Goal: Information Seeking & Learning: Learn about a topic

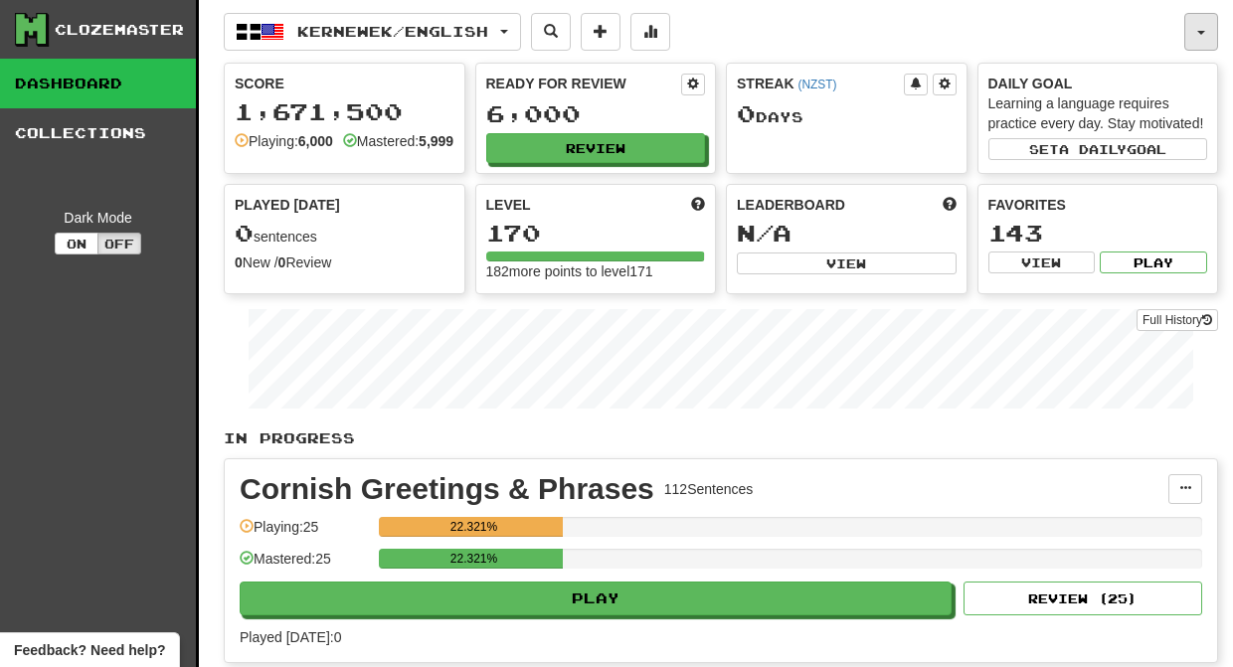
click at [1202, 32] on span "button" at bounding box center [1201, 33] width 8 height 4
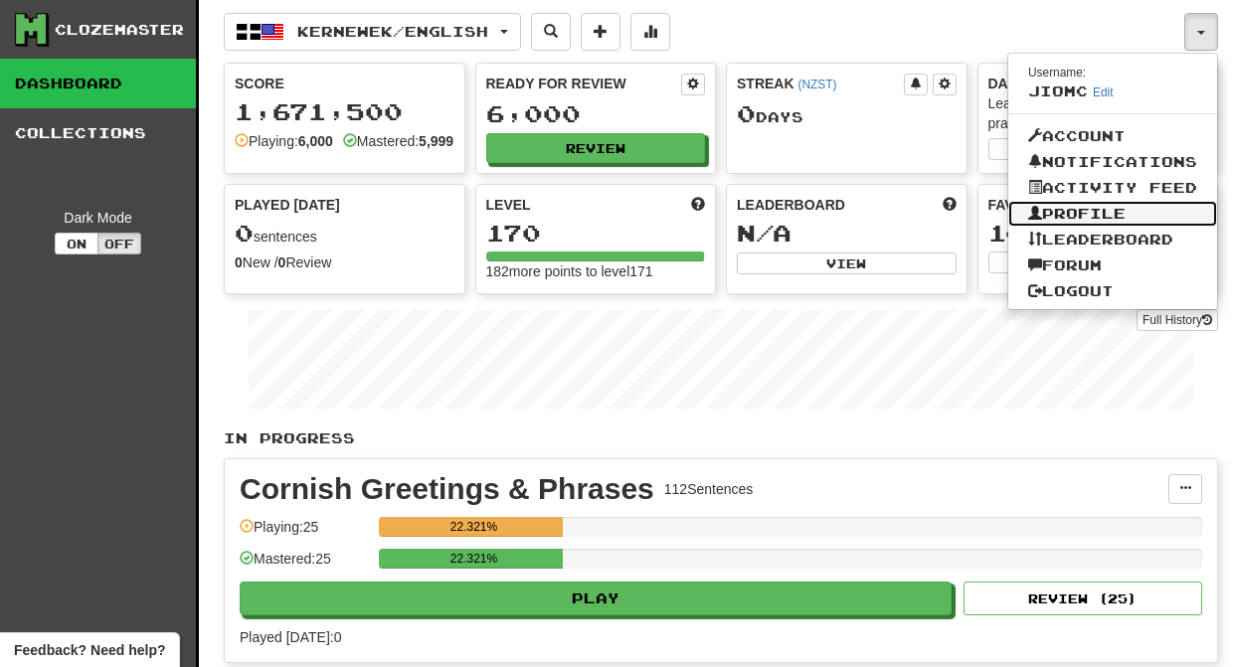
click at [1108, 214] on link "Profile" at bounding box center [1112, 214] width 209 height 26
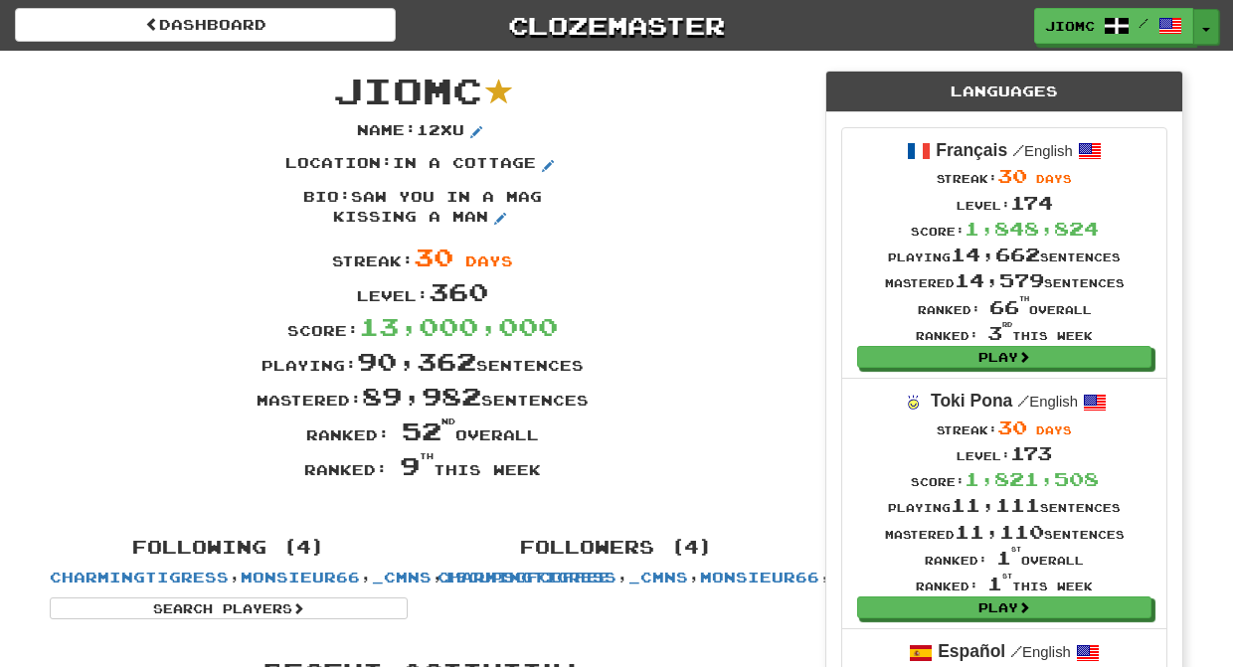
click at [1207, 28] on span "button" at bounding box center [1206, 30] width 8 height 4
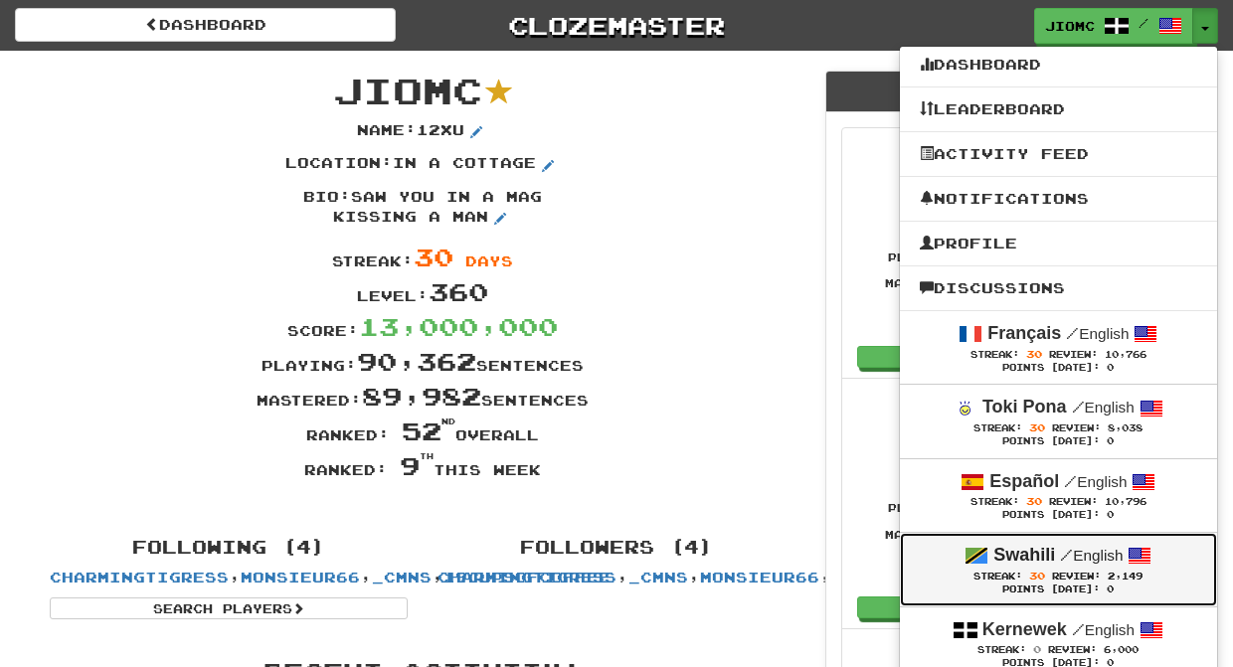
click at [1110, 576] on span "2,149" at bounding box center [1124, 576] width 35 height 11
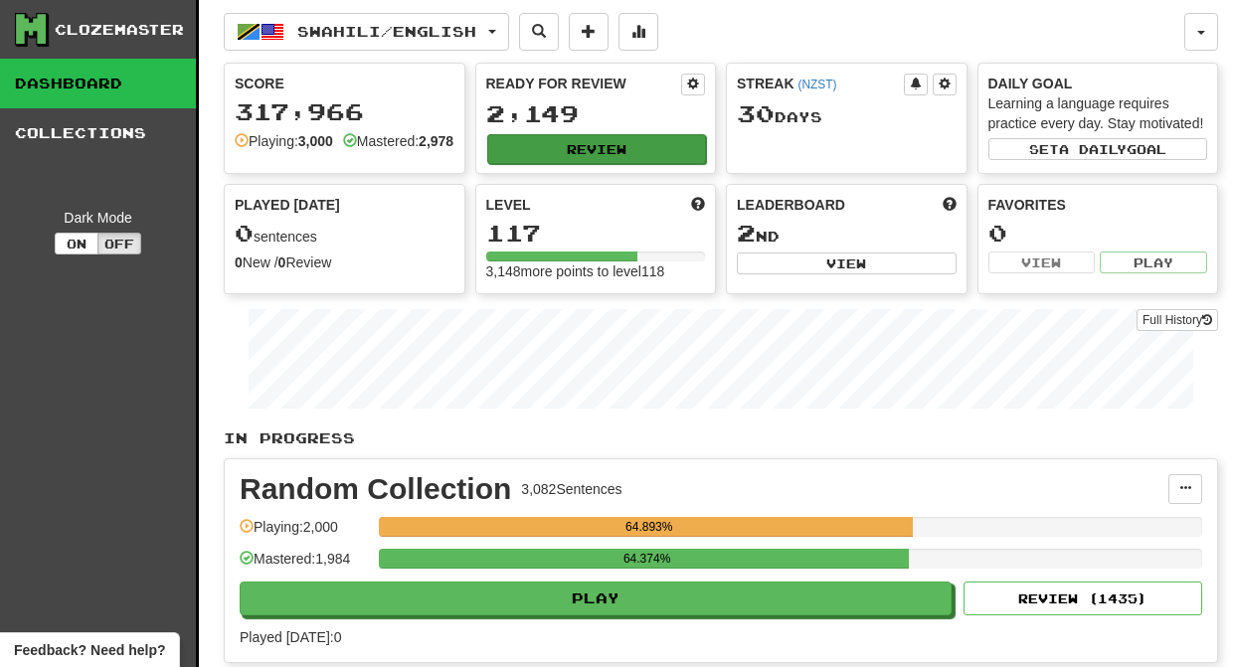
click at [602, 147] on button "Review" at bounding box center [597, 149] width 220 height 30
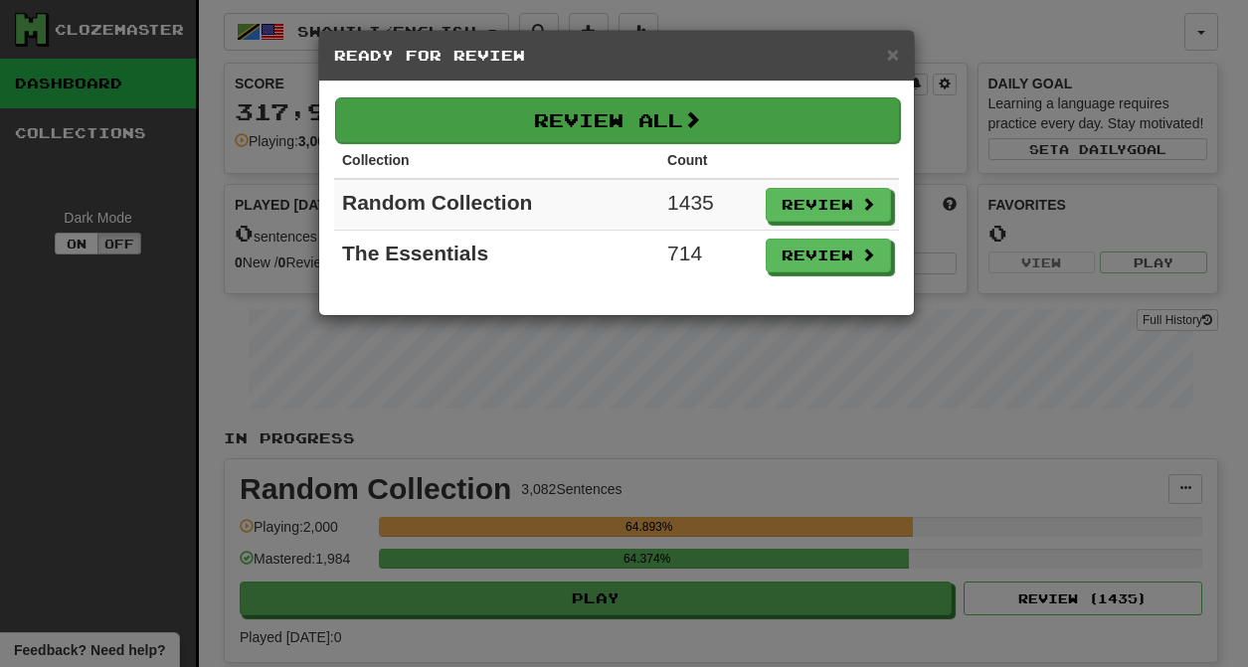
click at [651, 126] on button "Review All" at bounding box center [617, 120] width 565 height 46
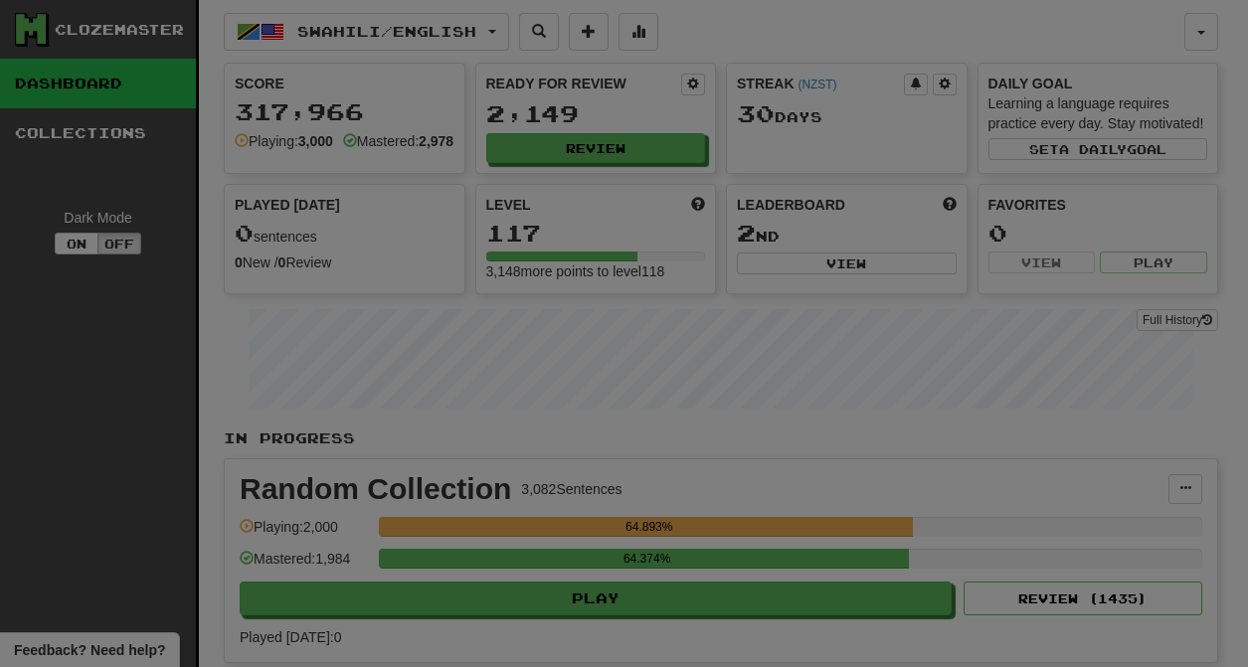
select select "********"
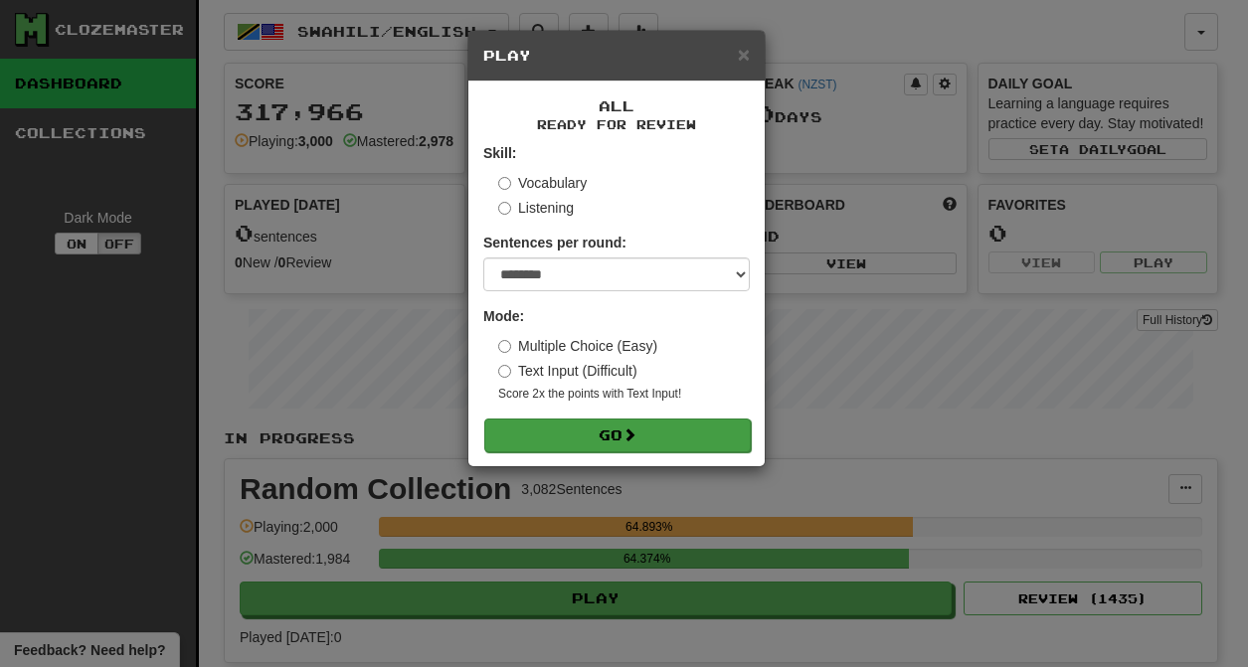
click at [633, 441] on span at bounding box center [629, 434] width 14 height 14
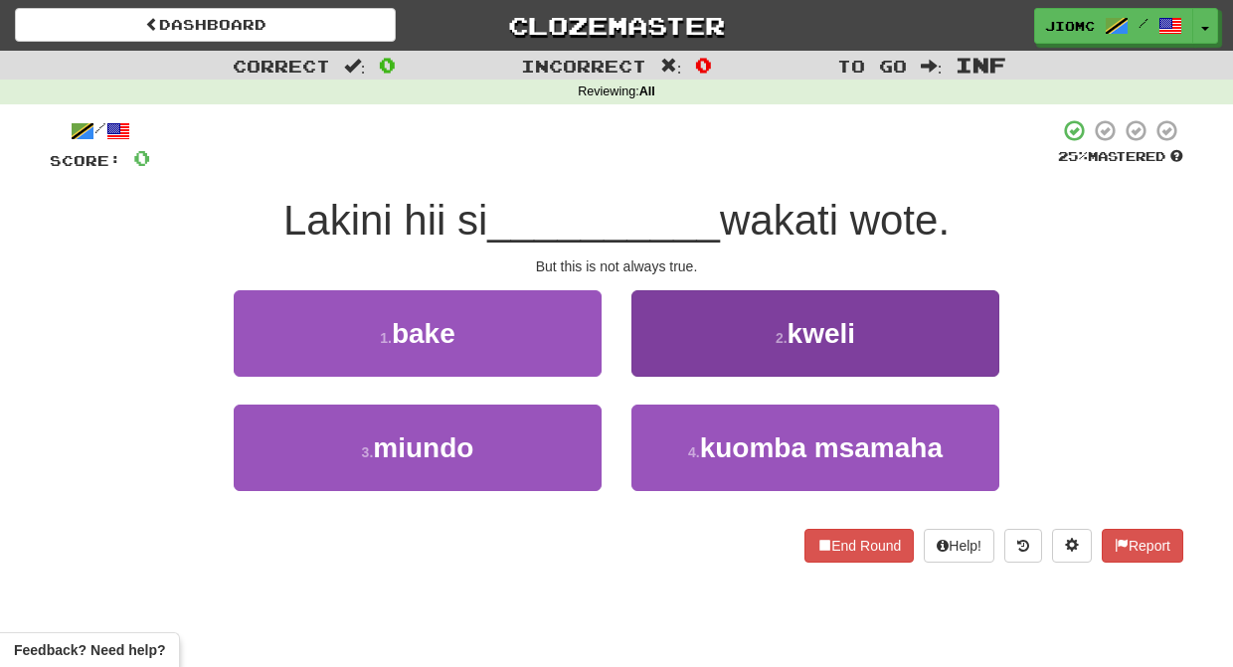
click at [659, 357] on button "2 . kweli" at bounding box center [815, 333] width 368 height 86
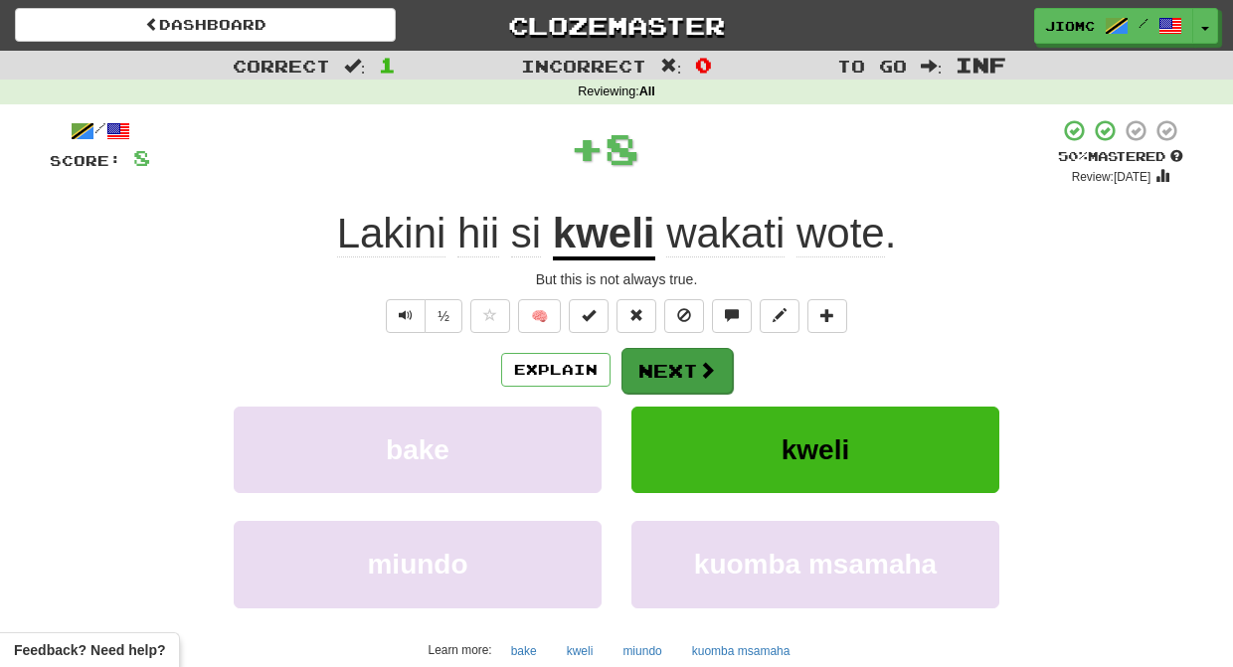
click at [668, 371] on button "Next" at bounding box center [676, 371] width 111 height 46
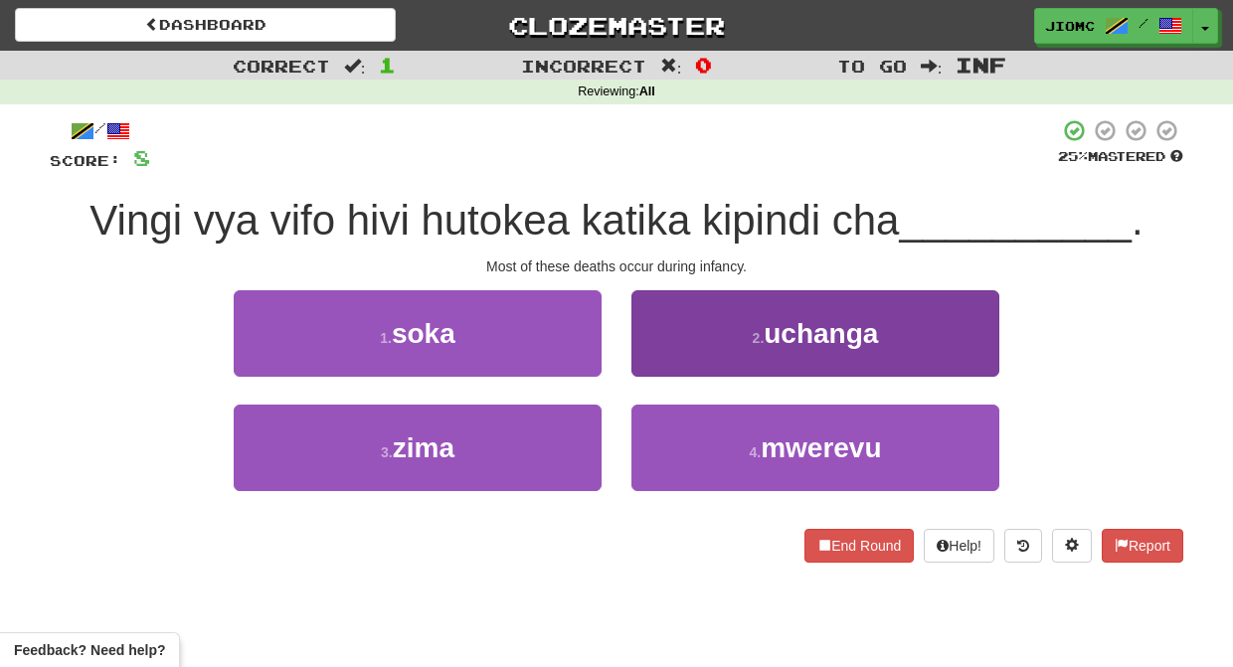
click at [662, 371] on button "2 . uchanga" at bounding box center [815, 333] width 368 height 86
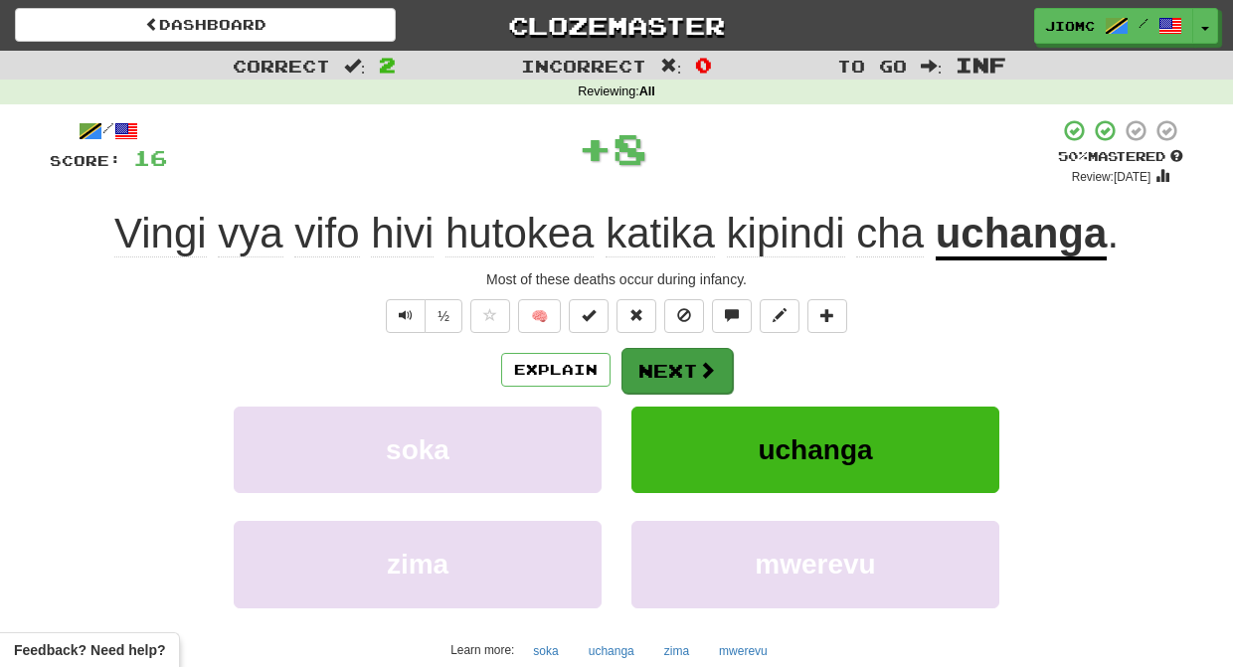
click at [659, 367] on button "Next" at bounding box center [676, 371] width 111 height 46
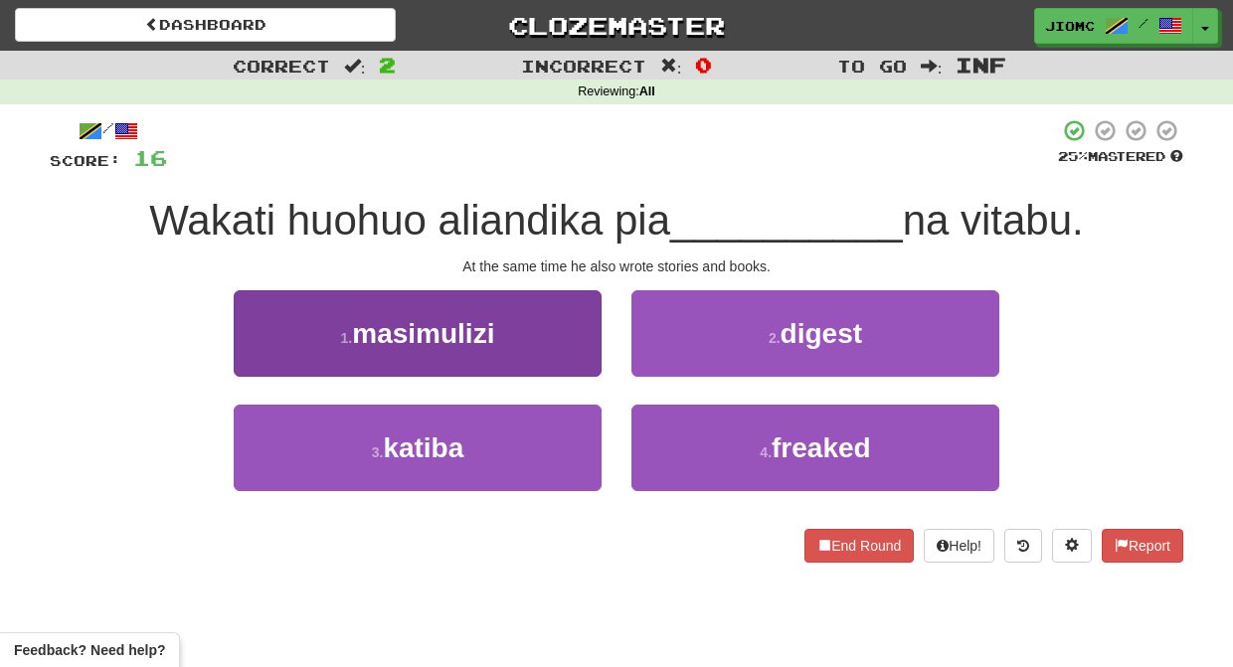
click at [574, 354] on button "1 . masimulizi" at bounding box center [418, 333] width 368 height 86
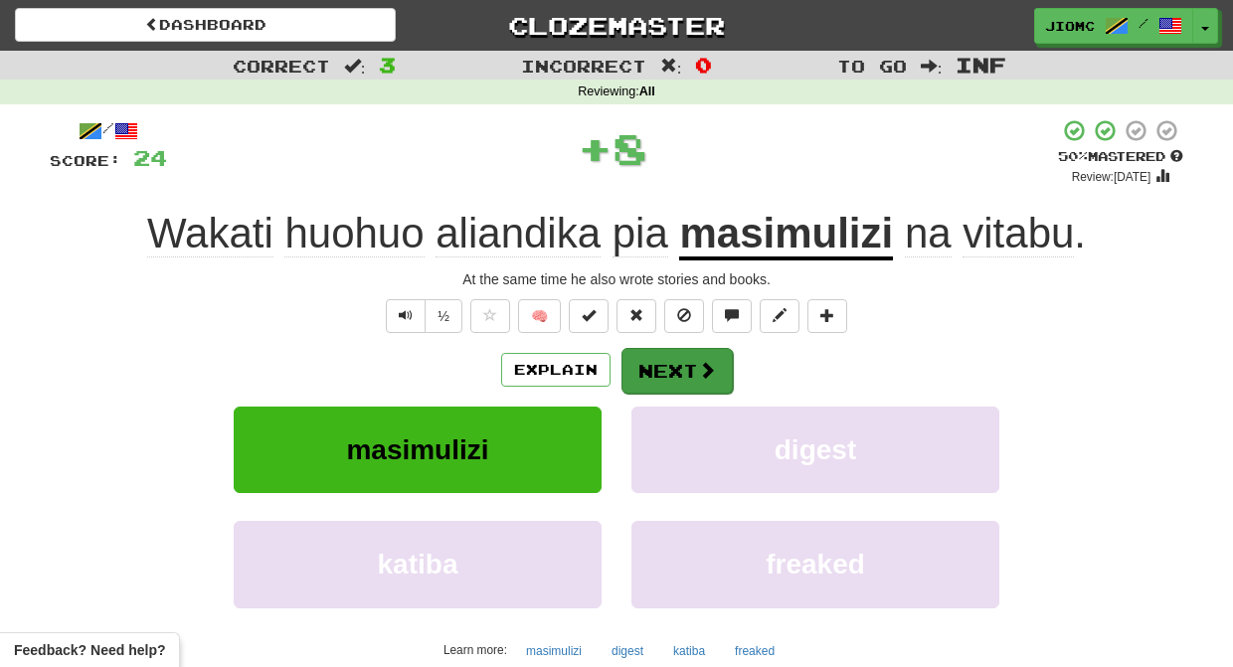
click at [632, 370] on button "Next" at bounding box center [676, 371] width 111 height 46
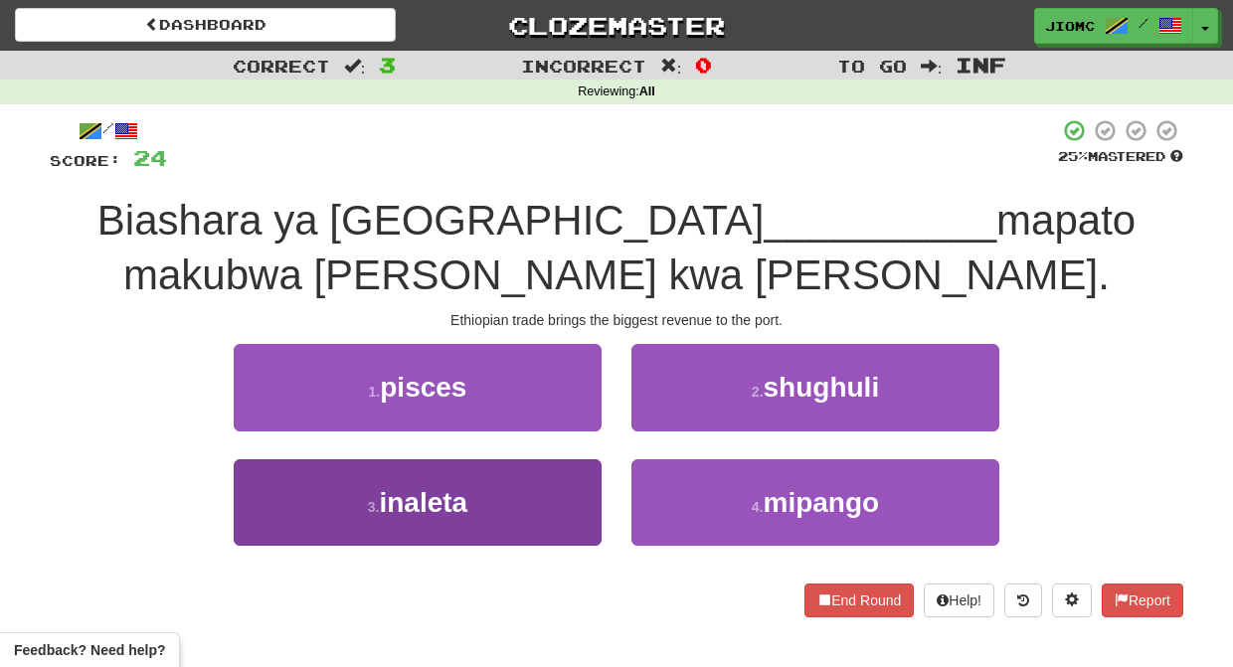
click at [571, 471] on button "3 . inaleta" at bounding box center [418, 502] width 368 height 86
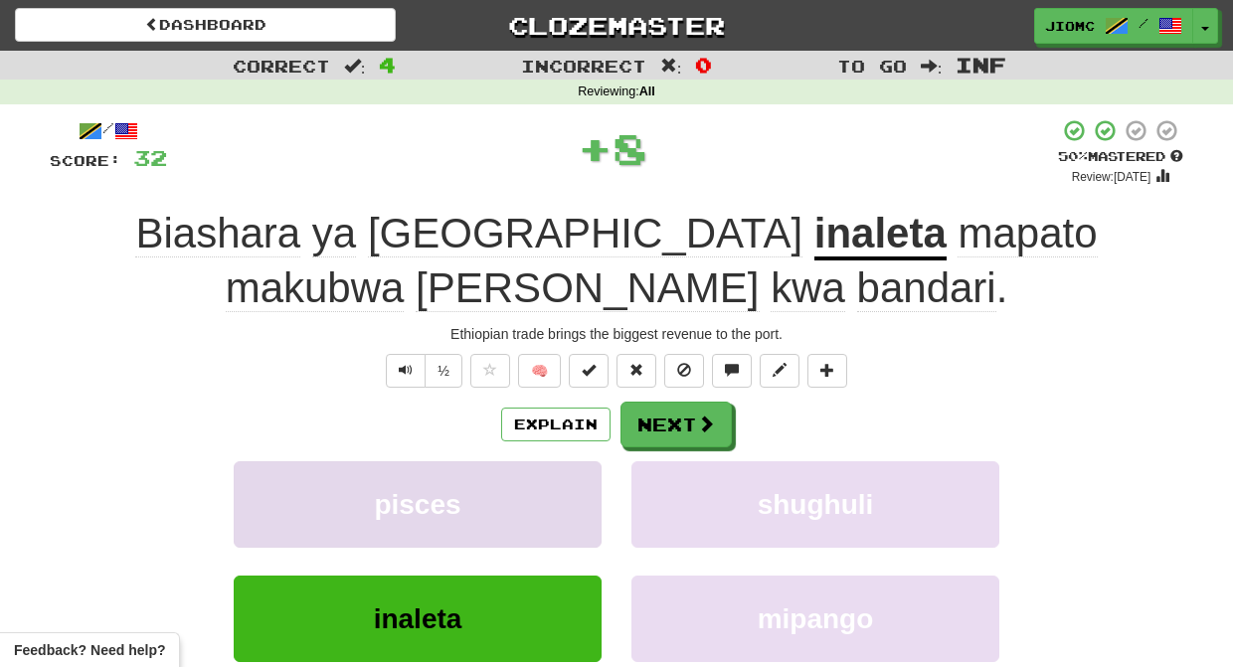
click at [572, 485] on button "pisces" at bounding box center [418, 504] width 368 height 86
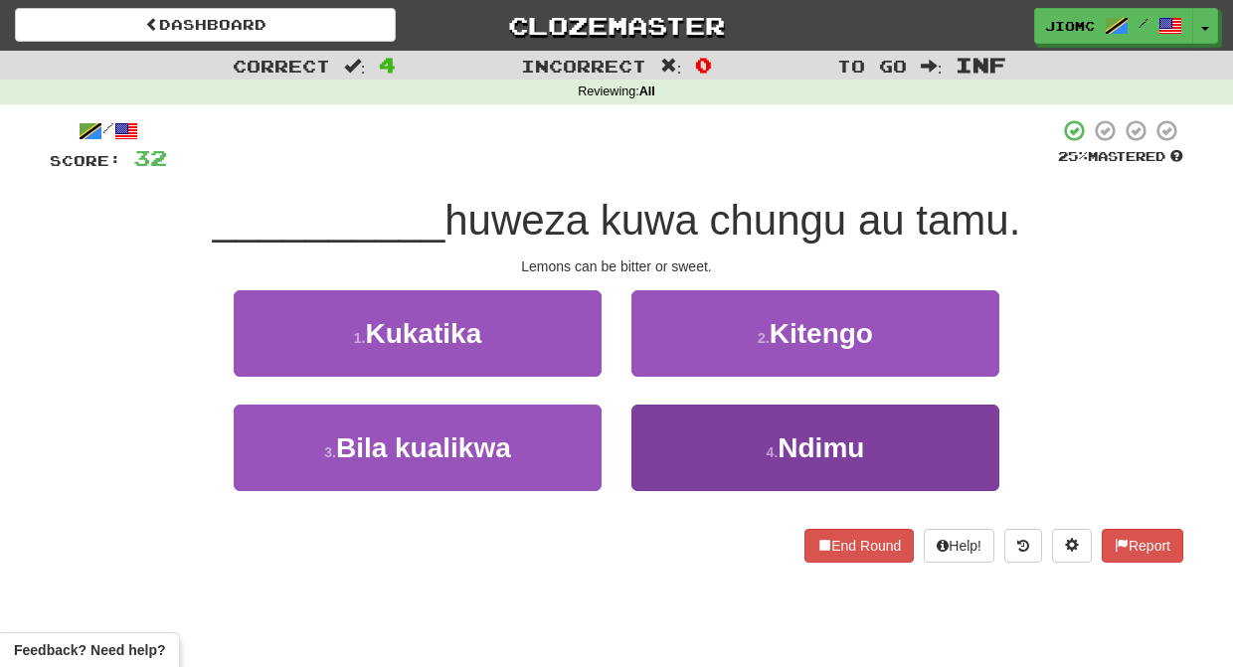
click at [648, 437] on button "4 . Ndimu" at bounding box center [815, 448] width 368 height 86
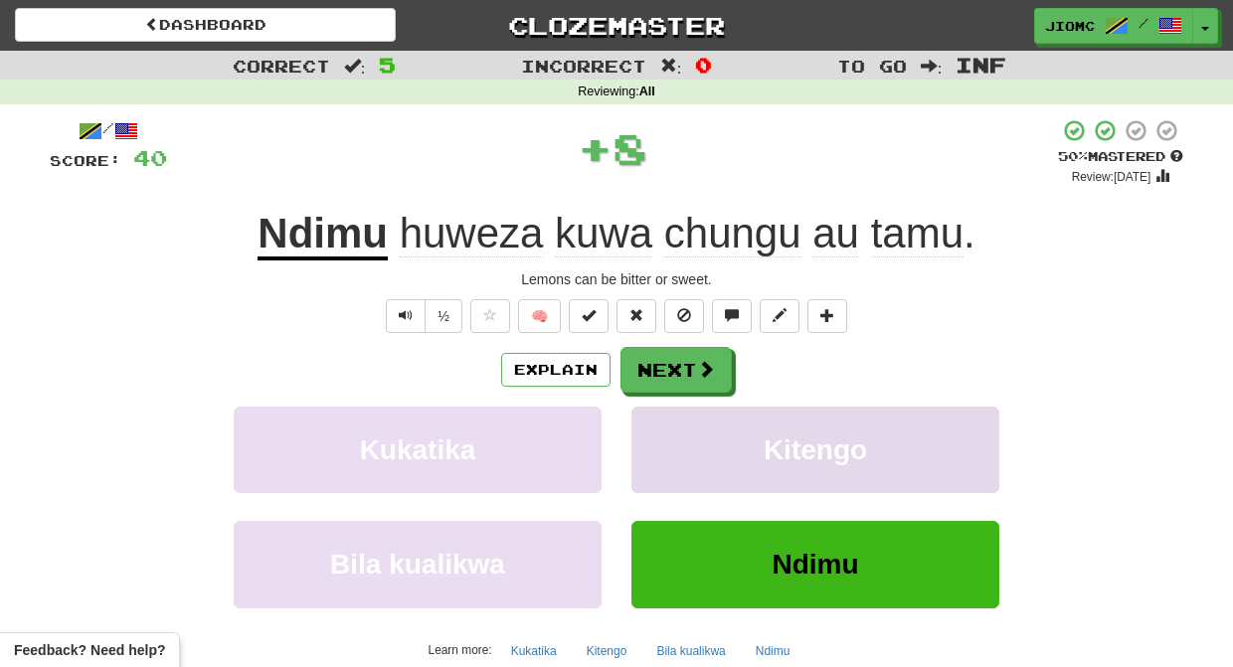
click at [645, 436] on button "Kitengo" at bounding box center [815, 450] width 368 height 86
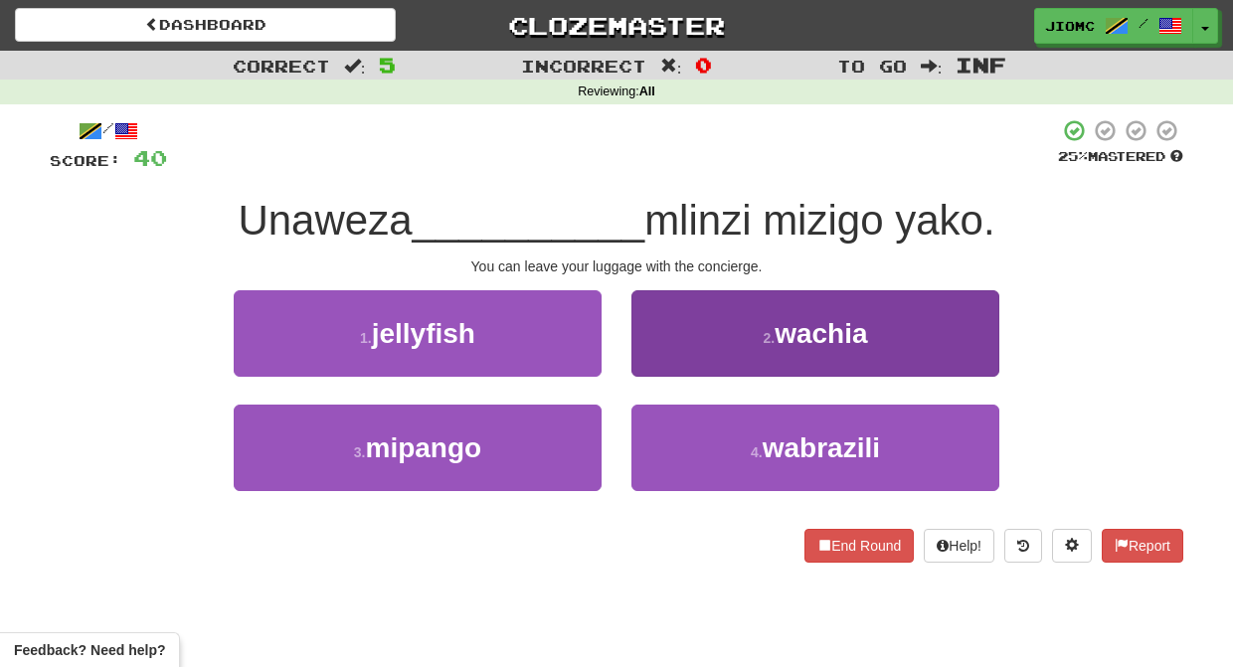
click at [661, 354] on button "2 . wachia" at bounding box center [815, 333] width 368 height 86
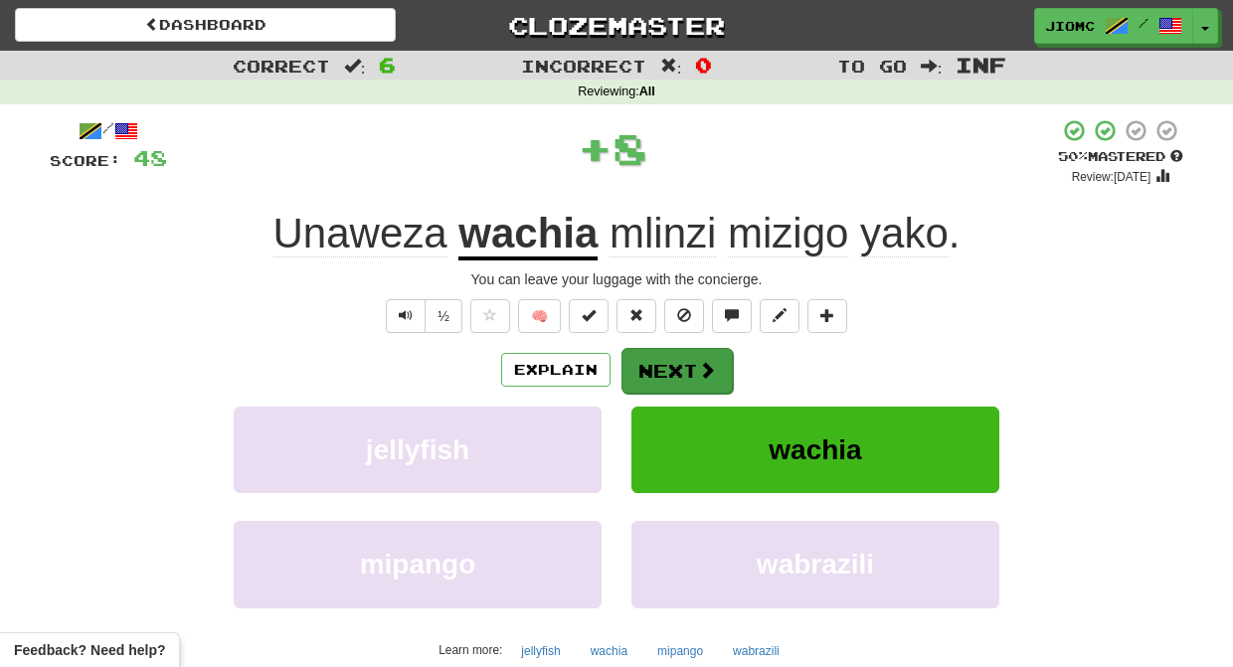
click at [662, 364] on button "Next" at bounding box center [676, 371] width 111 height 46
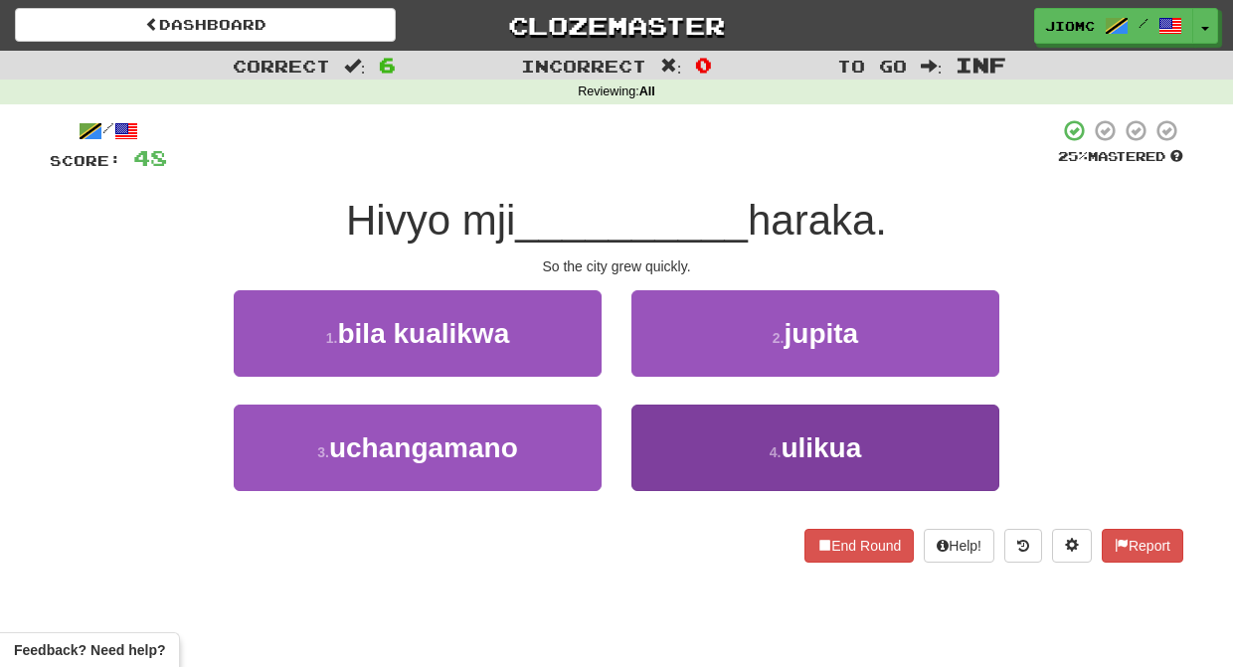
click at [664, 440] on button "4 . ulikua" at bounding box center [815, 448] width 368 height 86
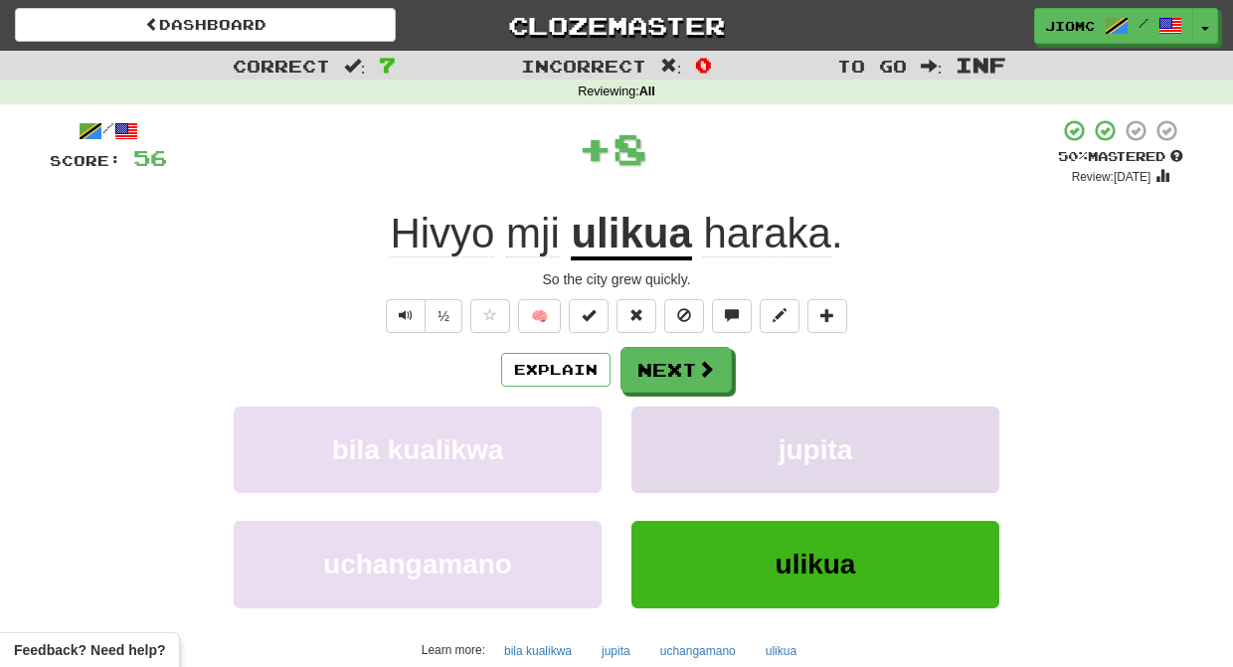
click at [647, 426] on button "jupita" at bounding box center [815, 450] width 368 height 86
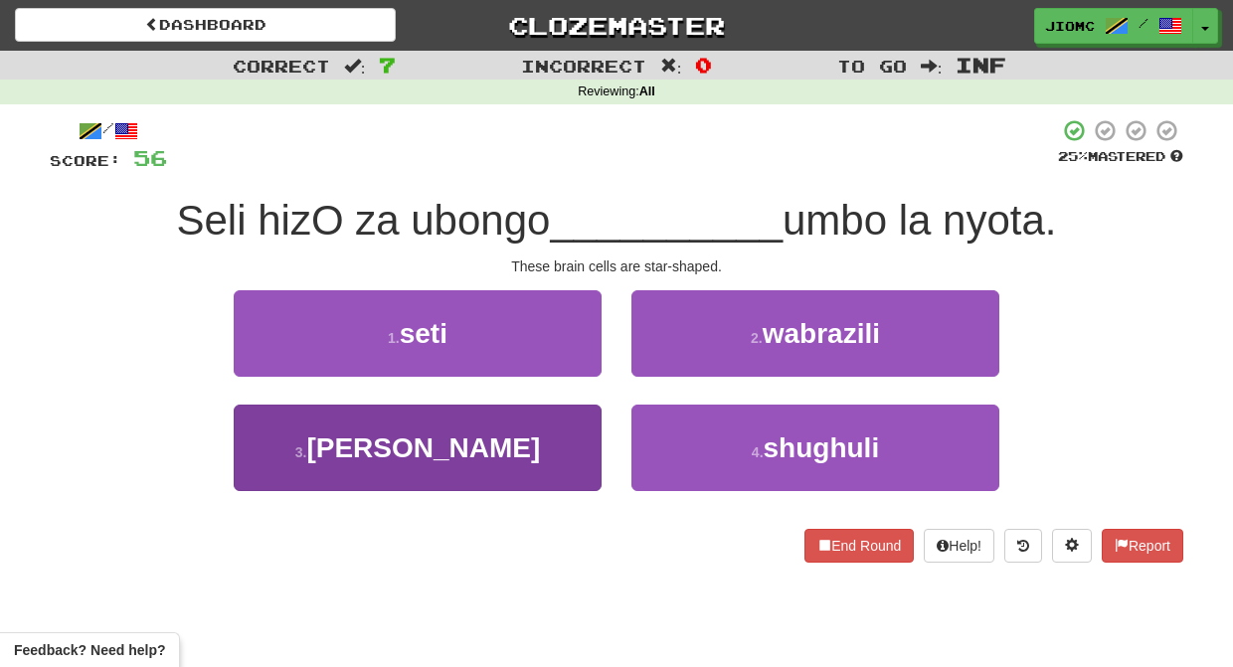
click at [537, 432] on button "3 . zina" at bounding box center [418, 448] width 368 height 86
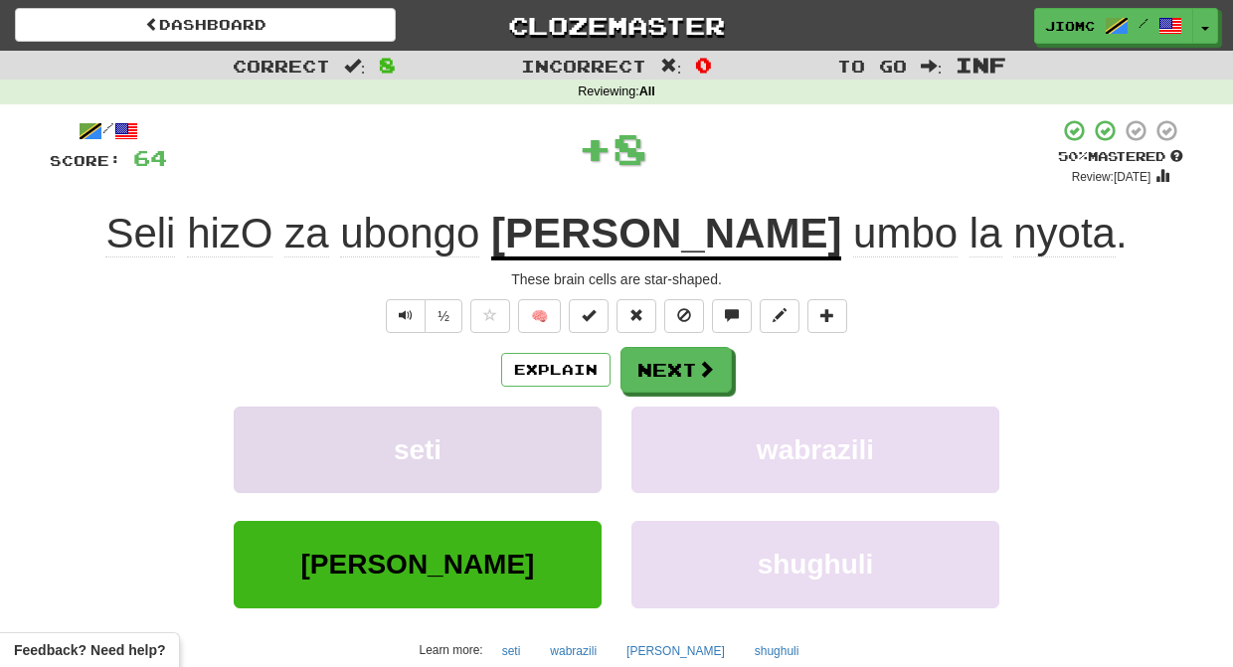
click at [541, 435] on button "seti" at bounding box center [418, 450] width 368 height 86
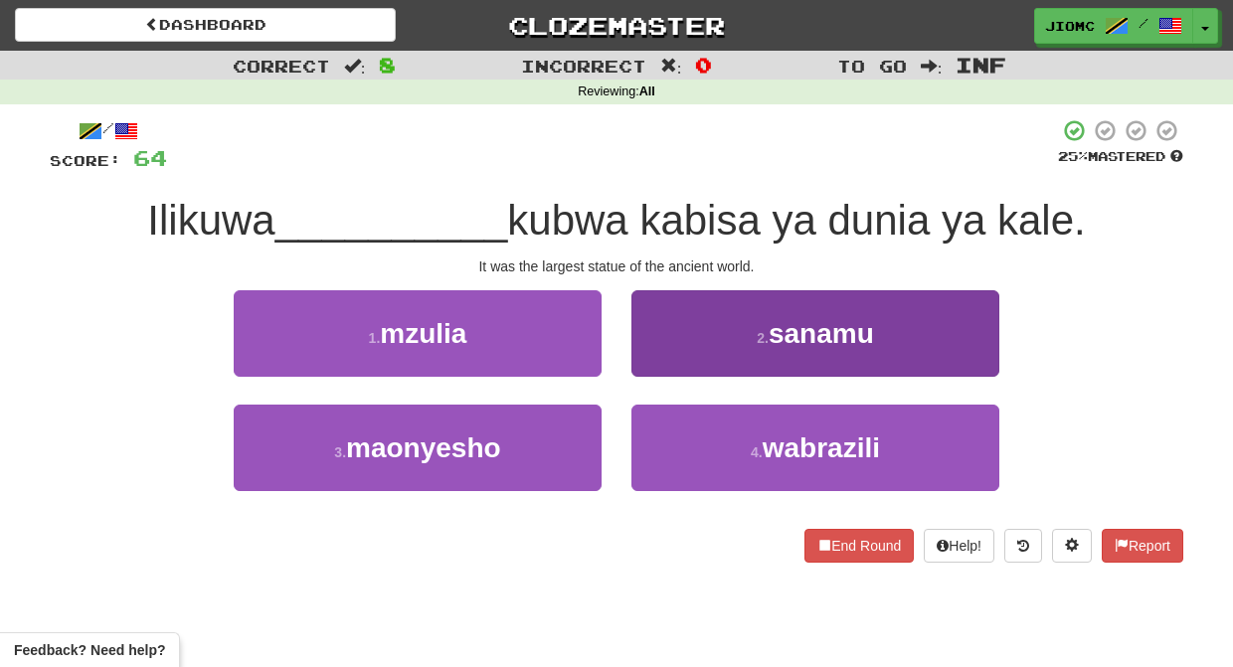
click at [665, 362] on button "2 . sanamu" at bounding box center [815, 333] width 368 height 86
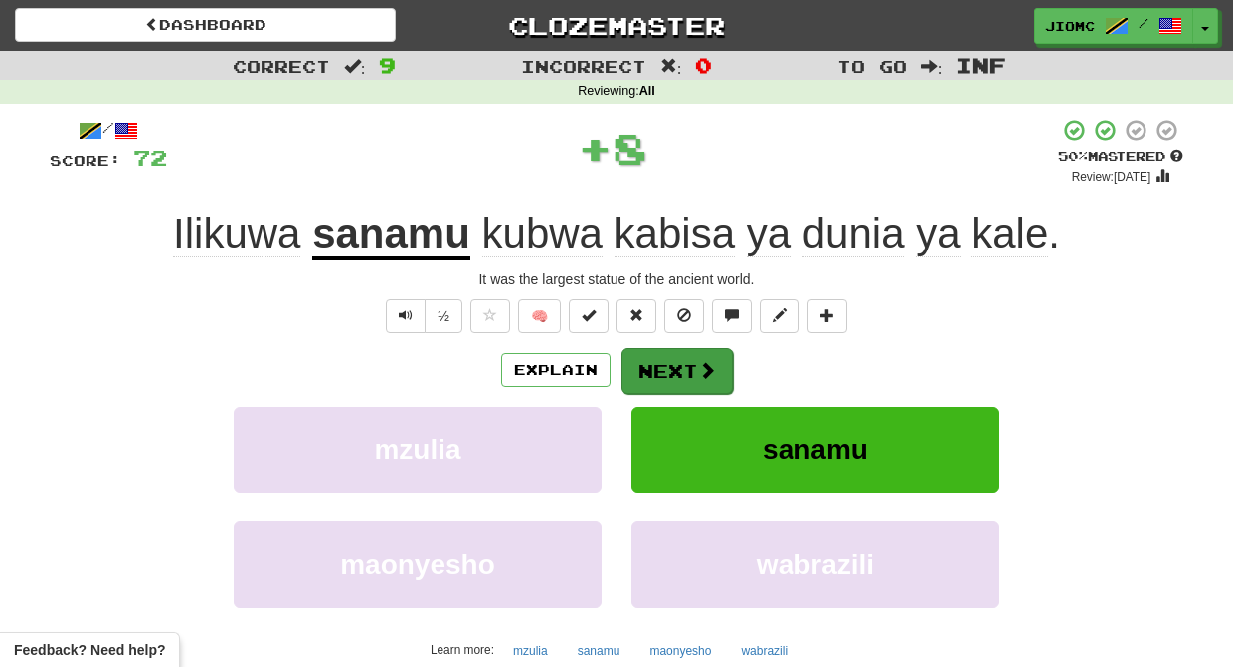
click at [668, 364] on button "Next" at bounding box center [676, 371] width 111 height 46
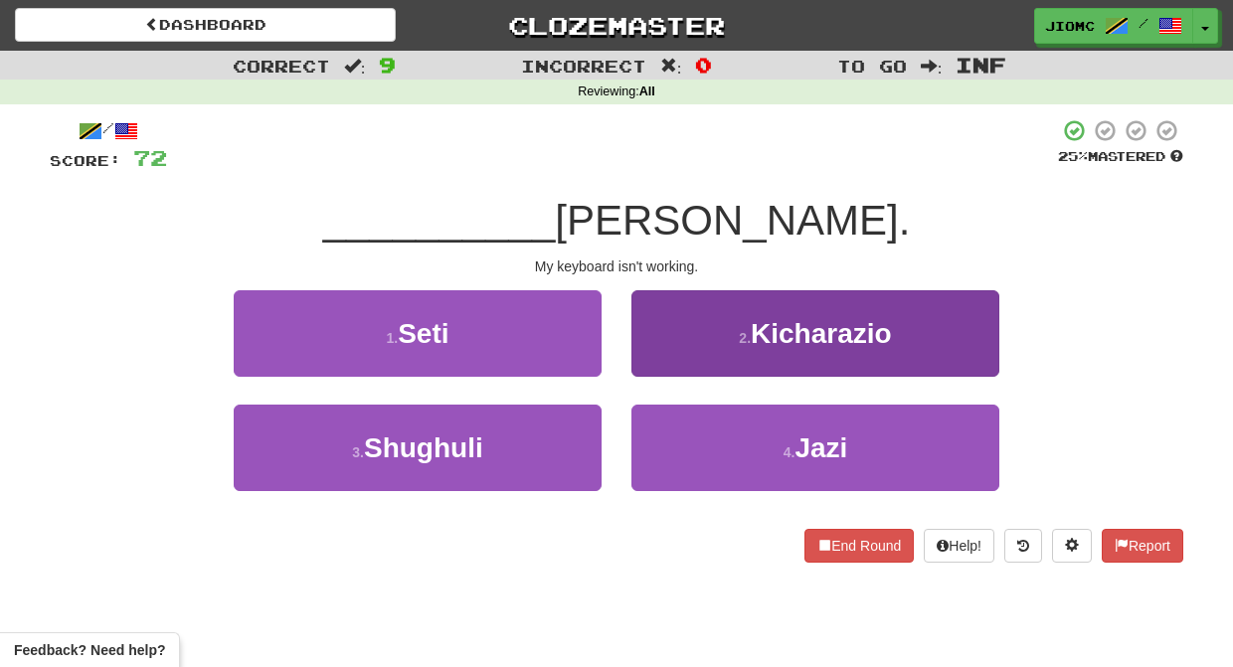
click at [656, 358] on button "2 . Kicharazio" at bounding box center [815, 333] width 368 height 86
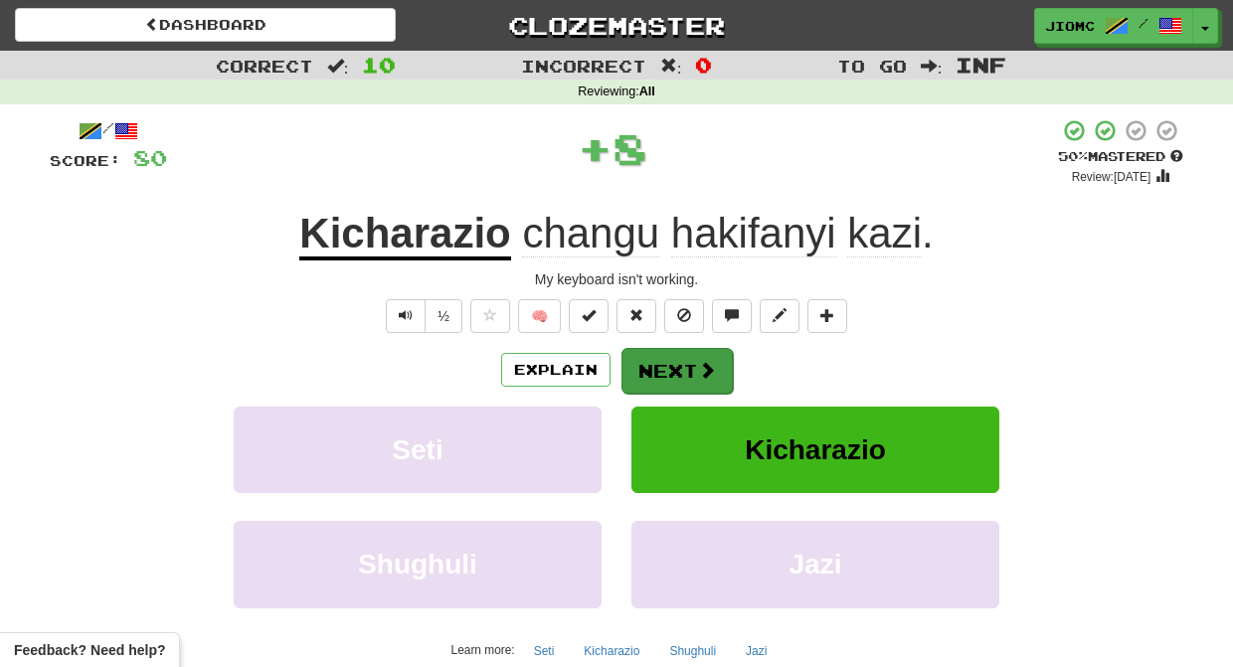
click at [656, 359] on button "Next" at bounding box center [676, 371] width 111 height 46
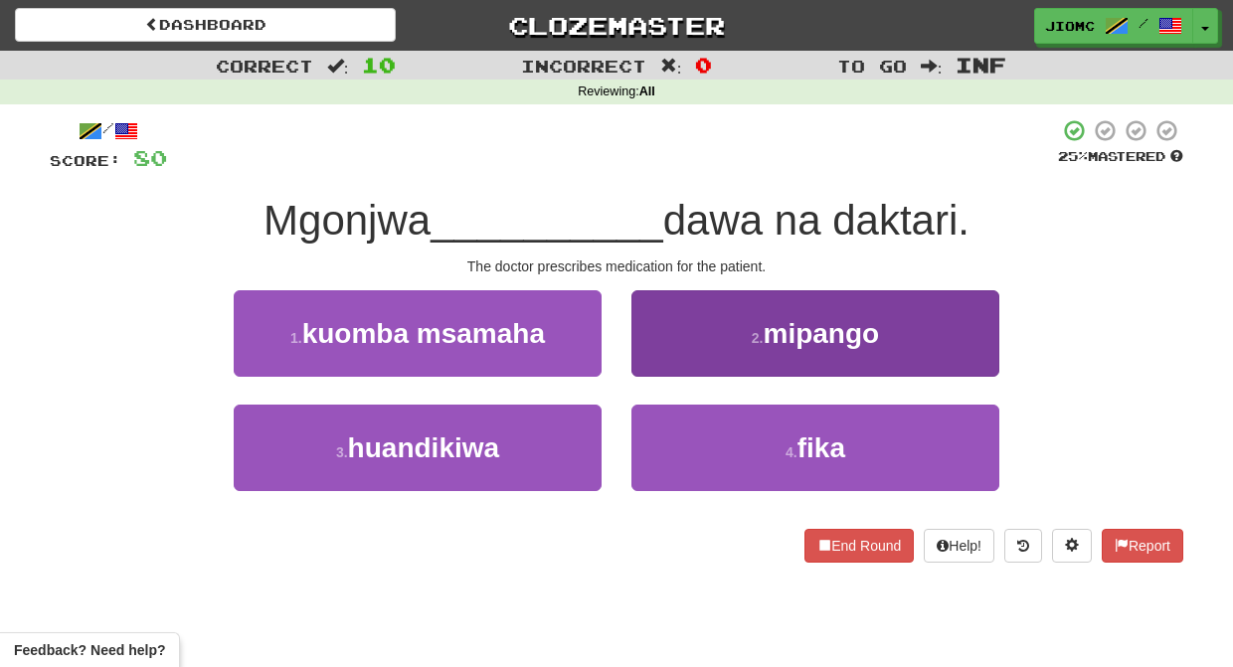
click at [666, 432] on button "4 . fika" at bounding box center [815, 448] width 368 height 86
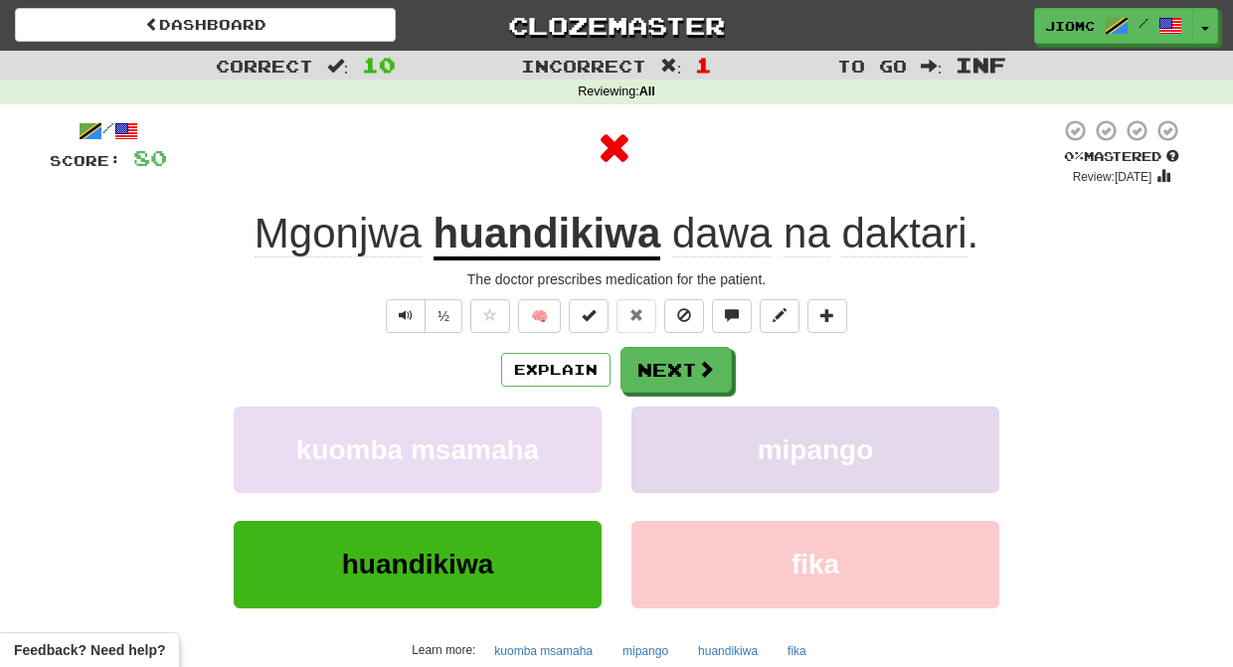
click at [665, 431] on button "mipango" at bounding box center [815, 450] width 368 height 86
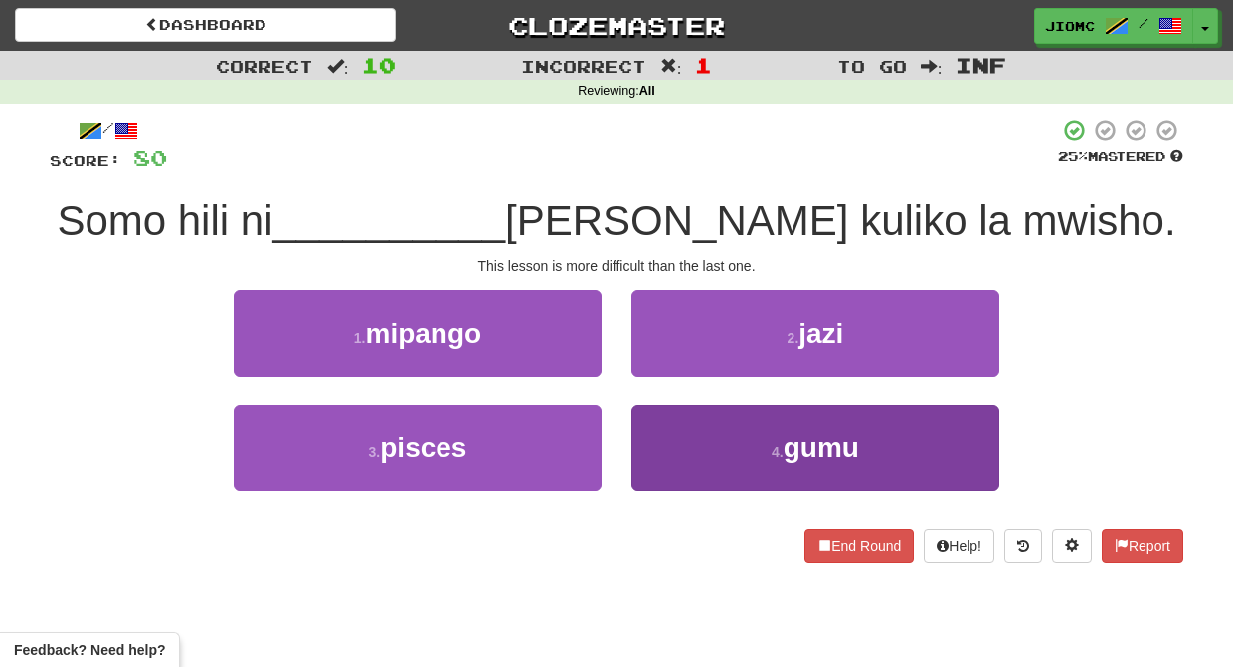
click at [668, 435] on button "4 . gumu" at bounding box center [815, 448] width 368 height 86
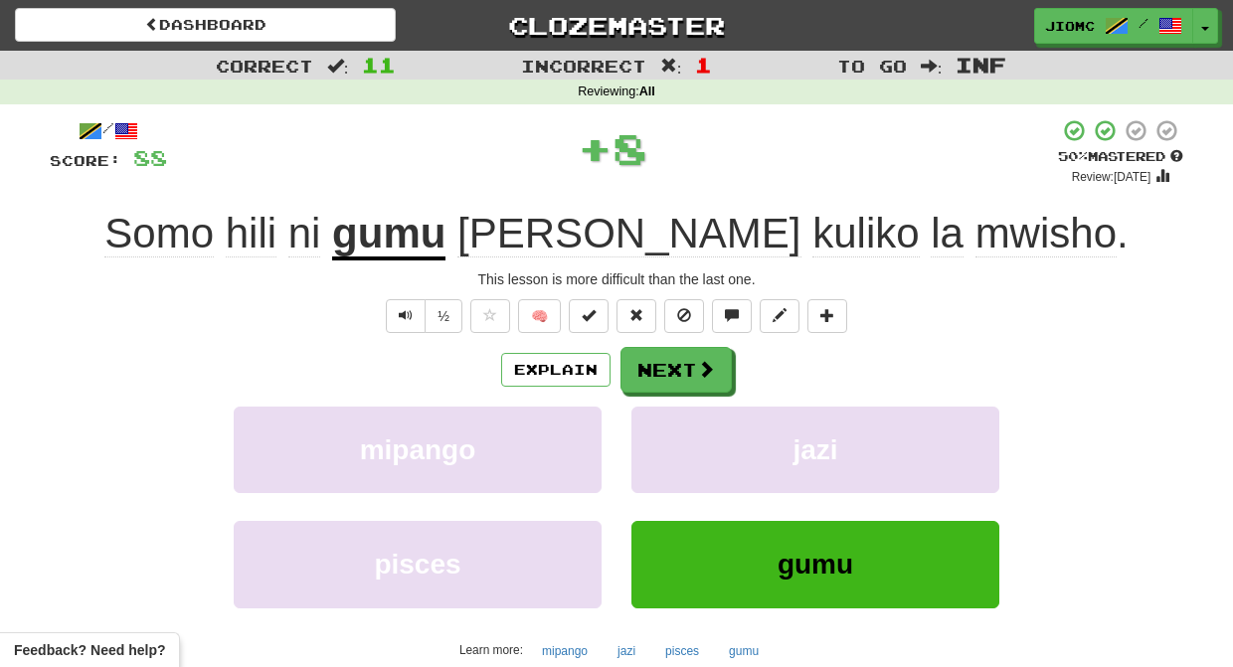
click at [668, 435] on button "jazi" at bounding box center [815, 450] width 368 height 86
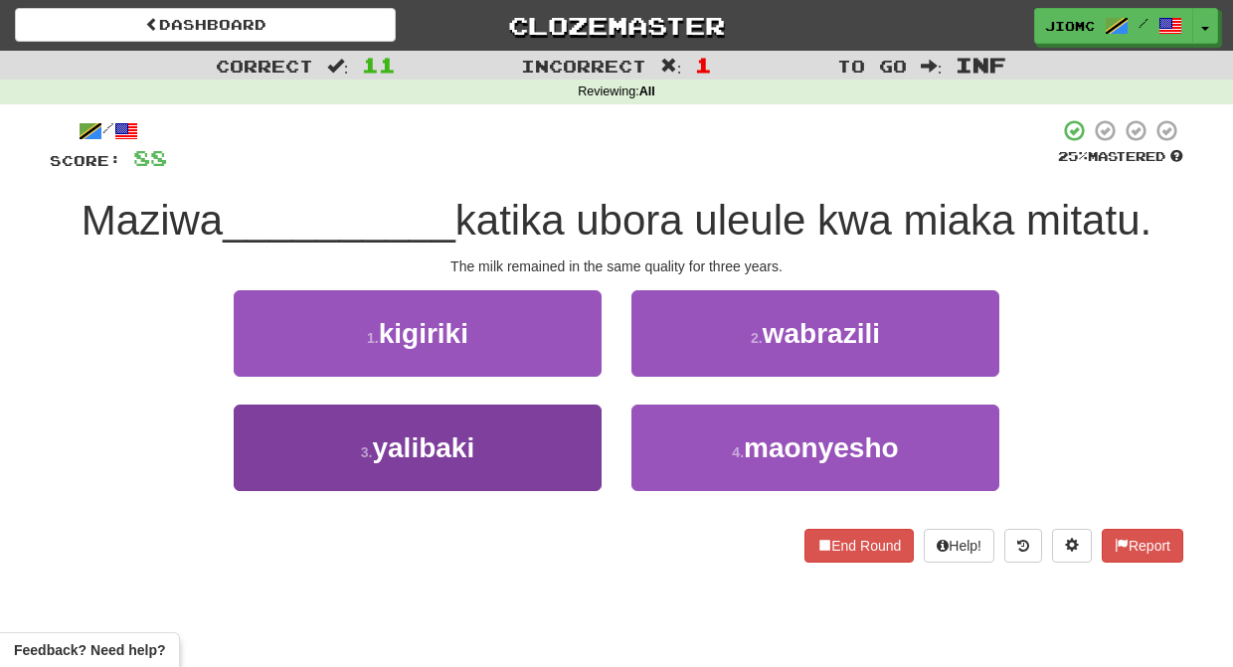
click at [559, 440] on button "3 . yalibaki" at bounding box center [418, 448] width 368 height 86
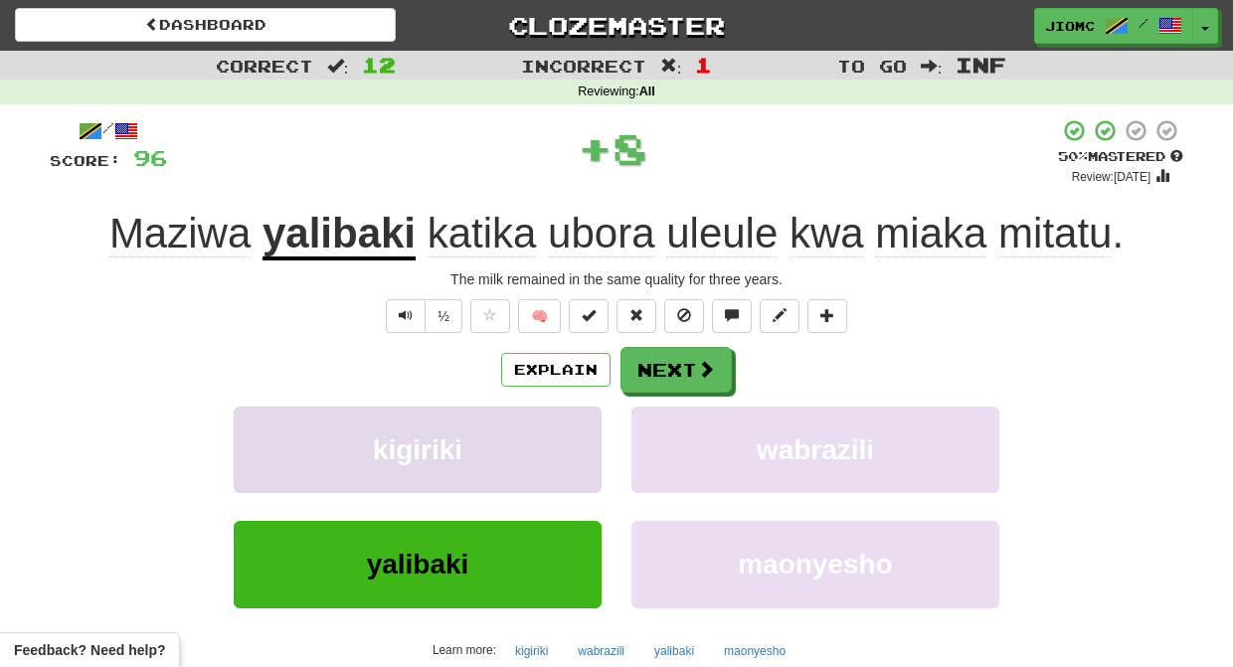
click at [558, 440] on button "kigiriki" at bounding box center [418, 450] width 368 height 86
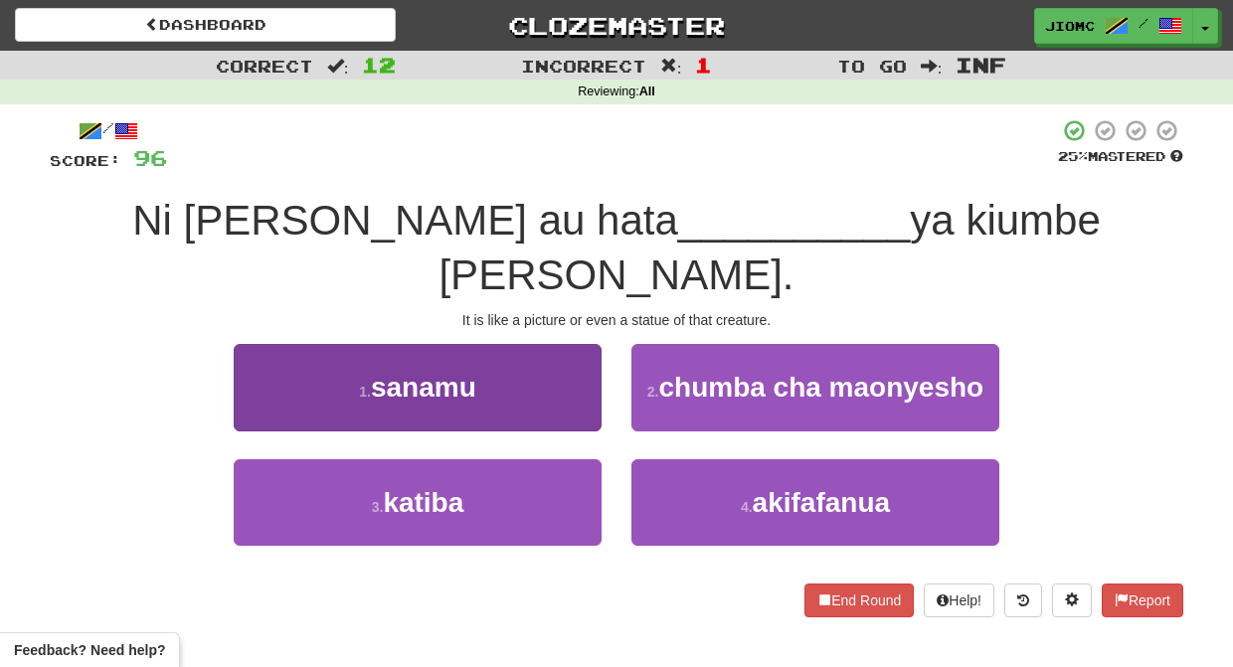
click at [552, 358] on button "1 . sanamu" at bounding box center [418, 387] width 368 height 86
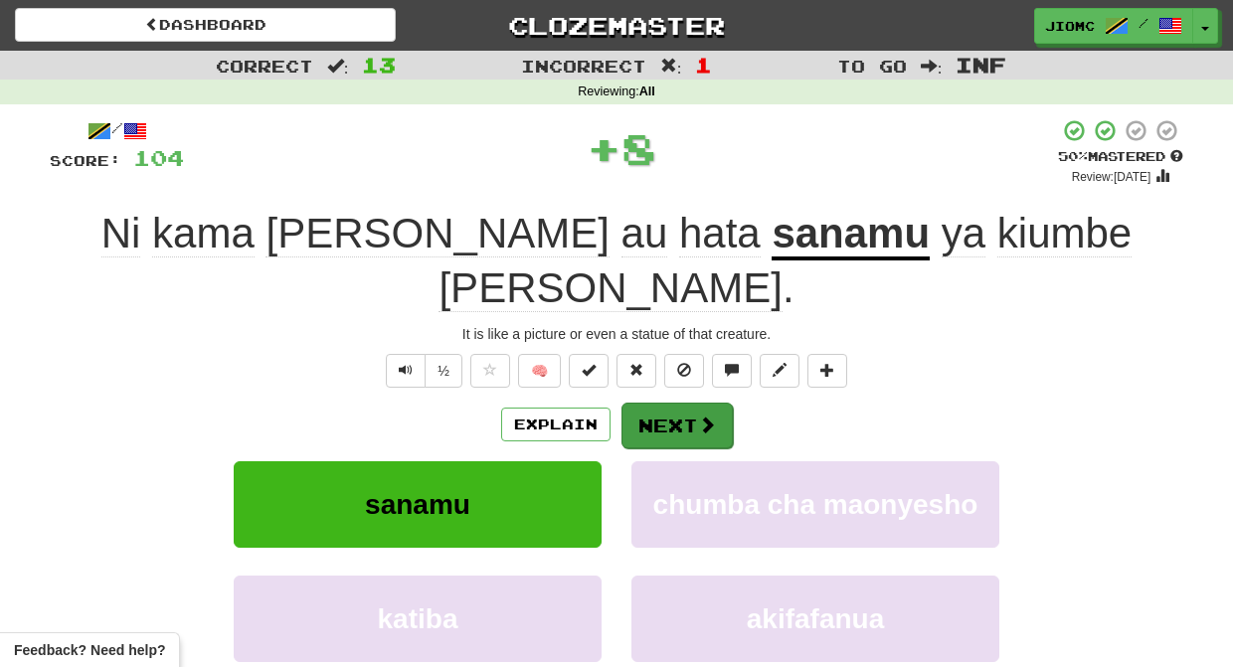
click at [648, 403] on button "Next" at bounding box center [676, 426] width 111 height 46
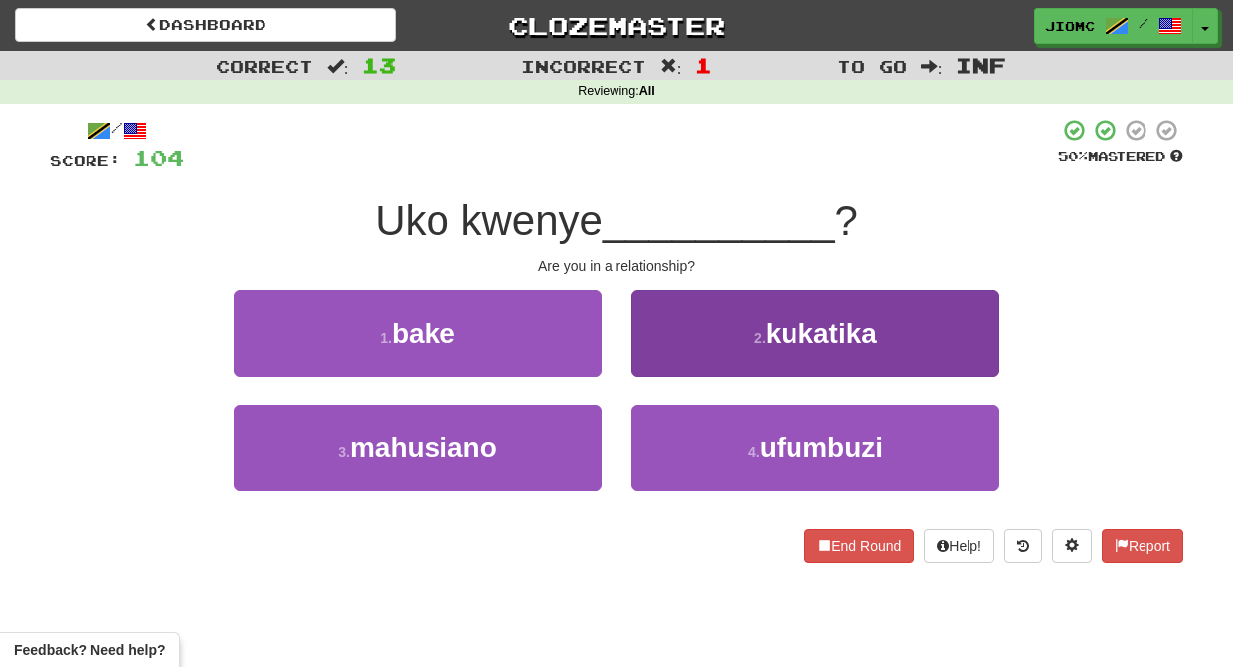
click at [654, 360] on button "2 . kukatika" at bounding box center [815, 333] width 368 height 86
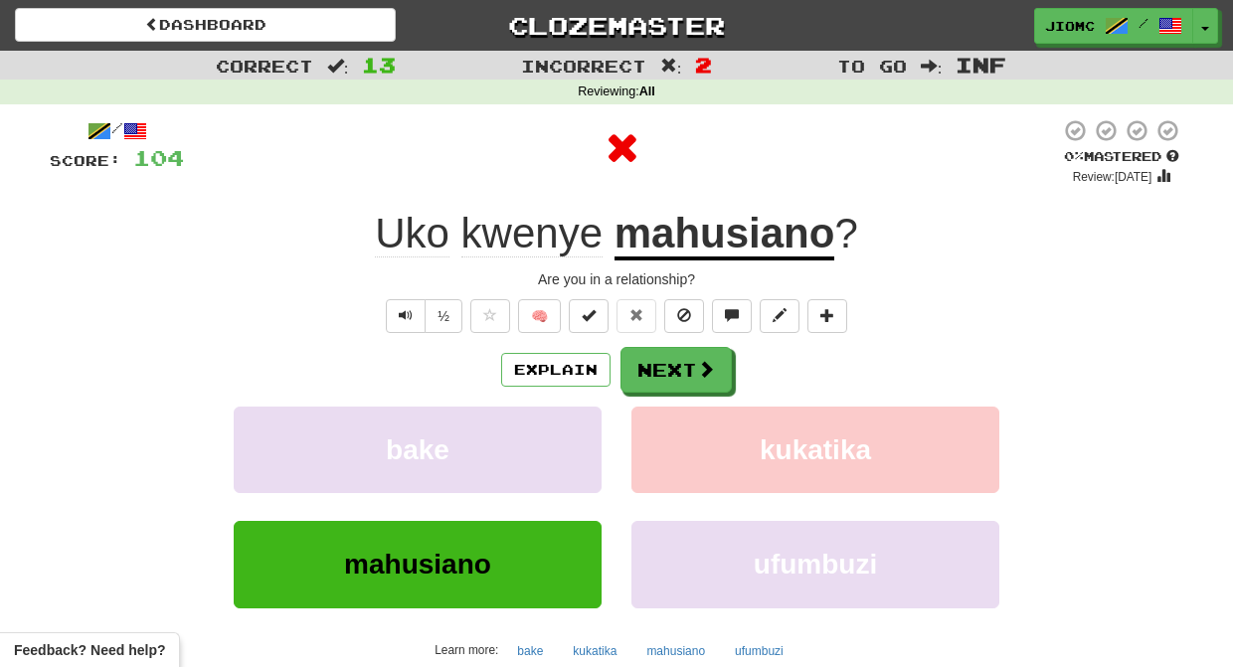
click at [654, 360] on button "Next" at bounding box center [675, 370] width 111 height 46
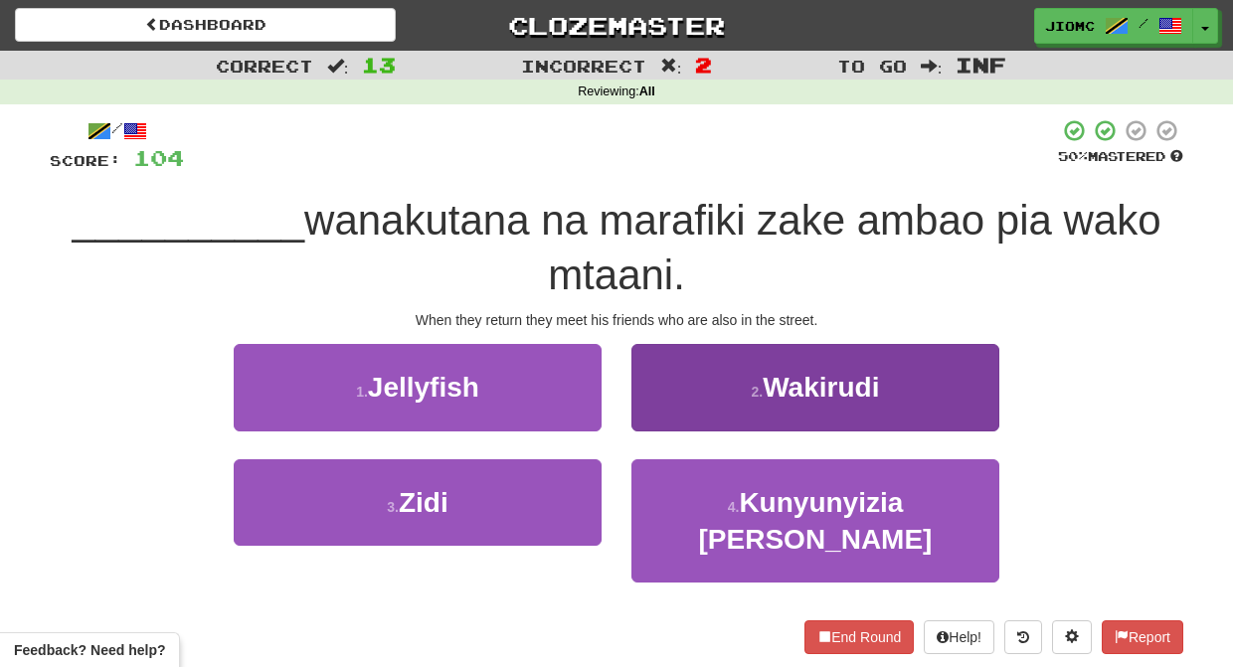
click at [646, 405] on button "2 . Wakirudi" at bounding box center [815, 387] width 368 height 86
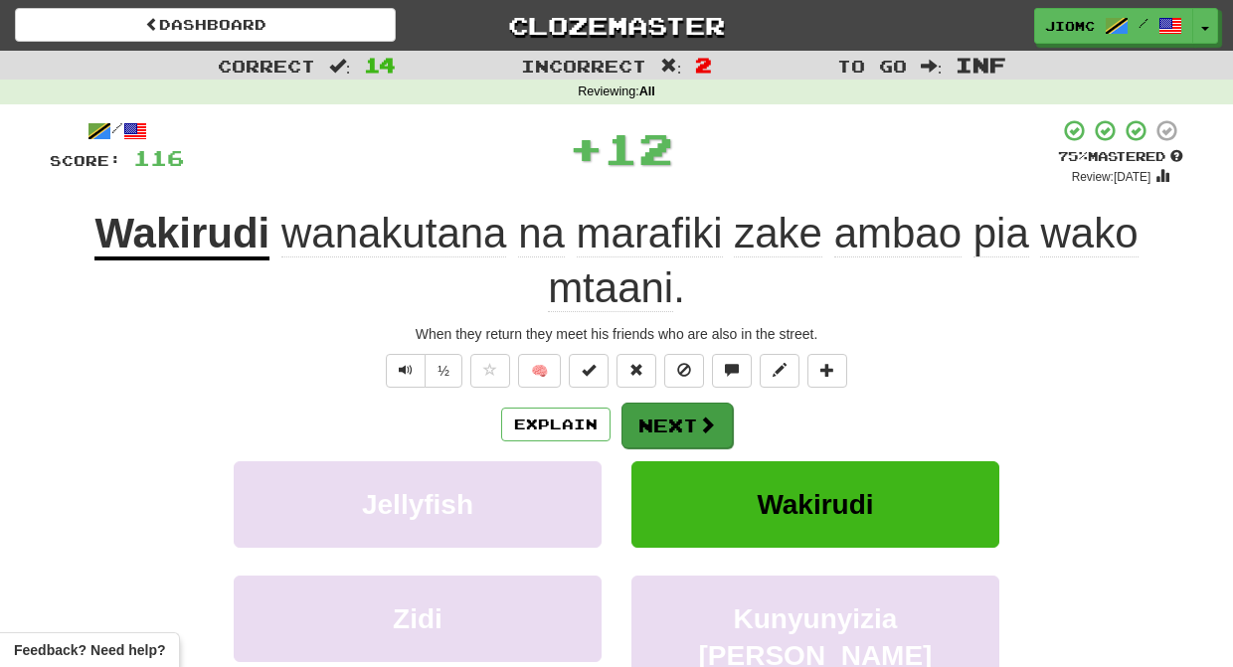
click at [649, 411] on button "Next" at bounding box center [676, 426] width 111 height 46
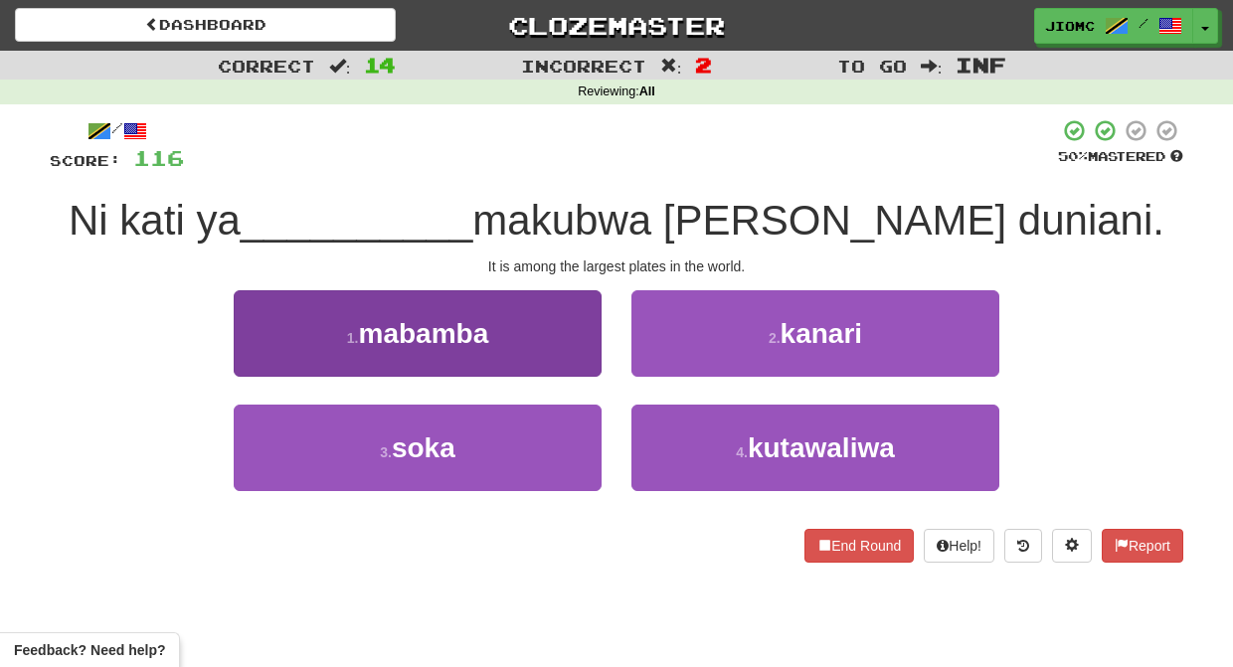
click at [561, 350] on button "1 . mabamba" at bounding box center [418, 333] width 368 height 86
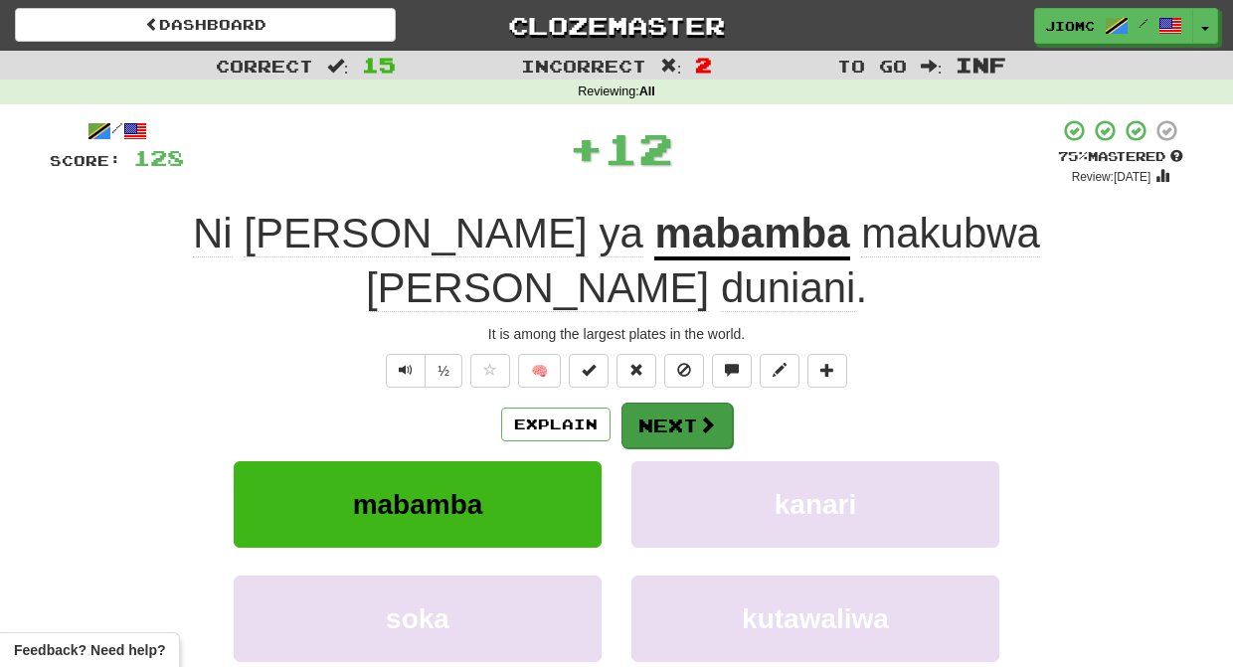
click at [653, 403] on button "Next" at bounding box center [676, 426] width 111 height 46
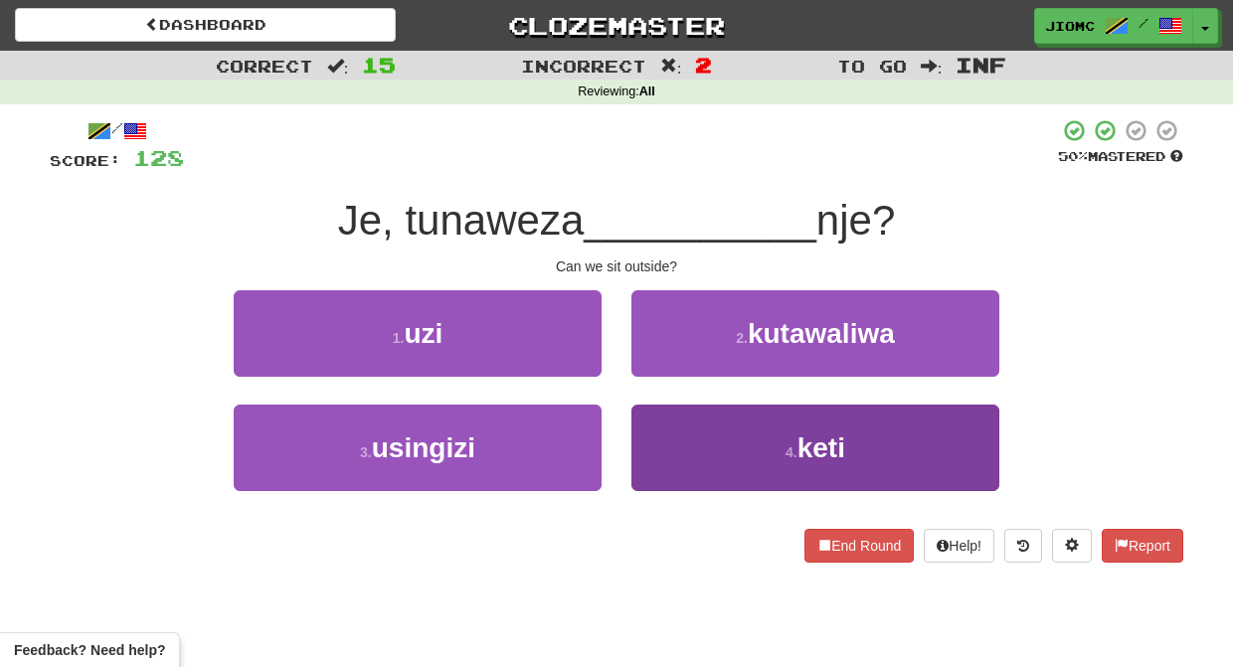
click at [662, 429] on button "4 . keti" at bounding box center [815, 448] width 368 height 86
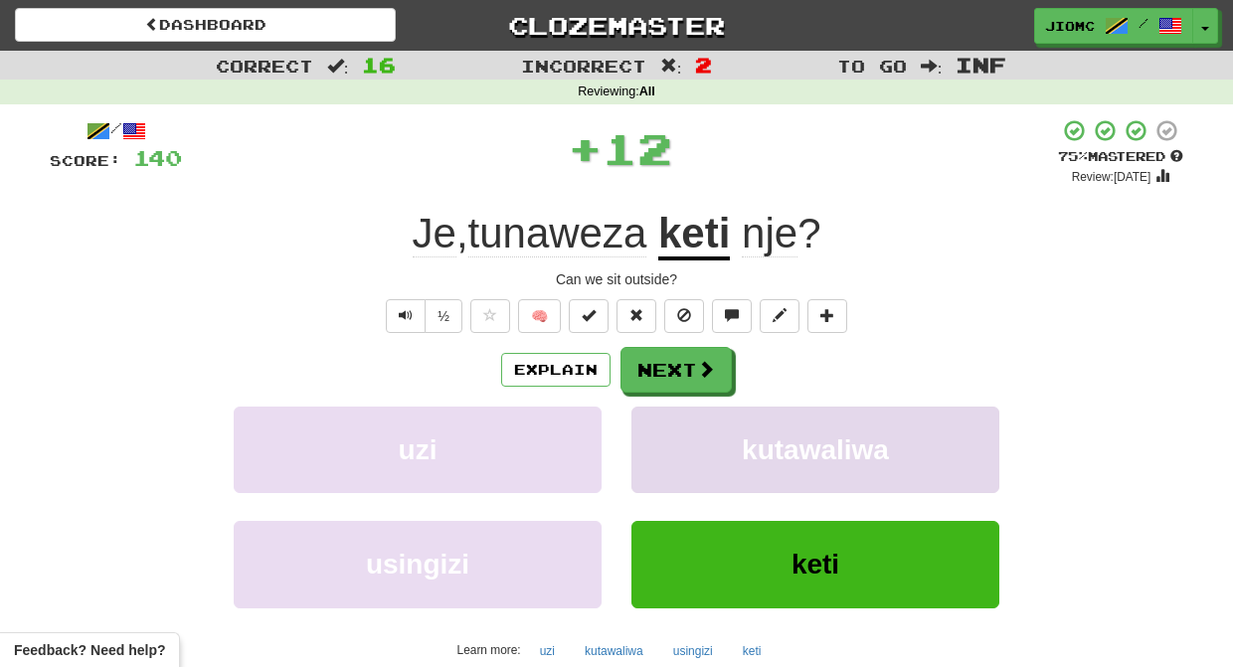
click at [662, 435] on button "kutawaliwa" at bounding box center [815, 450] width 368 height 86
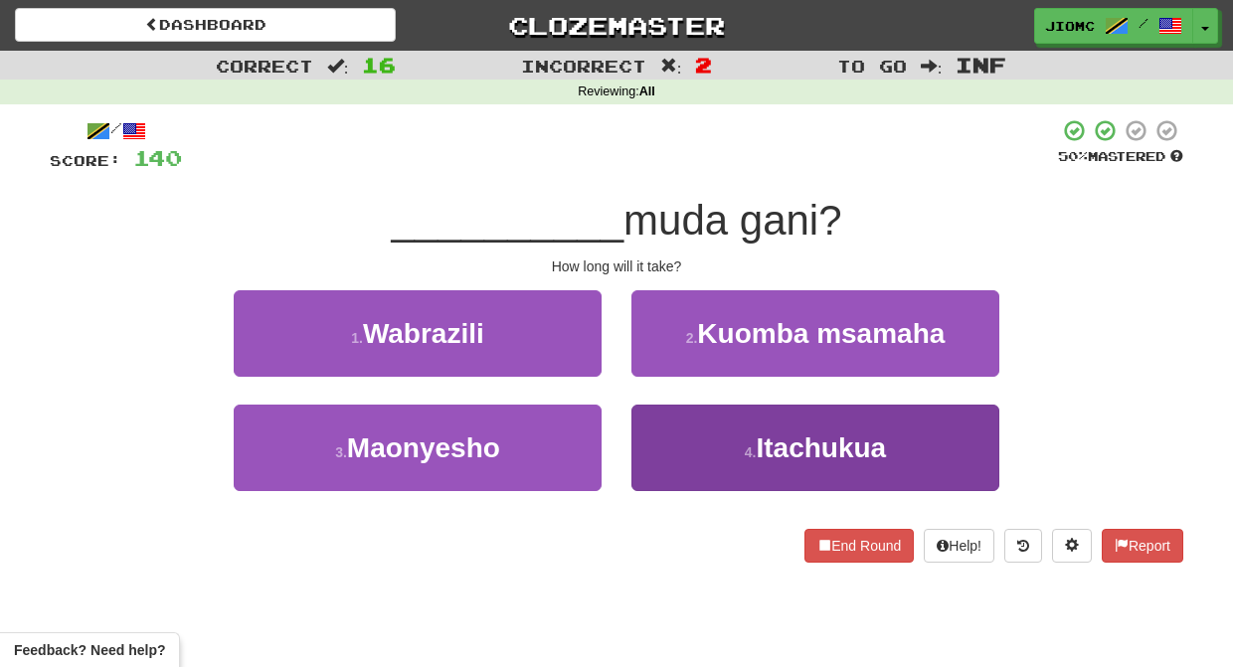
click at [665, 441] on button "4 . Itachukua" at bounding box center [815, 448] width 368 height 86
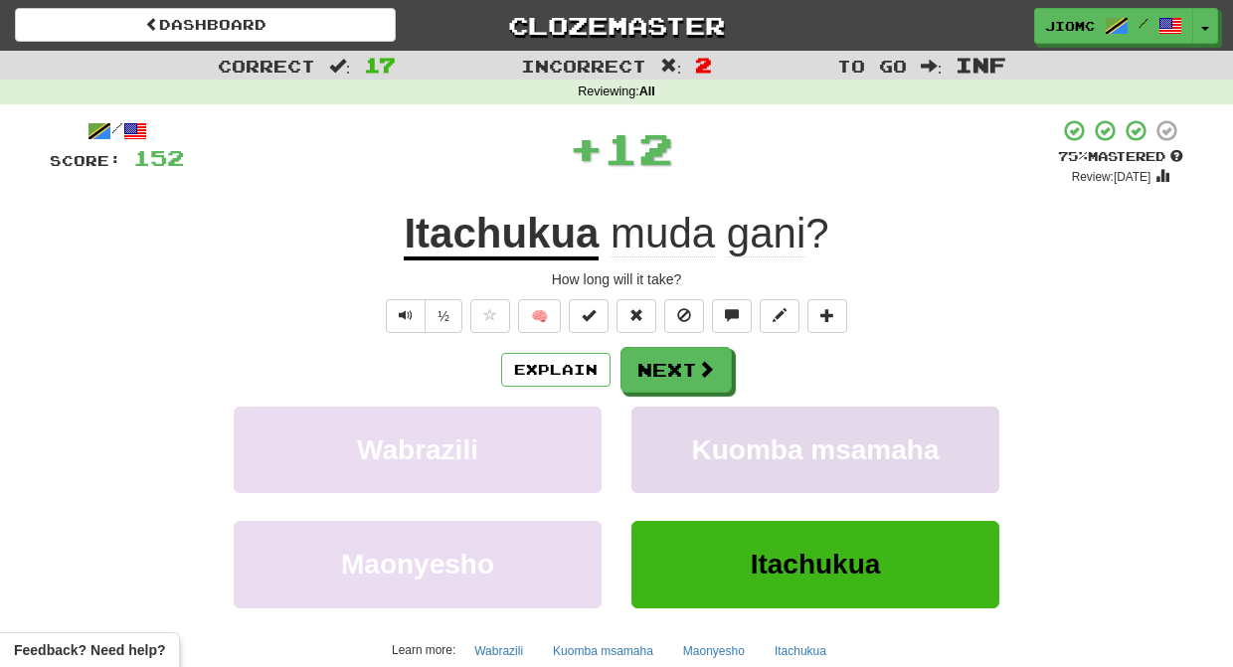
click at [666, 441] on button "Kuomba msamaha" at bounding box center [815, 450] width 368 height 86
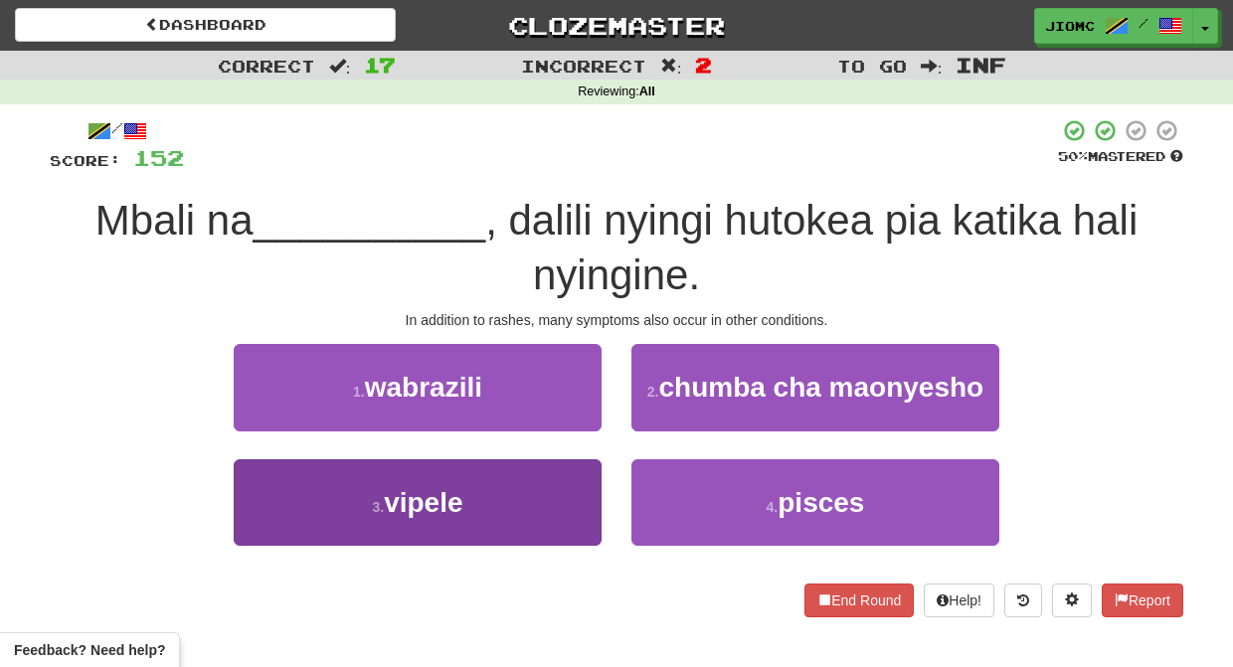
click at [575, 500] on button "3 . vipele" at bounding box center [418, 502] width 368 height 86
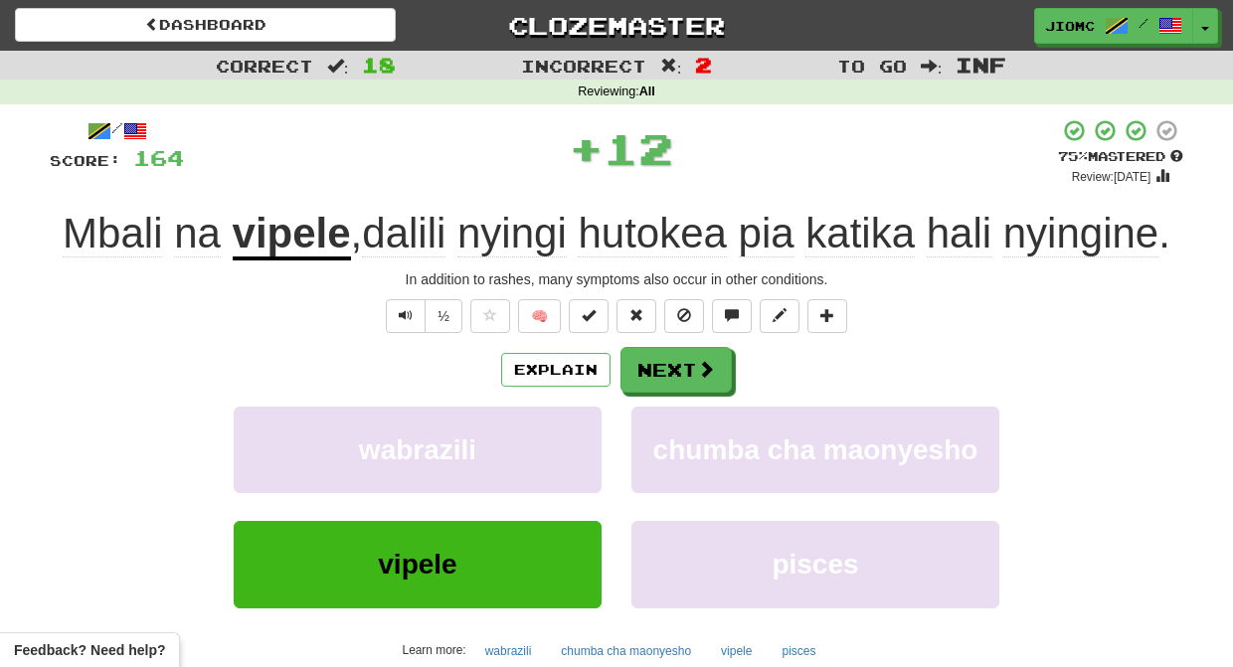
click at [576, 499] on div "wabrazili" at bounding box center [418, 464] width 398 height 114
click at [582, 473] on button "wabrazili" at bounding box center [418, 450] width 368 height 86
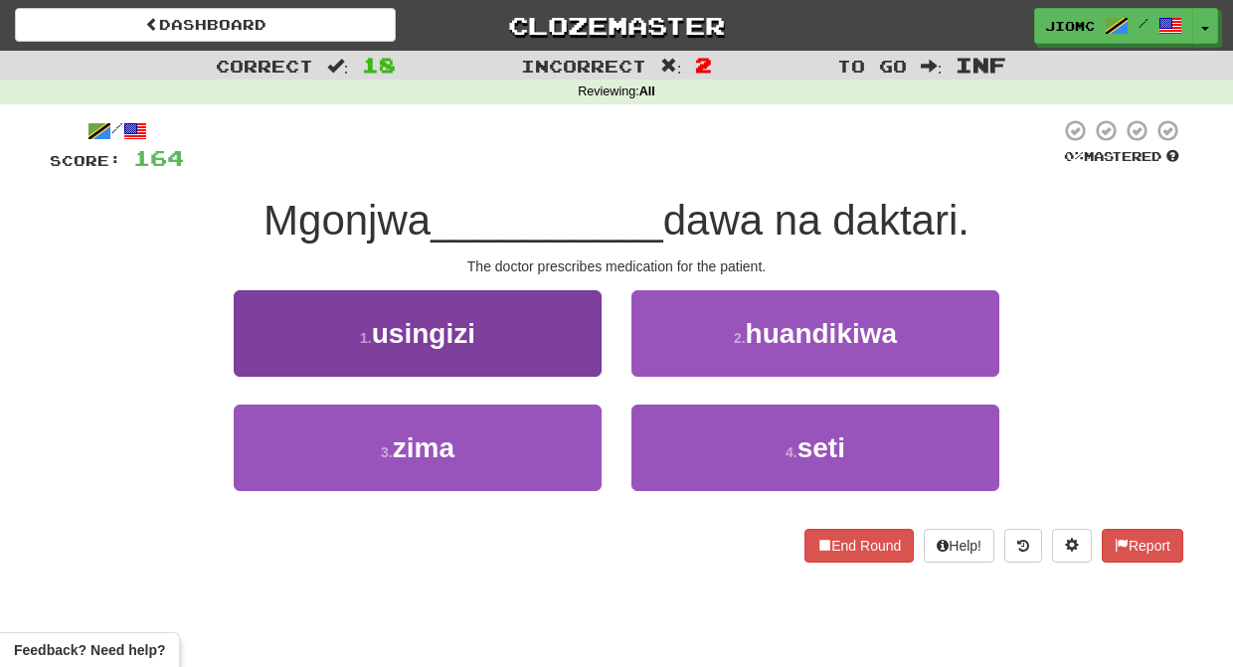
click at [579, 358] on button "1 . usingizi" at bounding box center [418, 333] width 368 height 86
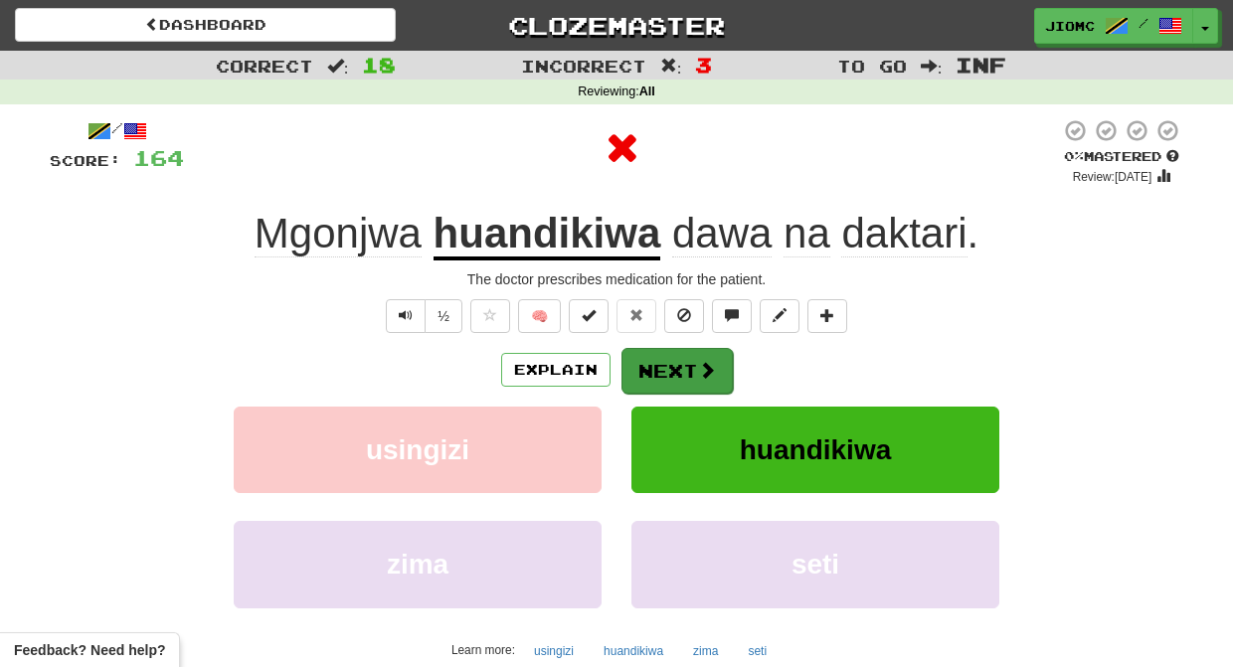
click at [663, 366] on button "Next" at bounding box center [676, 371] width 111 height 46
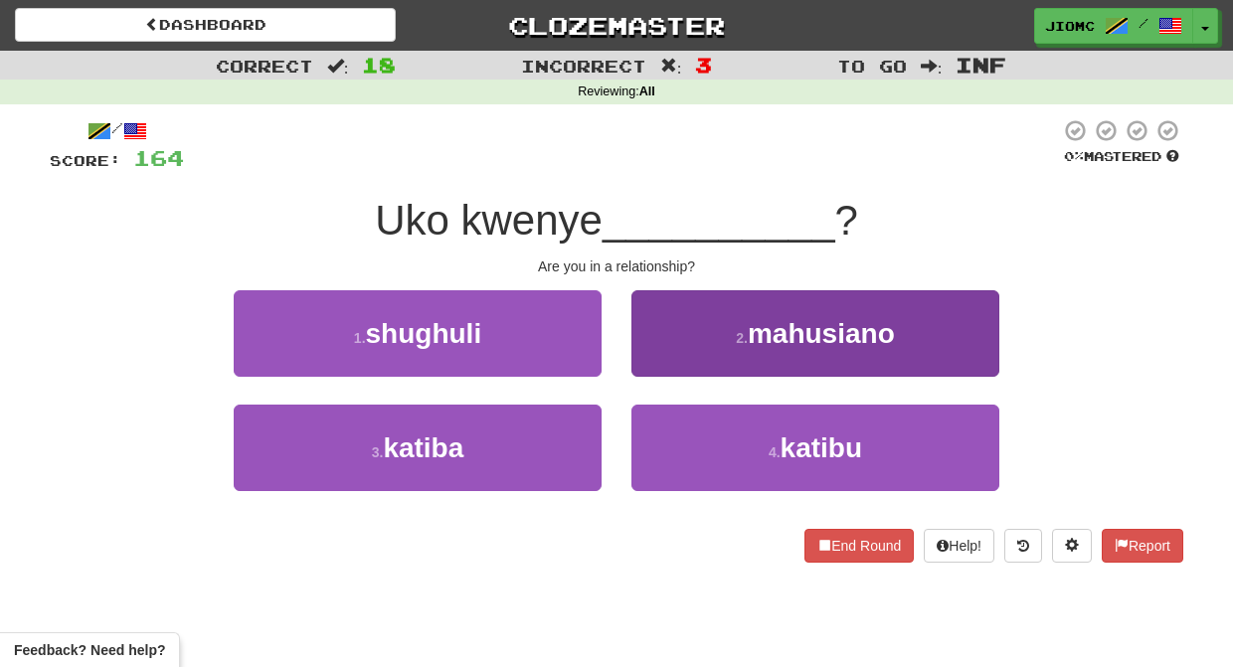
click at [654, 361] on button "2 . mahusiano" at bounding box center [815, 333] width 368 height 86
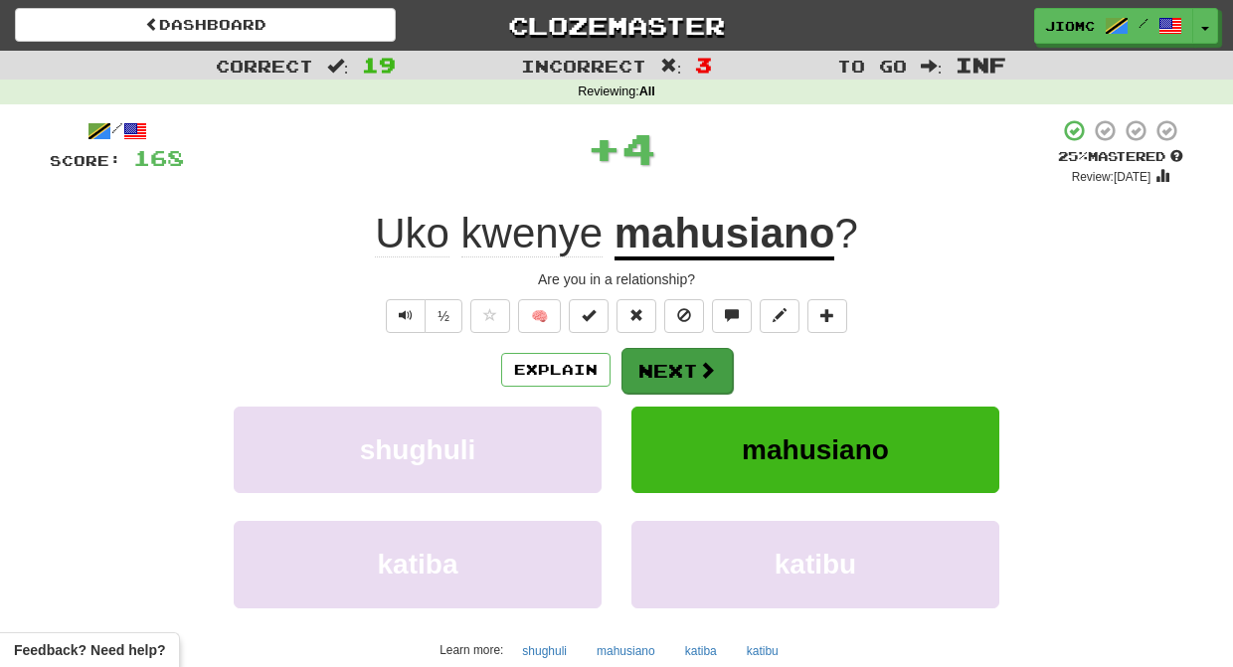
click at [656, 364] on button "Next" at bounding box center [676, 371] width 111 height 46
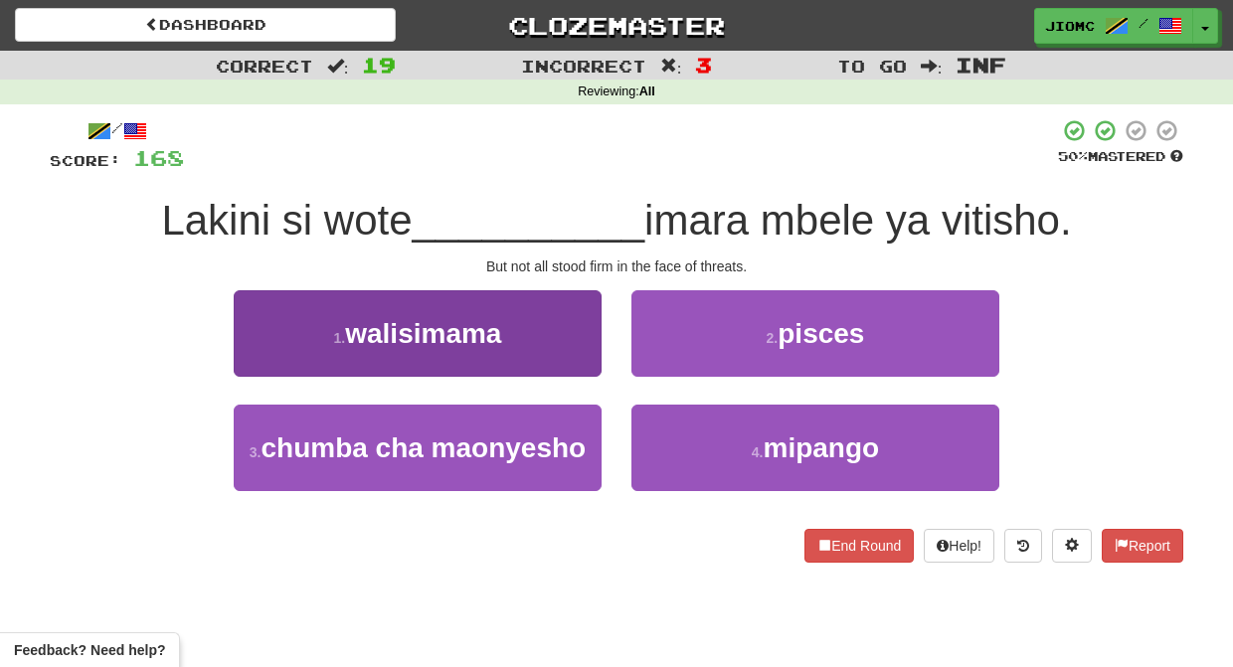
click at [548, 357] on button "1 . walisimama" at bounding box center [418, 333] width 368 height 86
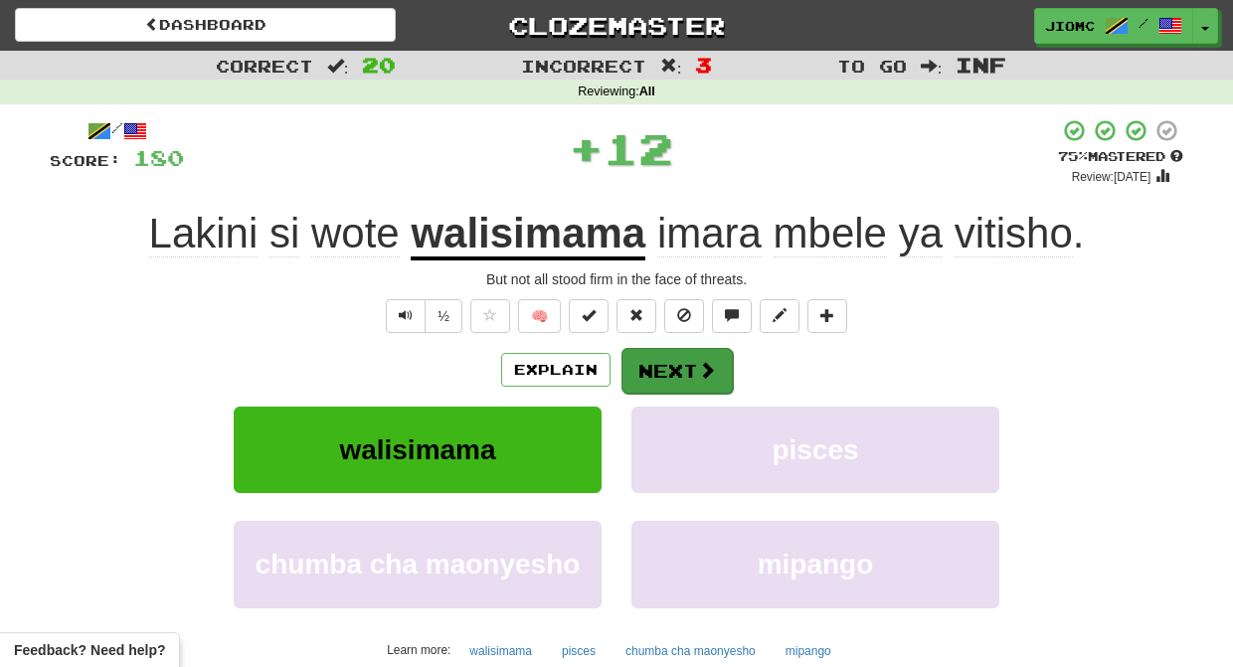
click at [636, 363] on button "Next" at bounding box center [676, 371] width 111 height 46
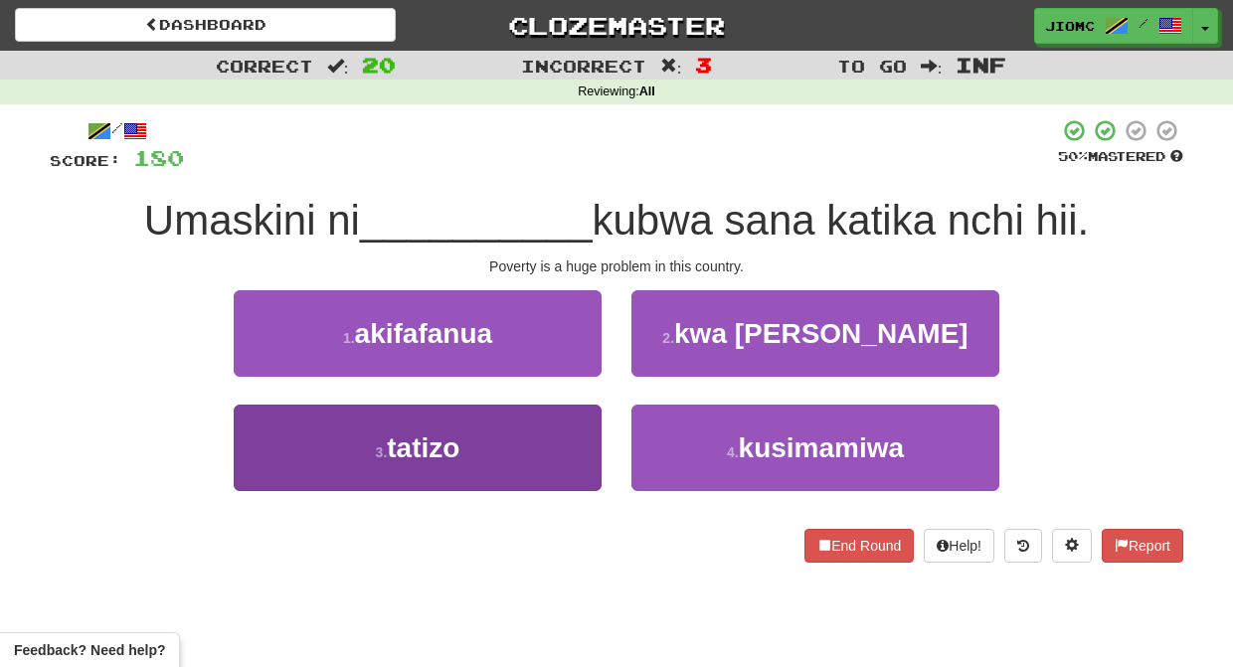
click at [553, 452] on button "3 . tatizo" at bounding box center [418, 448] width 368 height 86
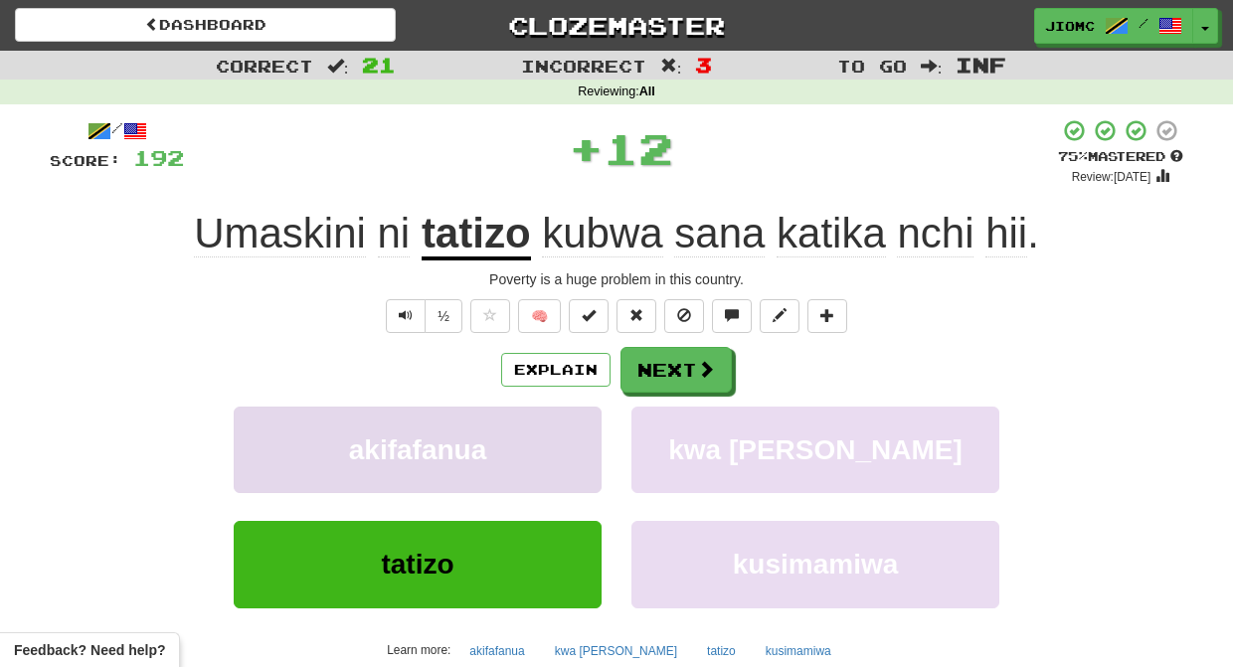
click at [552, 452] on button "akifafanua" at bounding box center [418, 450] width 368 height 86
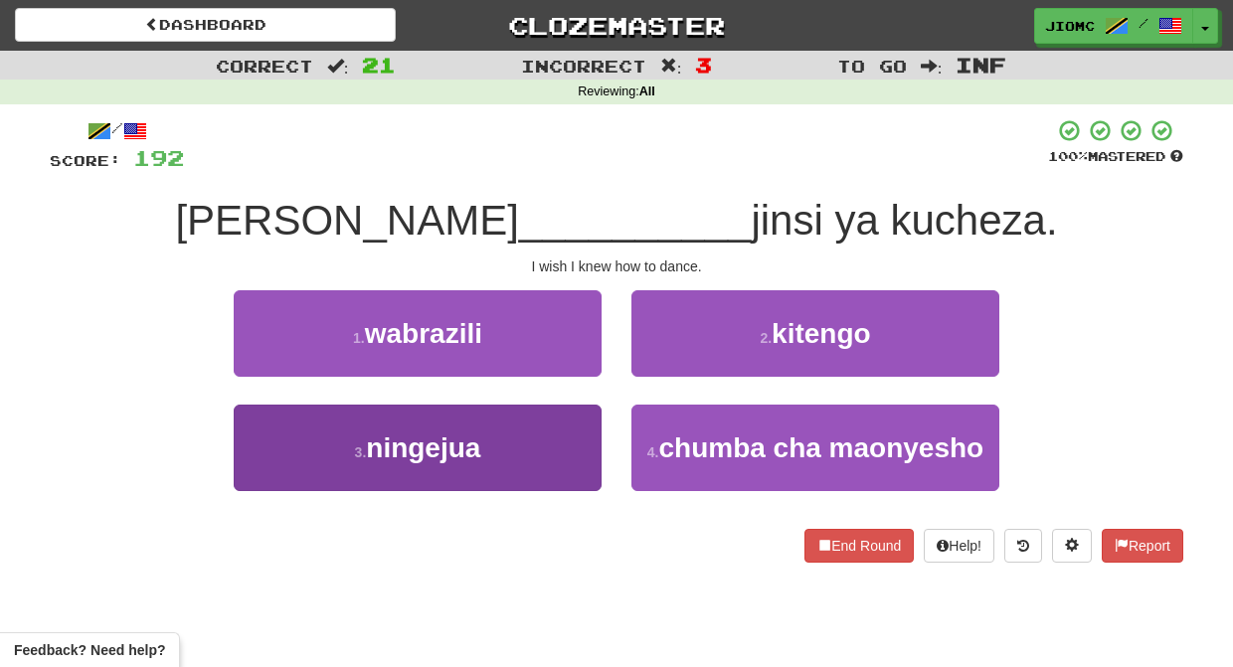
click at [565, 442] on button "3 . ningejua" at bounding box center [418, 448] width 368 height 86
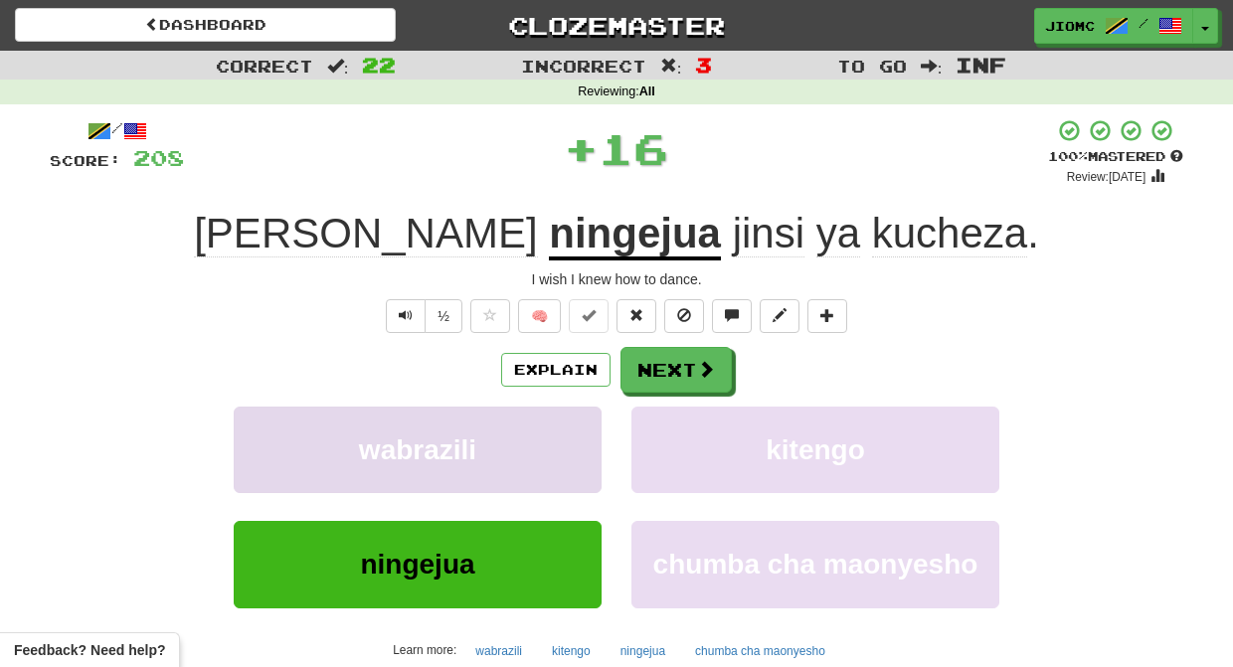
click at [565, 443] on button "wabrazili" at bounding box center [418, 450] width 368 height 86
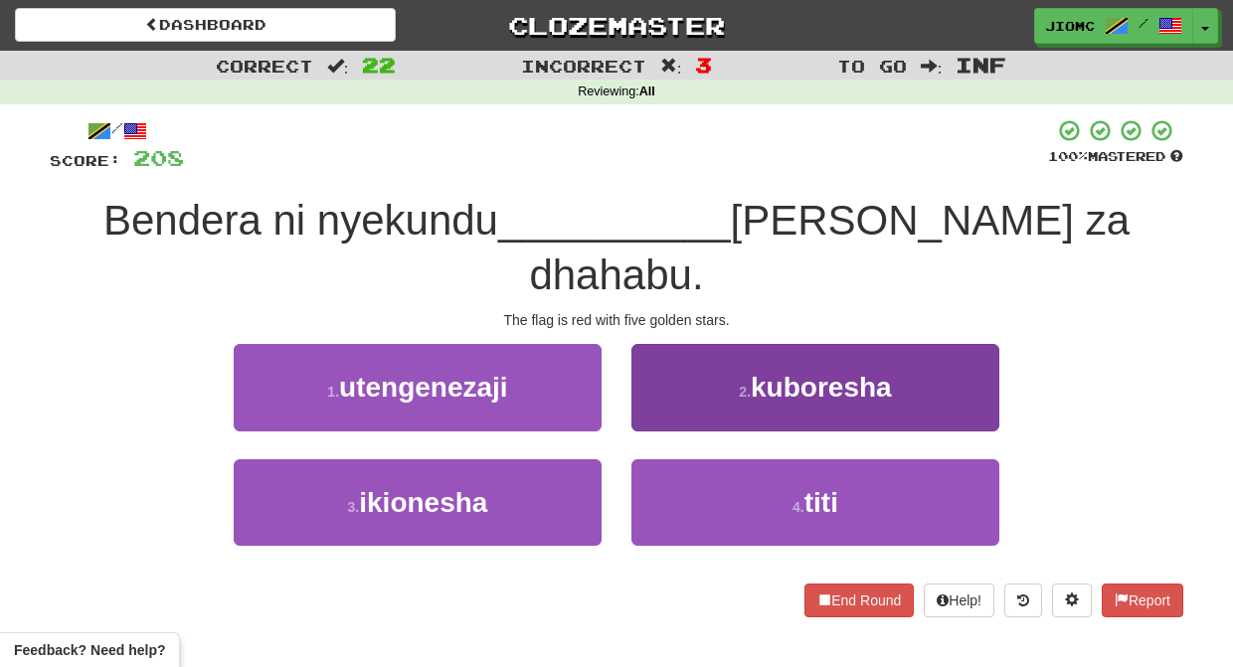
click at [661, 358] on button "2 . kuboresha" at bounding box center [815, 387] width 368 height 86
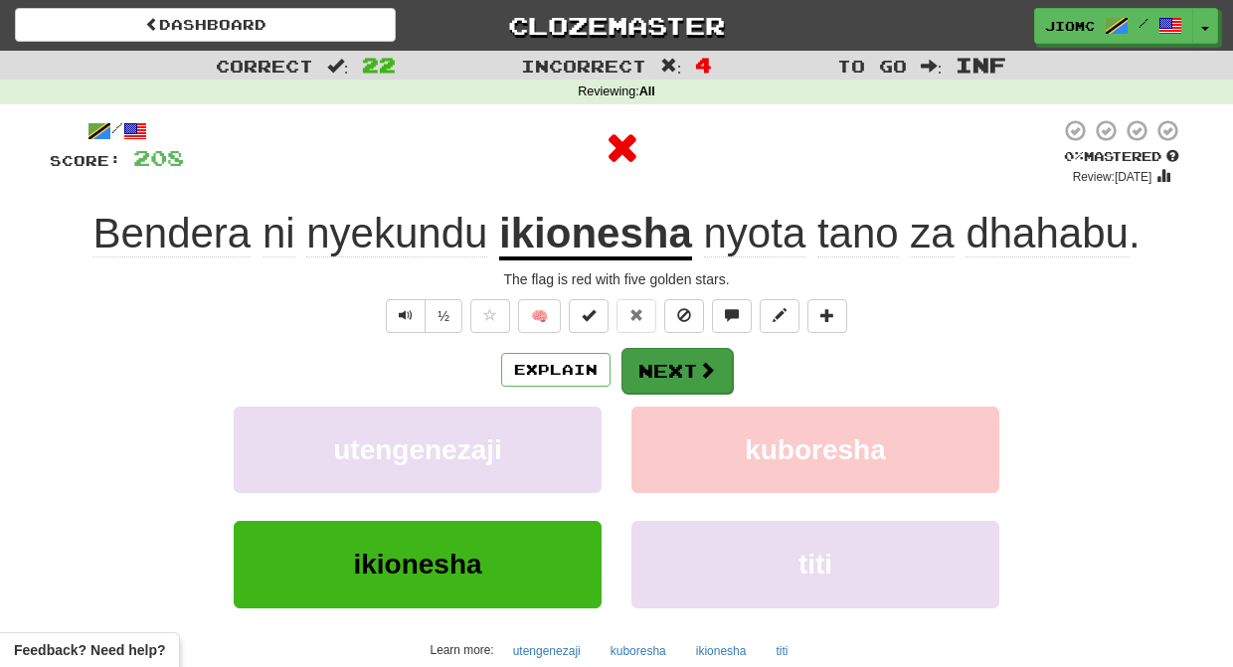
click at [663, 363] on button "Next" at bounding box center [676, 371] width 111 height 46
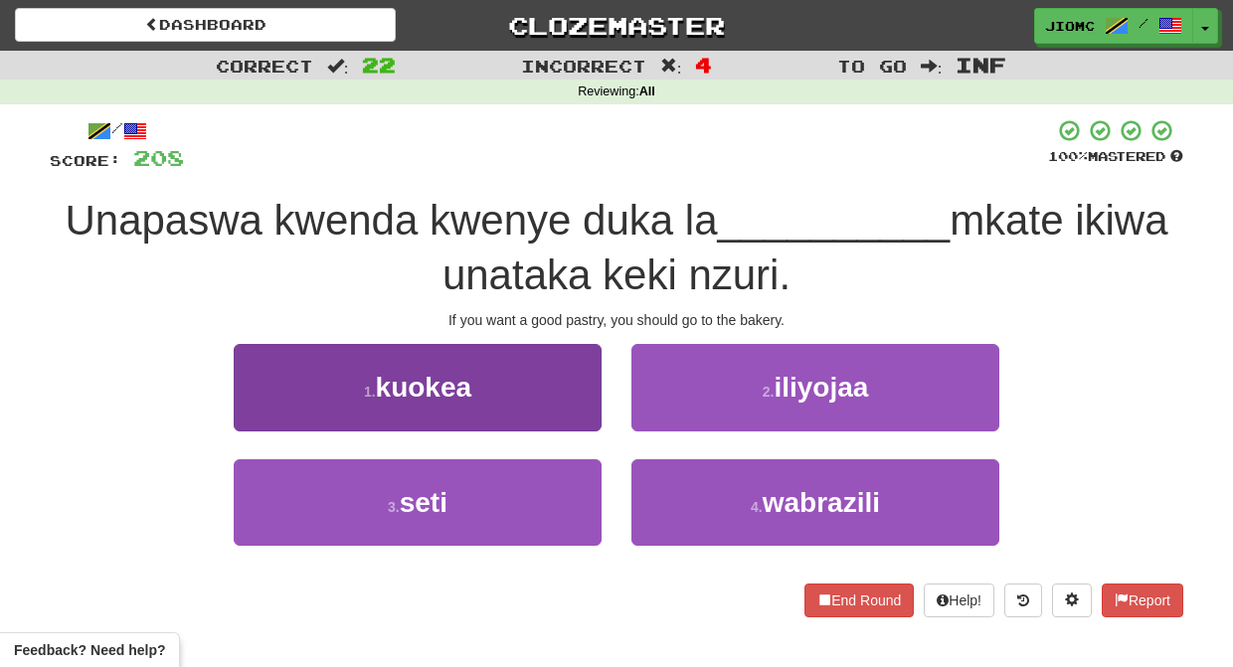
click at [565, 398] on button "1 . kuokea" at bounding box center [418, 387] width 368 height 86
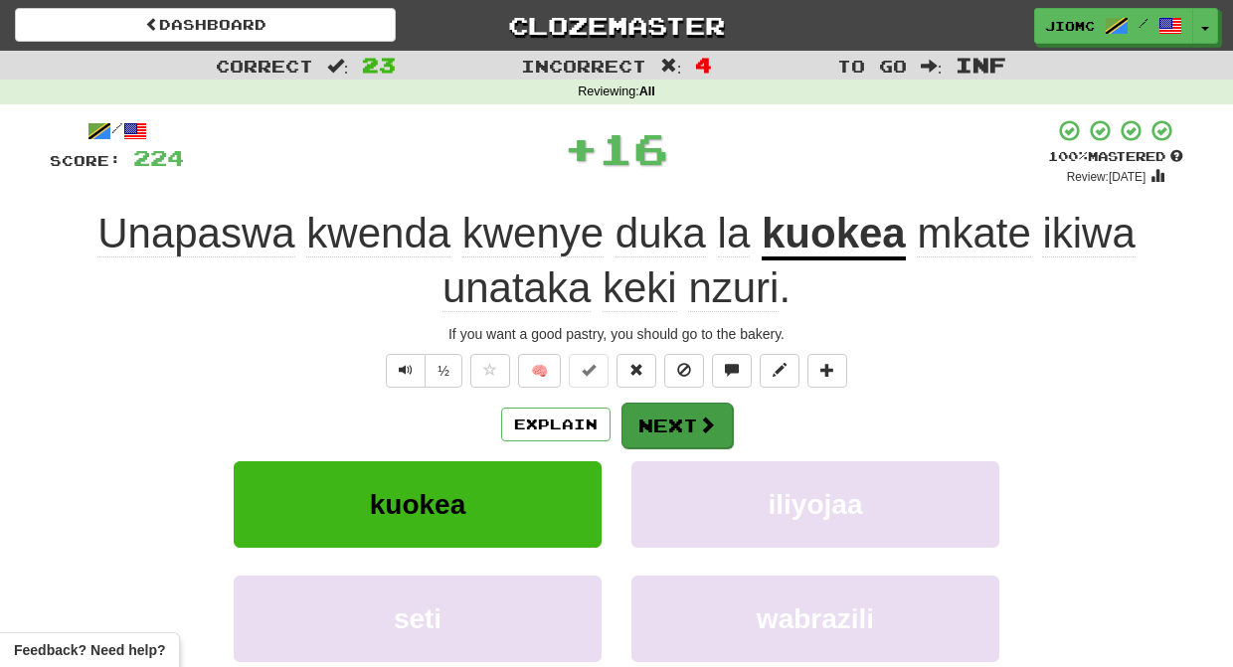
click at [650, 412] on button "Next" at bounding box center [676, 426] width 111 height 46
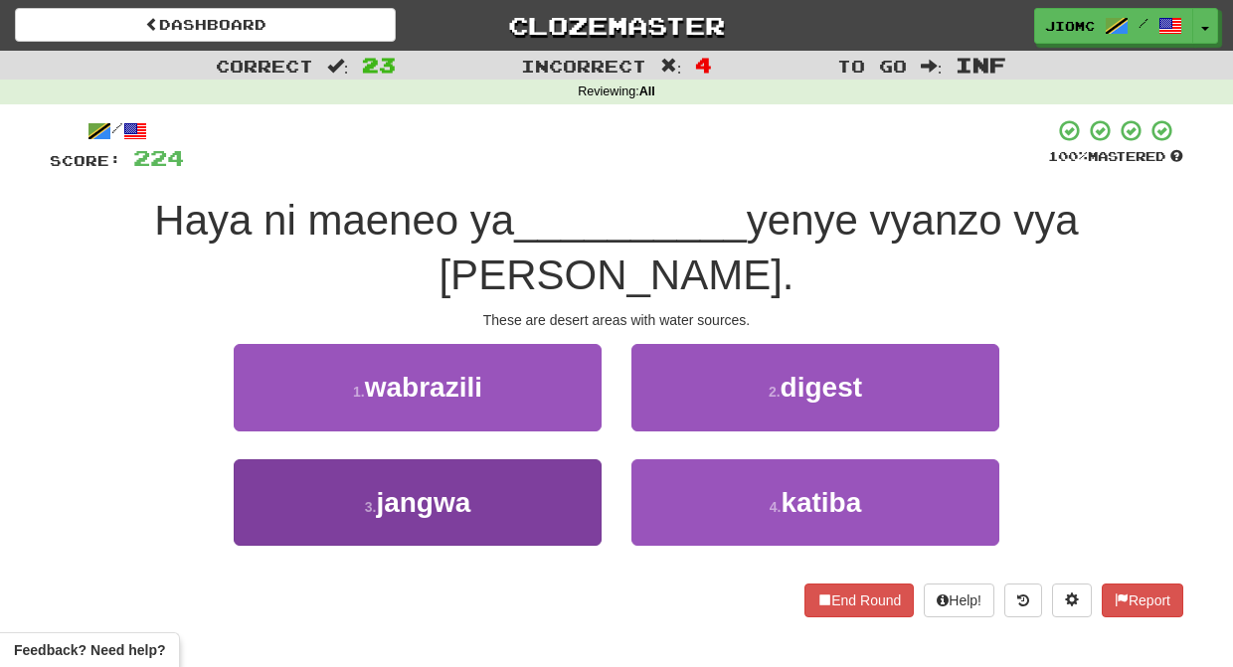
click at [560, 459] on button "3 . jangwa" at bounding box center [418, 502] width 368 height 86
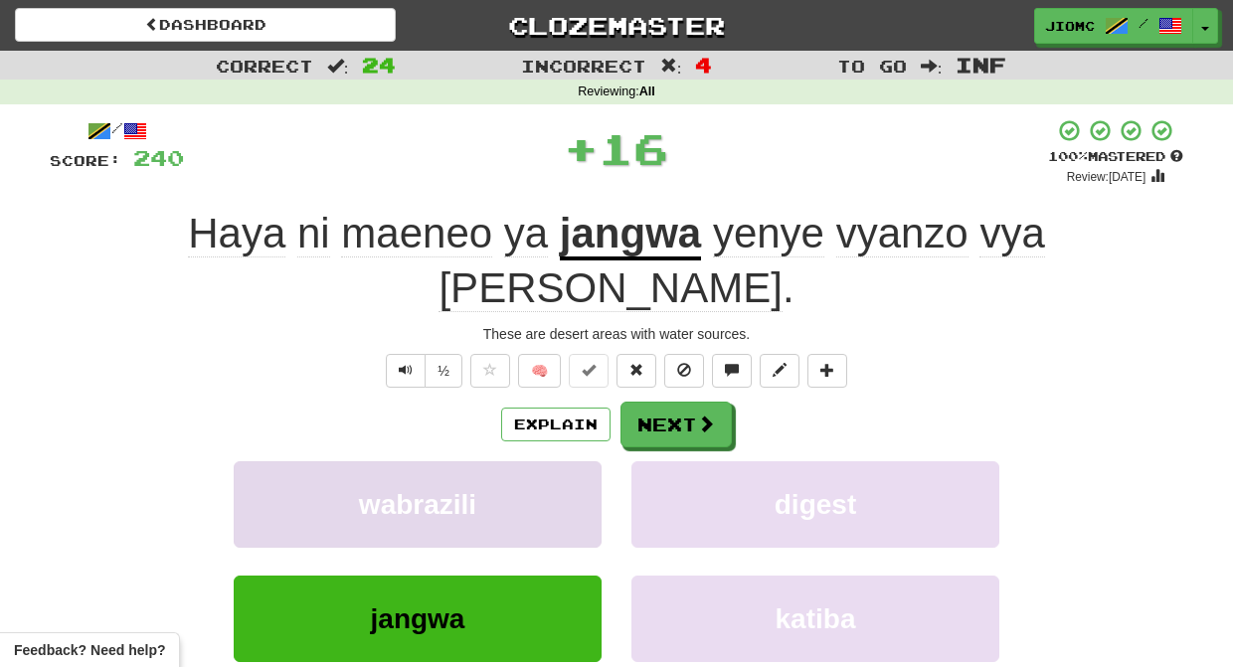
click at [557, 461] on button "wabrazili" at bounding box center [418, 504] width 368 height 86
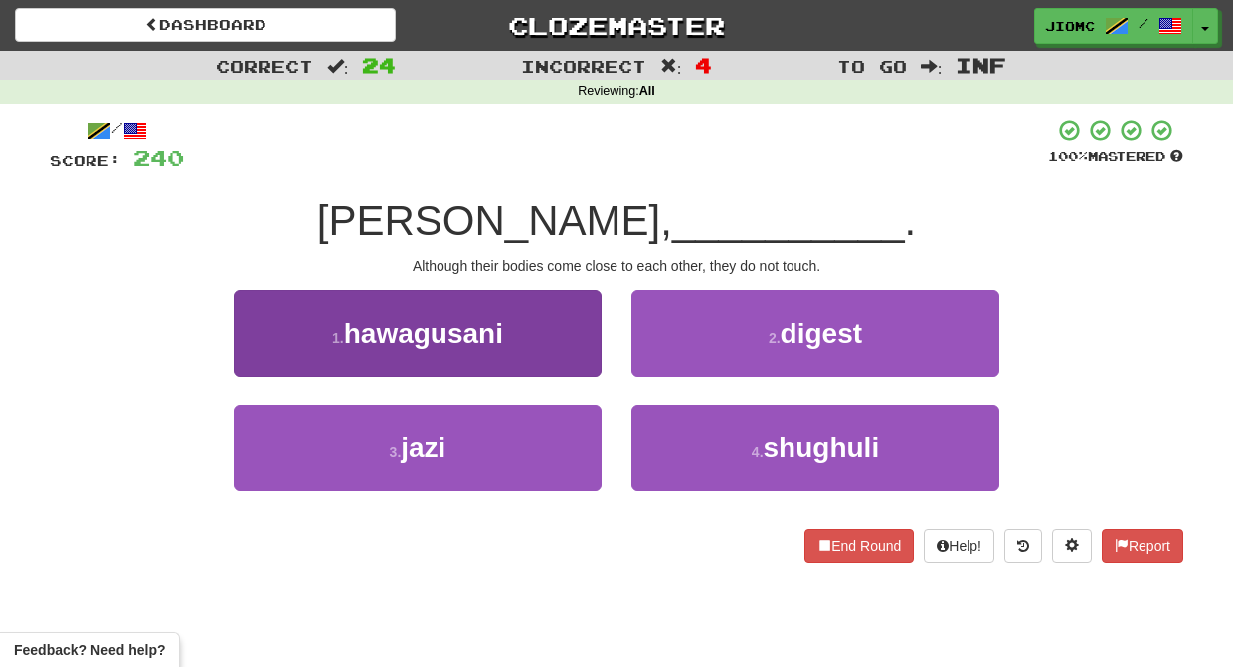
click at [557, 357] on button "1 . hawagusani" at bounding box center [418, 333] width 368 height 86
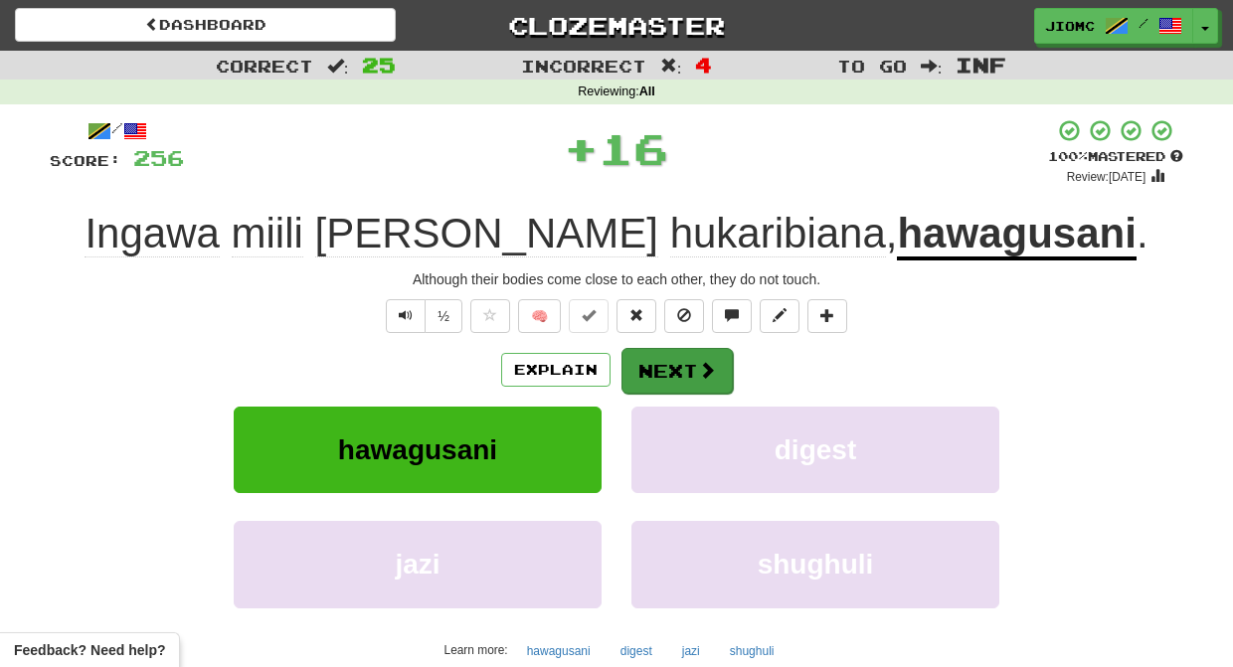
click at [644, 364] on button "Next" at bounding box center [676, 371] width 111 height 46
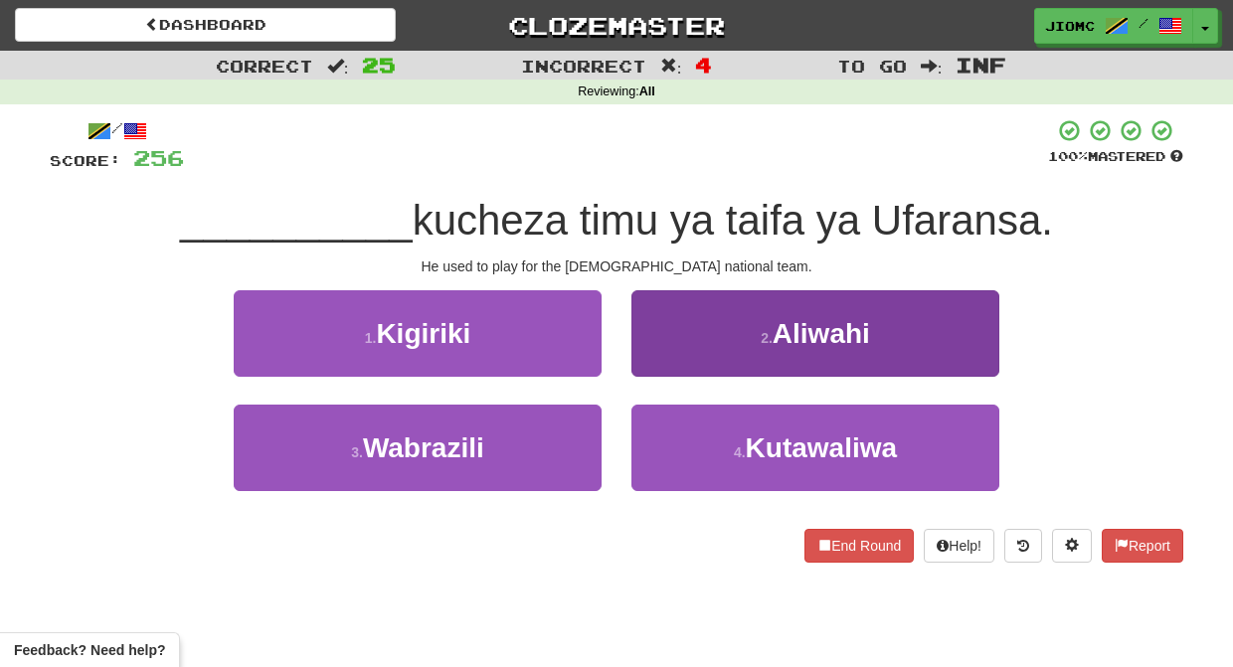
click at [666, 353] on button "2 . Aliwahi" at bounding box center [815, 333] width 368 height 86
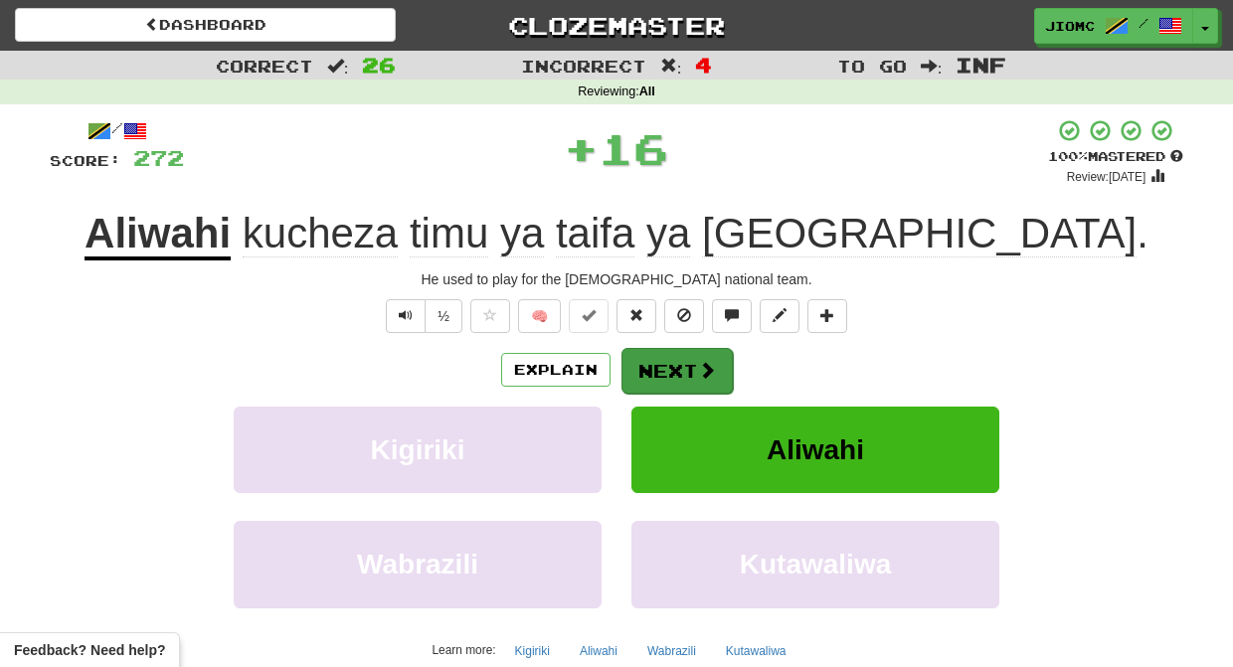
click at [665, 356] on button "Next" at bounding box center [676, 371] width 111 height 46
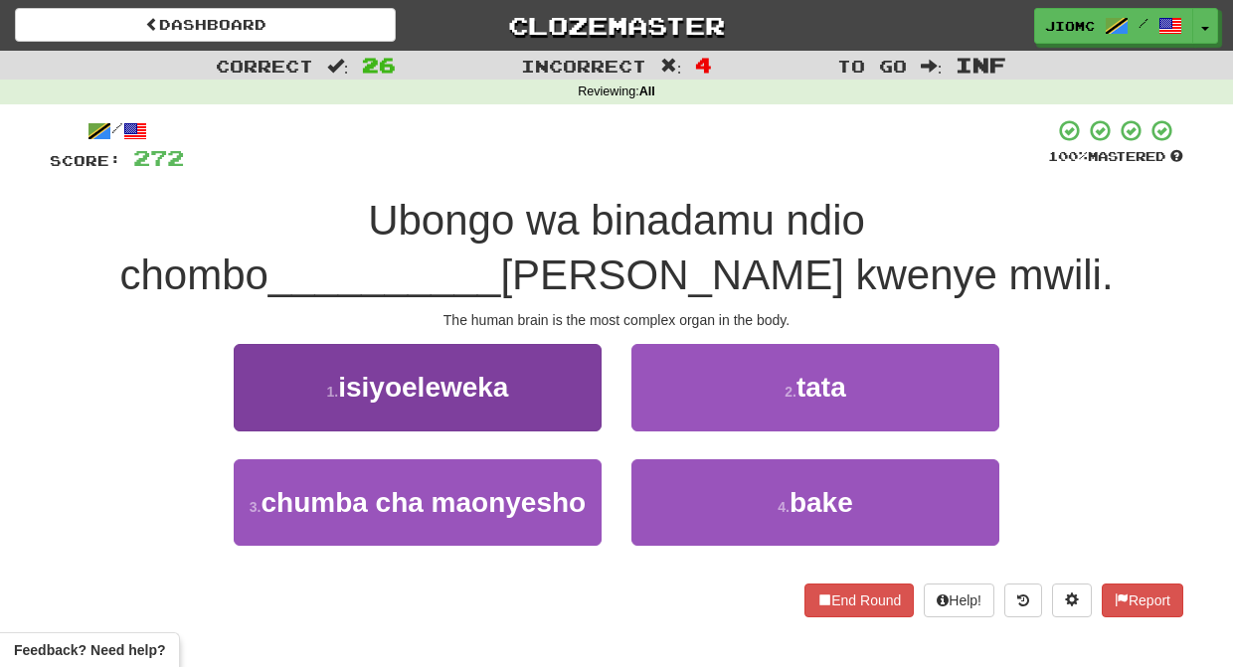
click at [581, 415] on button "1 . isiyoeleweka" at bounding box center [418, 387] width 368 height 86
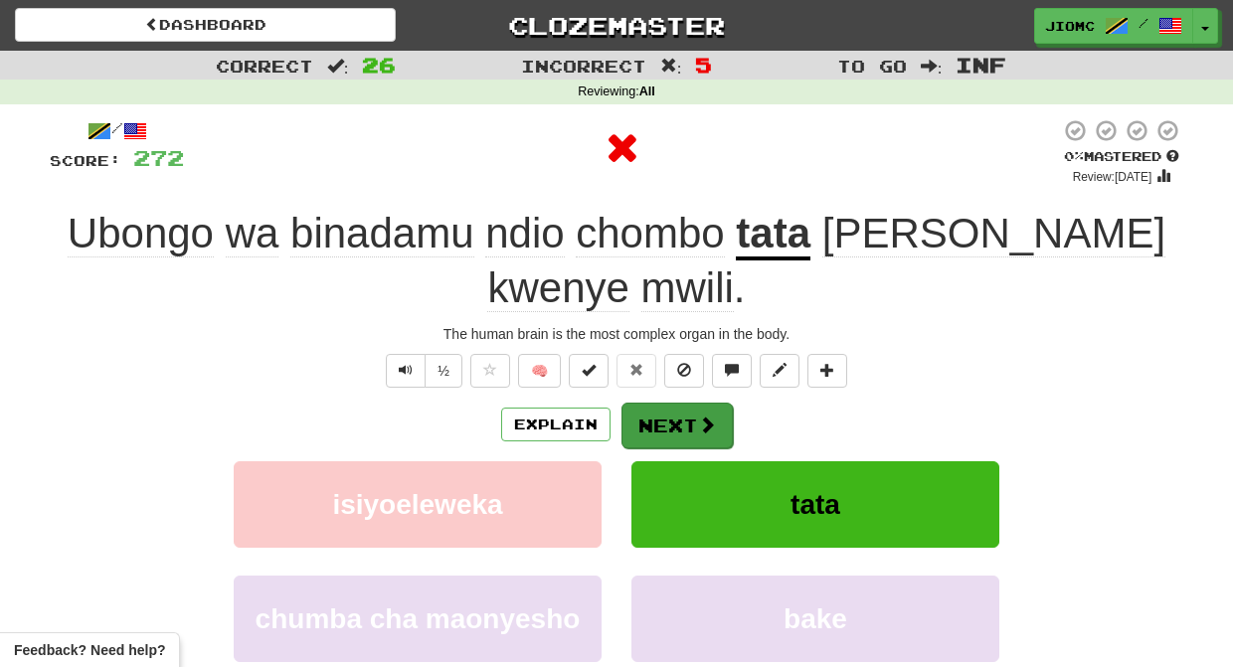
click at [660, 403] on button "Next" at bounding box center [676, 426] width 111 height 46
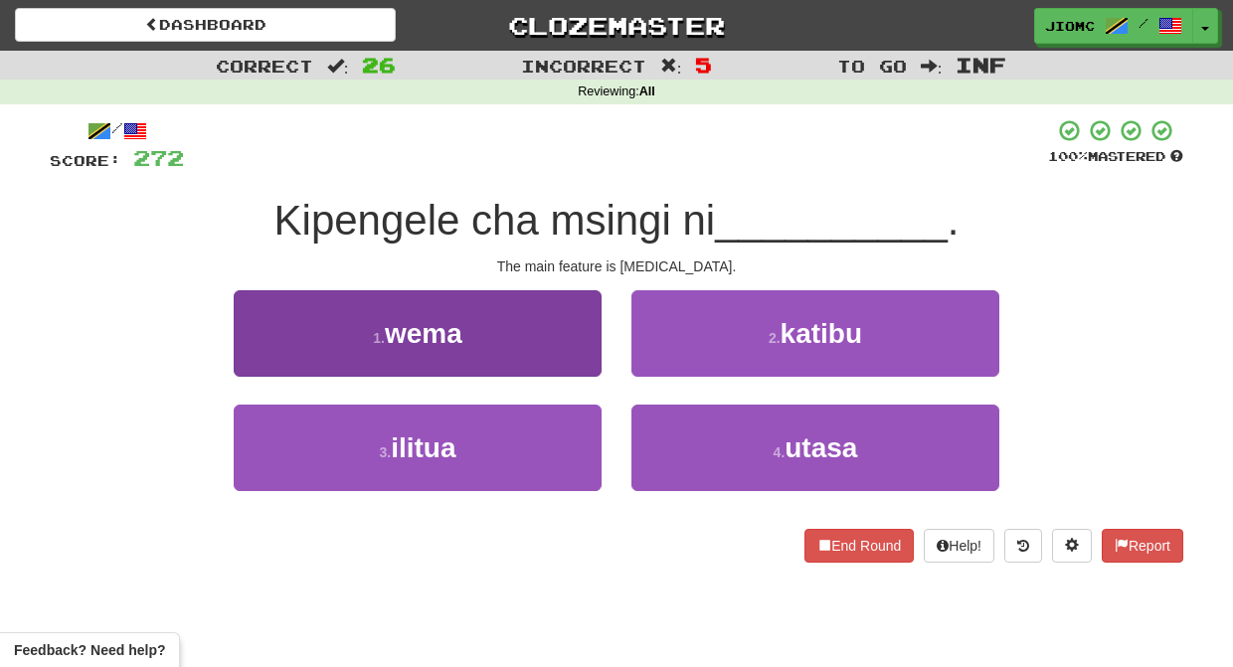
click at [570, 360] on button "1 . wema" at bounding box center [418, 333] width 368 height 86
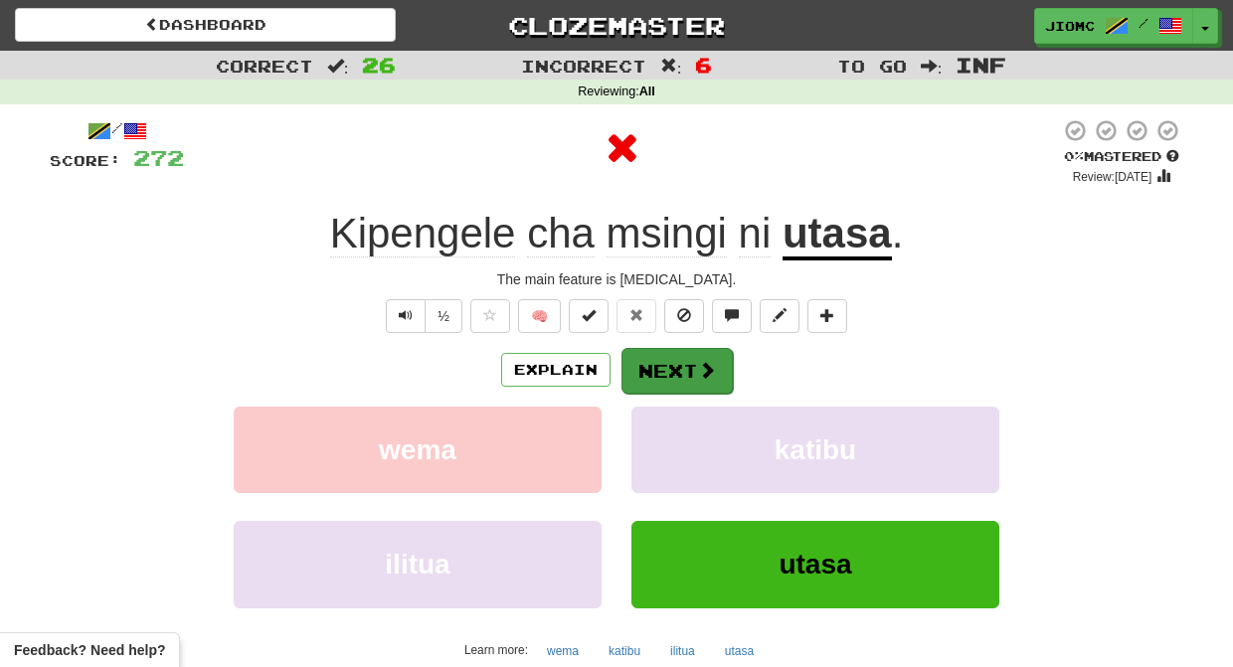
click at [650, 358] on button "Next" at bounding box center [676, 371] width 111 height 46
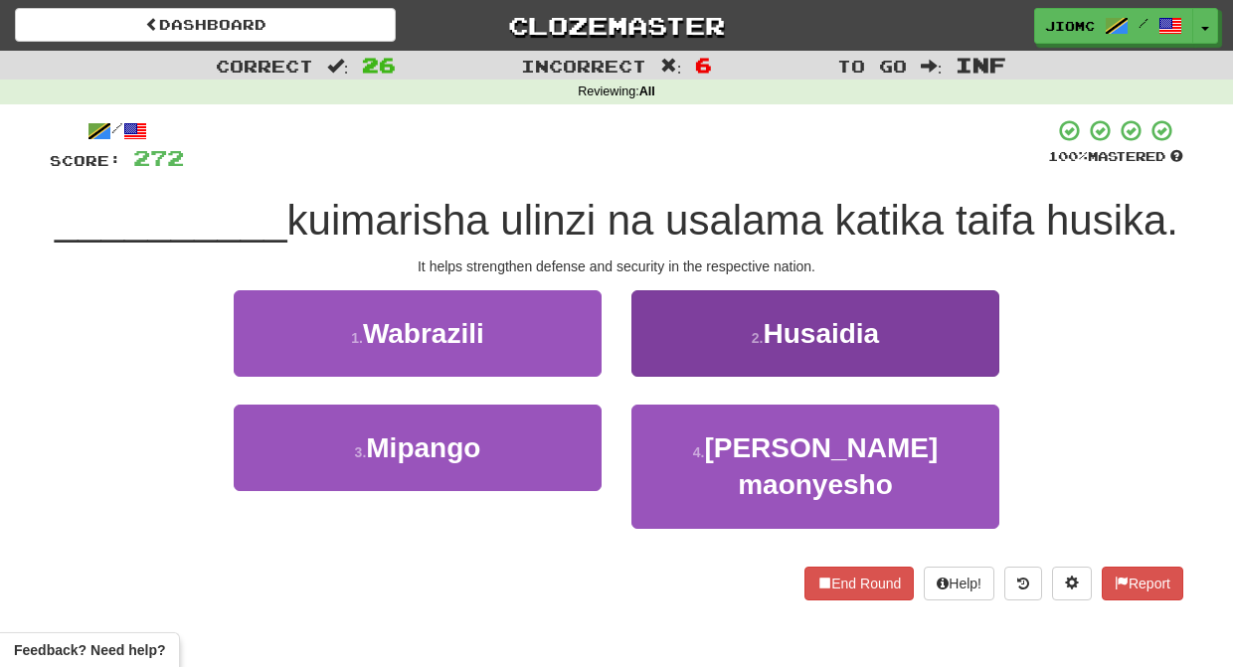
click at [667, 362] on button "2 . Husaidia" at bounding box center [815, 333] width 368 height 86
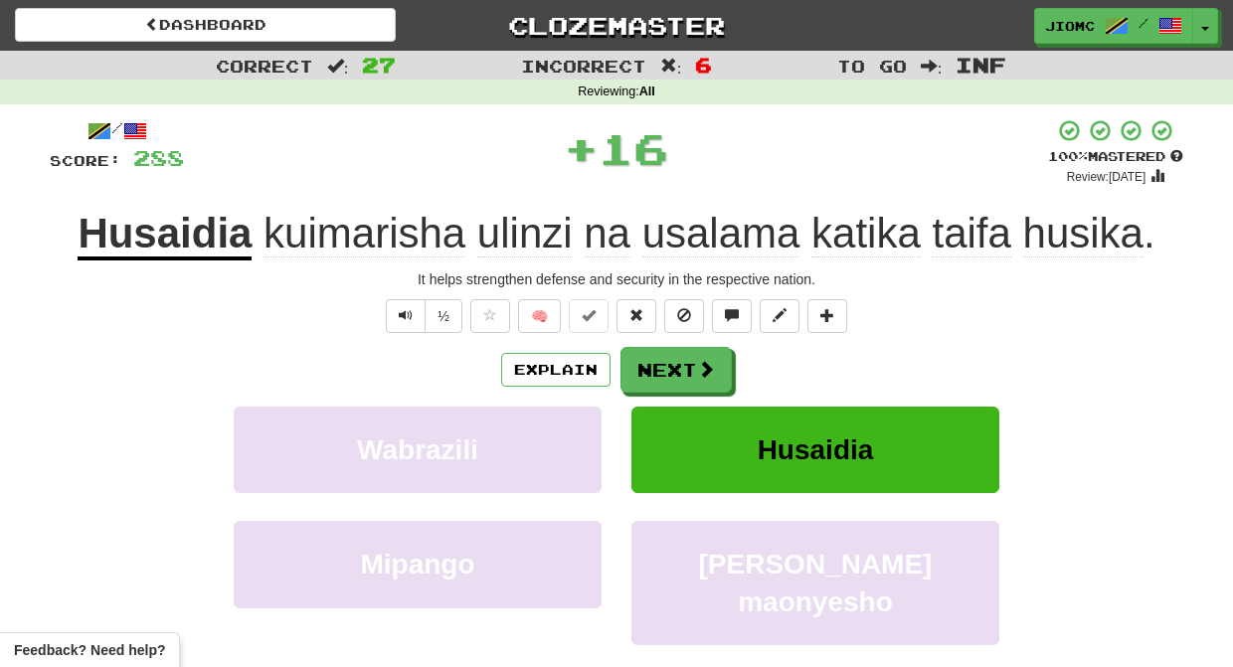
click at [667, 362] on button "Next" at bounding box center [675, 370] width 111 height 46
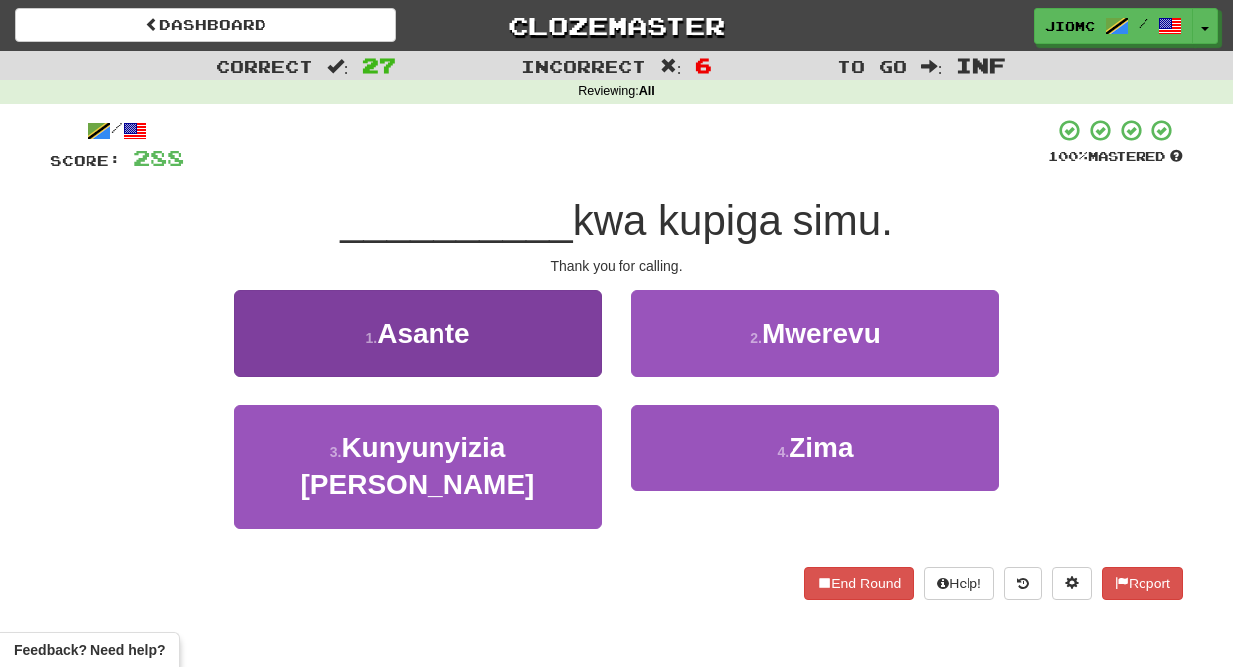
click at [554, 350] on button "1 . Asante" at bounding box center [418, 333] width 368 height 86
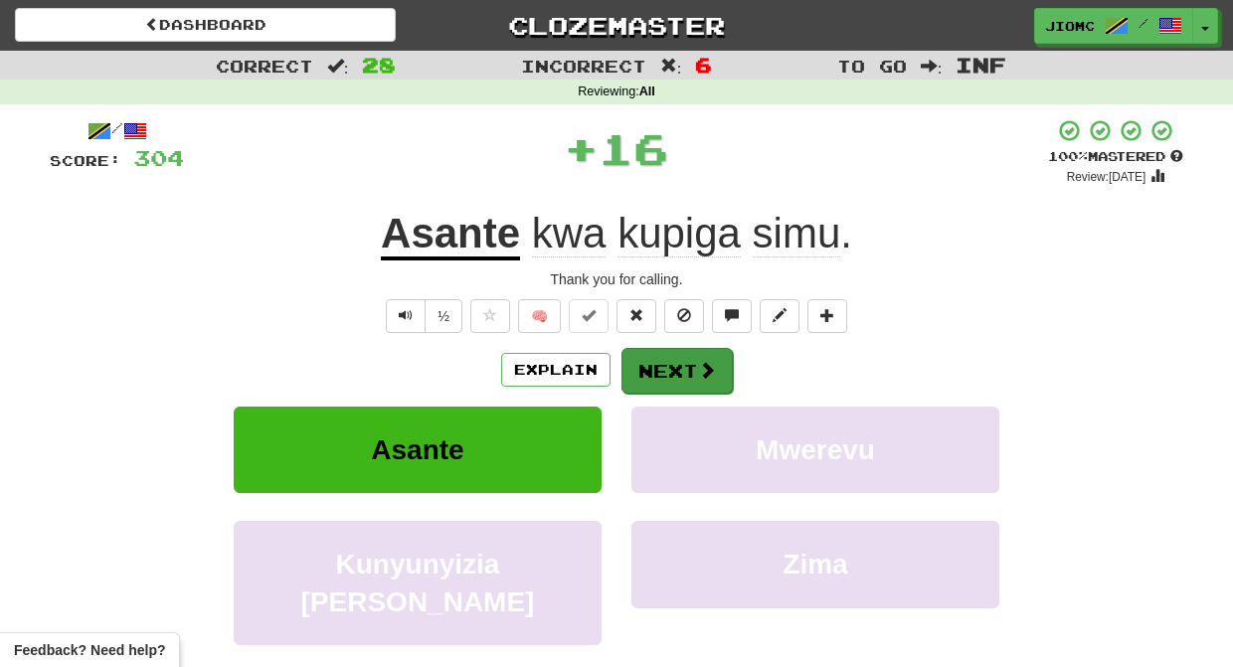
click at [642, 362] on button "Next" at bounding box center [676, 371] width 111 height 46
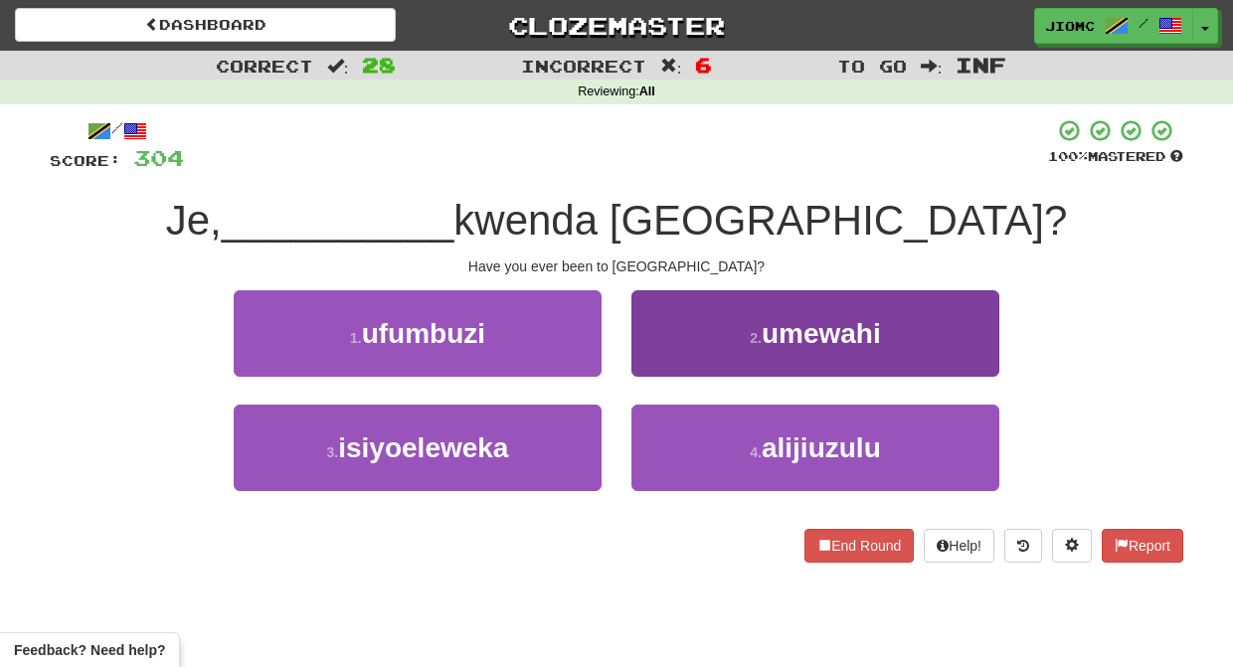
click at [644, 357] on button "2 . umewahi" at bounding box center [815, 333] width 368 height 86
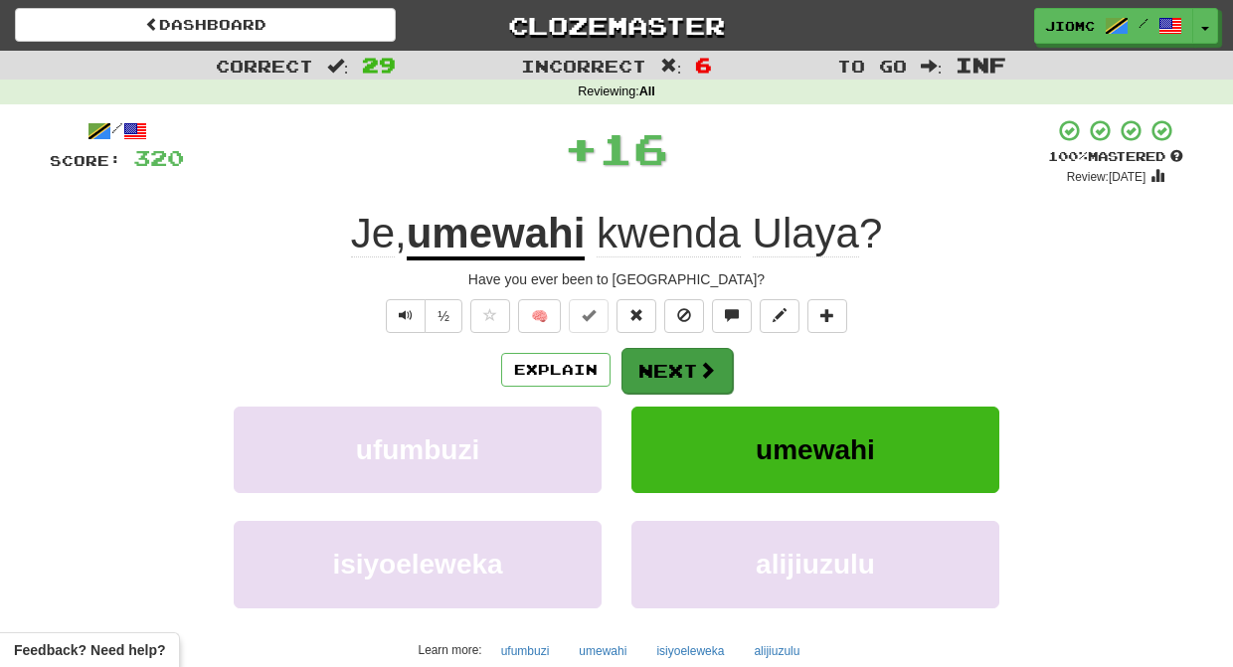
click at [644, 358] on button "Next" at bounding box center [676, 371] width 111 height 46
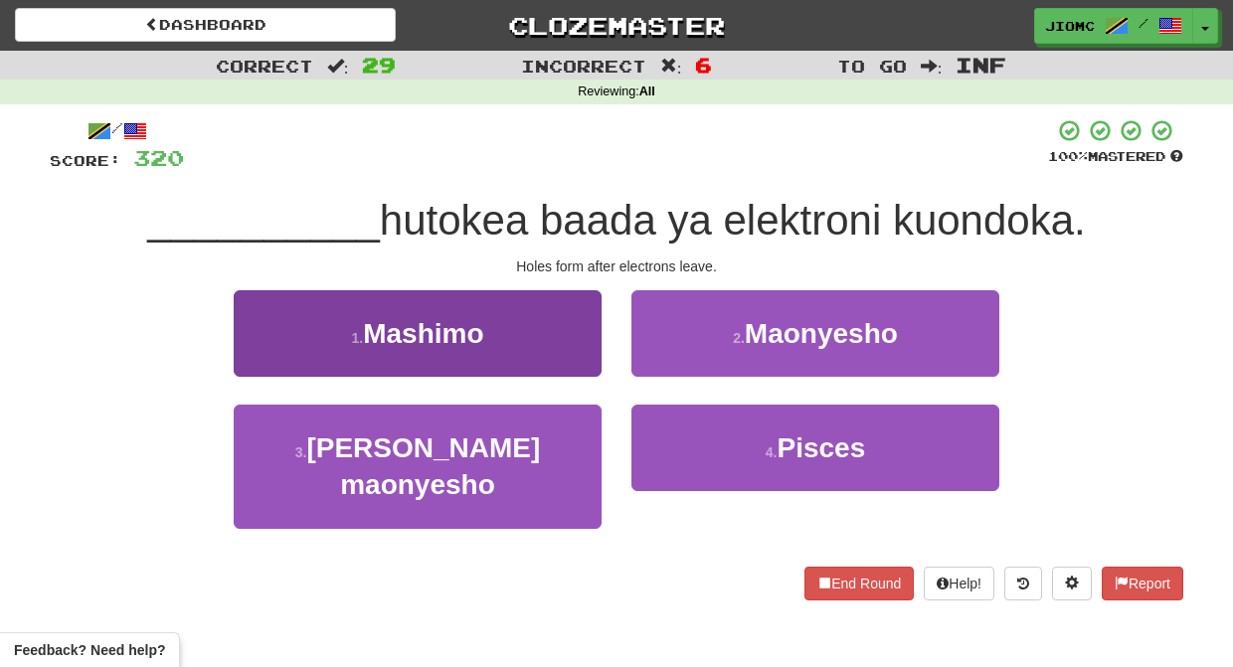
click at [575, 358] on button "1 . Mashimo" at bounding box center [418, 333] width 368 height 86
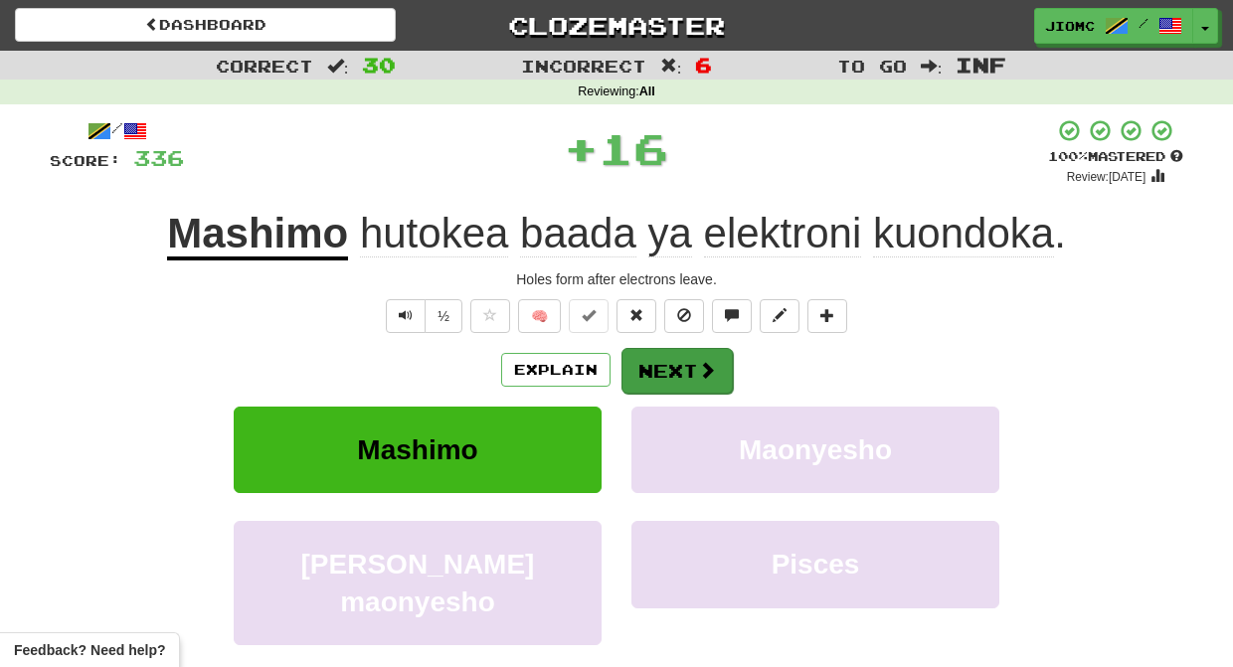
click at [644, 362] on button "Next" at bounding box center [676, 371] width 111 height 46
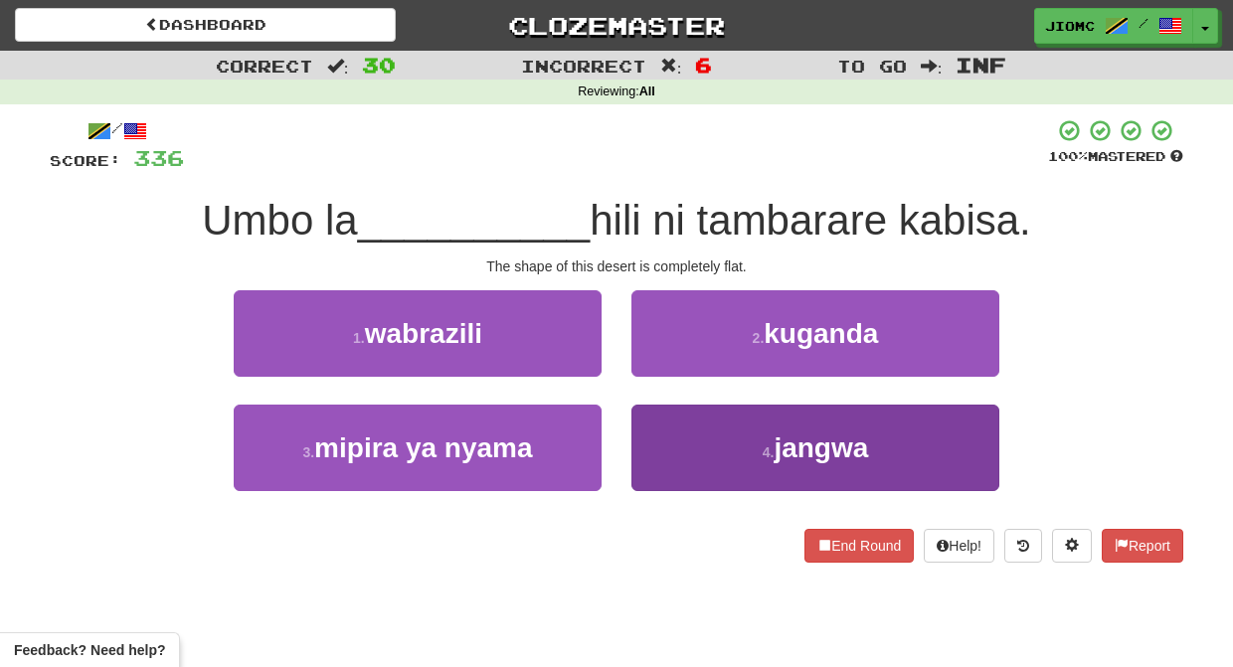
click at [666, 425] on button "4 . jangwa" at bounding box center [815, 448] width 368 height 86
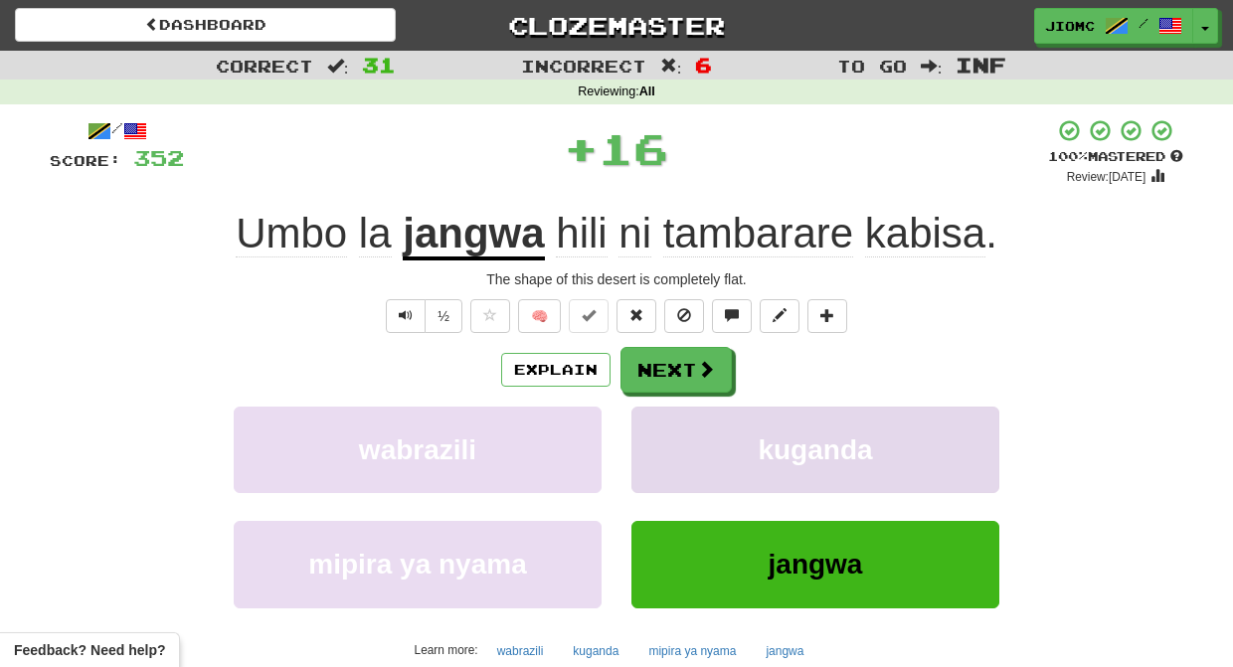
click at [667, 425] on button "kuganda" at bounding box center [815, 450] width 368 height 86
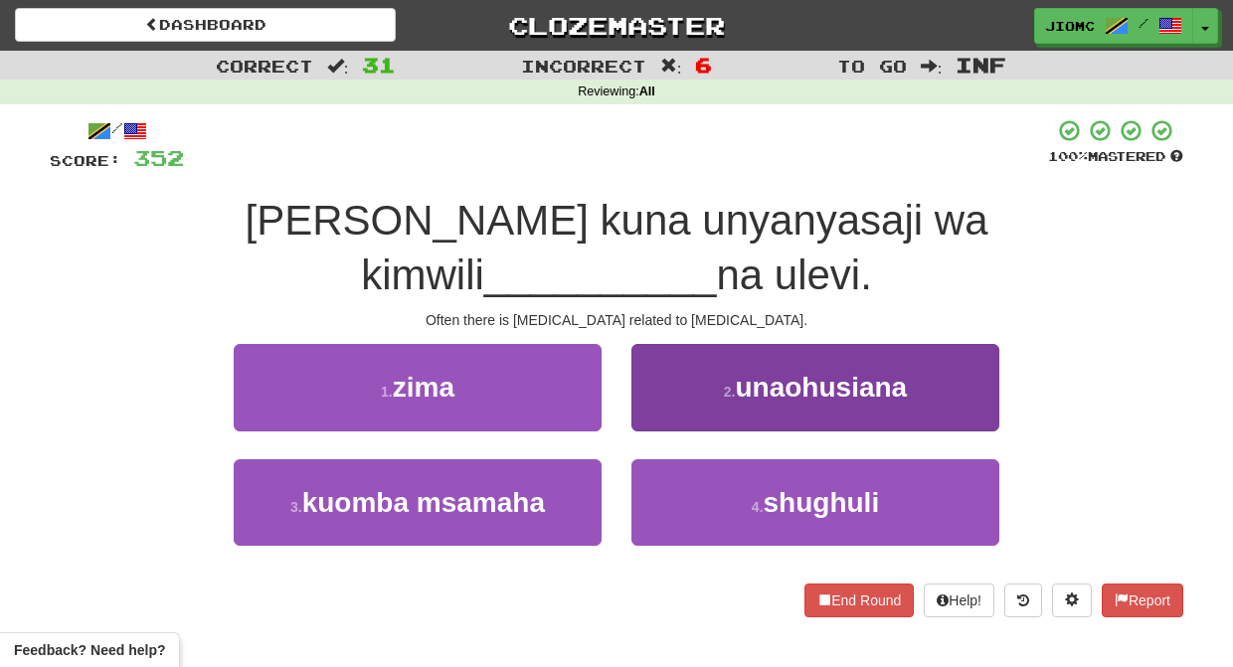
click at [662, 420] on button "2 . unaohusiana" at bounding box center [815, 387] width 368 height 86
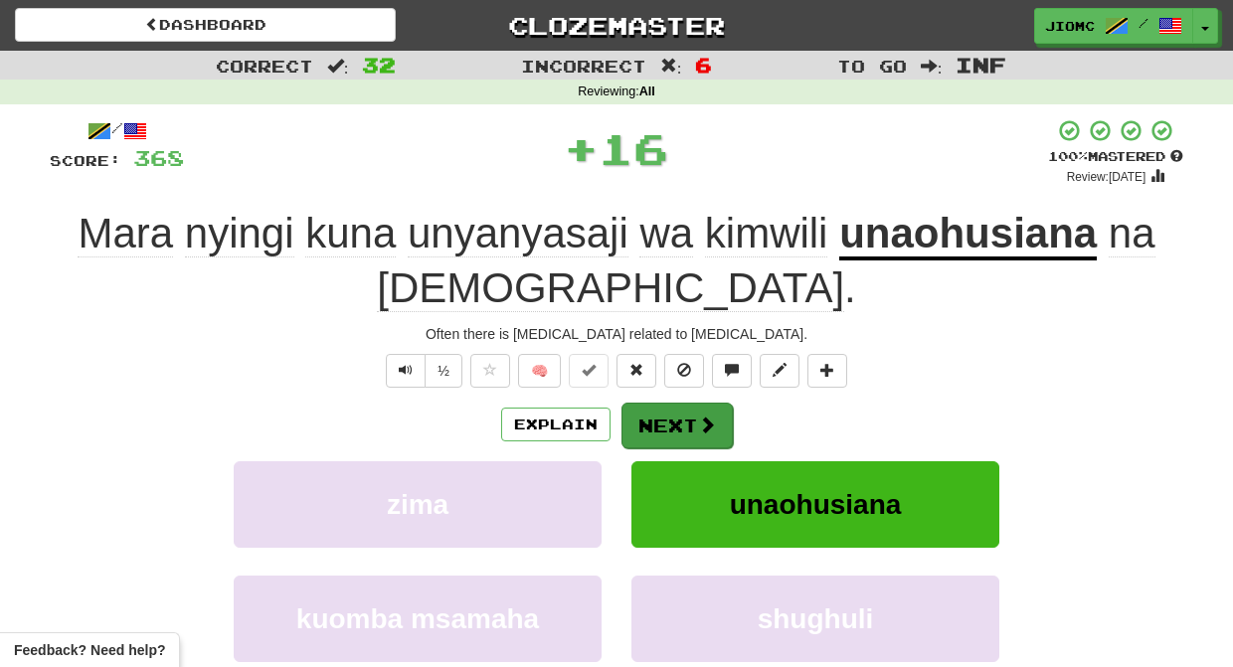
click at [663, 421] on button "Next" at bounding box center [676, 426] width 111 height 46
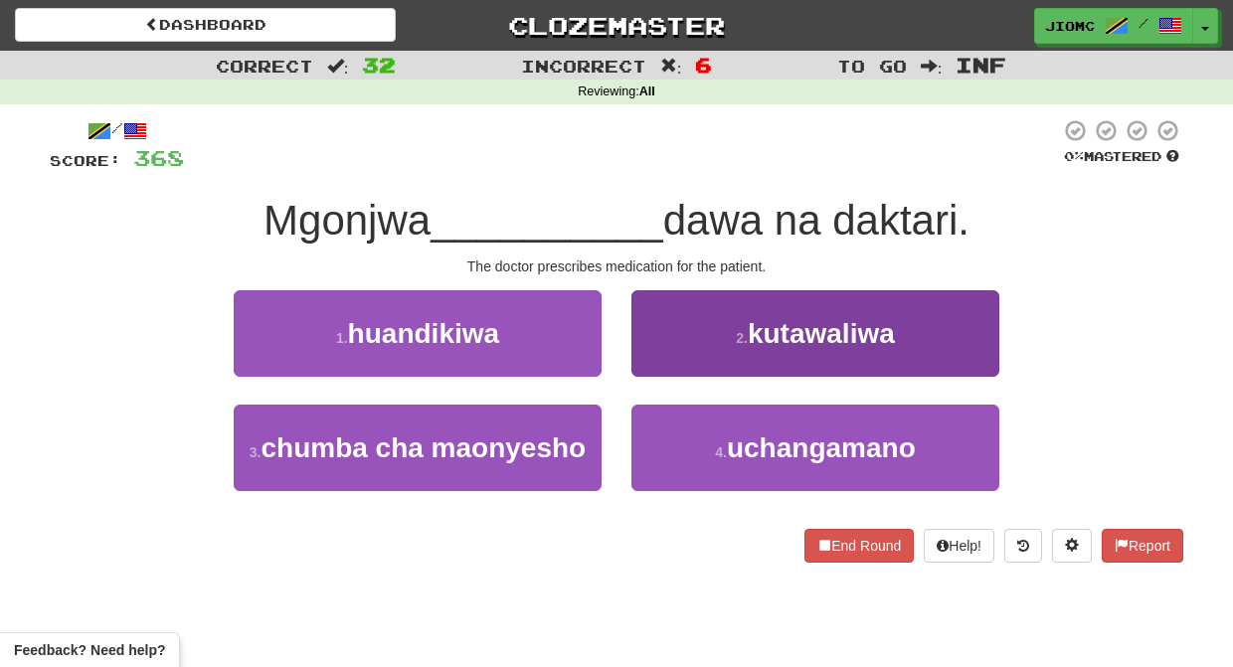
click at [670, 371] on button "2 . kutawaliwa" at bounding box center [815, 333] width 368 height 86
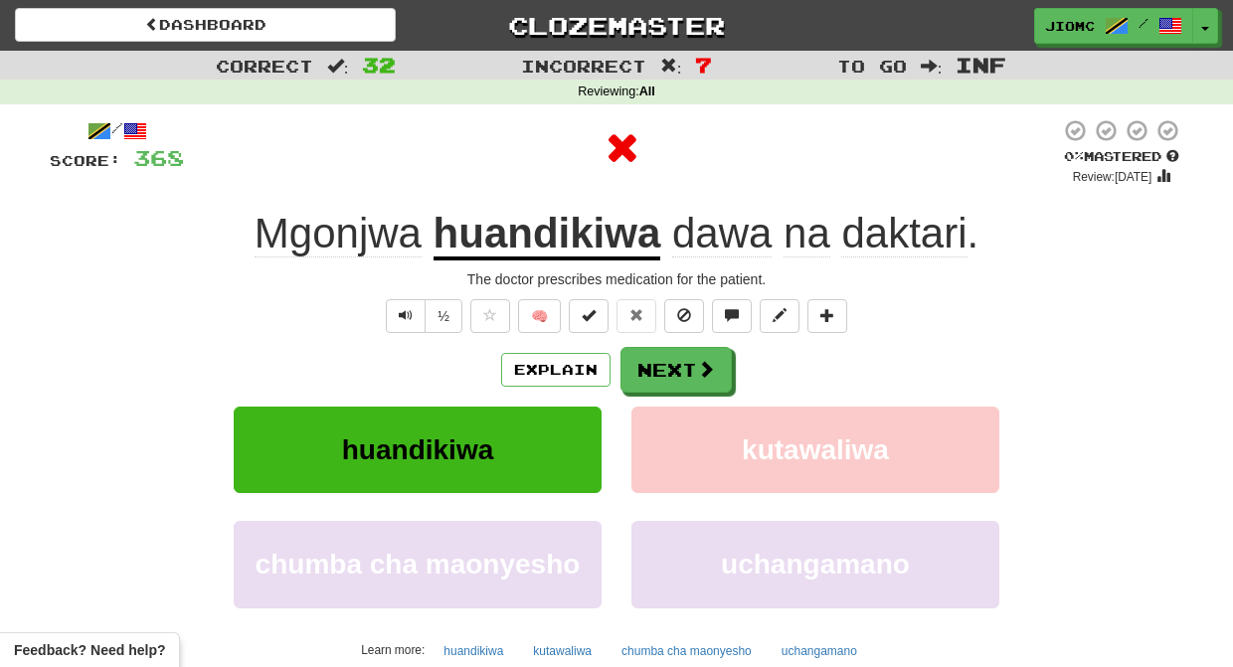
click at [670, 372] on button "Next" at bounding box center [675, 370] width 111 height 46
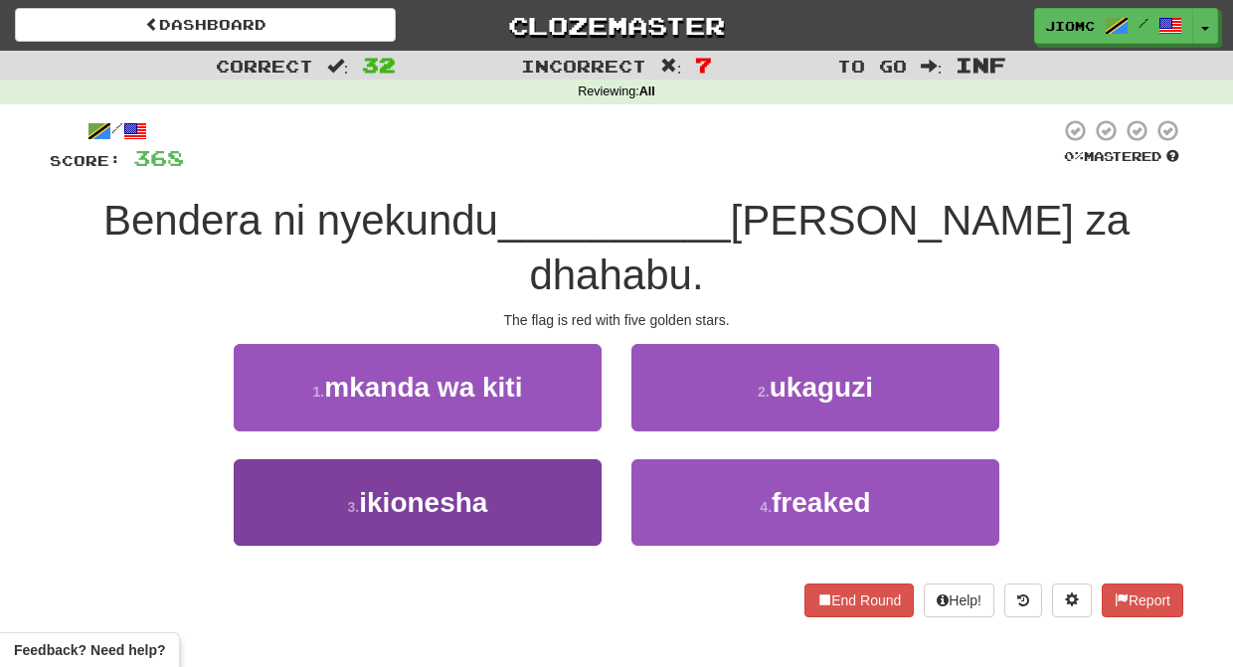
click at [581, 459] on button "3 . ikionesha" at bounding box center [418, 502] width 368 height 86
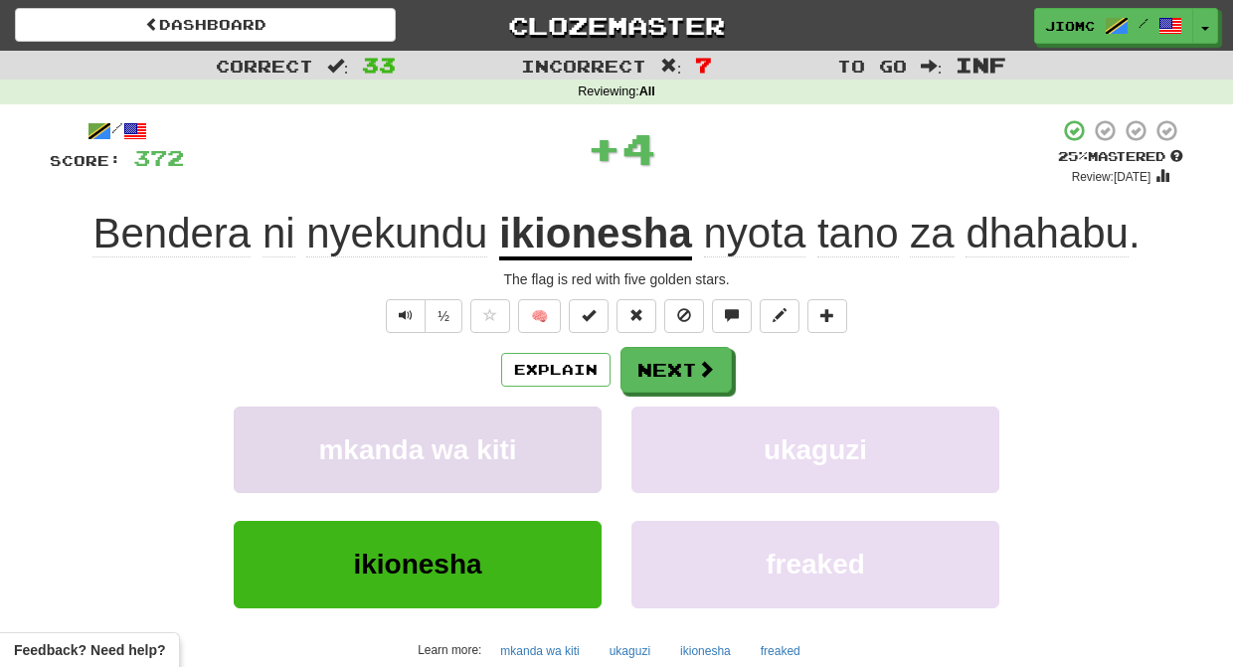
click at [570, 442] on button "mkanda wa kiti" at bounding box center [418, 450] width 368 height 86
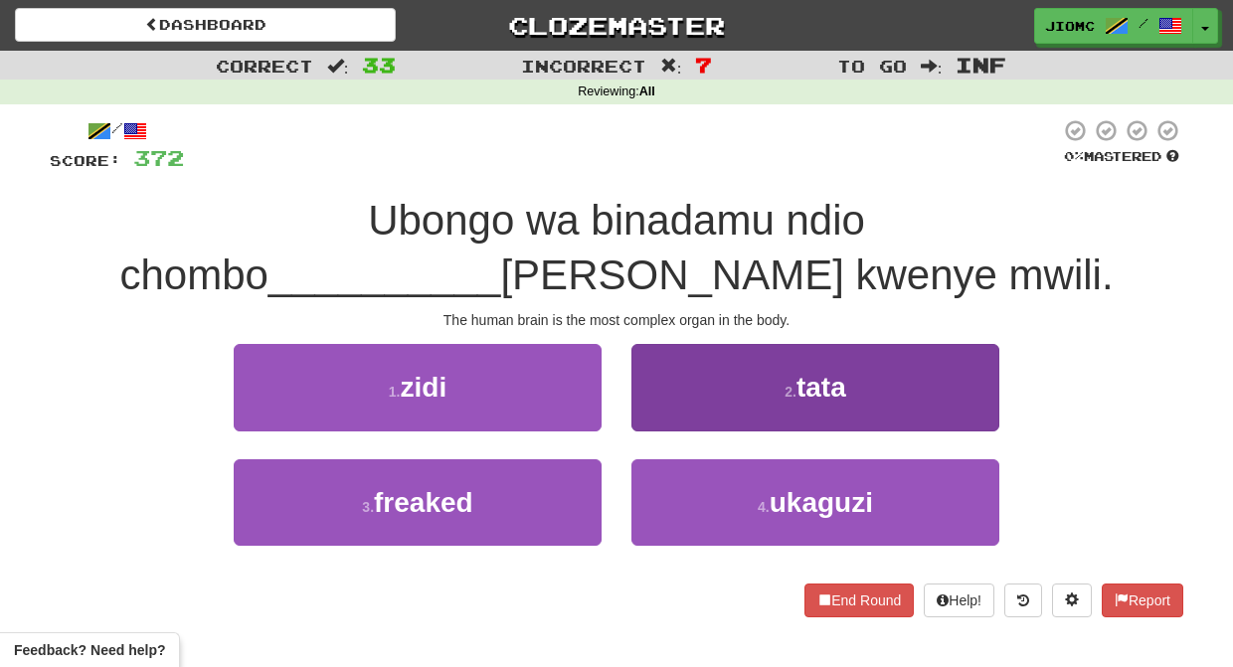
click at [677, 419] on button "2 . tata" at bounding box center [815, 387] width 368 height 86
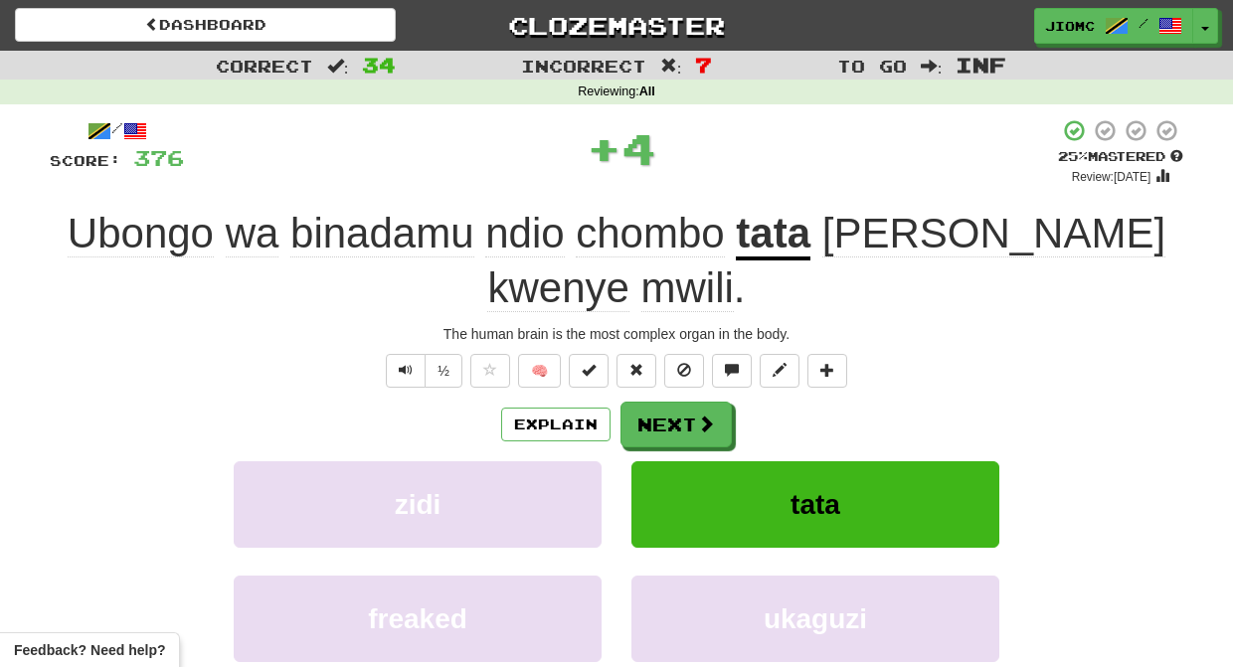
click at [652, 461] on button "tata" at bounding box center [815, 504] width 368 height 86
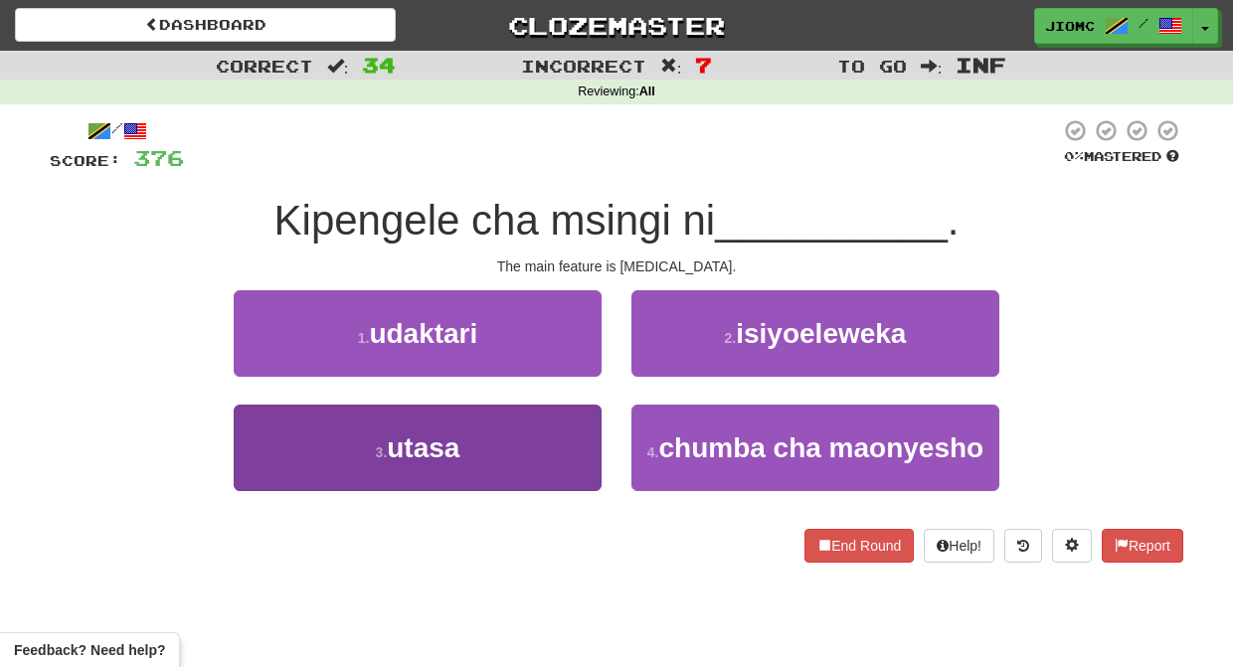
click at [582, 433] on button "3 . utasa" at bounding box center [418, 448] width 368 height 86
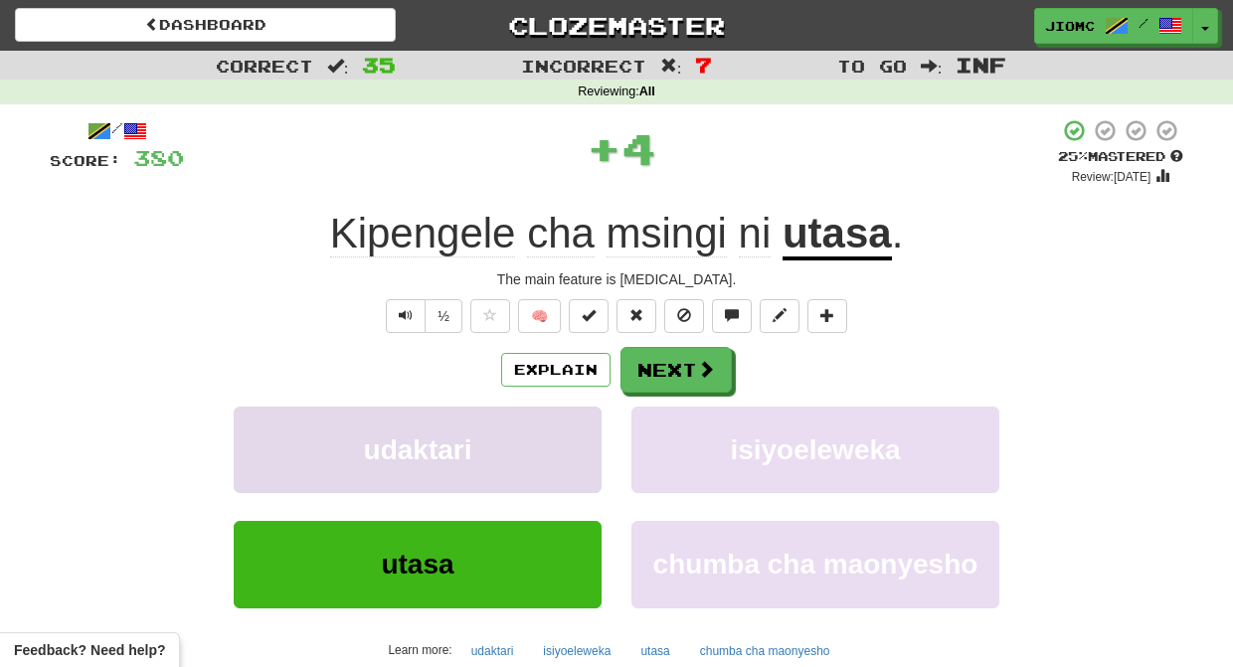
click at [581, 433] on button "udaktari" at bounding box center [418, 450] width 368 height 86
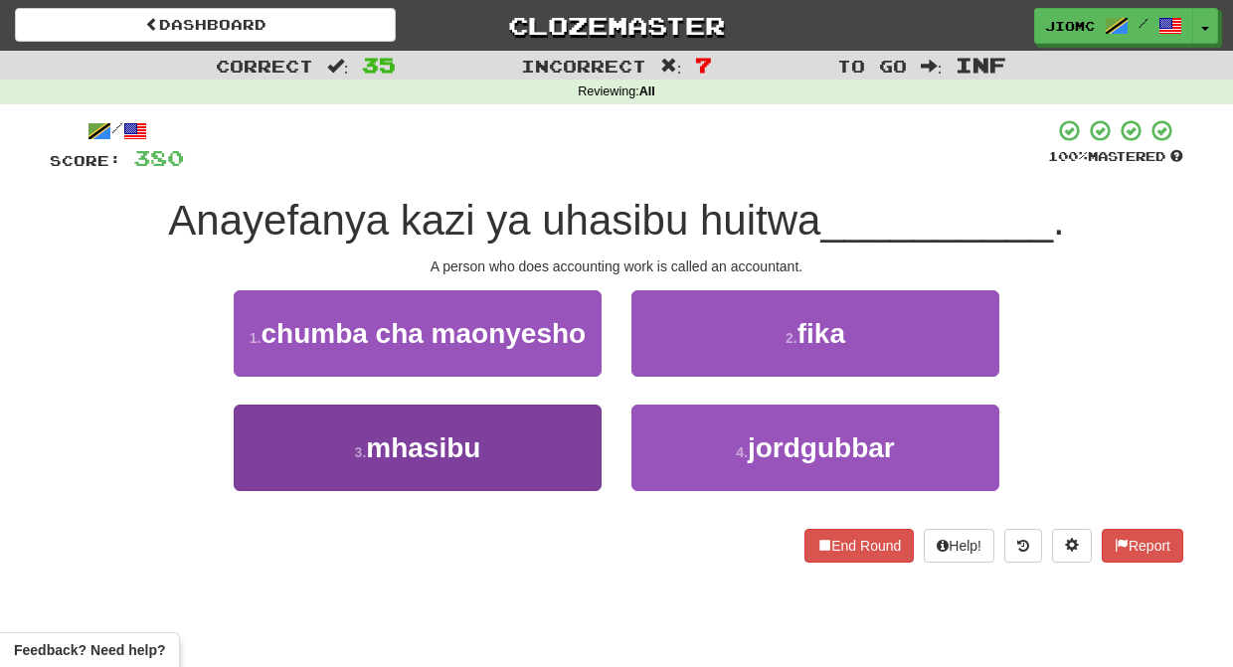
click at [559, 441] on button "3 . mhasibu" at bounding box center [418, 448] width 368 height 86
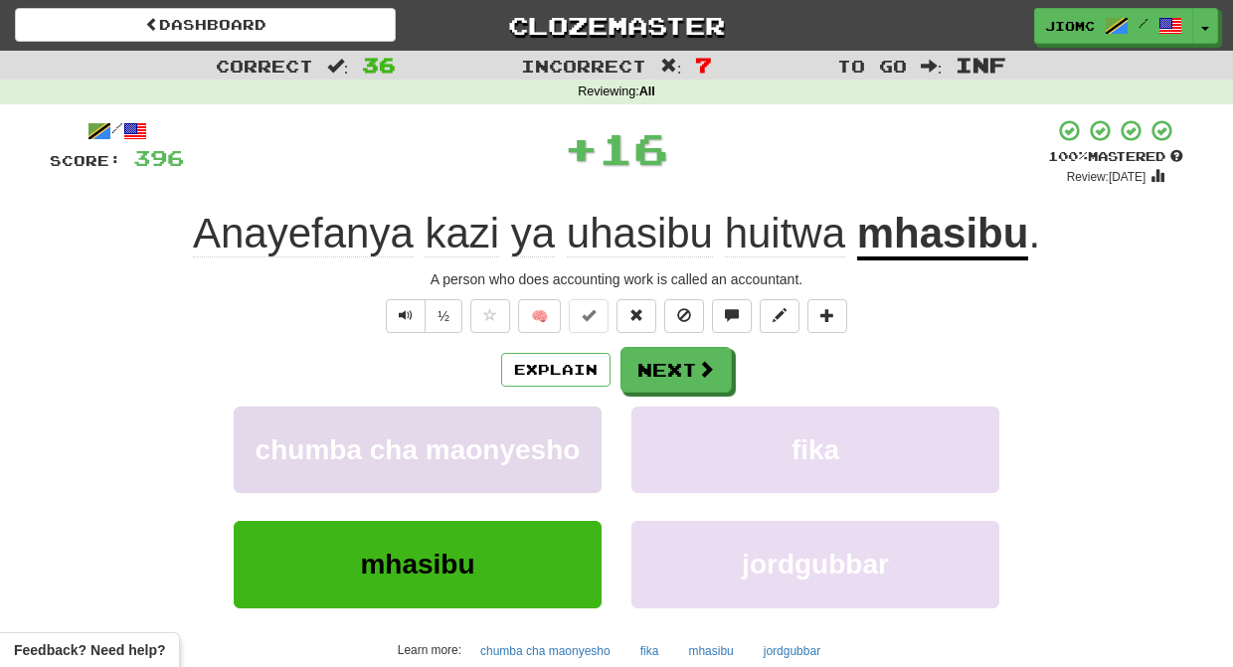
click at [561, 444] on span "chumba cha maonyesho" at bounding box center [417, 449] width 325 height 31
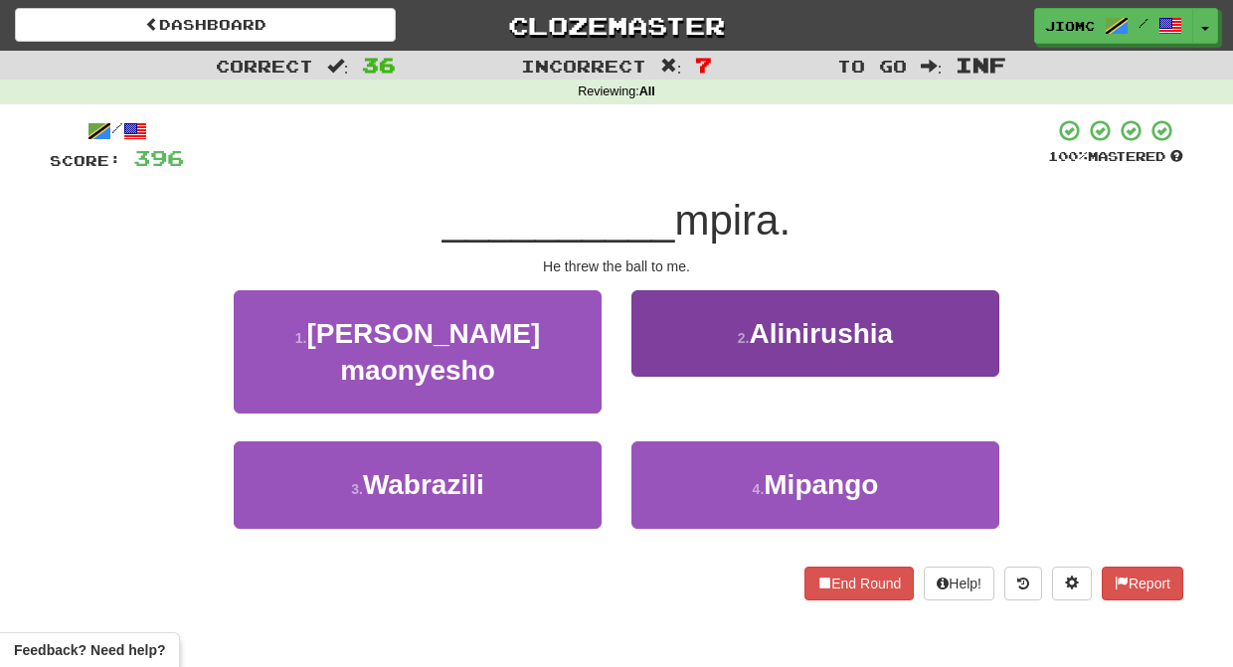
click at [688, 358] on button "2 . Alinirushia" at bounding box center [815, 333] width 368 height 86
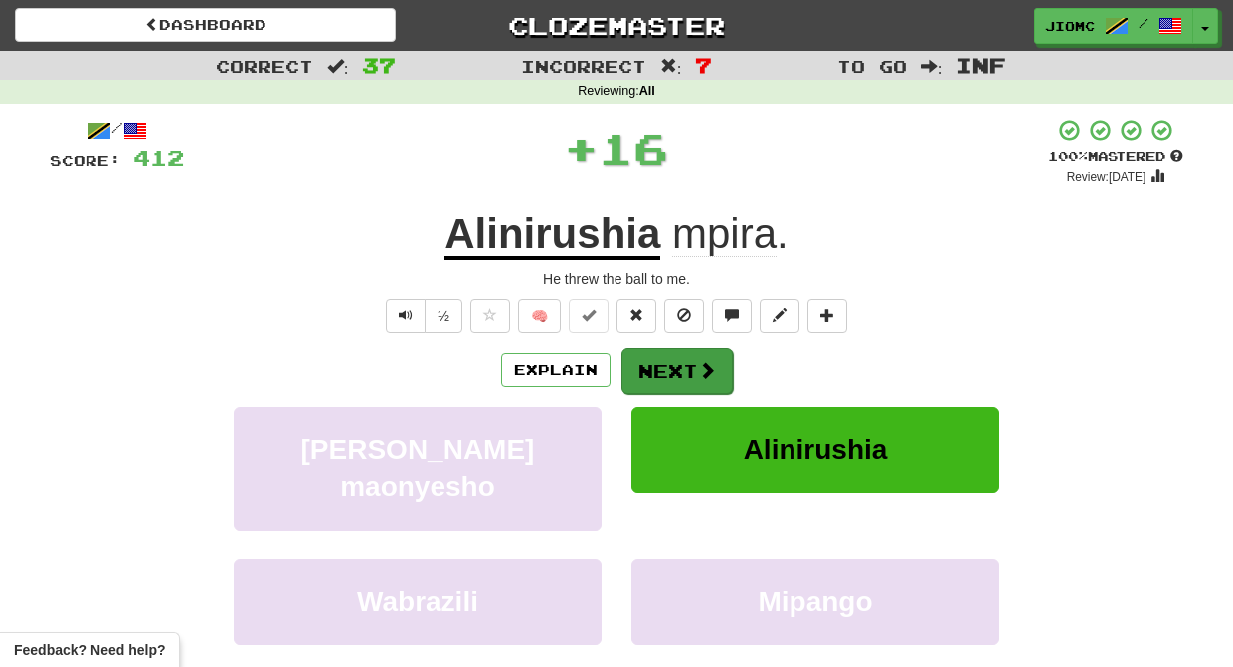
click at [666, 367] on button "Next" at bounding box center [676, 371] width 111 height 46
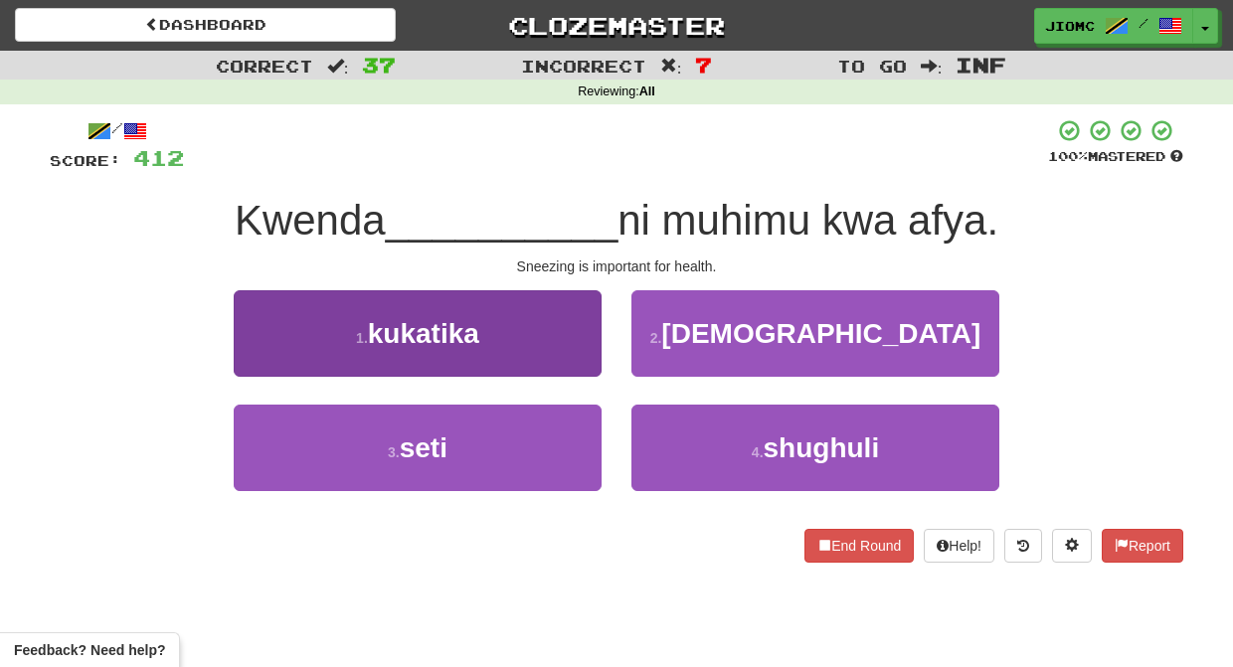
click at [551, 355] on button "1 . kukatika" at bounding box center [418, 333] width 368 height 86
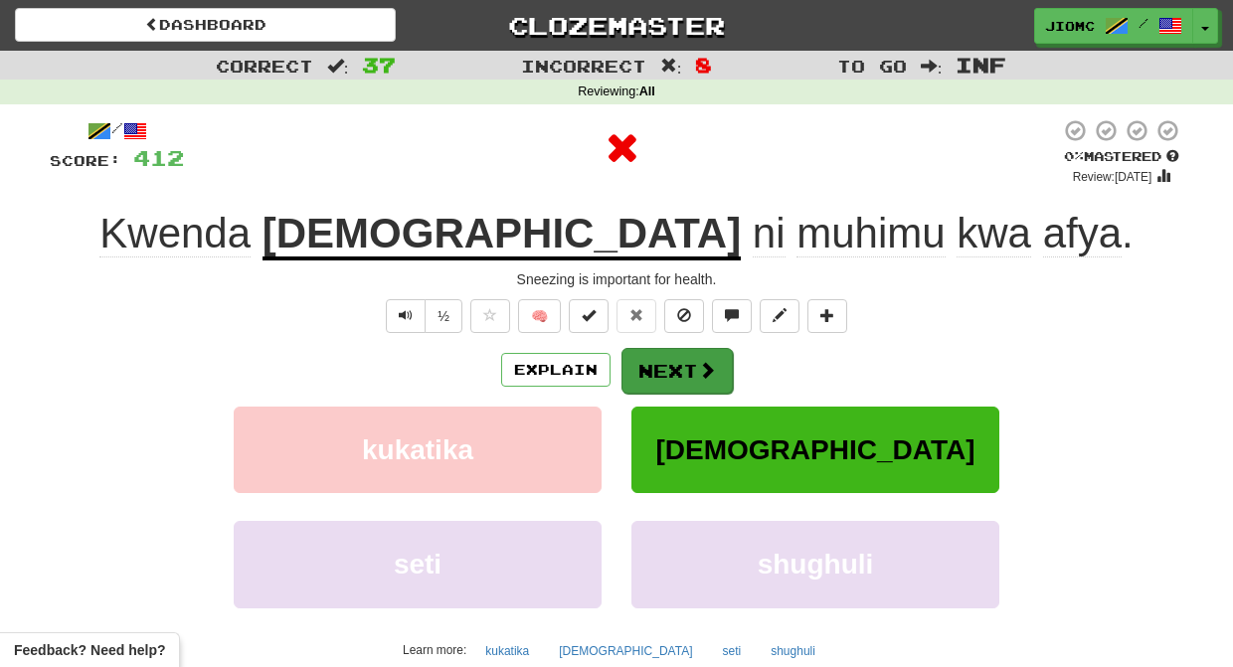
click at [681, 367] on button "Next" at bounding box center [676, 371] width 111 height 46
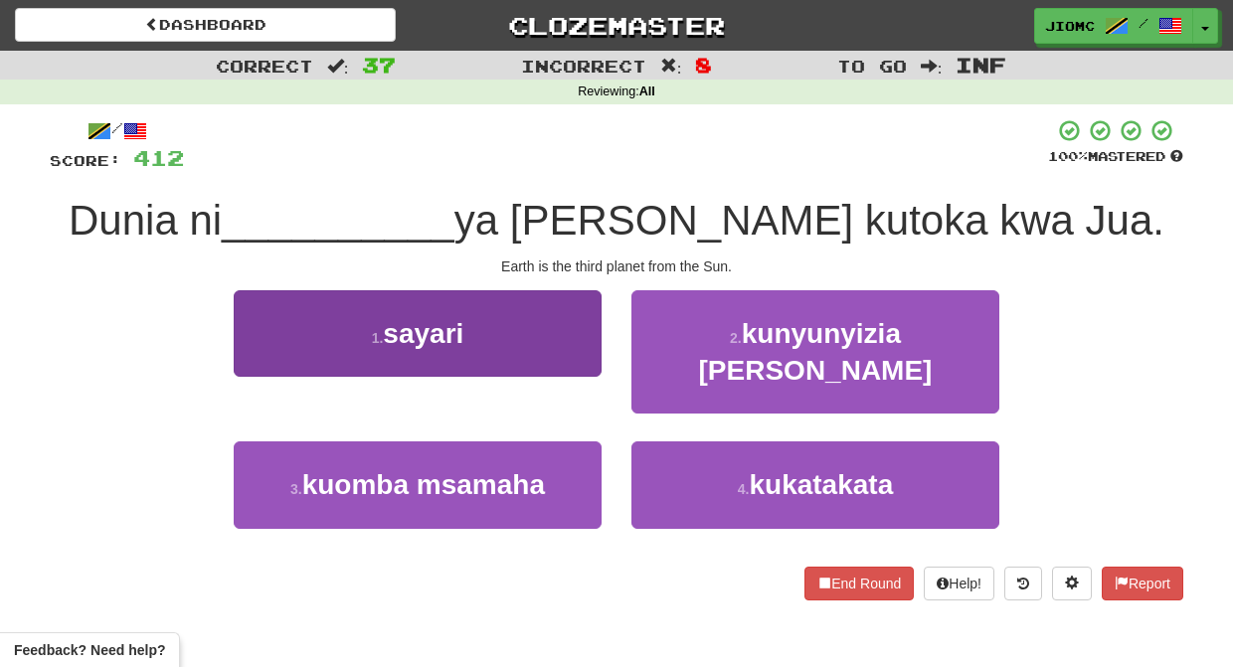
click at [571, 358] on button "1 . sayari" at bounding box center [418, 333] width 368 height 86
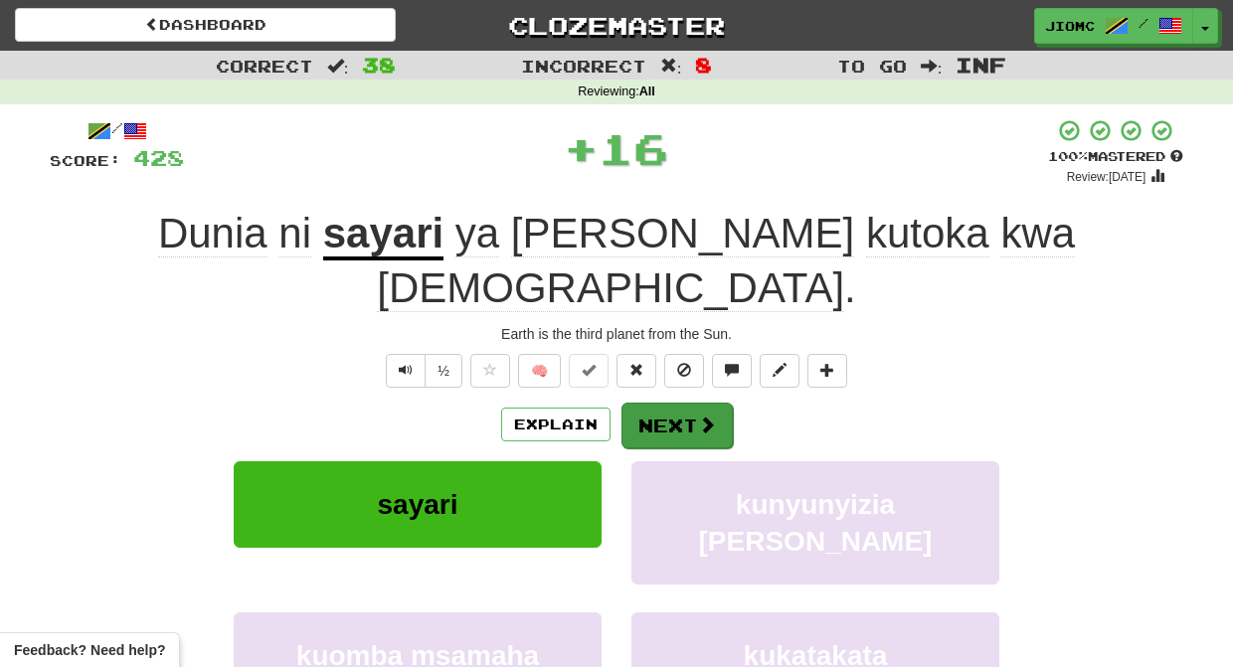
click at [660, 403] on button "Next" at bounding box center [676, 426] width 111 height 46
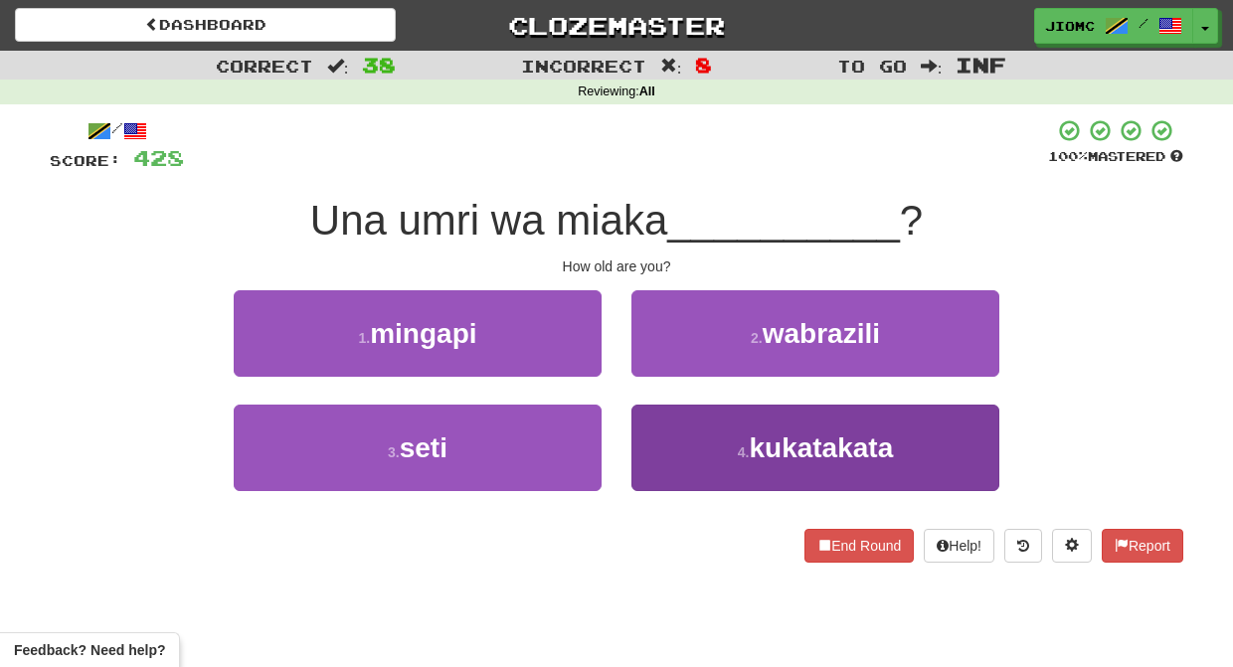
click at [668, 435] on button "4 . kukatakata" at bounding box center [815, 448] width 368 height 86
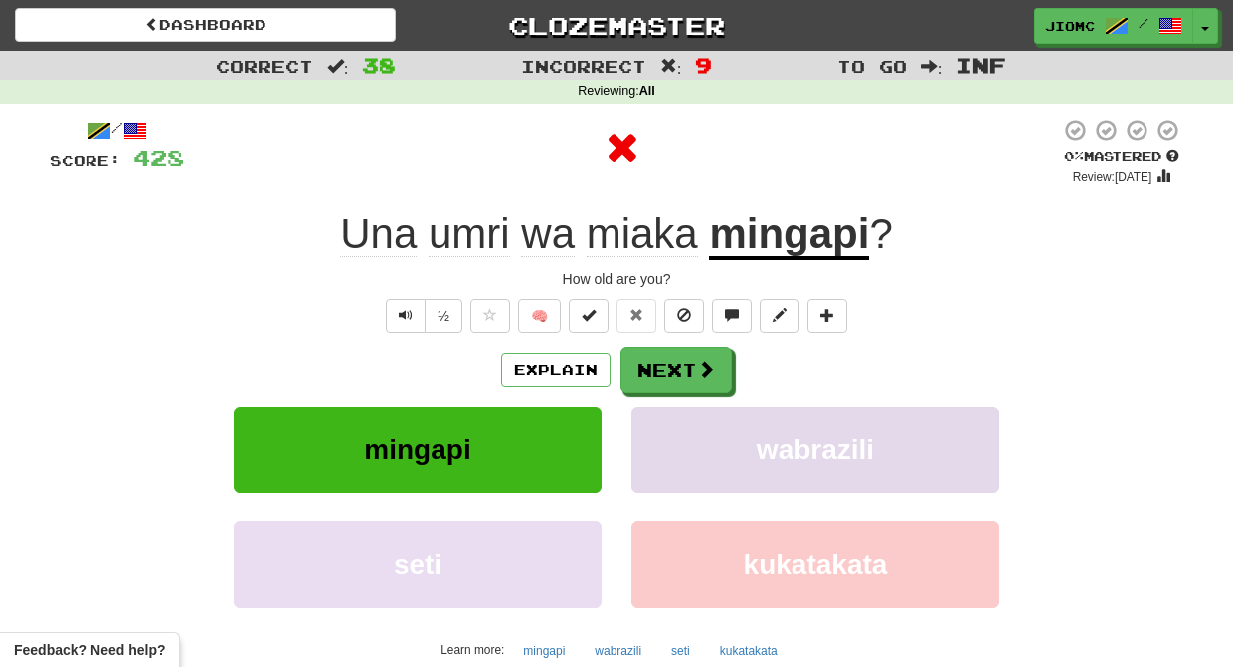
click at [669, 435] on button "wabrazili" at bounding box center [815, 450] width 368 height 86
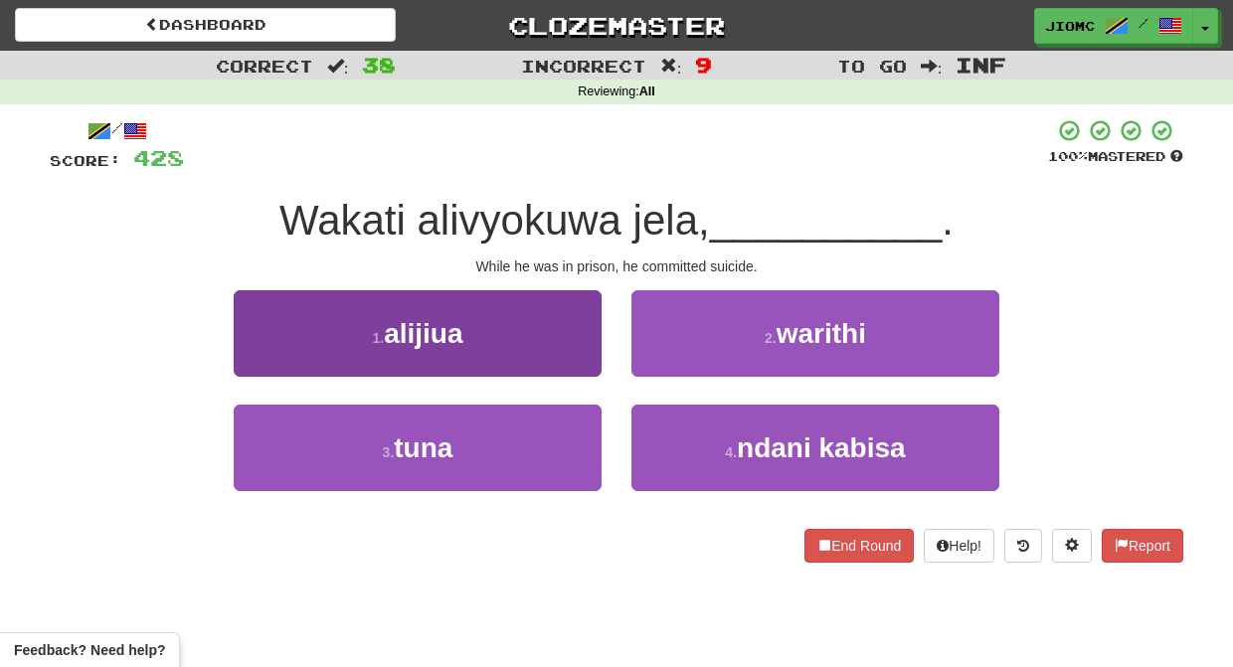
click at [547, 358] on button "1 . alijiua" at bounding box center [418, 333] width 368 height 86
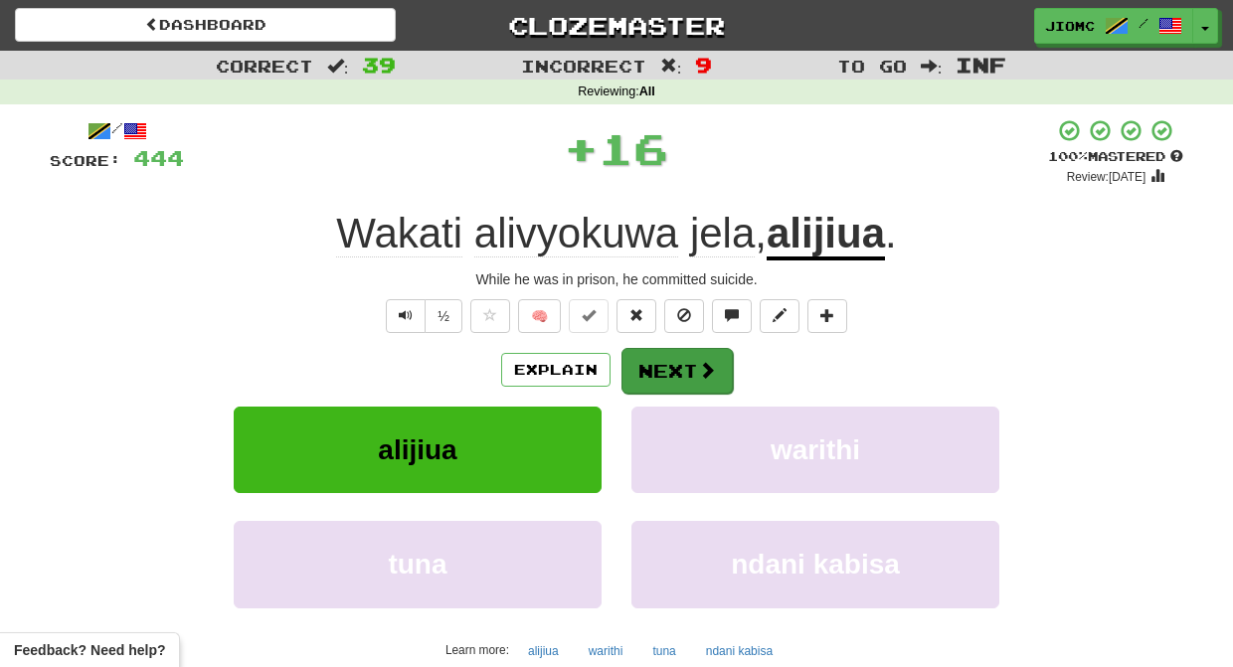
click at [641, 353] on button "Next" at bounding box center [676, 371] width 111 height 46
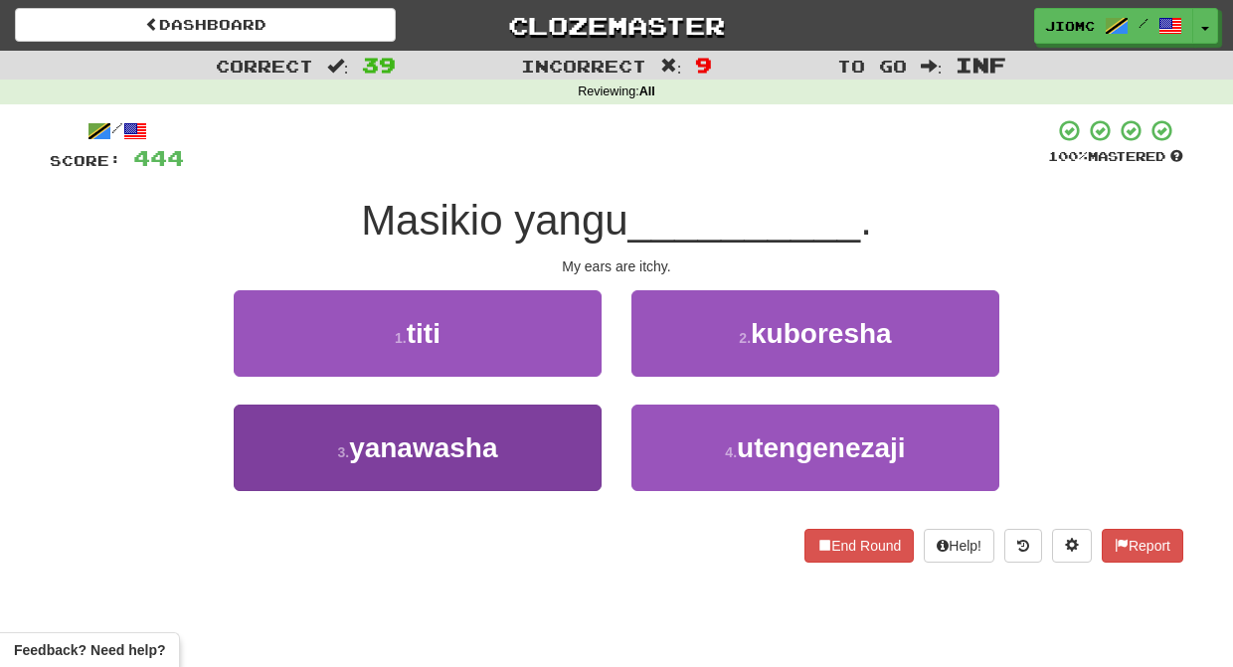
click at [552, 443] on button "3 . yanawasha" at bounding box center [418, 448] width 368 height 86
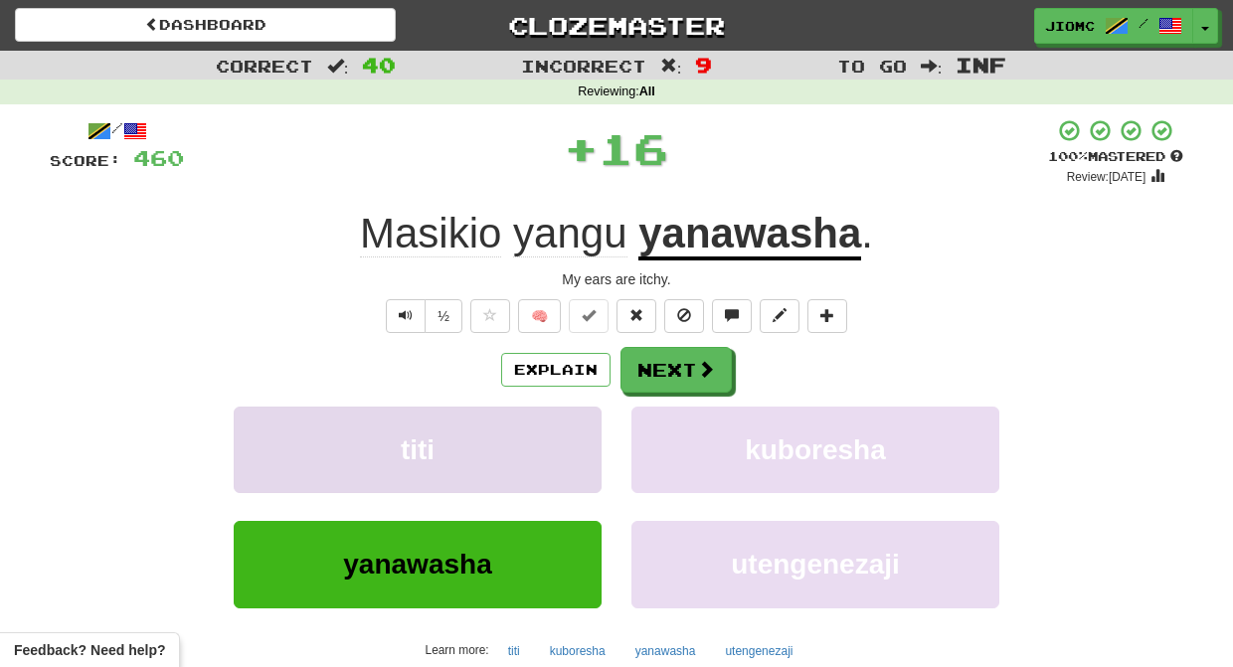
click at [554, 443] on button "titi" at bounding box center [418, 450] width 368 height 86
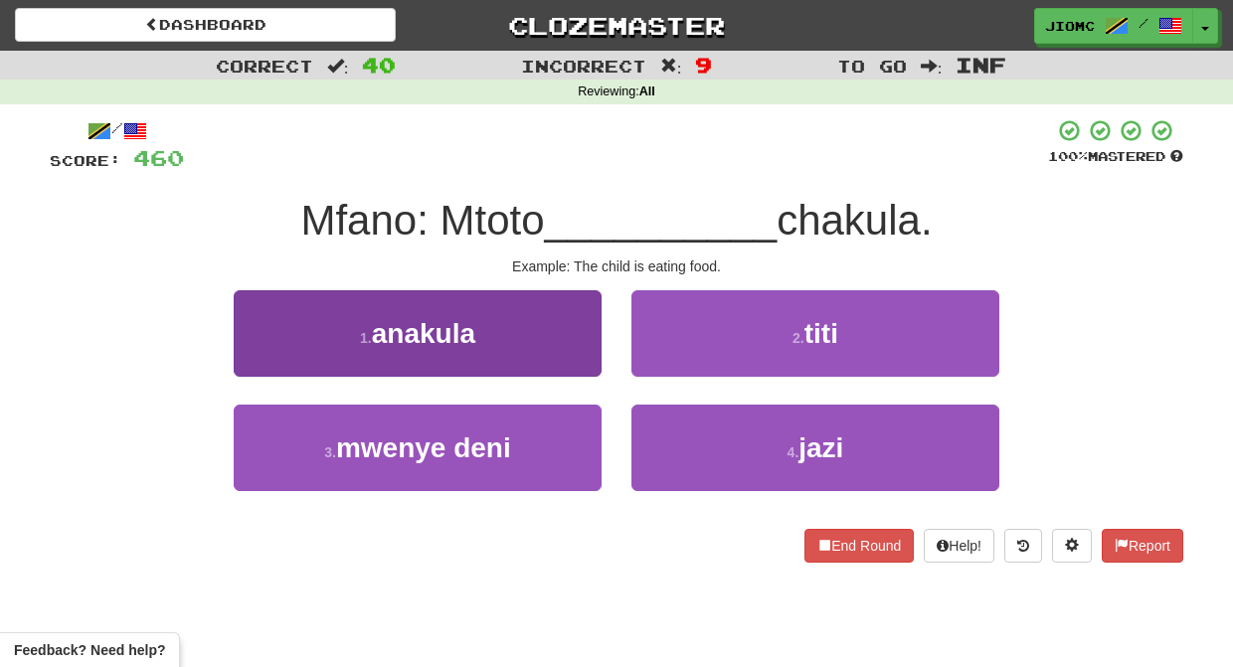
click at [582, 357] on button "1 . anakula" at bounding box center [418, 333] width 368 height 86
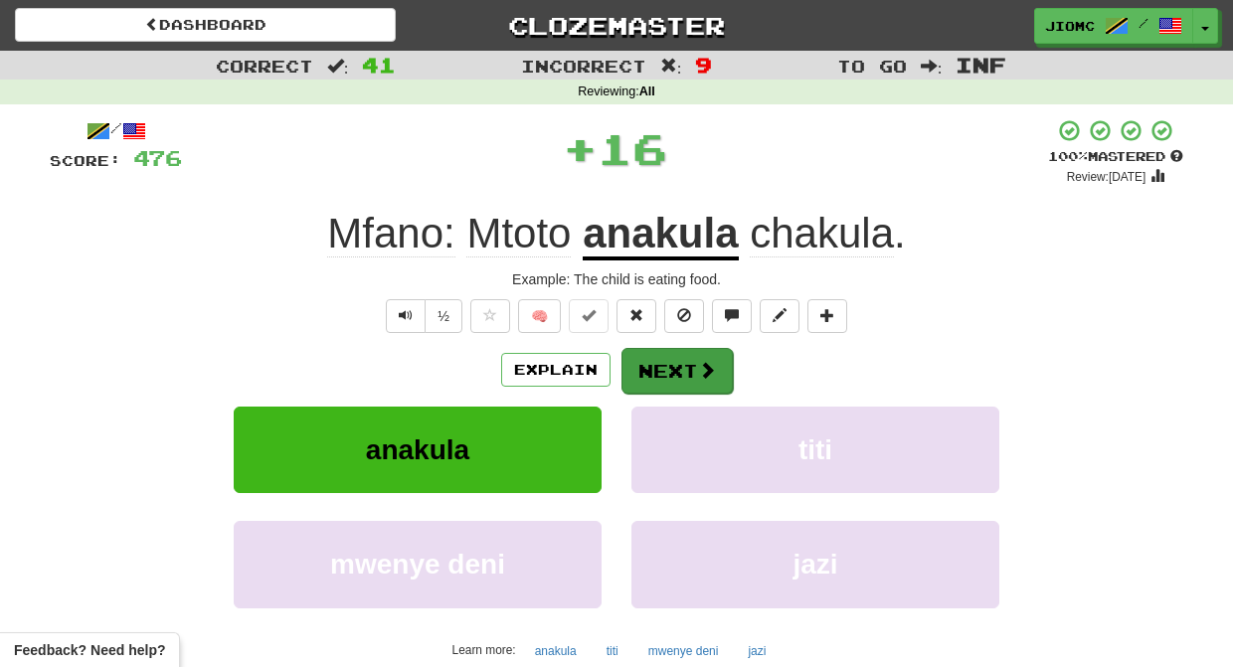
click at [654, 358] on button "Next" at bounding box center [676, 371] width 111 height 46
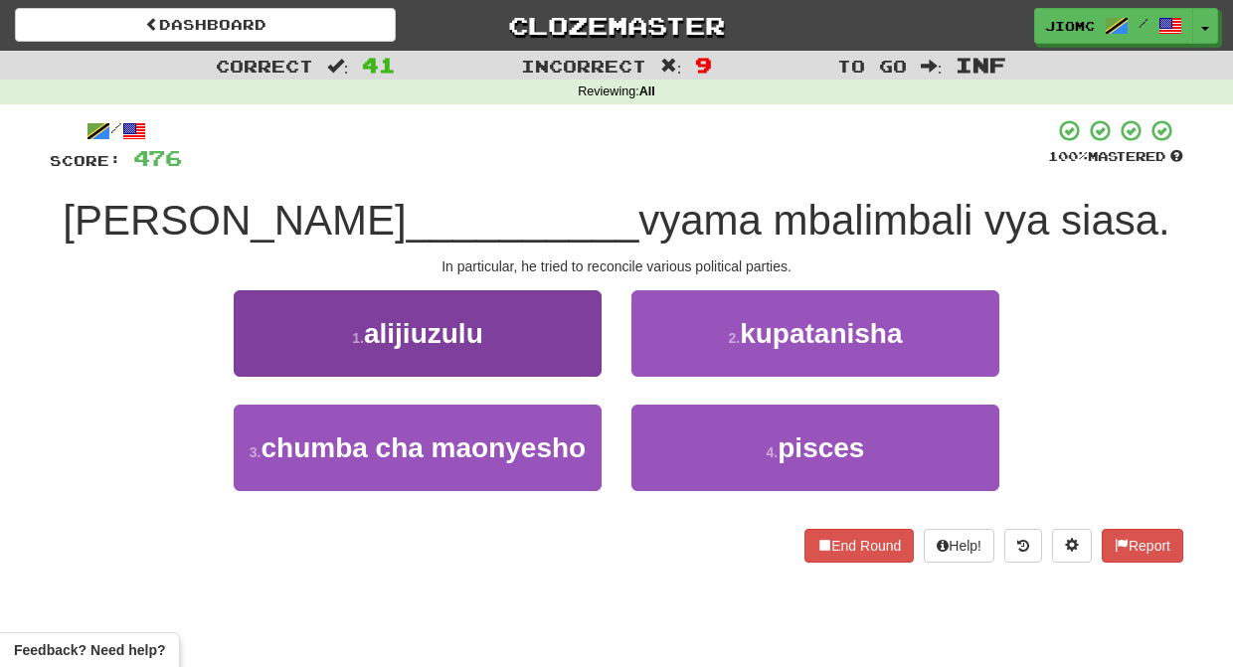
click at [542, 368] on button "1 . alijiuzulu" at bounding box center [418, 333] width 368 height 86
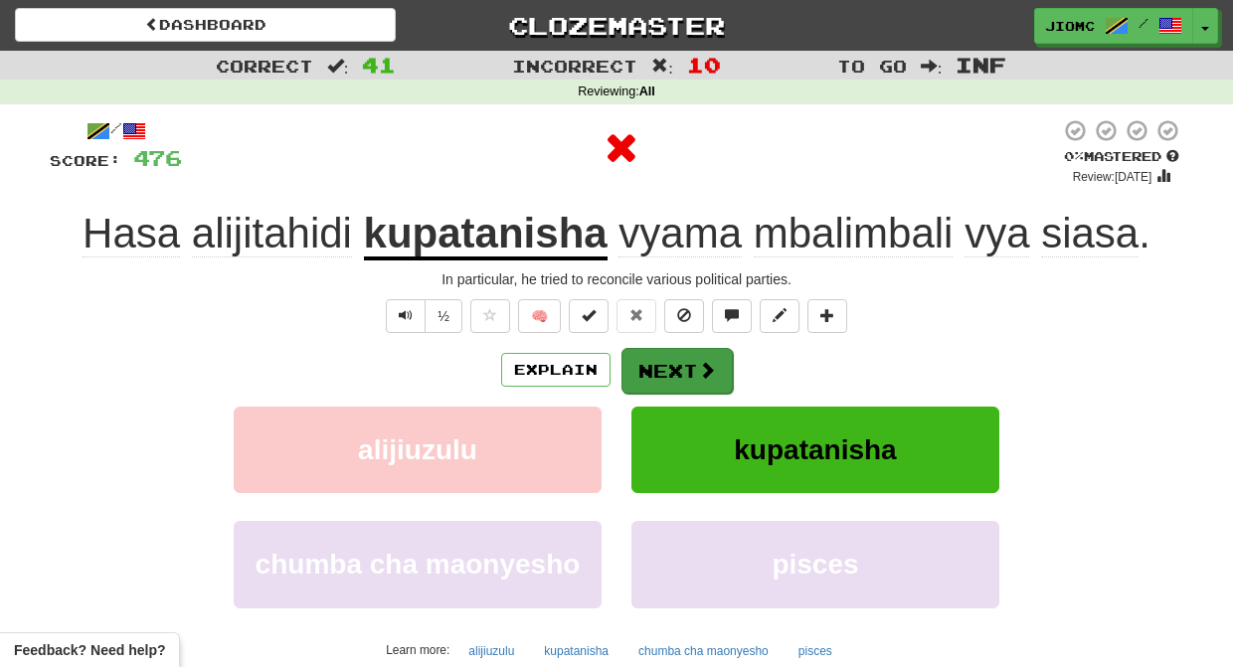
click at [664, 365] on button "Next" at bounding box center [676, 371] width 111 height 46
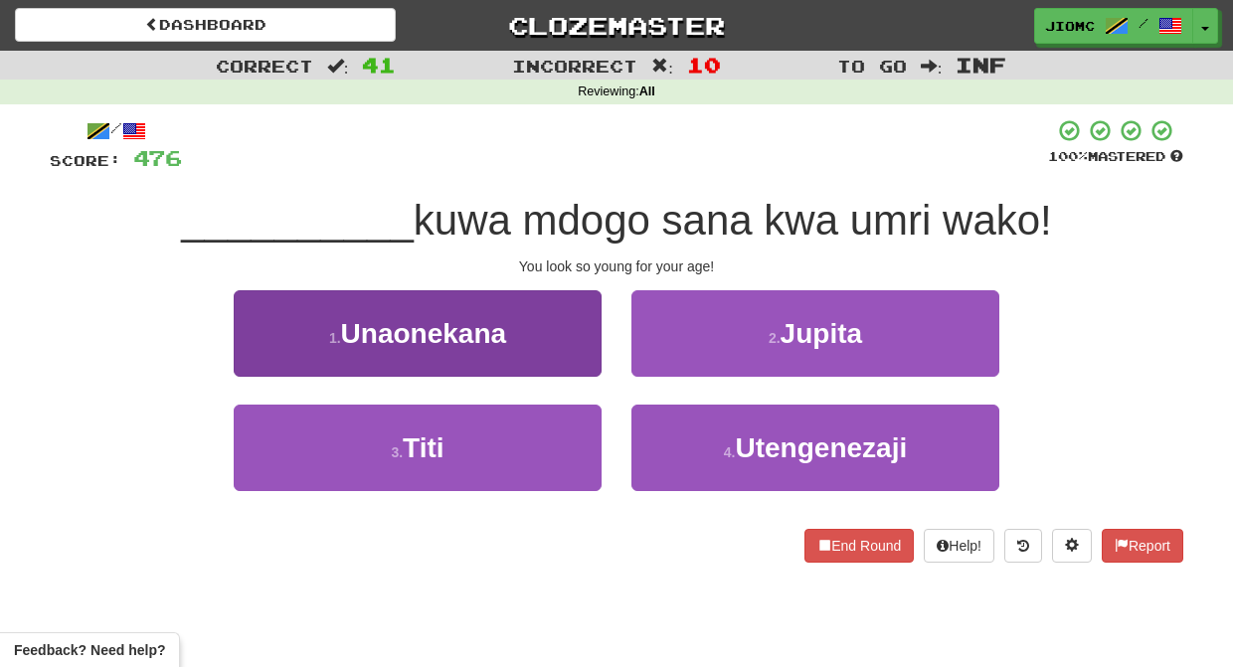
click at [551, 357] on button "1 . Unaonekana" at bounding box center [418, 333] width 368 height 86
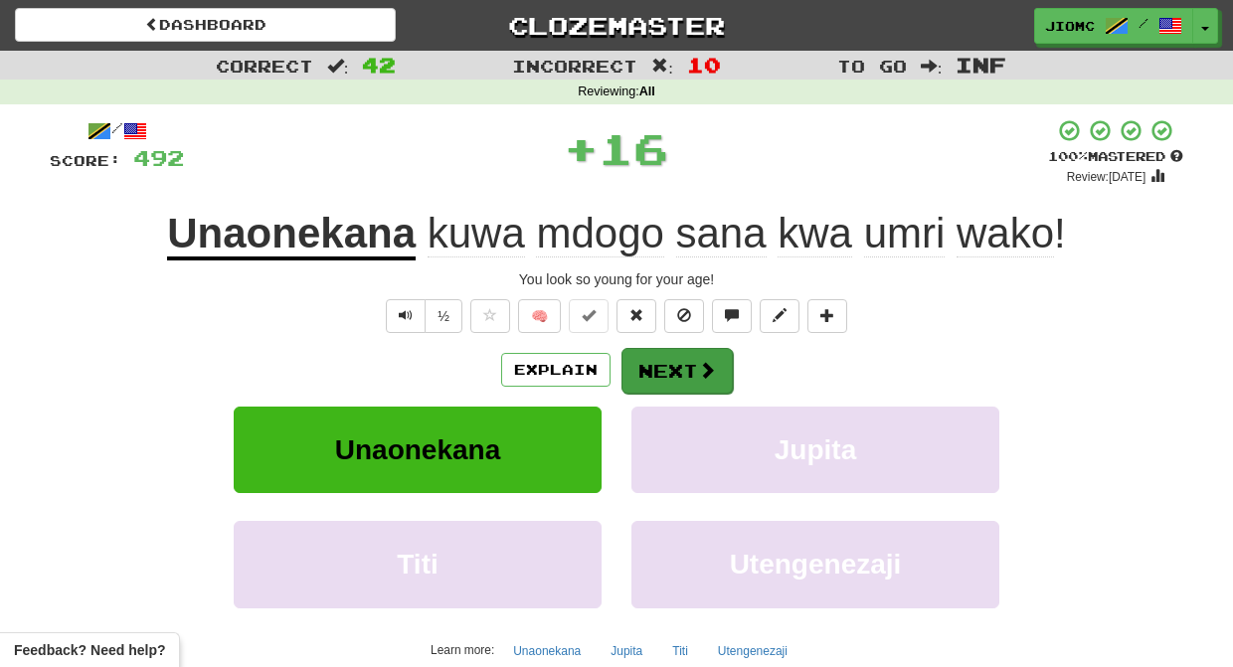
click at [645, 371] on button "Next" at bounding box center [676, 371] width 111 height 46
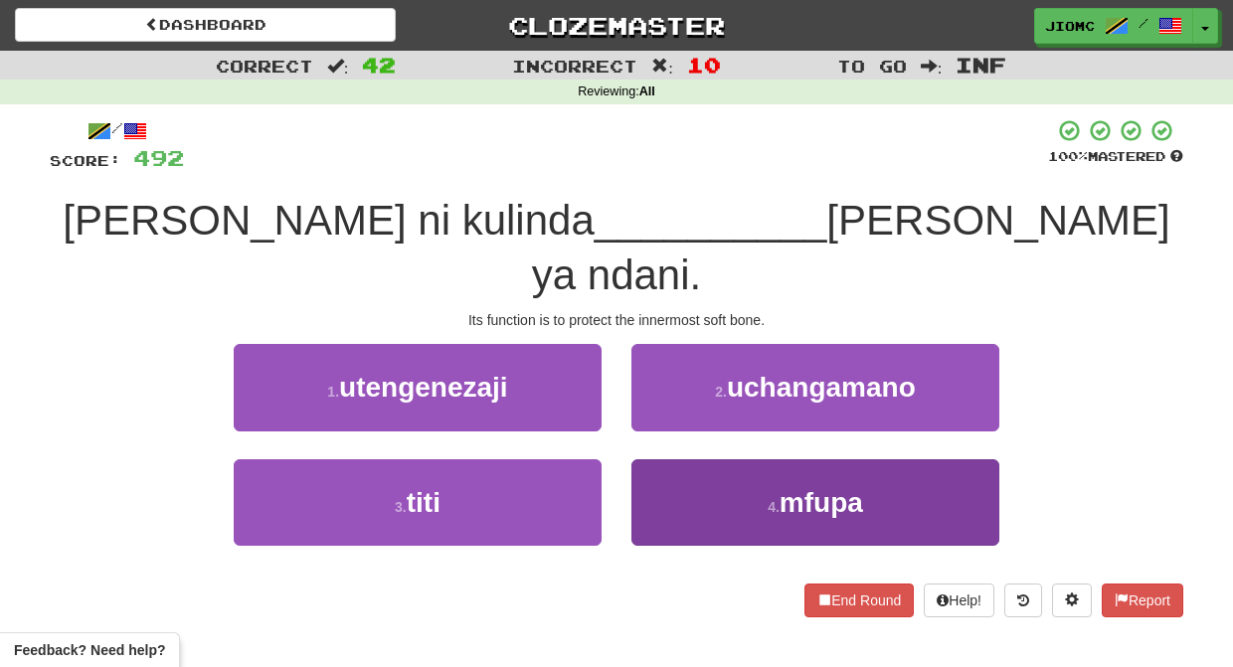
click at [661, 459] on button "4 . mfupa" at bounding box center [815, 502] width 368 height 86
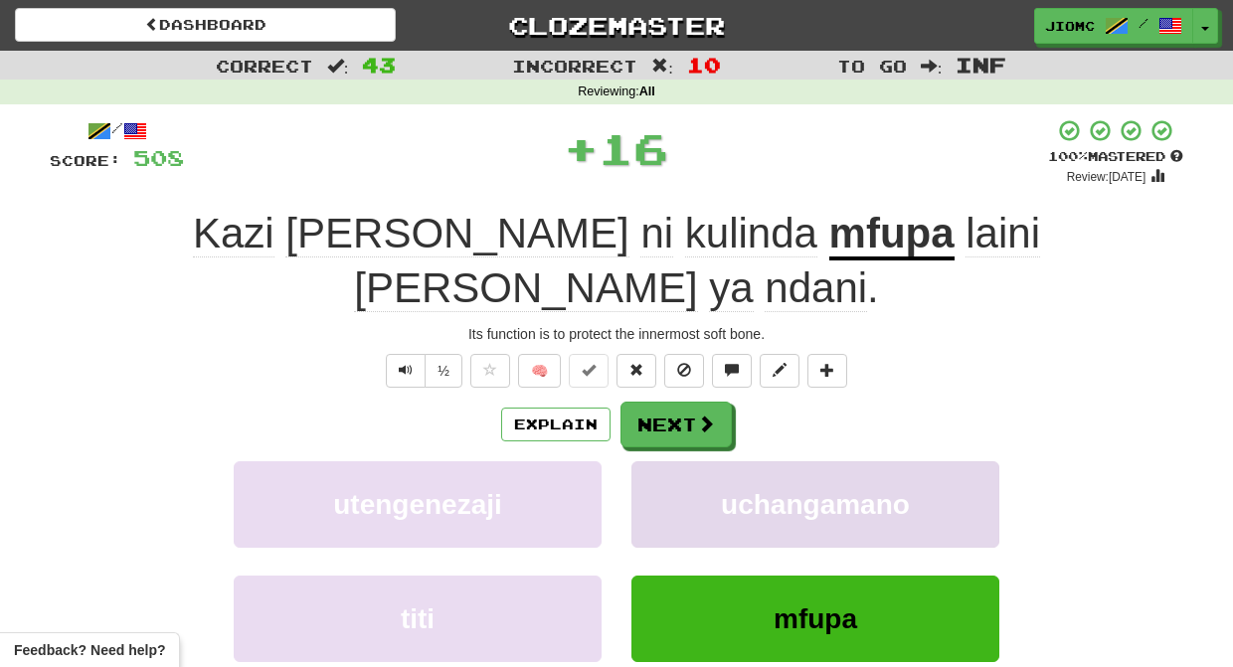
click at [661, 461] on button "uchangamano" at bounding box center [815, 504] width 368 height 86
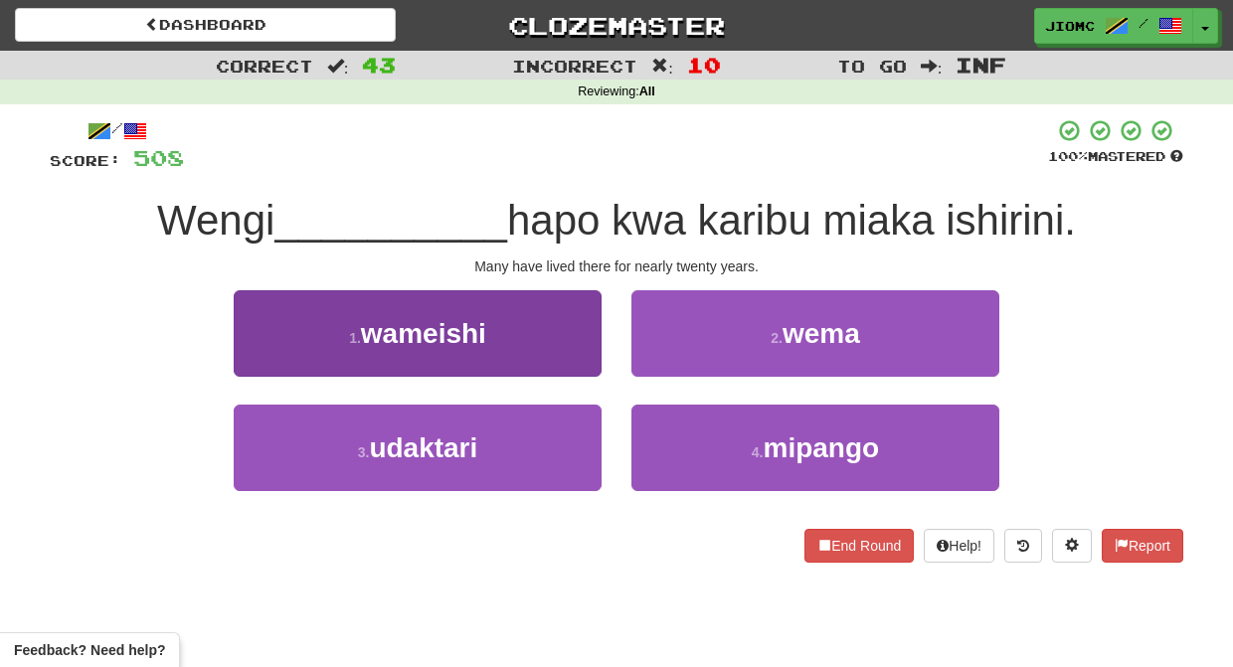
click at [568, 362] on button "1 . wameishi" at bounding box center [418, 333] width 368 height 86
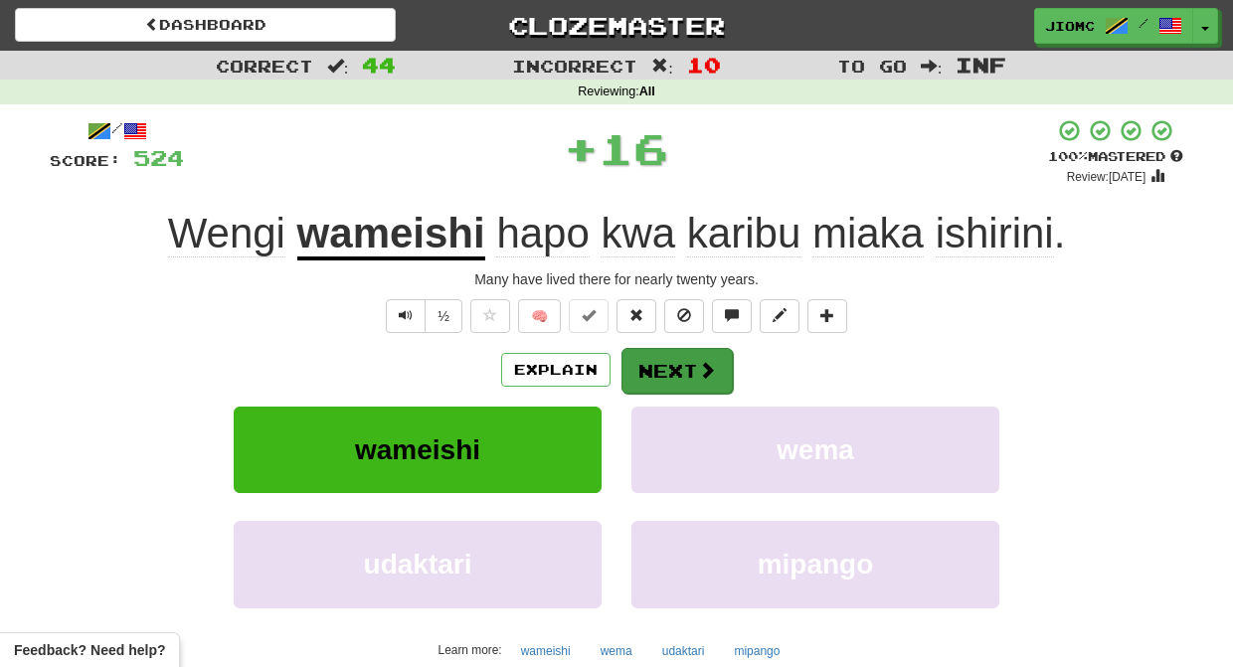
click at [665, 374] on button "Next" at bounding box center [676, 371] width 111 height 46
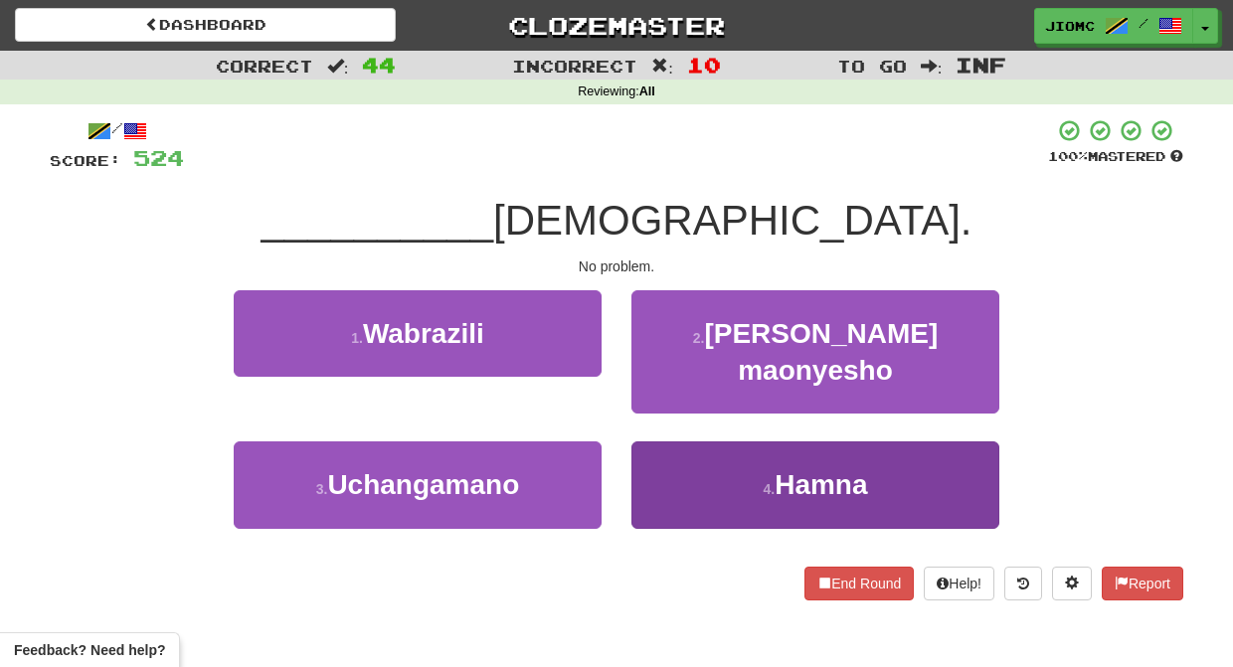
click at [662, 441] on button "4 . Hamna" at bounding box center [815, 484] width 368 height 86
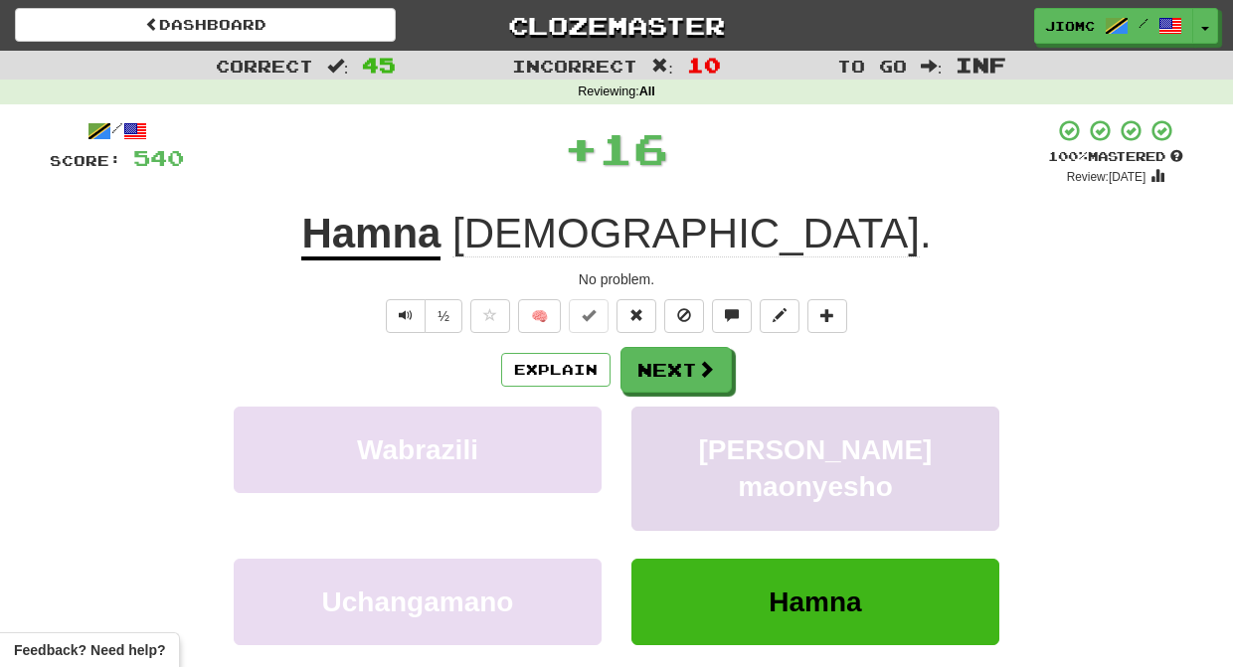
click at [699, 437] on span "Chumba cha maonyesho" at bounding box center [816, 468] width 234 height 68
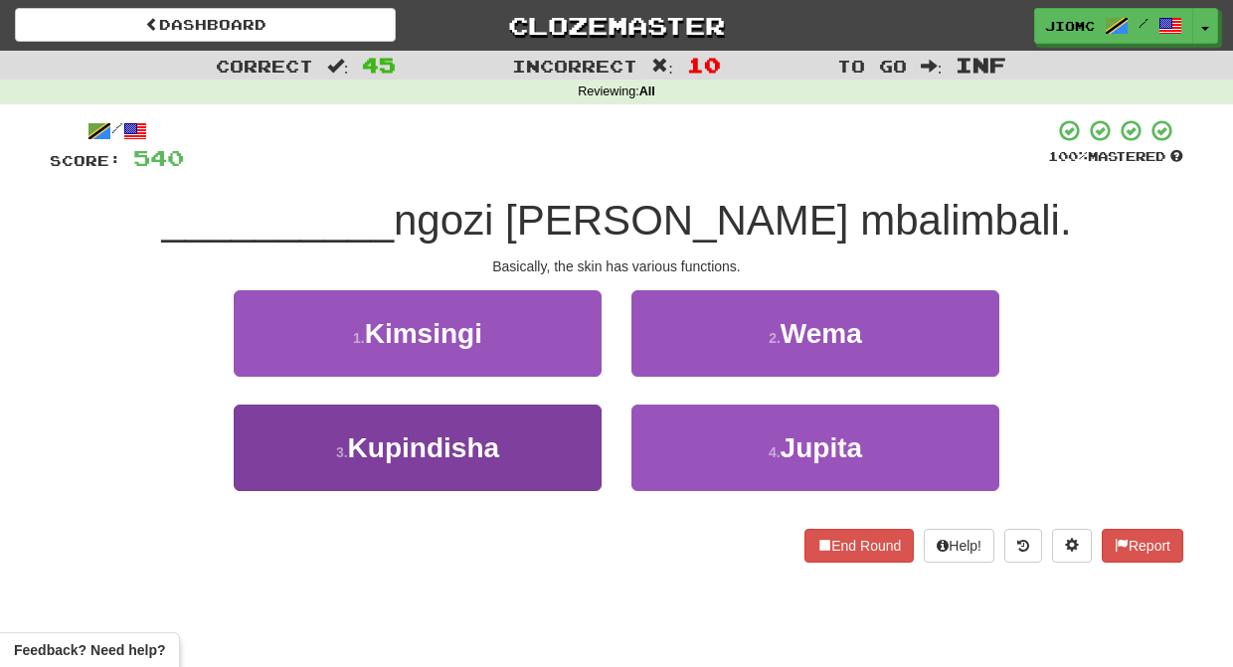
click at [552, 443] on button "3 . Kupindisha" at bounding box center [418, 448] width 368 height 86
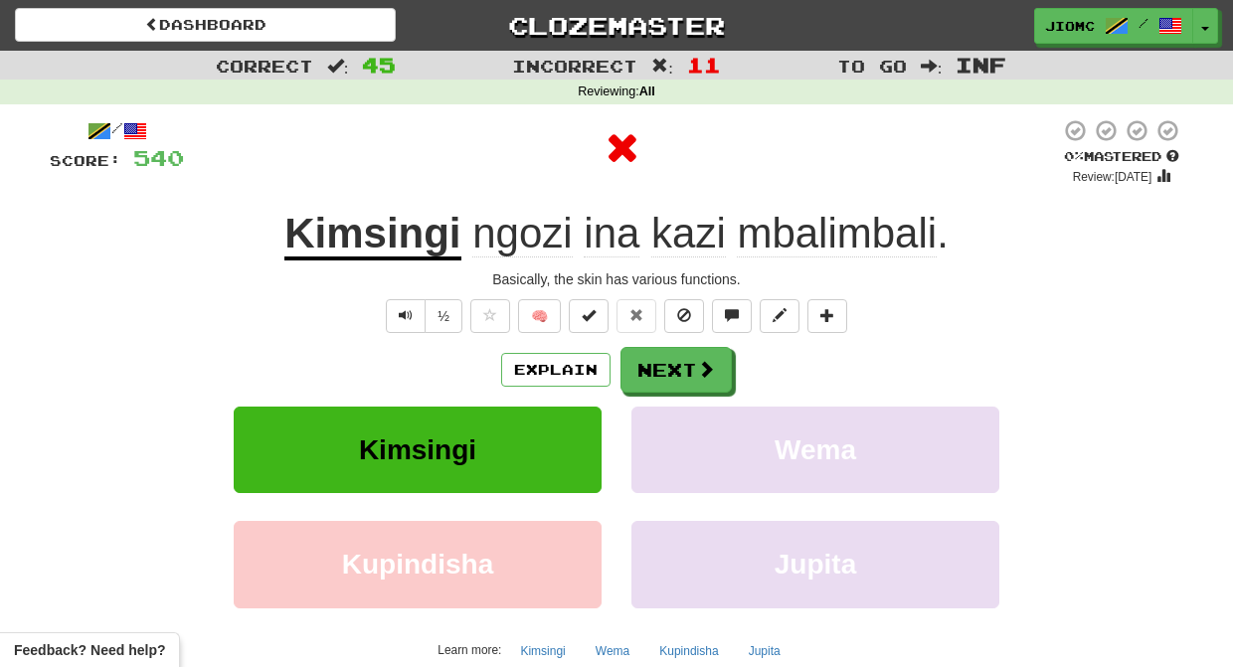
click at [552, 443] on button "Kimsingi" at bounding box center [418, 450] width 368 height 86
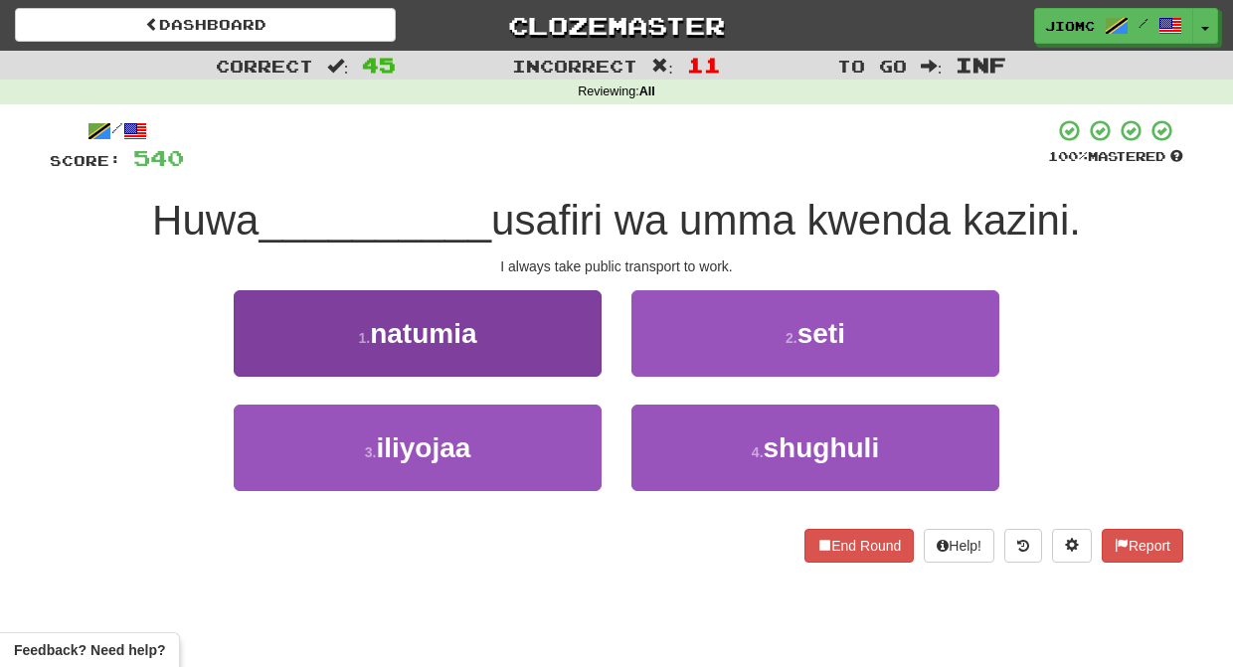
click at [562, 361] on button "1 . natumia" at bounding box center [418, 333] width 368 height 86
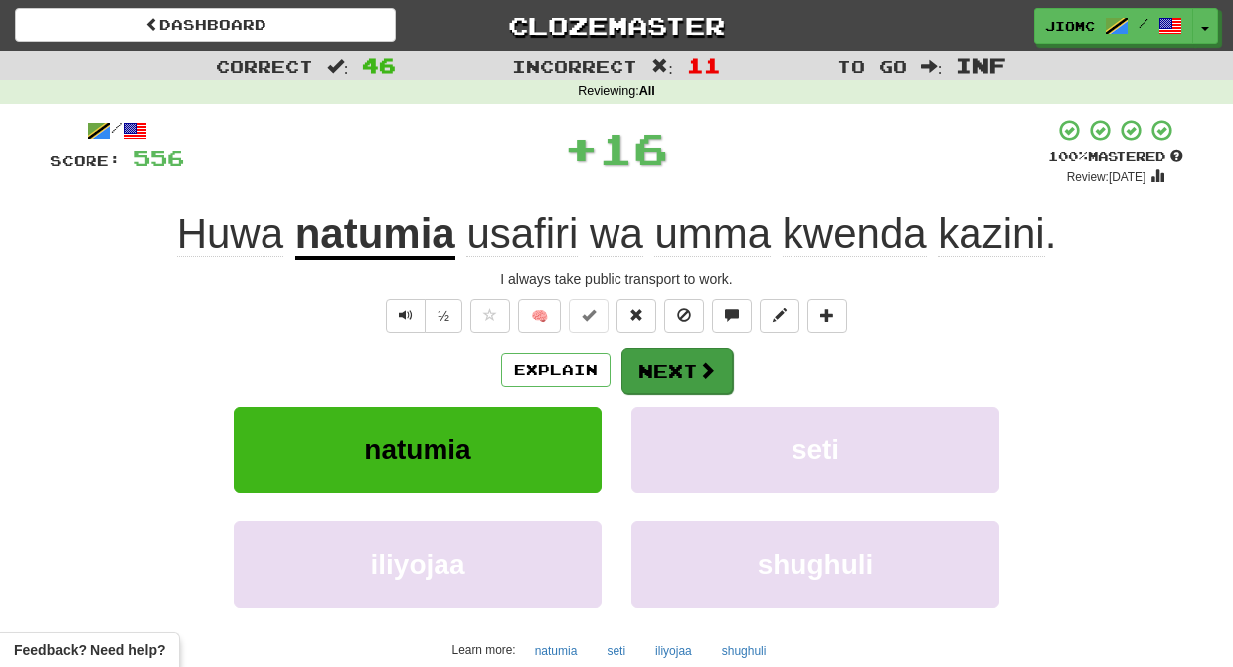
click at [671, 360] on button "Next" at bounding box center [676, 371] width 111 height 46
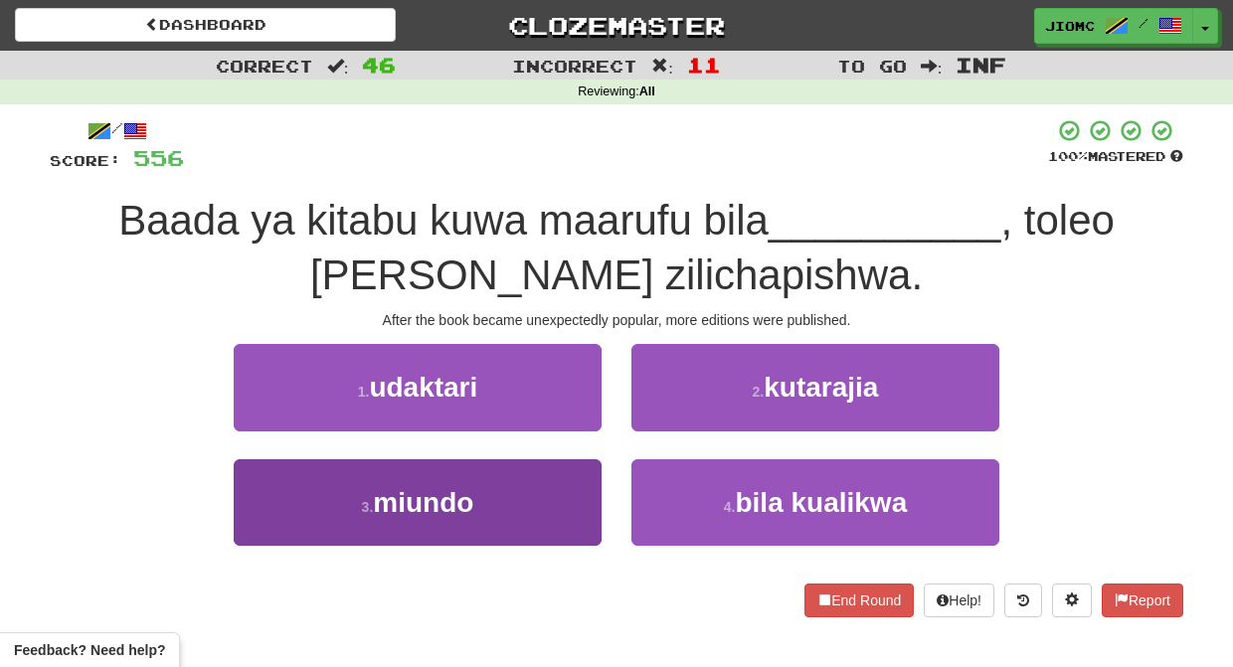
click at [551, 476] on button "3 . miundo" at bounding box center [418, 502] width 368 height 86
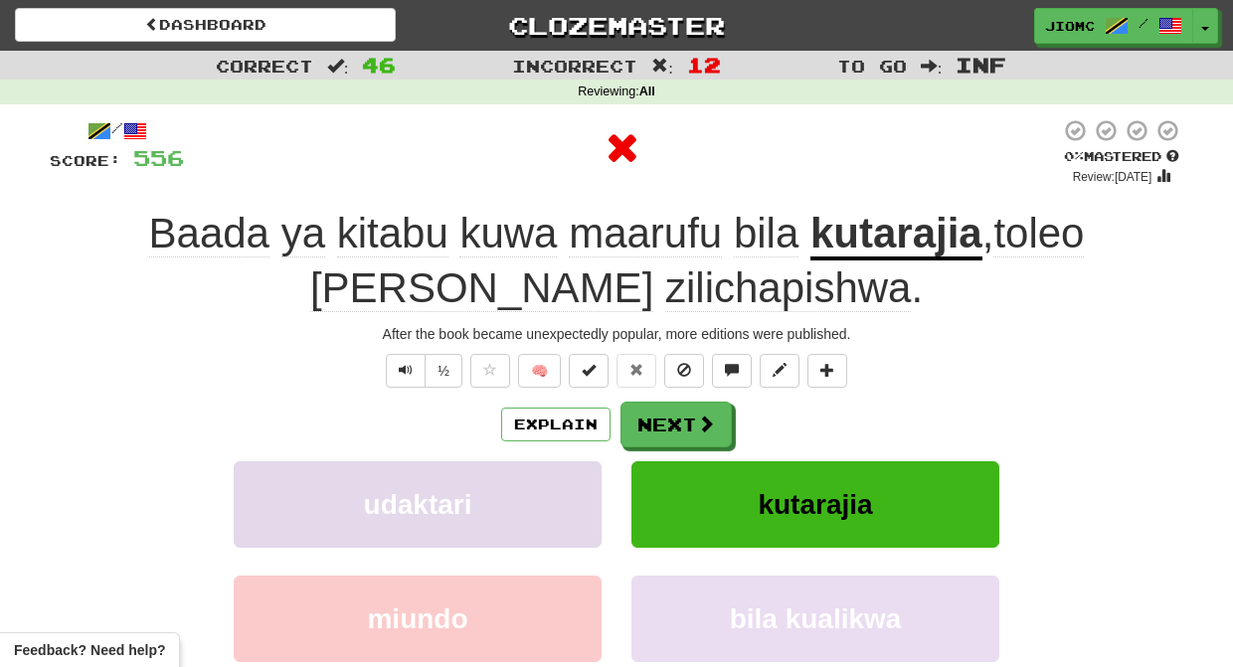
click at [563, 487] on button "udaktari" at bounding box center [418, 504] width 368 height 86
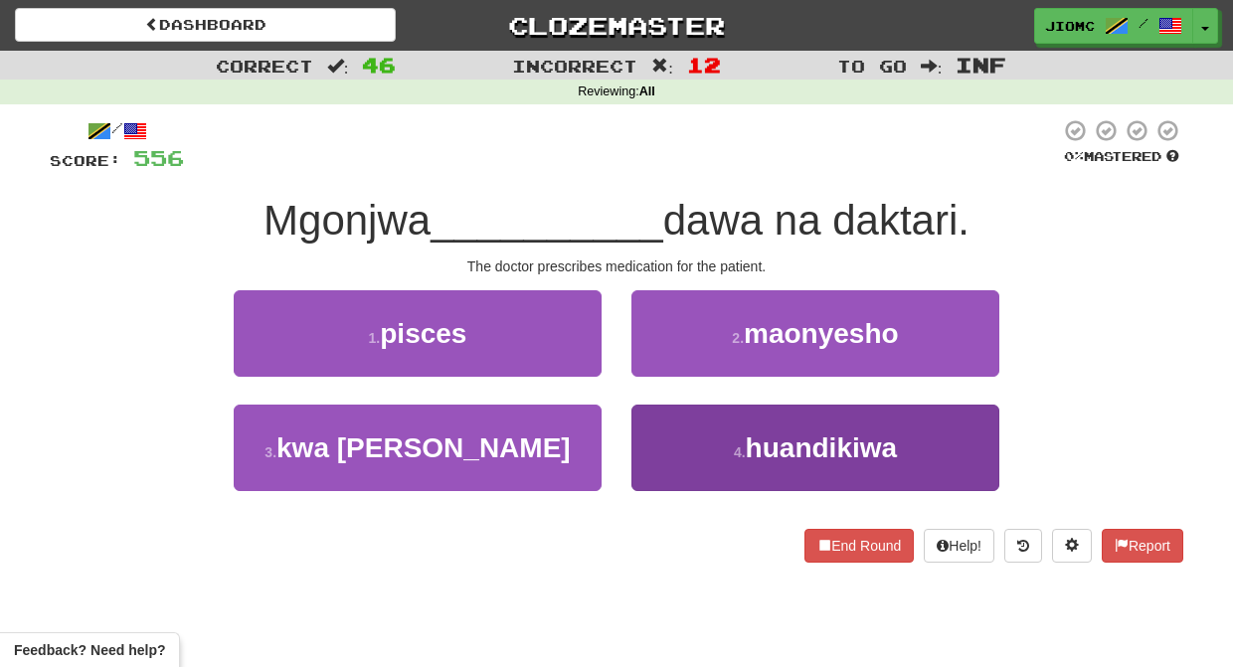
click at [672, 447] on button "4 . huandikiwa" at bounding box center [815, 448] width 368 height 86
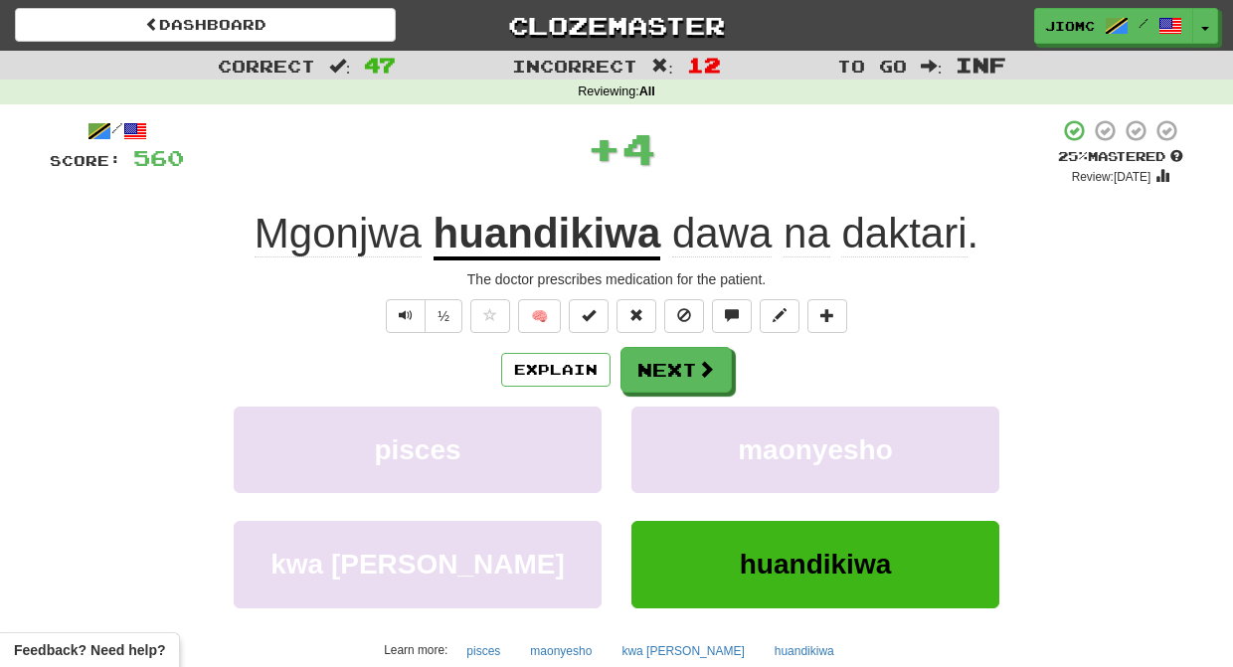
click at [672, 447] on button "maonyesho" at bounding box center [815, 450] width 368 height 86
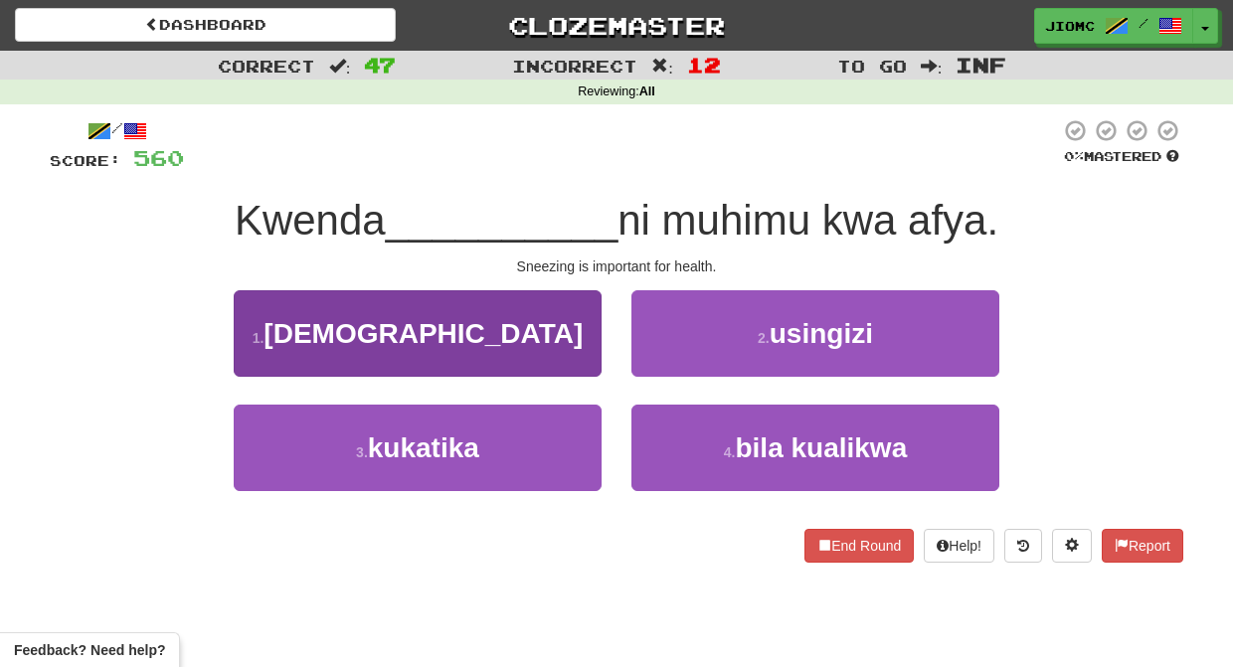
click at [550, 362] on button "1 . chafya" at bounding box center [418, 333] width 368 height 86
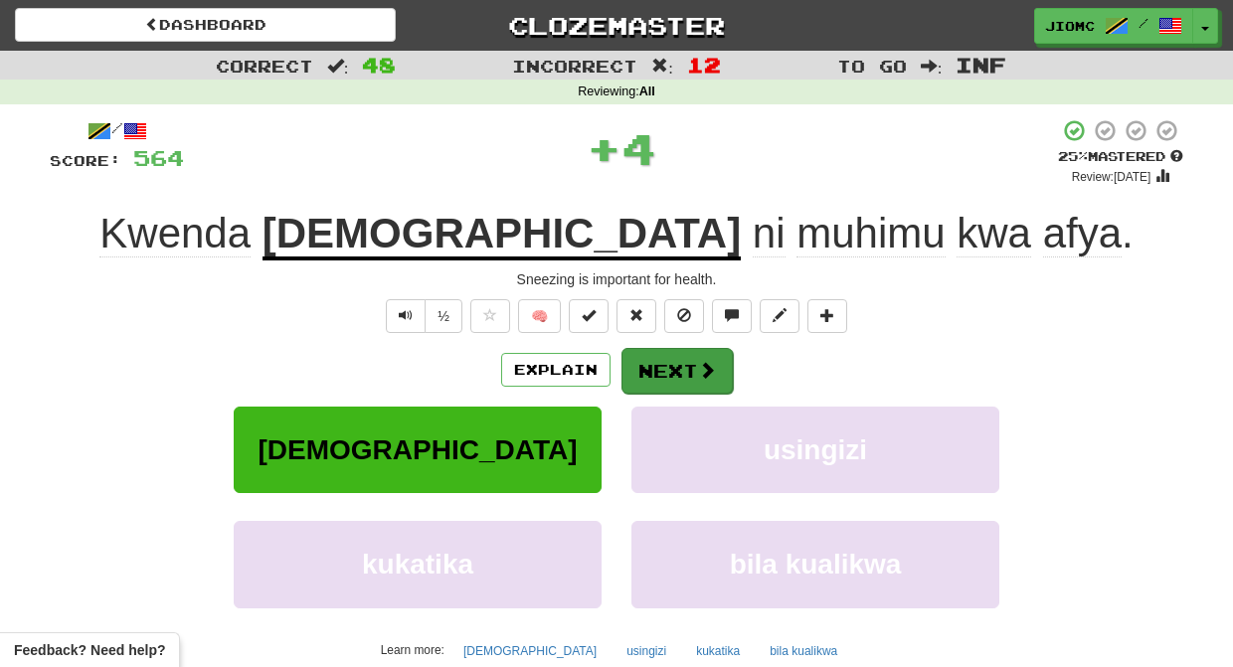
click at [640, 371] on button "Next" at bounding box center [676, 371] width 111 height 46
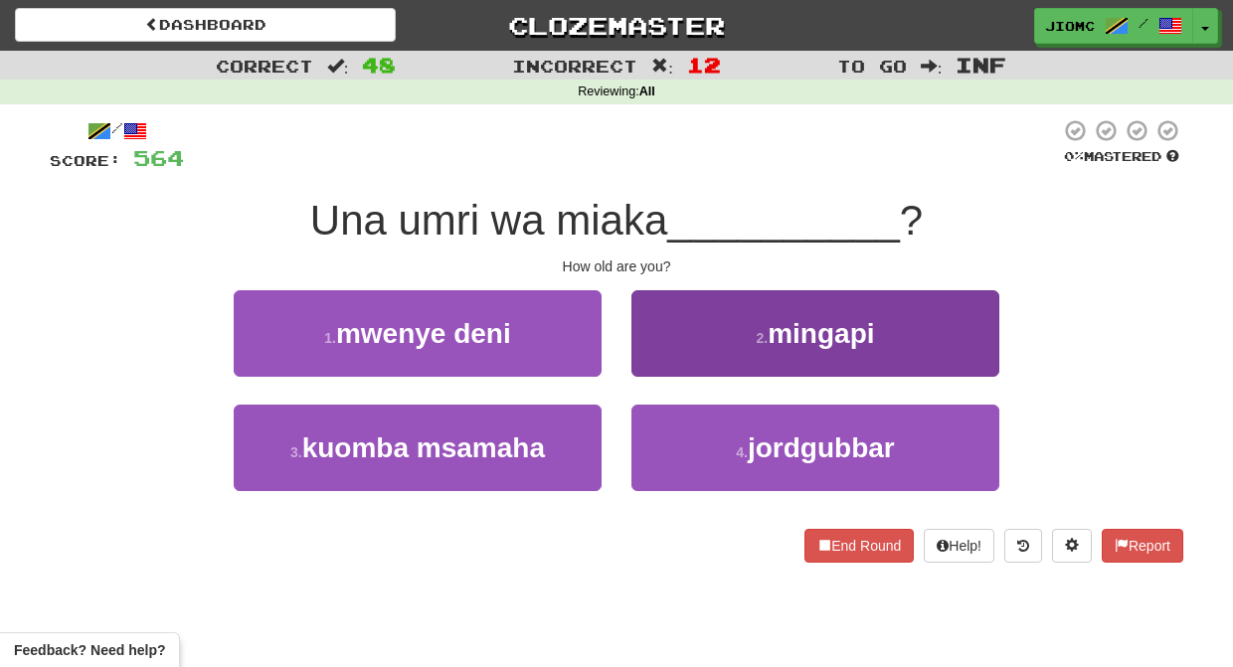
click at [657, 360] on button "2 . mingapi" at bounding box center [815, 333] width 368 height 86
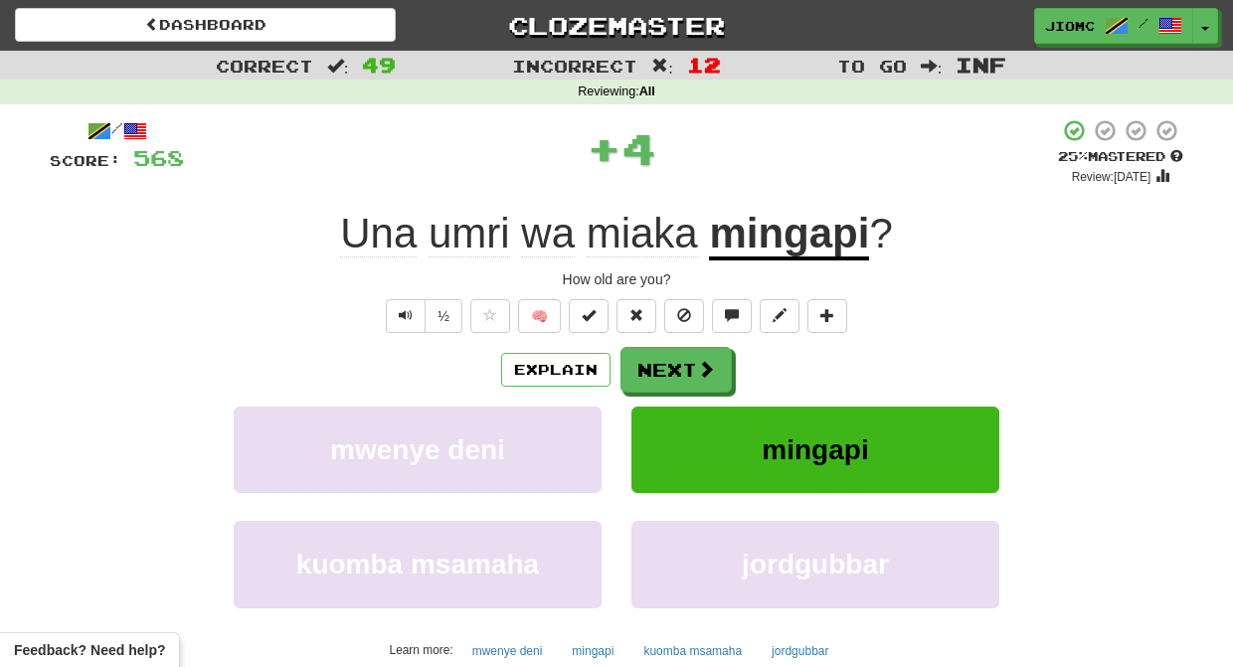
click at [657, 362] on button "Next" at bounding box center [675, 370] width 111 height 46
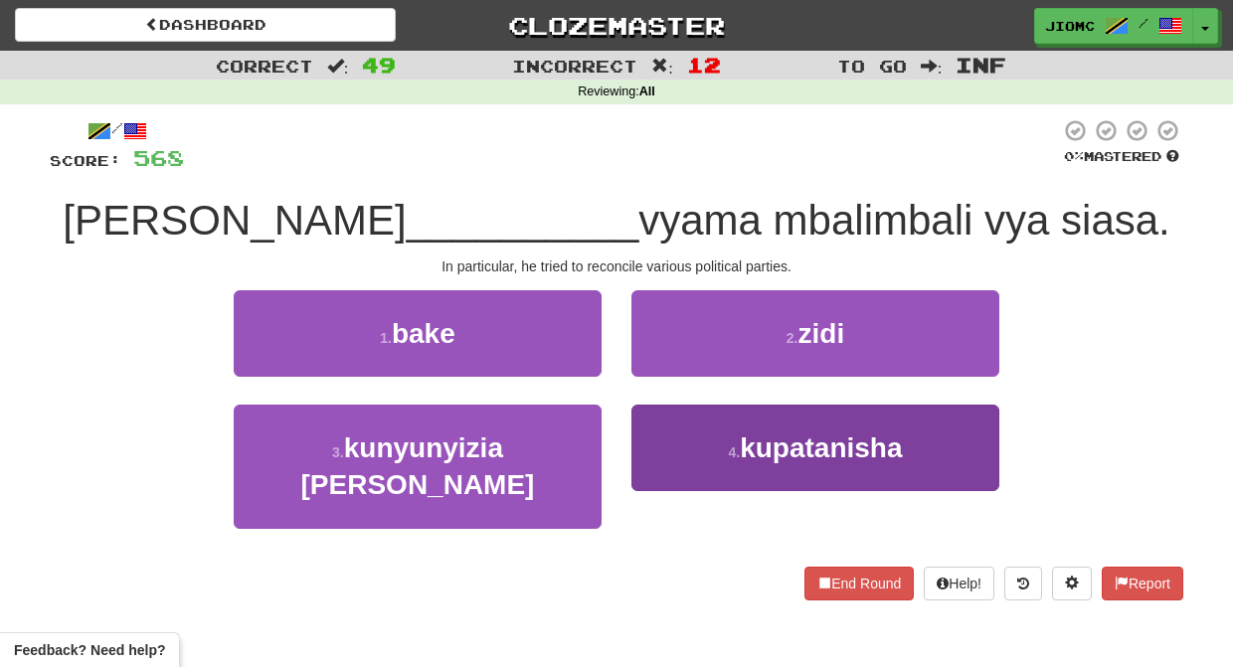
click at [661, 439] on button "4 . kupatanisha" at bounding box center [815, 448] width 368 height 86
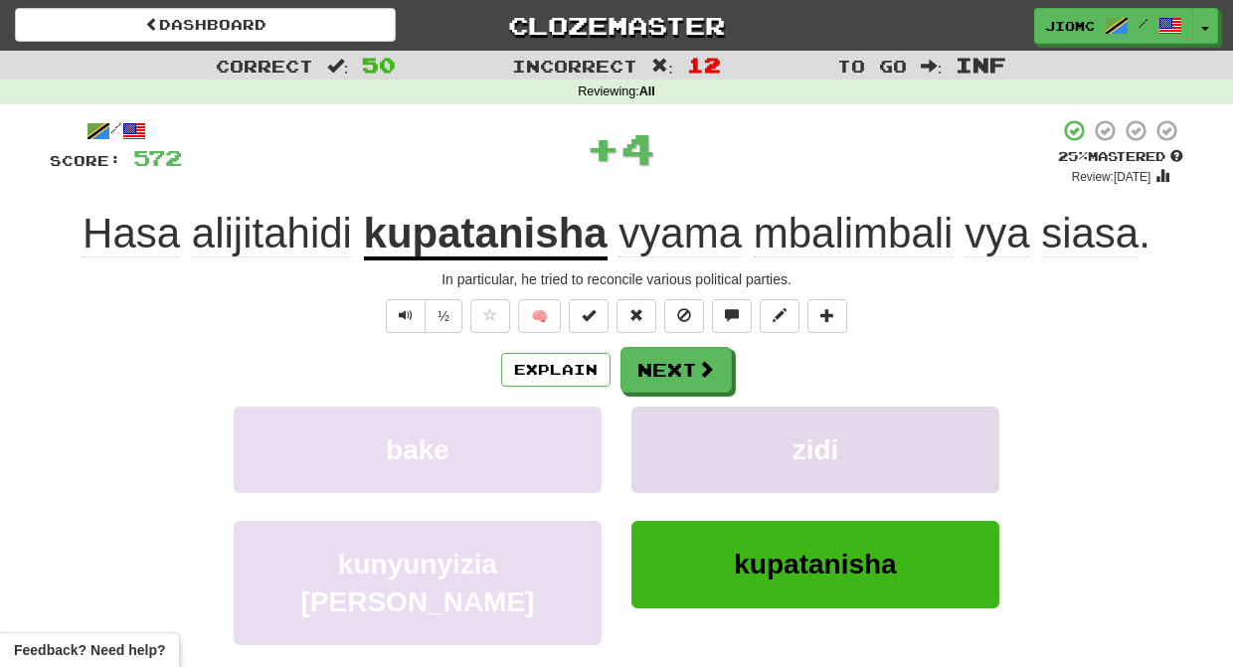
click at [661, 437] on button "zidi" at bounding box center [815, 450] width 368 height 86
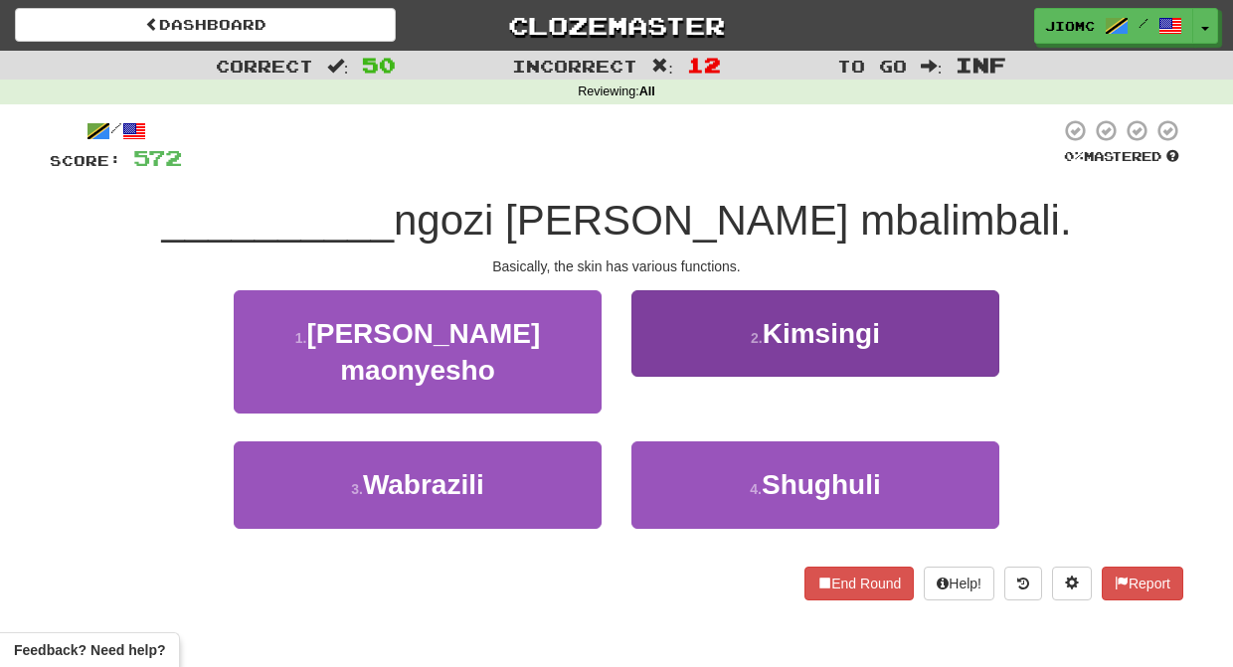
click at [646, 357] on button "2 . Kimsingi" at bounding box center [815, 333] width 368 height 86
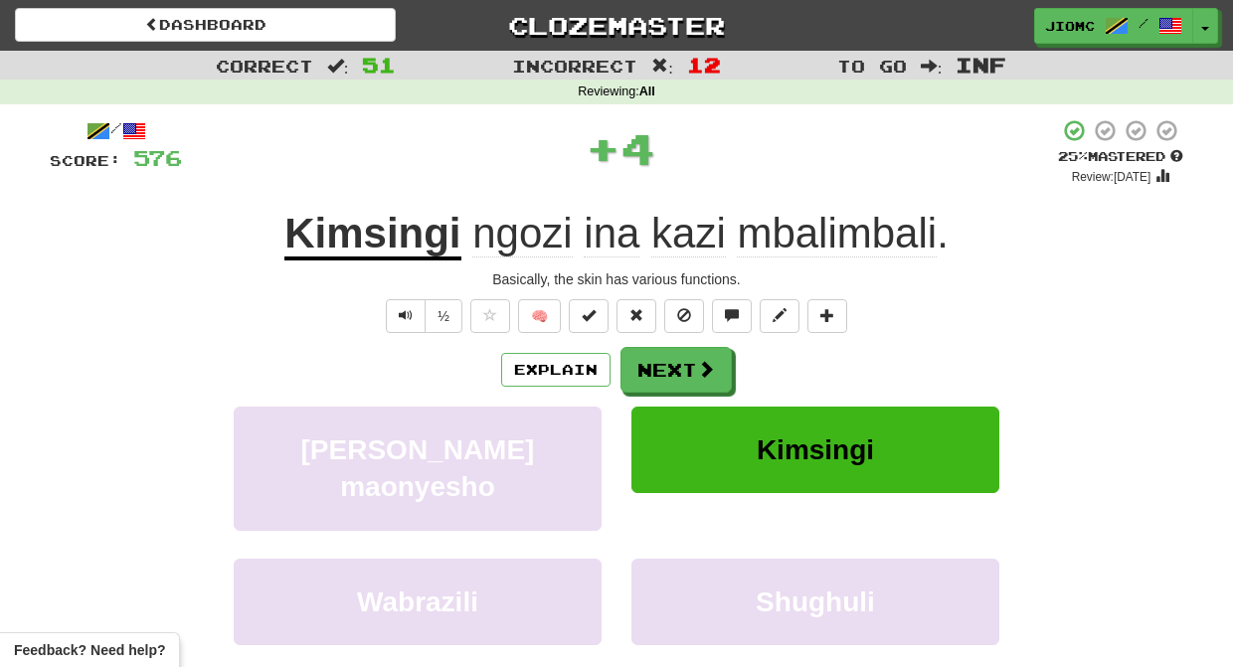
click at [646, 357] on button "Next" at bounding box center [675, 370] width 111 height 46
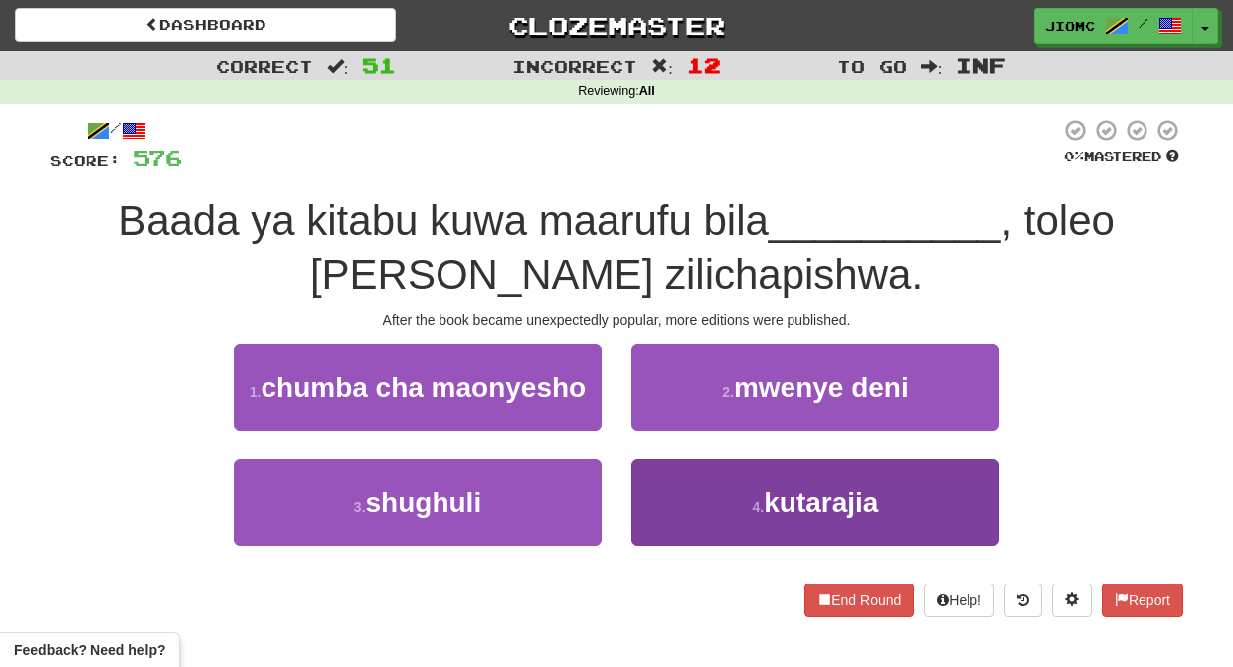
click at [661, 501] on button "4 . kutarajia" at bounding box center [815, 502] width 368 height 86
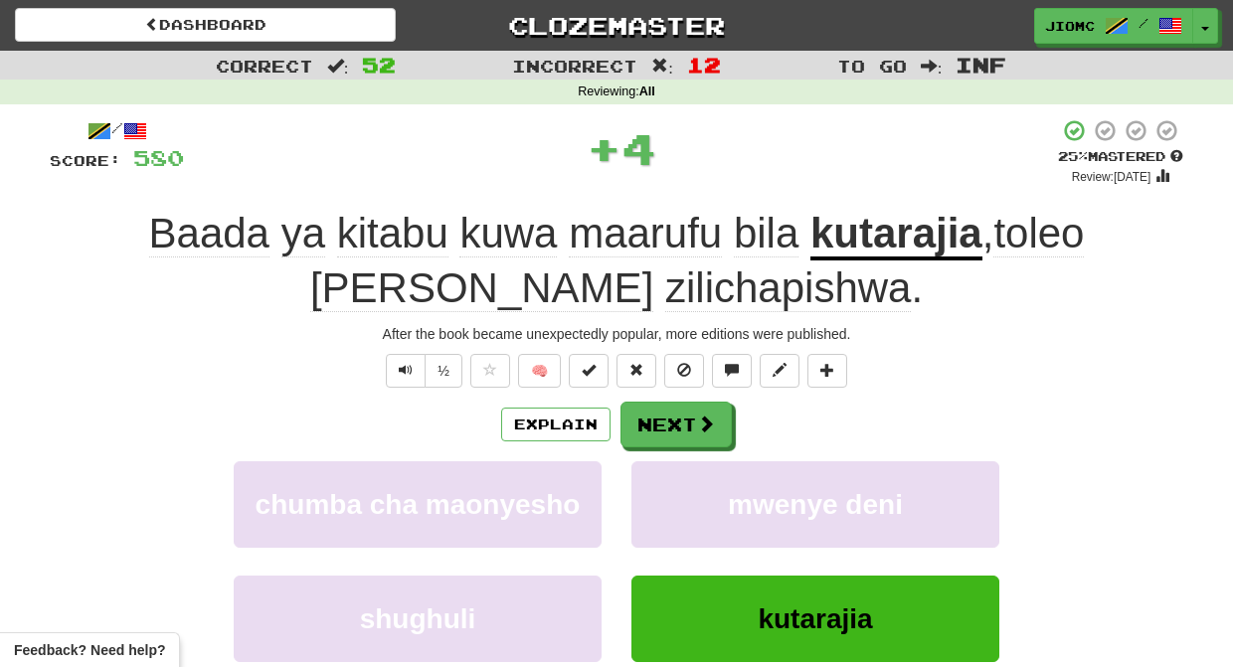
click at [661, 501] on button "mwenye deni" at bounding box center [815, 504] width 368 height 86
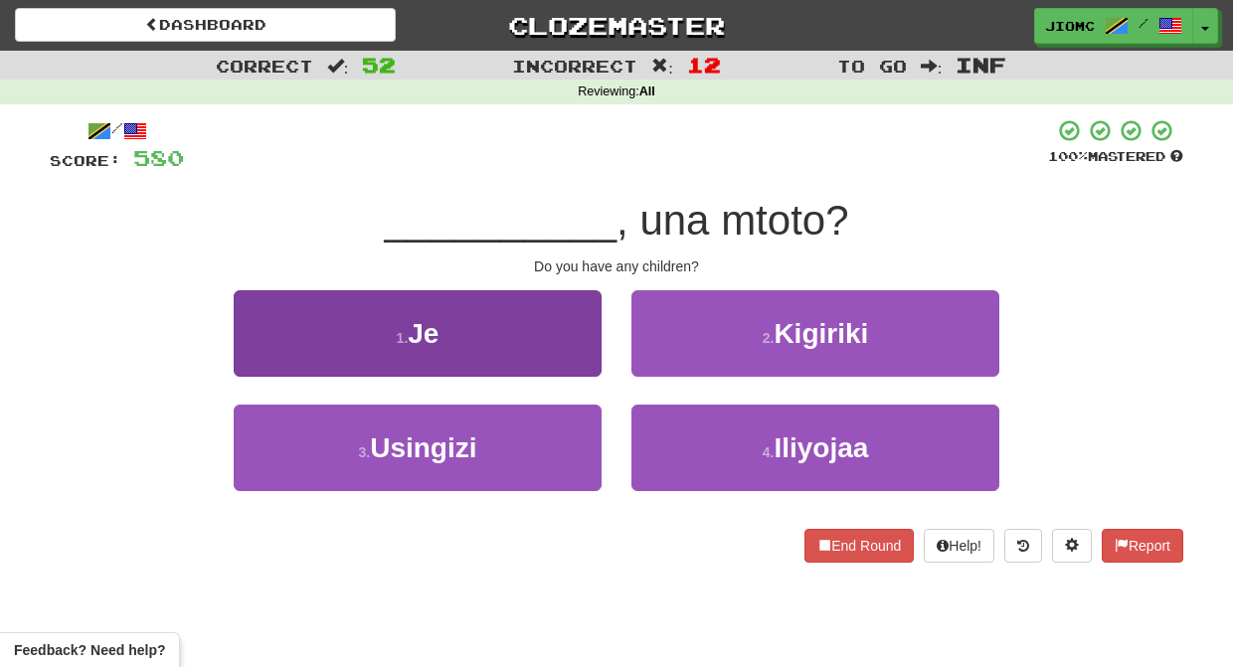
click at [553, 347] on button "1 . Je" at bounding box center [418, 333] width 368 height 86
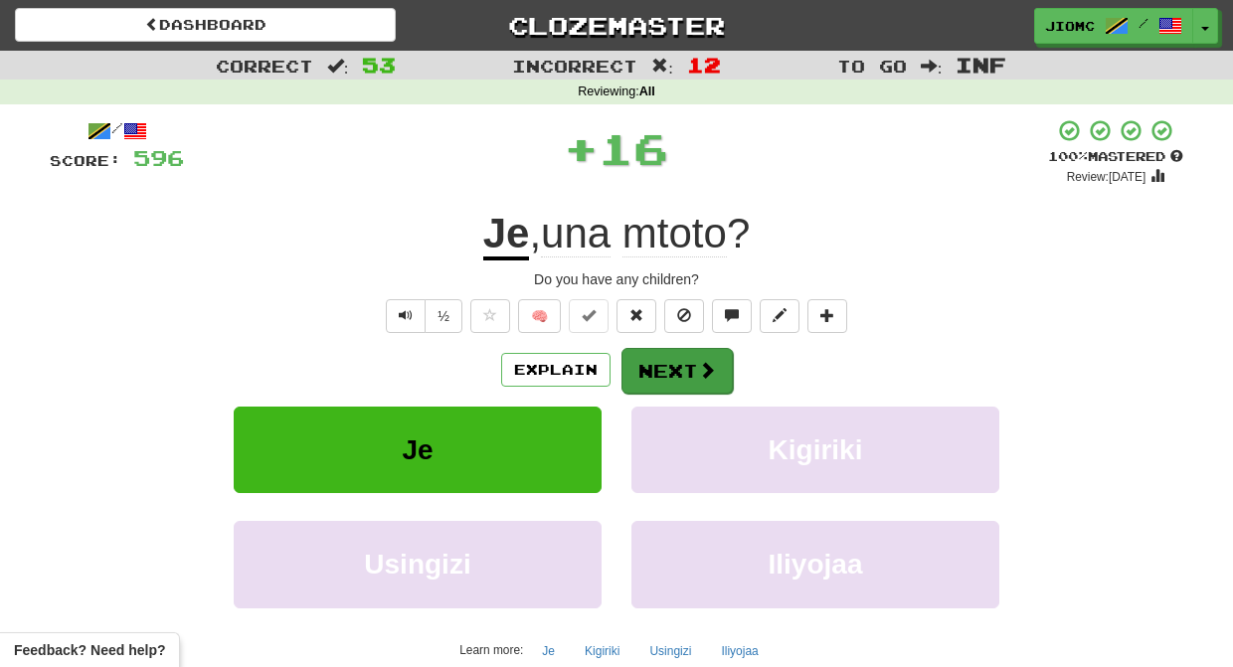
click at [644, 359] on button "Next" at bounding box center [676, 371] width 111 height 46
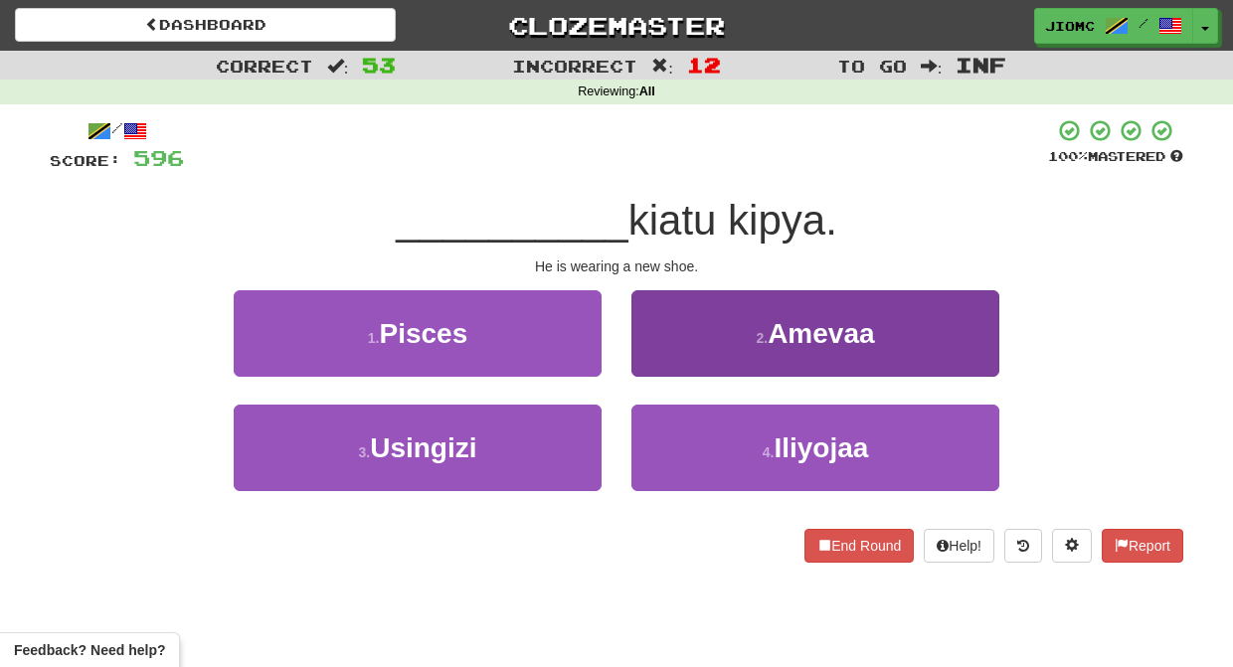
click at [648, 358] on button "2 . Amevaa" at bounding box center [815, 333] width 368 height 86
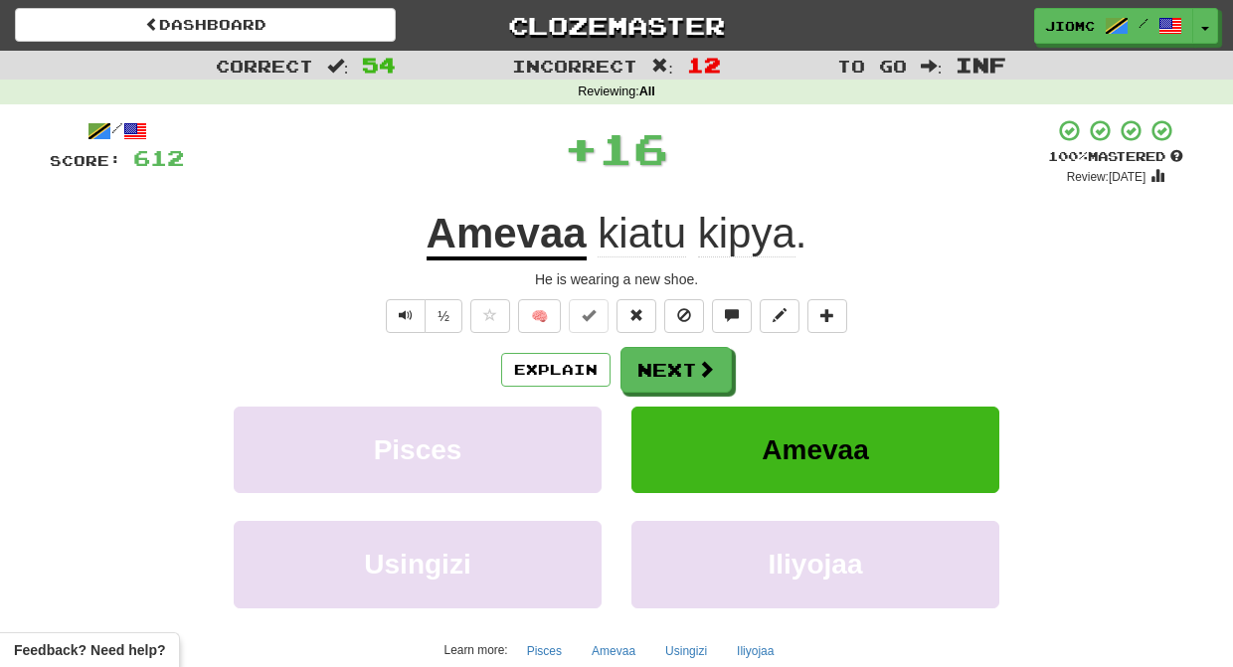
click at [648, 358] on button "Next" at bounding box center [675, 370] width 111 height 46
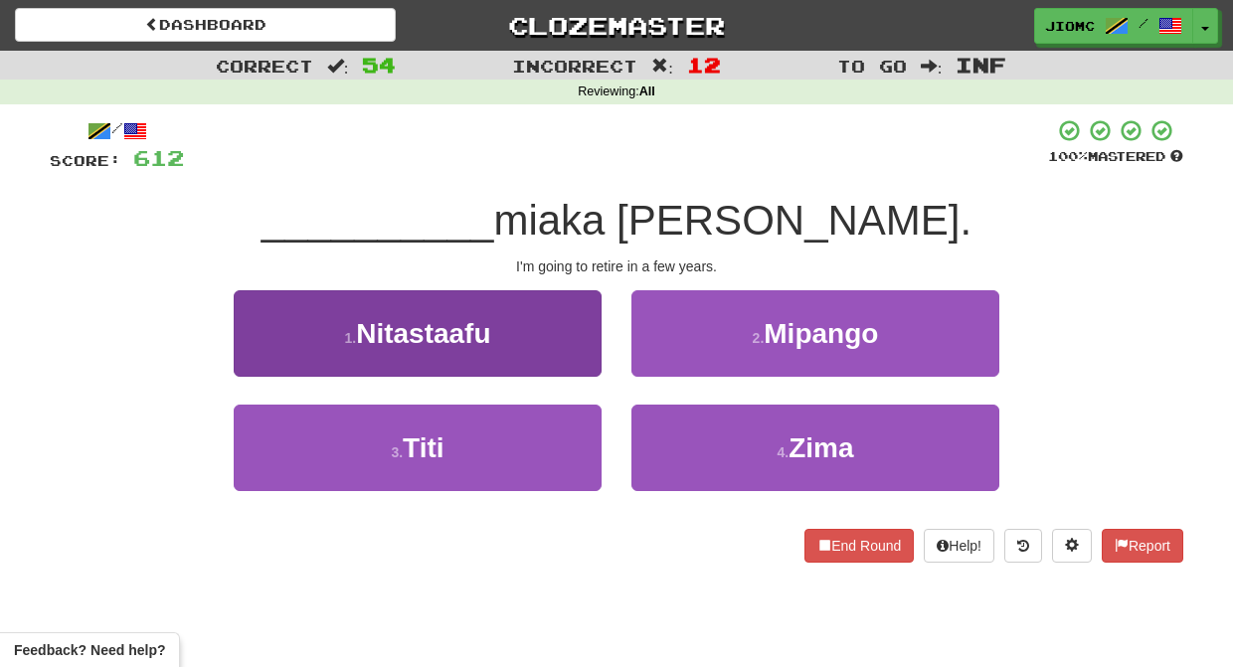
click at [562, 353] on button "1 . Nitastaafu" at bounding box center [418, 333] width 368 height 86
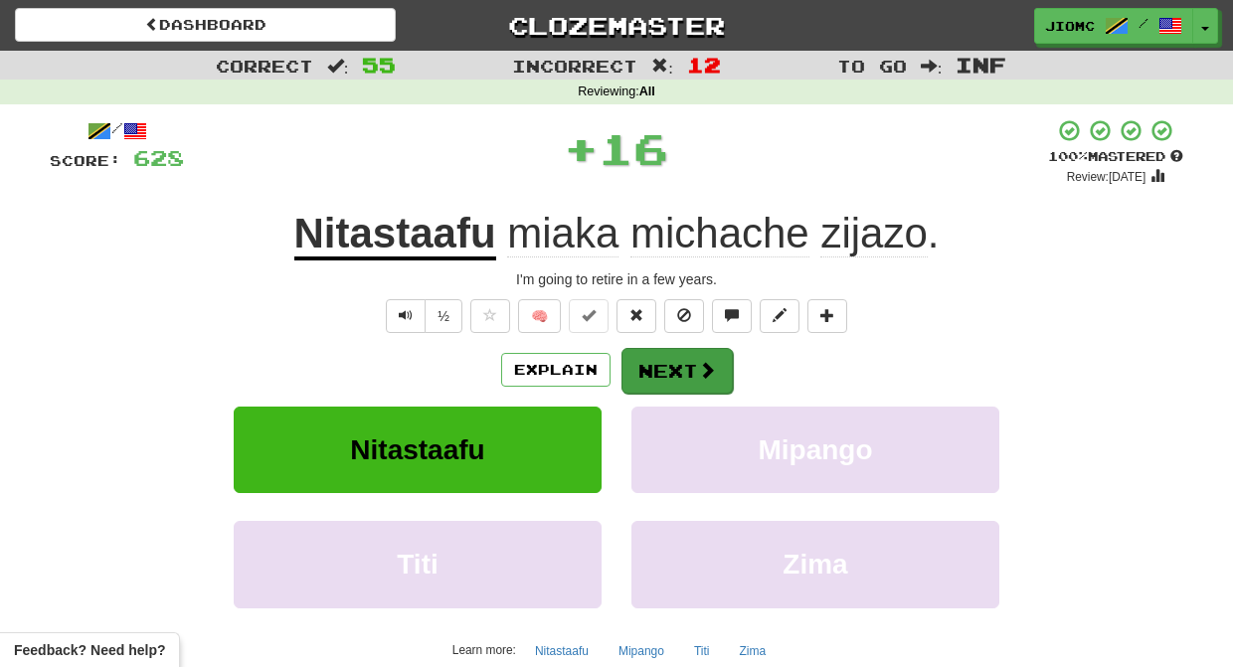
click at [653, 370] on button "Next" at bounding box center [676, 371] width 111 height 46
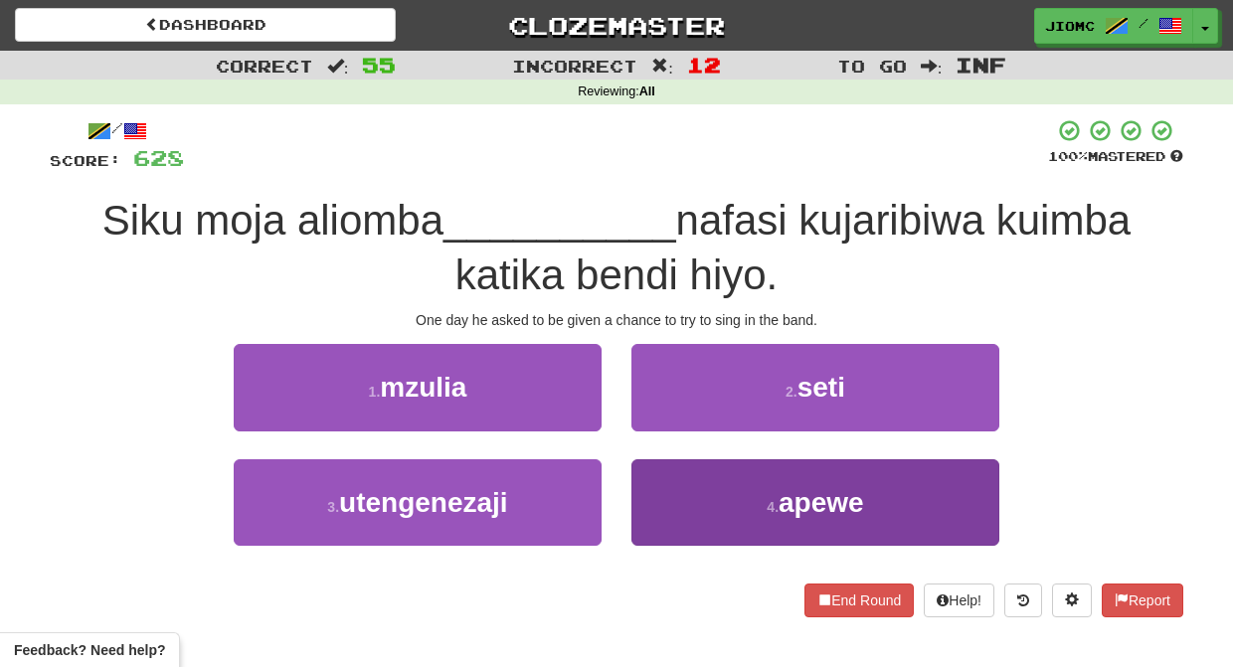
click at [669, 496] on button "4 . apewe" at bounding box center [815, 502] width 368 height 86
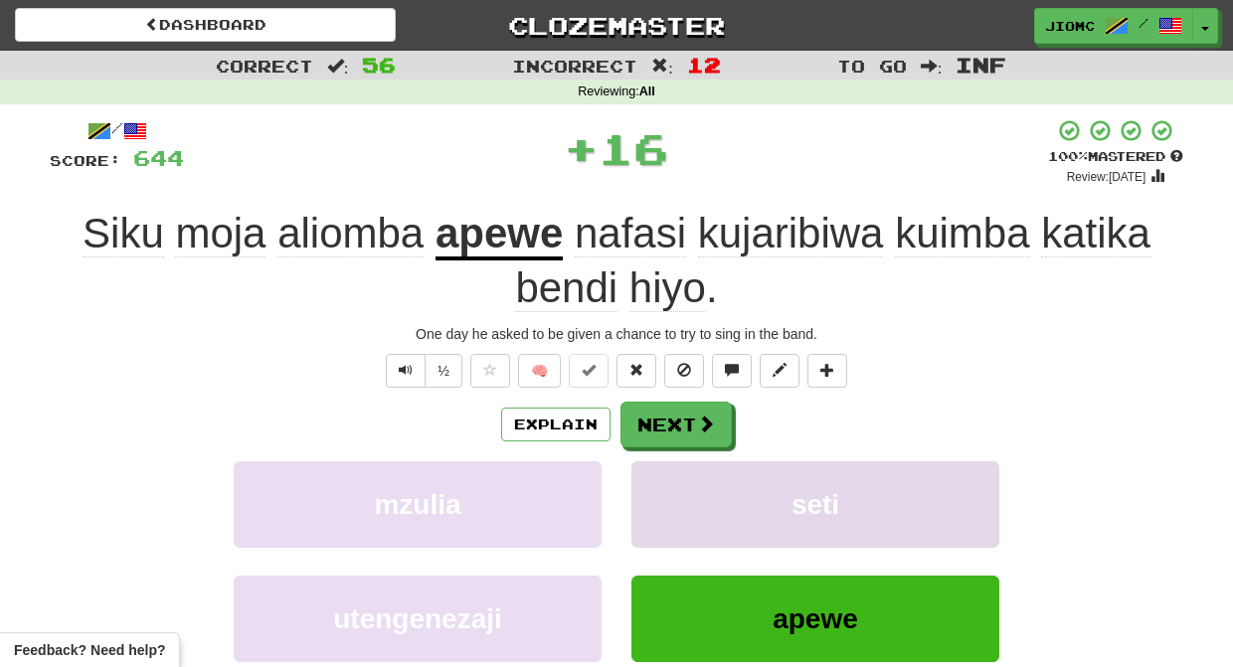
click at [664, 492] on button "seti" at bounding box center [815, 504] width 368 height 86
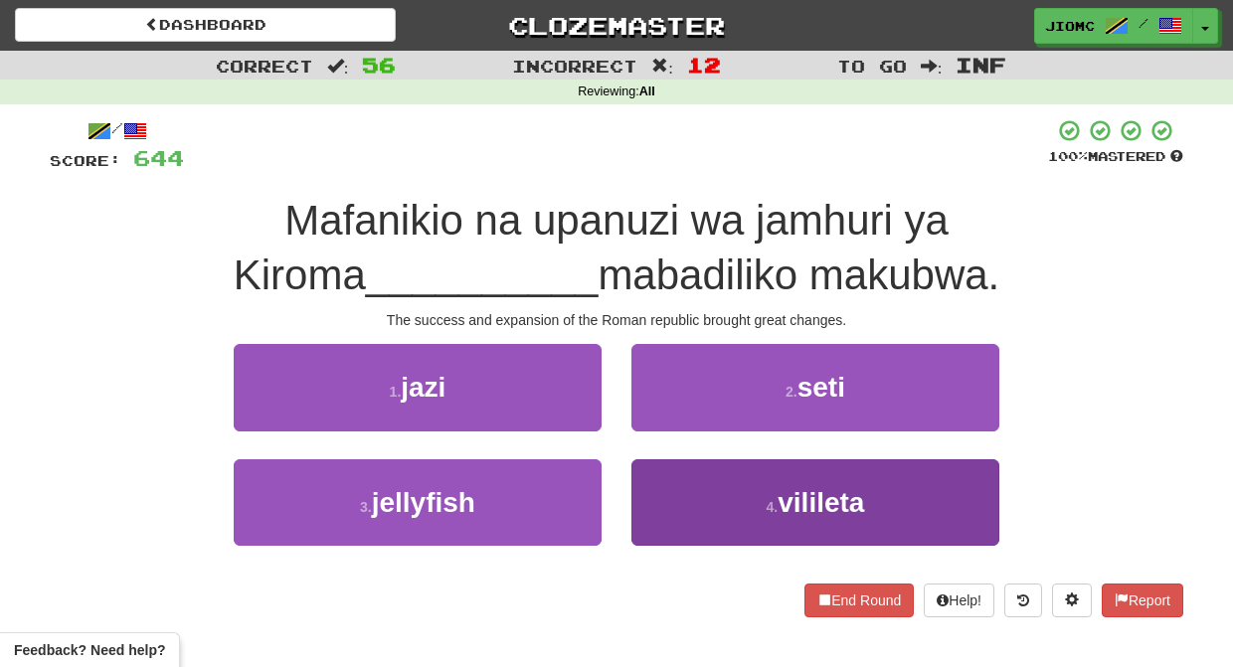
click at [720, 498] on button "4 . vilileta" at bounding box center [815, 502] width 368 height 86
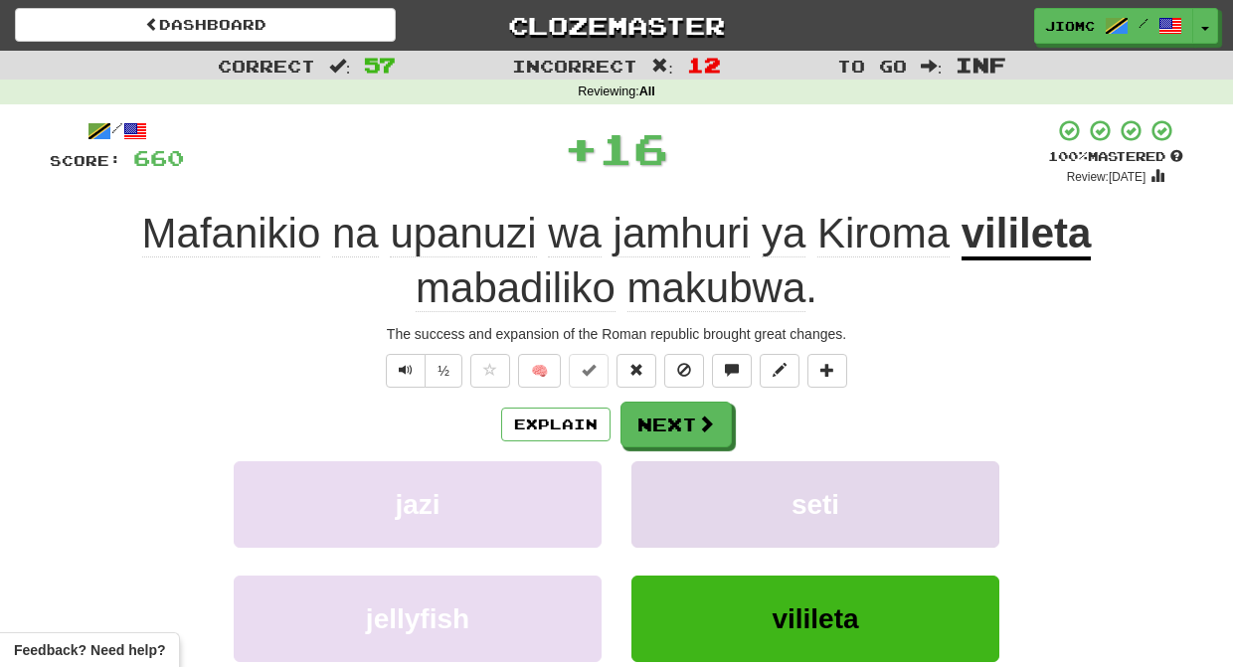
click at [719, 494] on button "seti" at bounding box center [815, 504] width 368 height 86
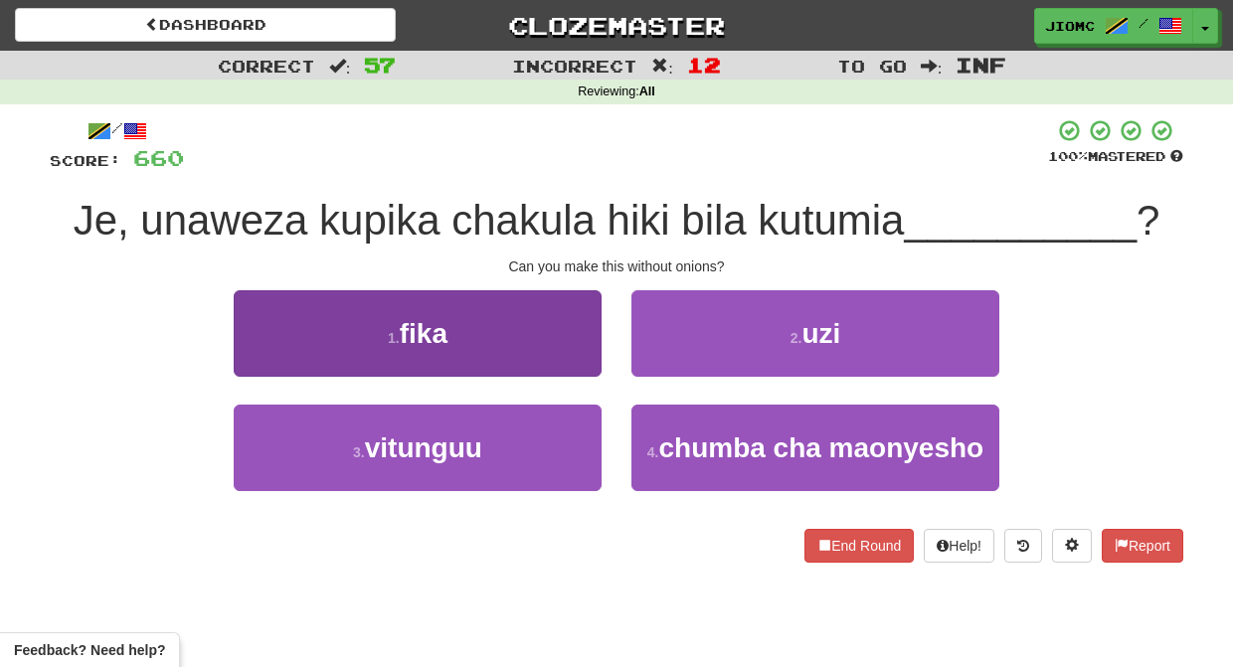
click at [594, 440] on button "3 . vitunguu" at bounding box center [418, 448] width 368 height 86
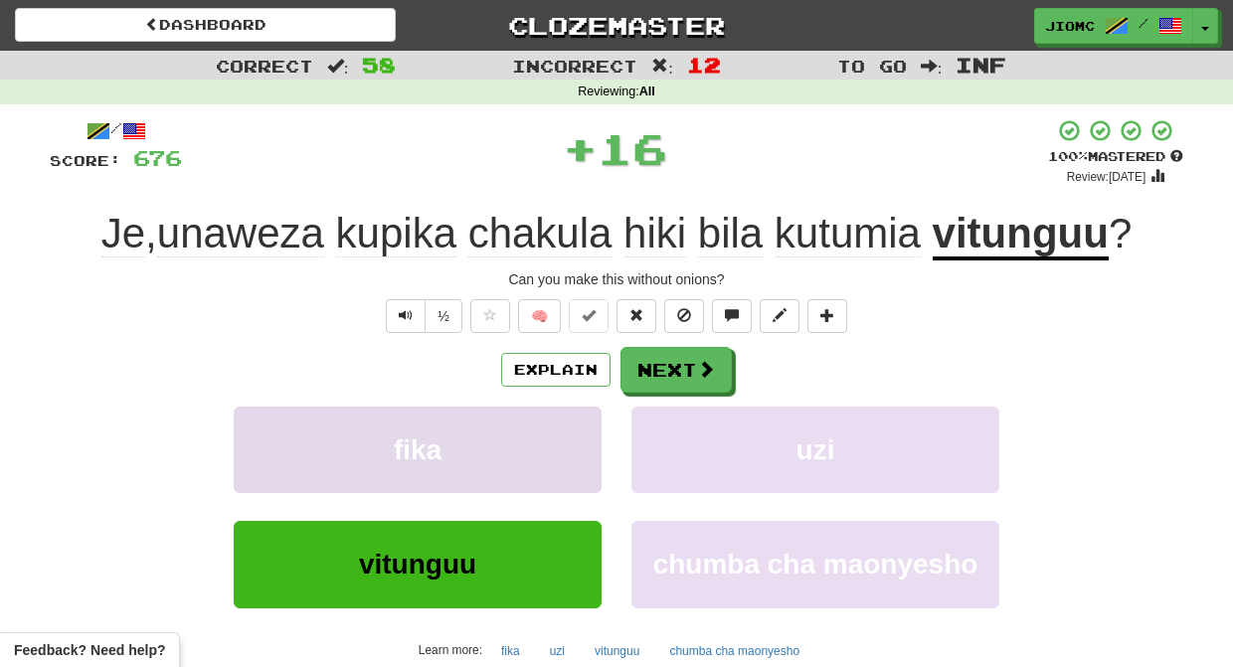
click at [578, 437] on button "fika" at bounding box center [418, 450] width 368 height 86
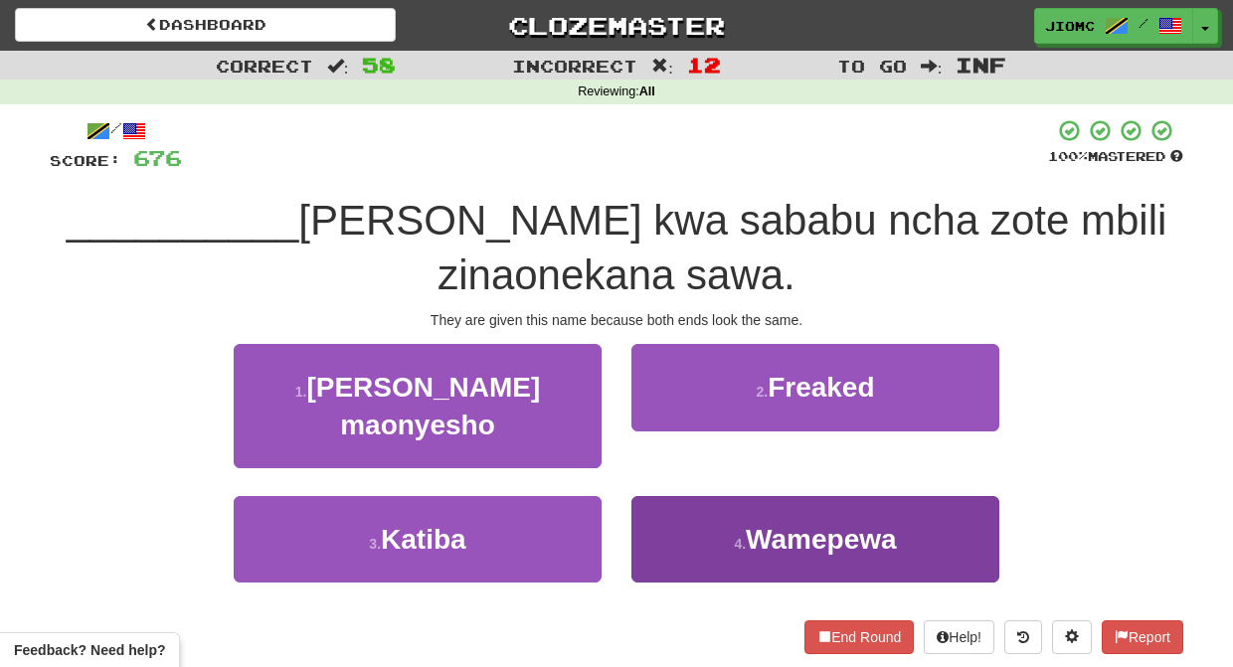
click at [699, 496] on button "4 . Wamepewa" at bounding box center [815, 539] width 368 height 86
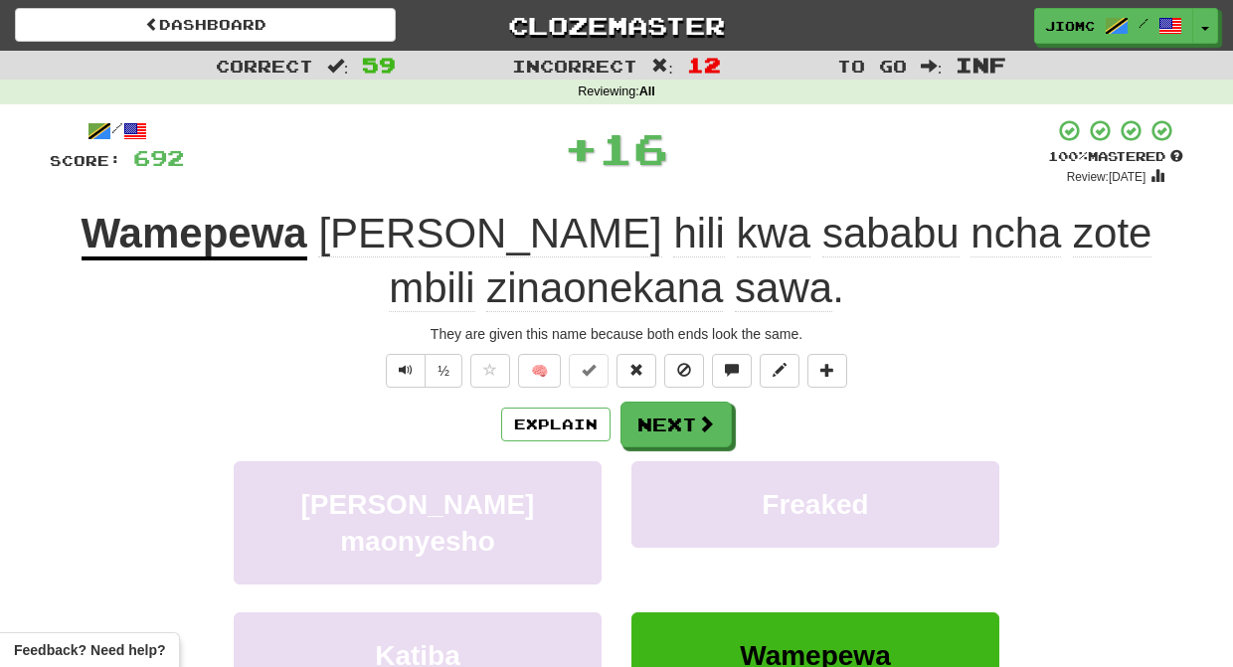
click at [699, 494] on button "Freaked" at bounding box center [815, 504] width 368 height 86
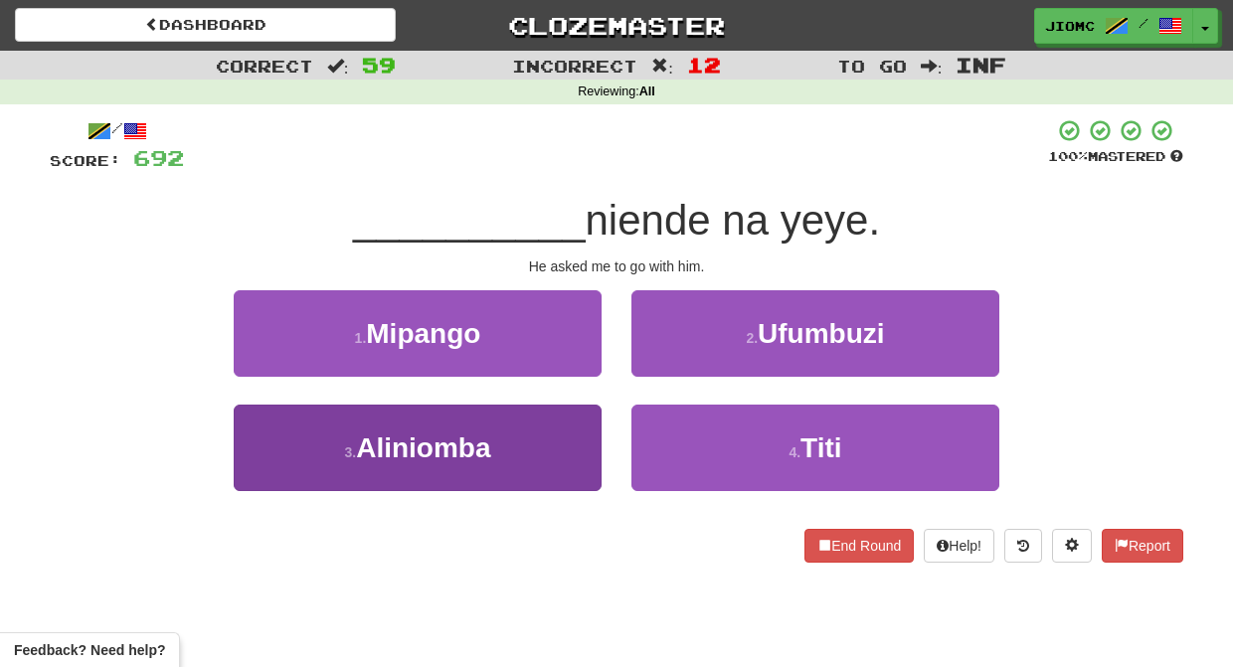
click at [583, 449] on button "3 . Aliniomba" at bounding box center [418, 448] width 368 height 86
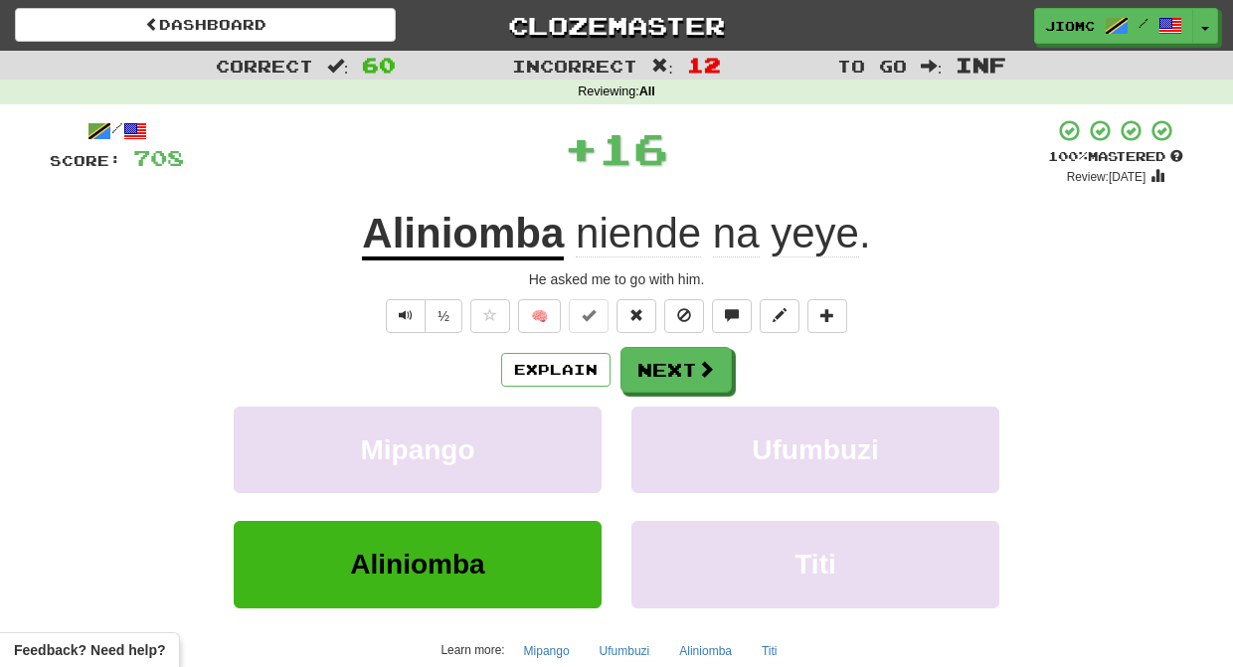
click at [583, 449] on button "Mipango" at bounding box center [418, 450] width 368 height 86
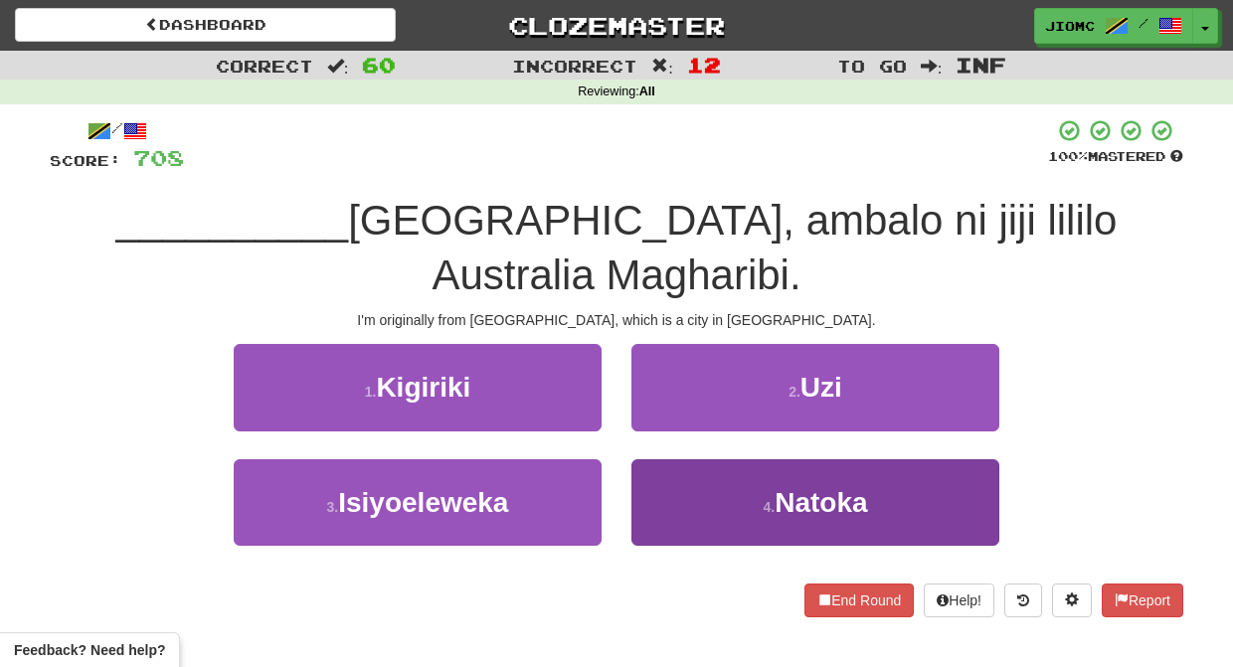
click at [697, 459] on button "4 . Natoka" at bounding box center [815, 502] width 368 height 86
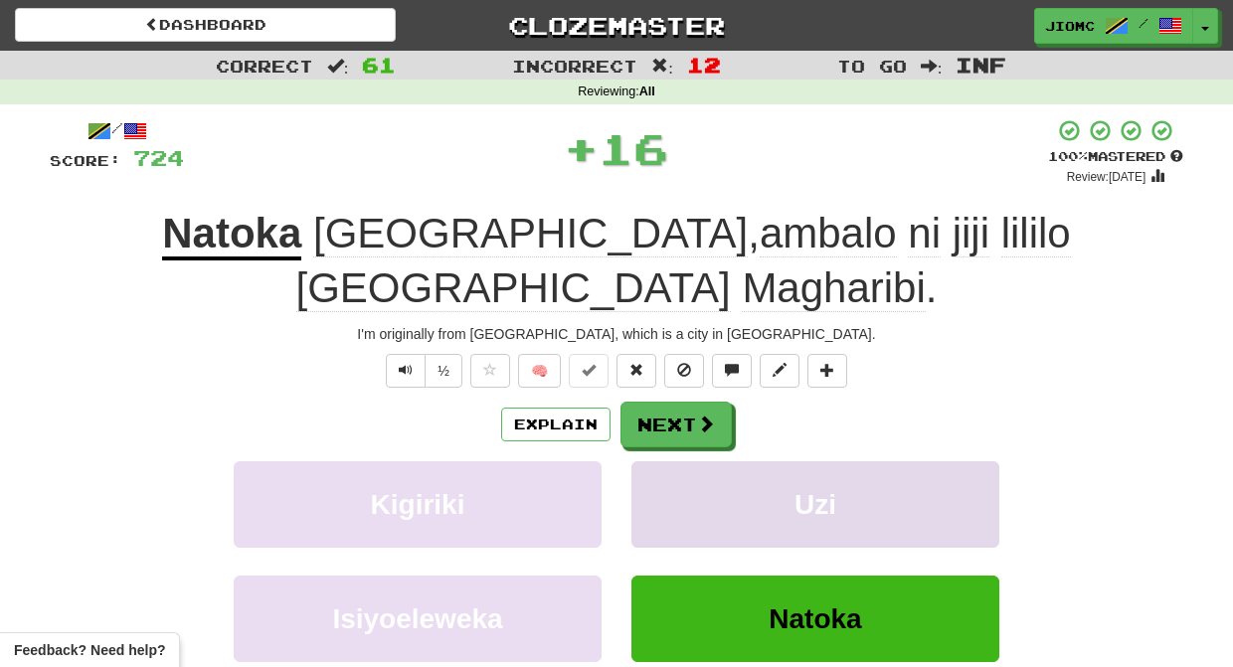
click at [698, 461] on button "Uzi" at bounding box center [815, 504] width 368 height 86
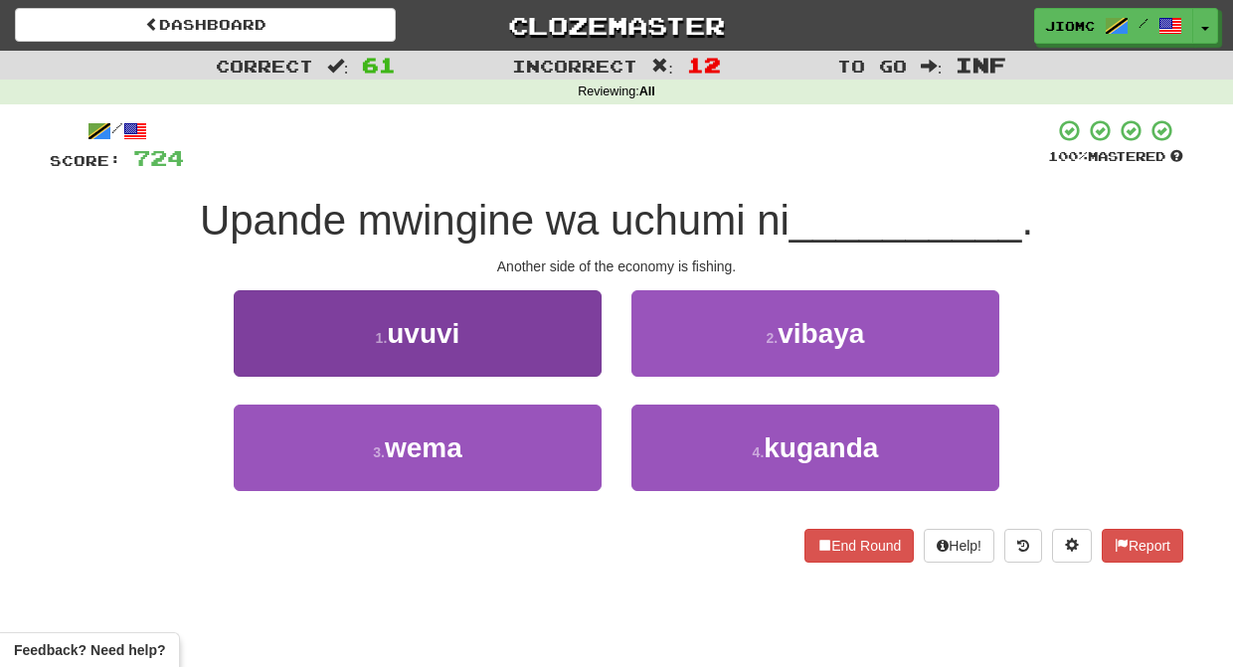
click at [555, 342] on button "1 . uvuvi" at bounding box center [418, 333] width 368 height 86
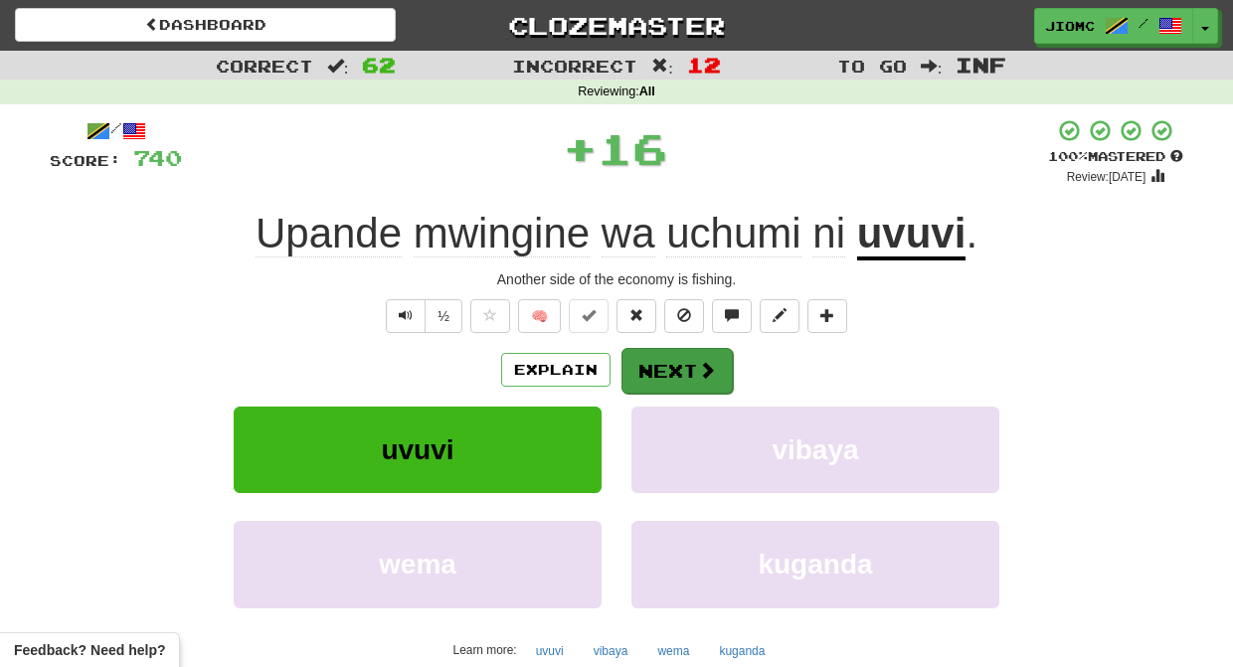
click at [654, 365] on button "Next" at bounding box center [676, 371] width 111 height 46
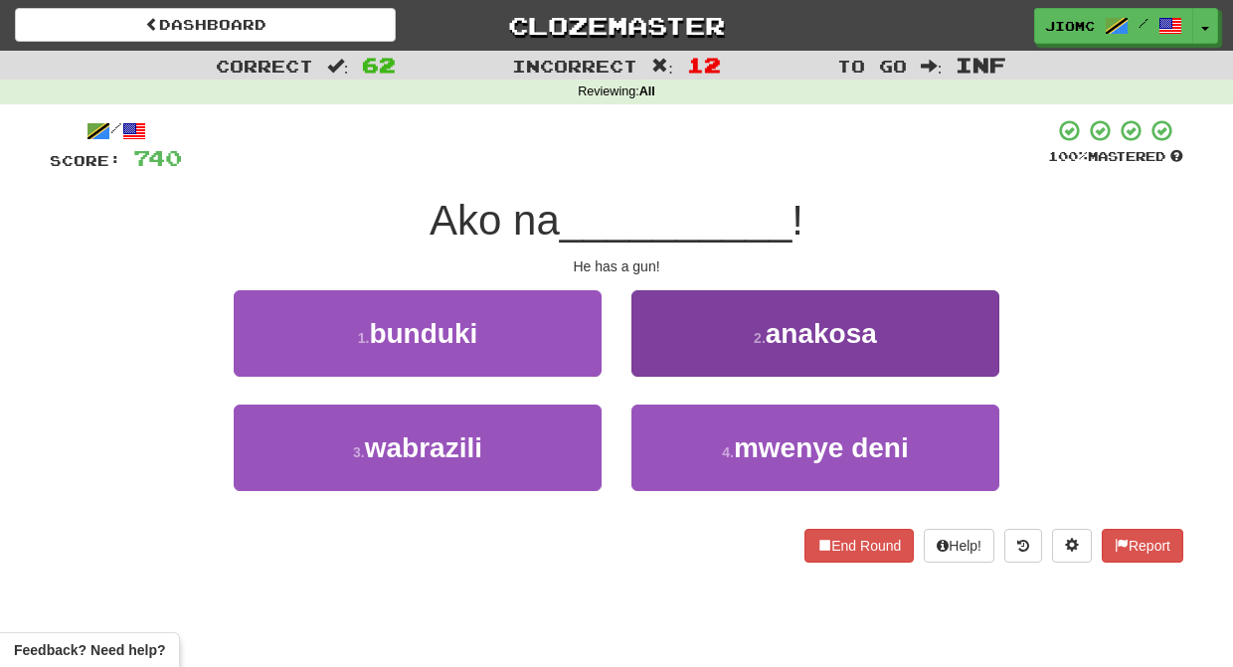
click at [688, 354] on button "2 . anakosa" at bounding box center [815, 333] width 368 height 86
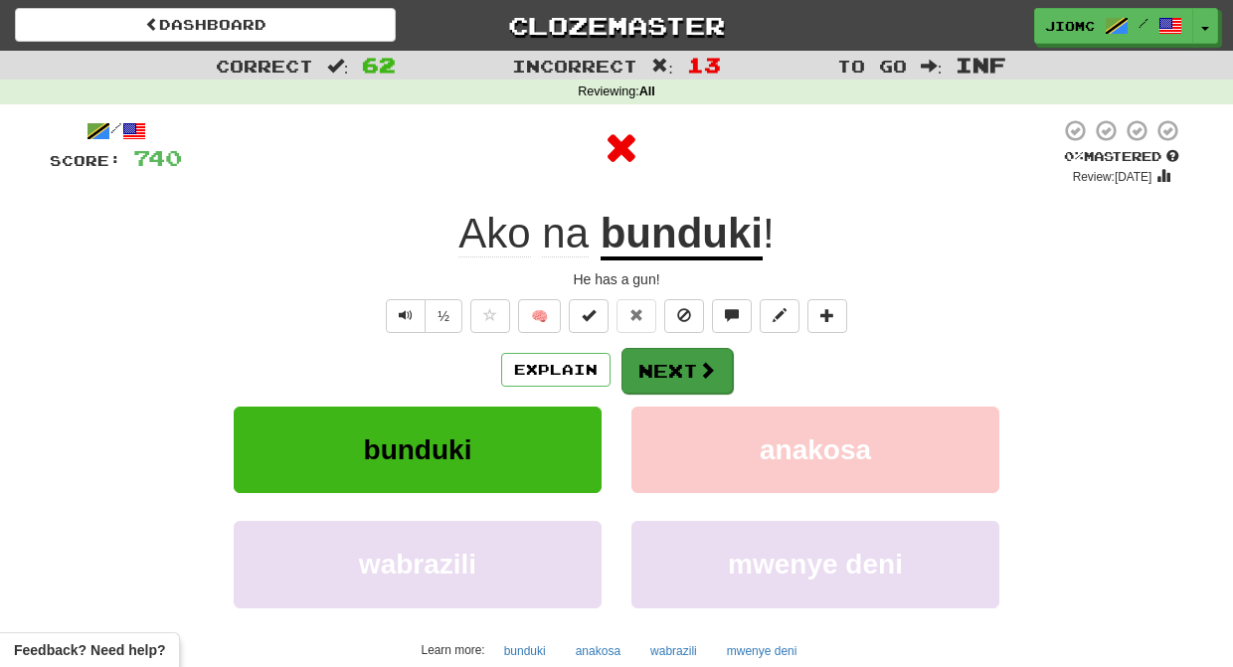
click at [679, 361] on button "Next" at bounding box center [676, 371] width 111 height 46
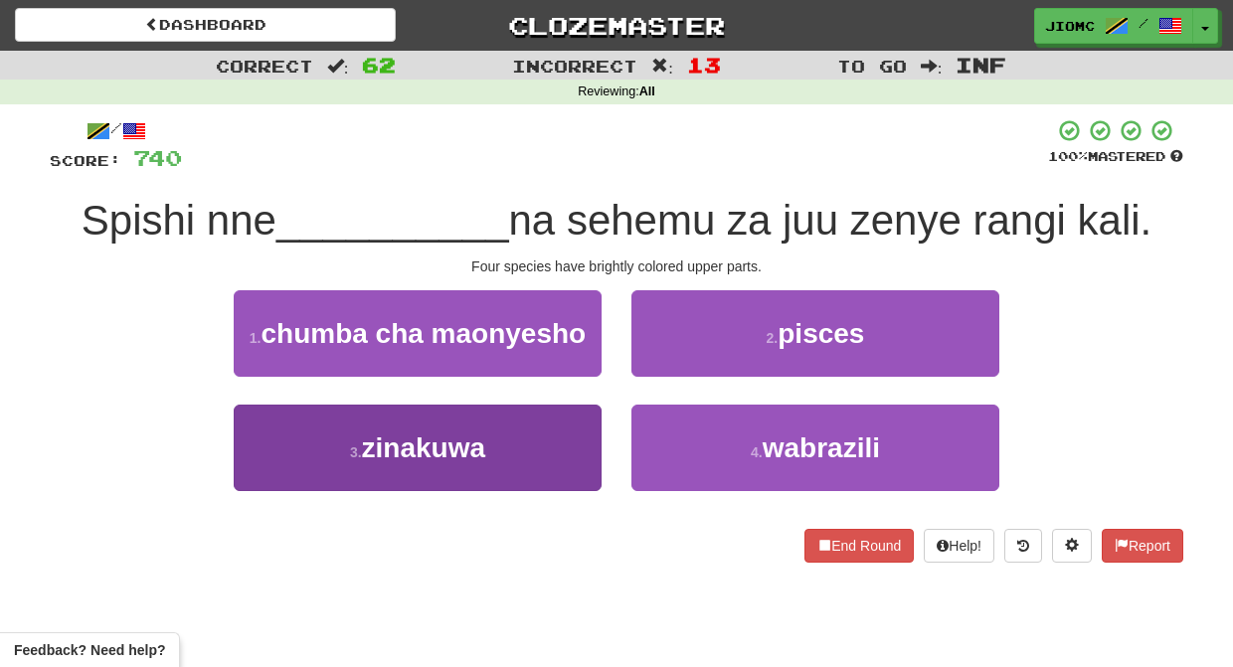
click at [549, 439] on button "3 . zinakuwa" at bounding box center [418, 448] width 368 height 86
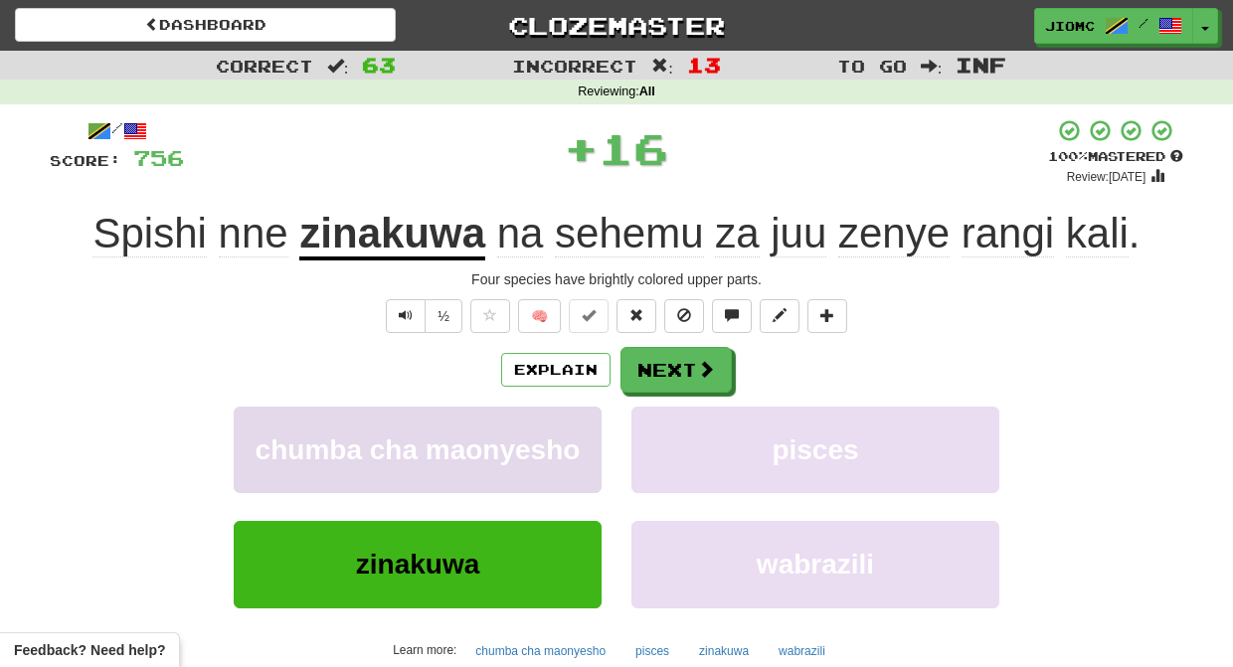
click at [549, 441] on span "chumba cha maonyesho" at bounding box center [417, 449] width 325 height 31
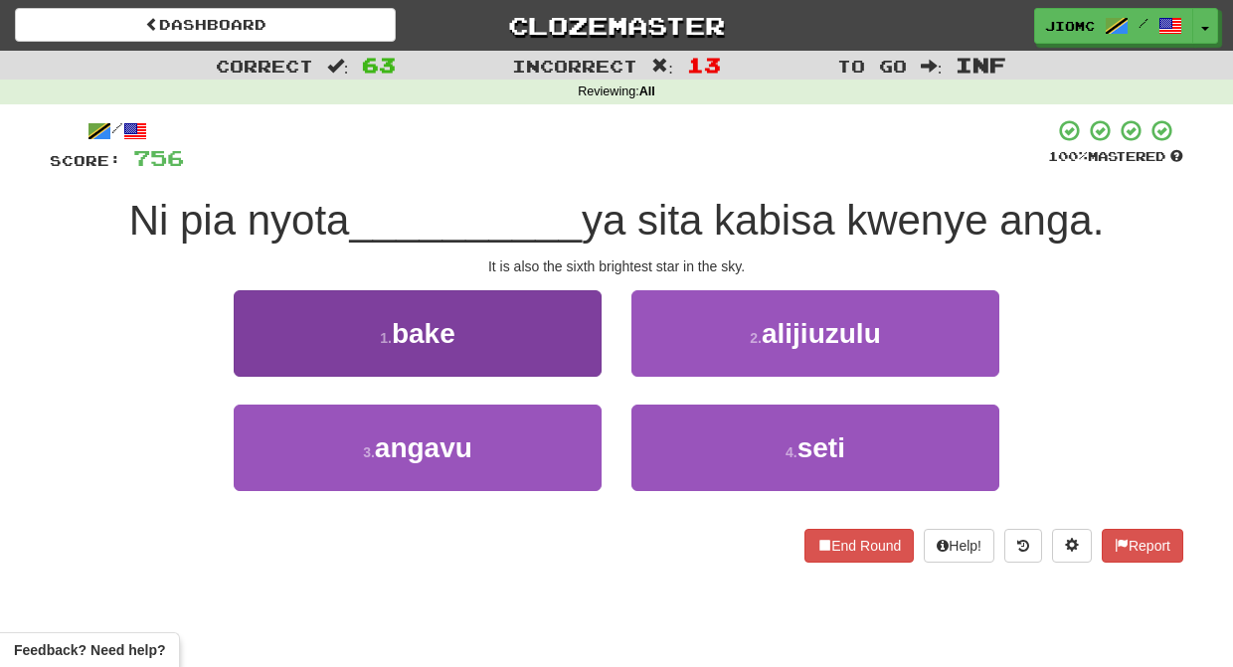
drag, startPoint x: 575, startPoint y: 446, endPoint x: 585, endPoint y: 450, distance: 10.7
click at [576, 445] on button "3 . angavu" at bounding box center [418, 448] width 368 height 86
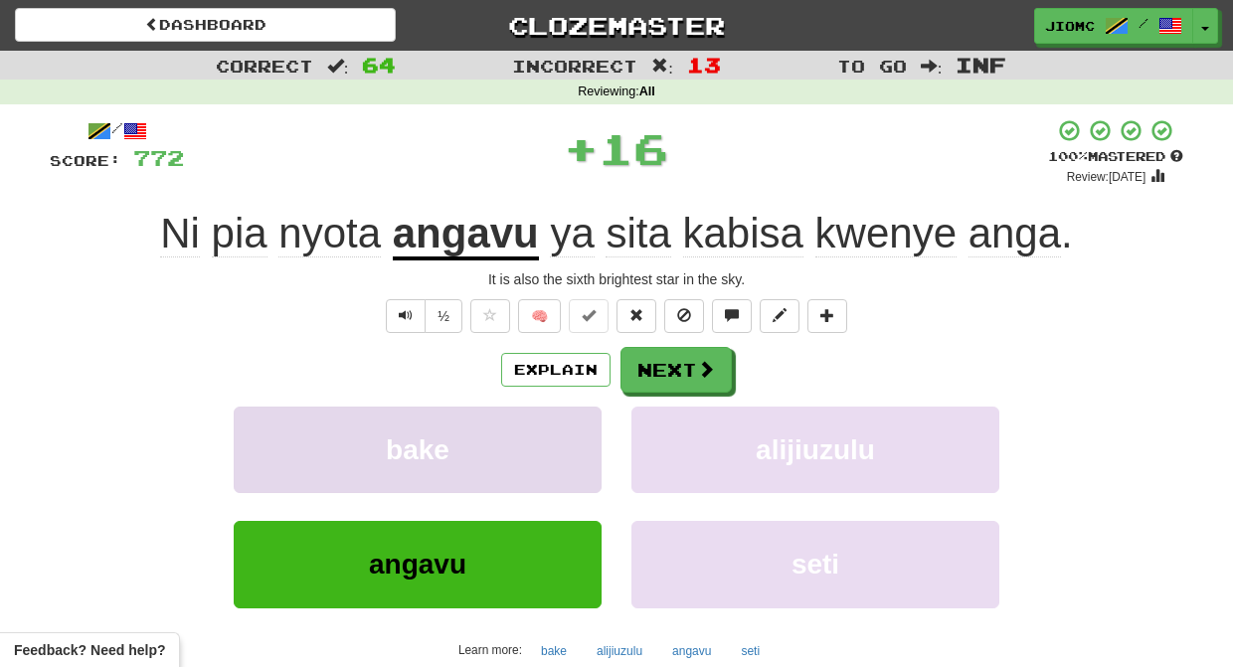
click at [582, 449] on button "bake" at bounding box center [418, 450] width 368 height 86
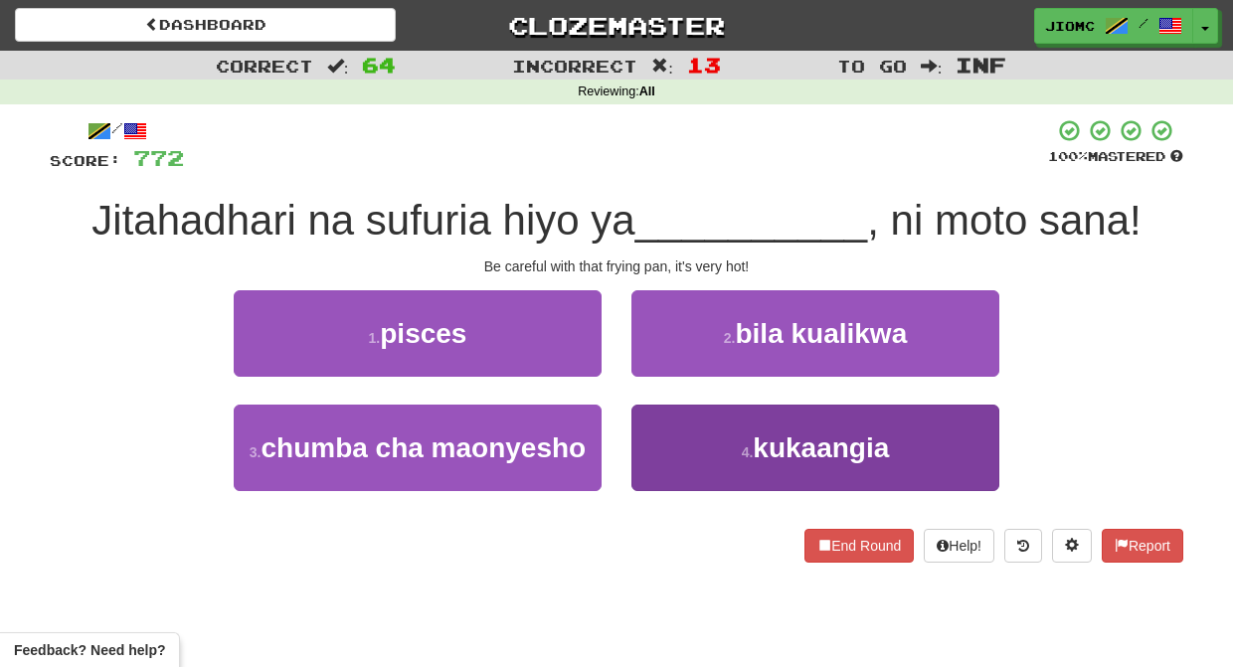
click at [693, 442] on button "4 . kukaangia" at bounding box center [815, 448] width 368 height 86
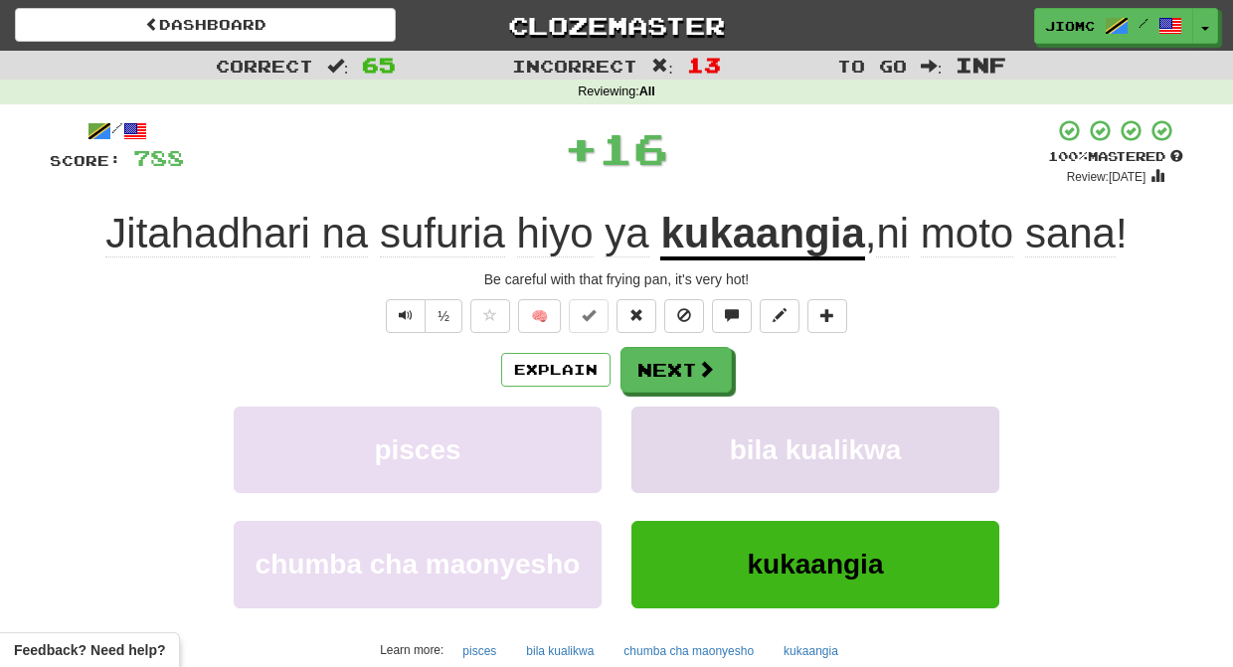
click at [695, 442] on button "bila kualikwa" at bounding box center [815, 450] width 368 height 86
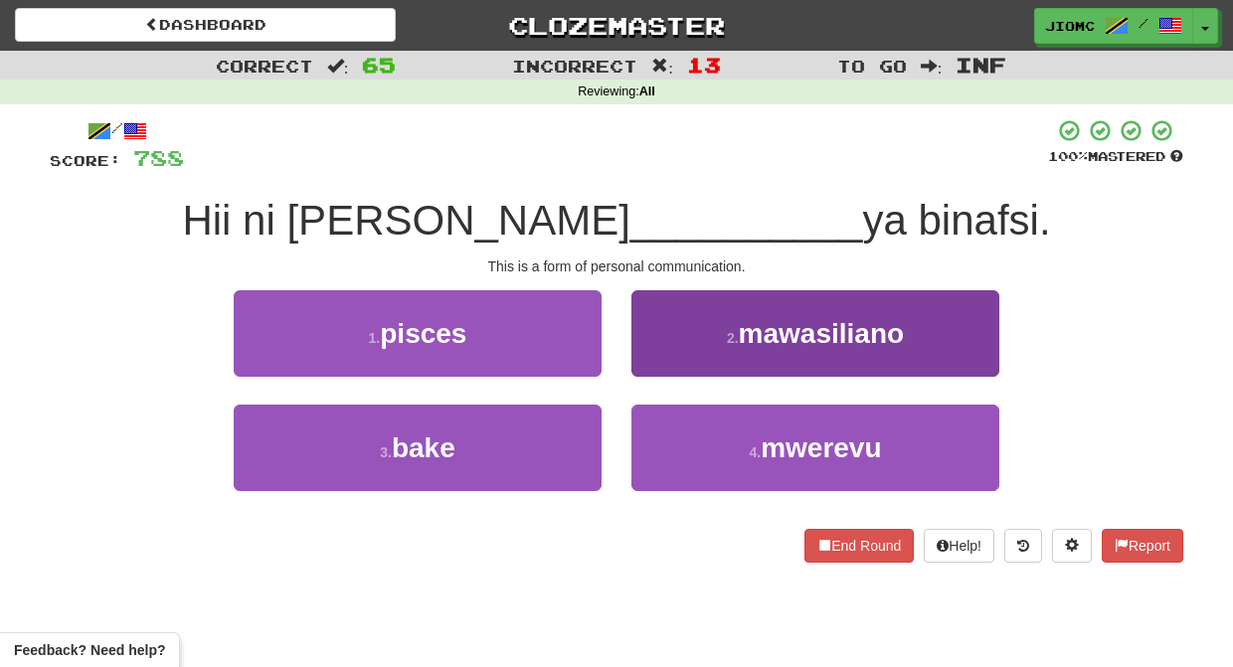
click at [678, 353] on button "2 . mawasiliano" at bounding box center [815, 333] width 368 height 86
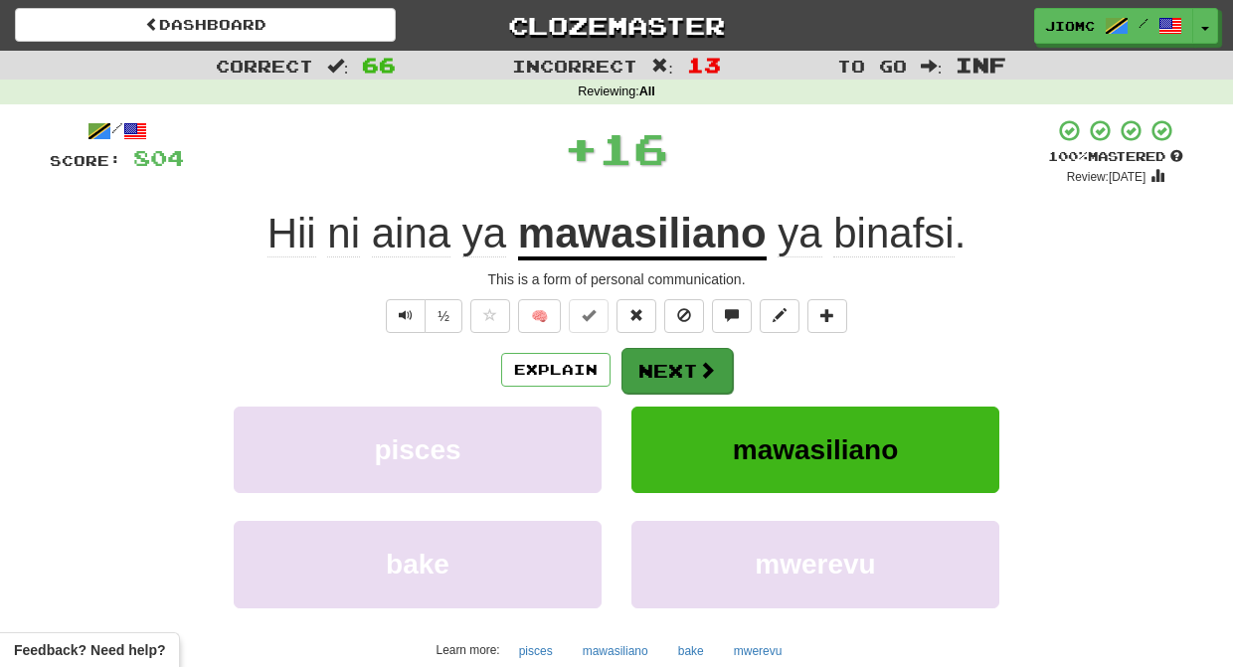
click at [676, 354] on button "Next" at bounding box center [676, 371] width 111 height 46
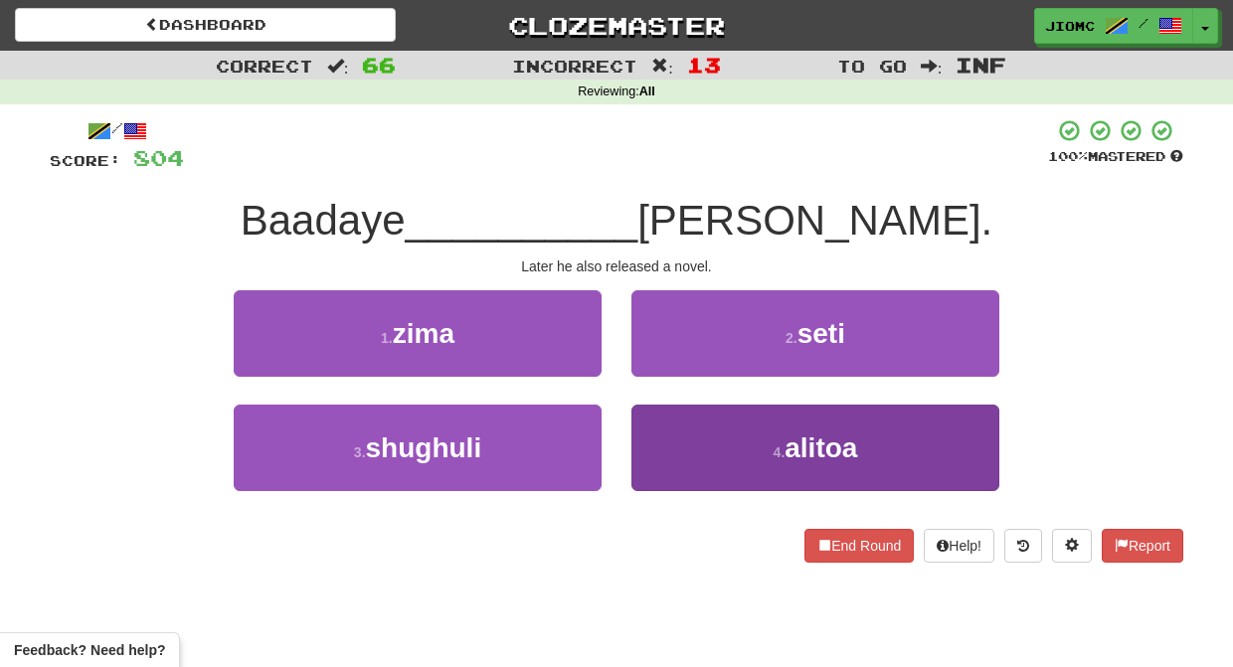
click at [654, 433] on button "4 . alitoa" at bounding box center [815, 448] width 368 height 86
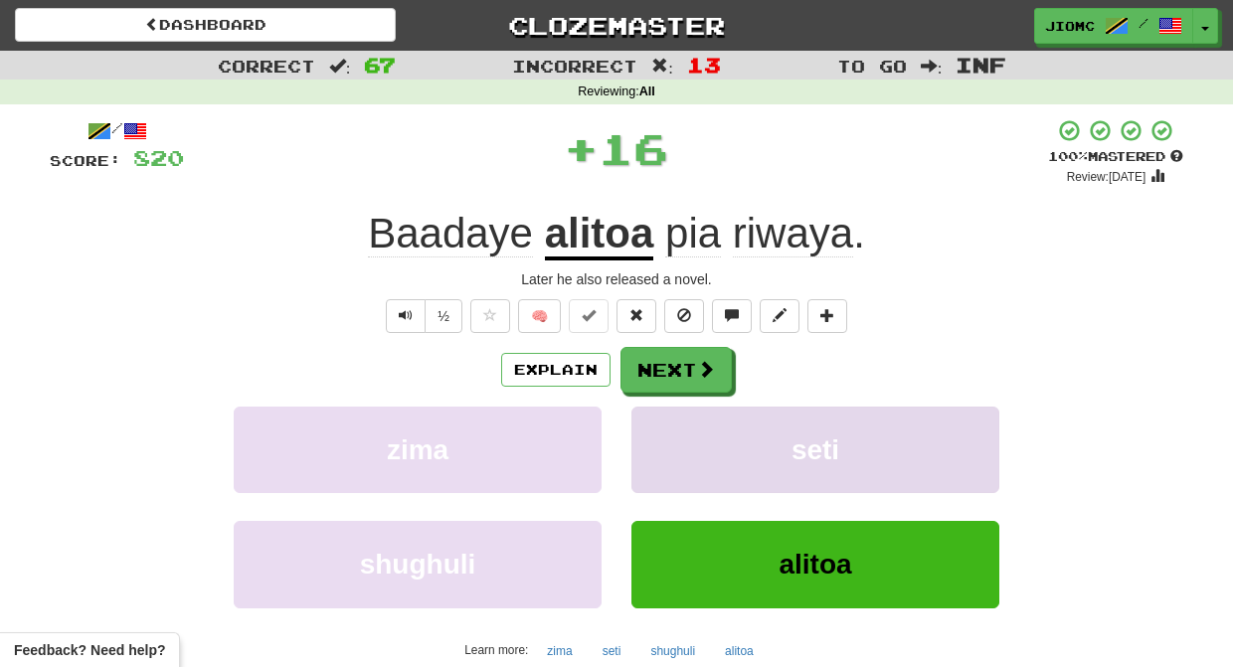
click at [655, 431] on button "seti" at bounding box center [815, 450] width 368 height 86
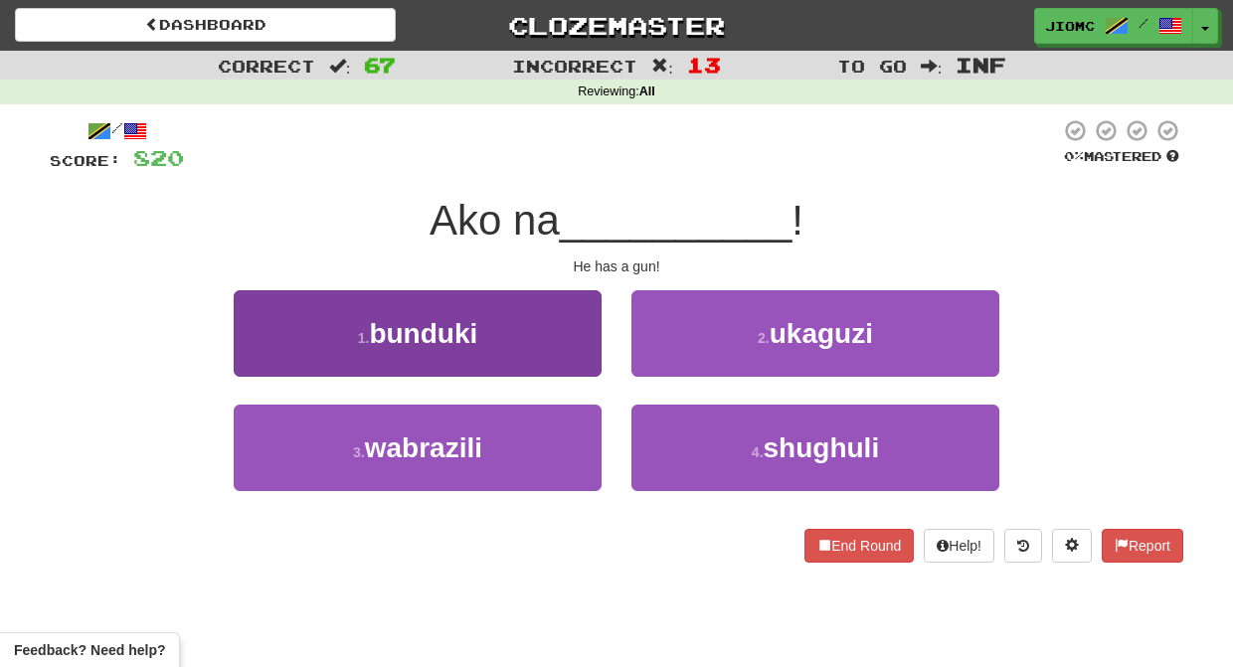
click at [551, 366] on button "1 . bunduki" at bounding box center [418, 333] width 368 height 86
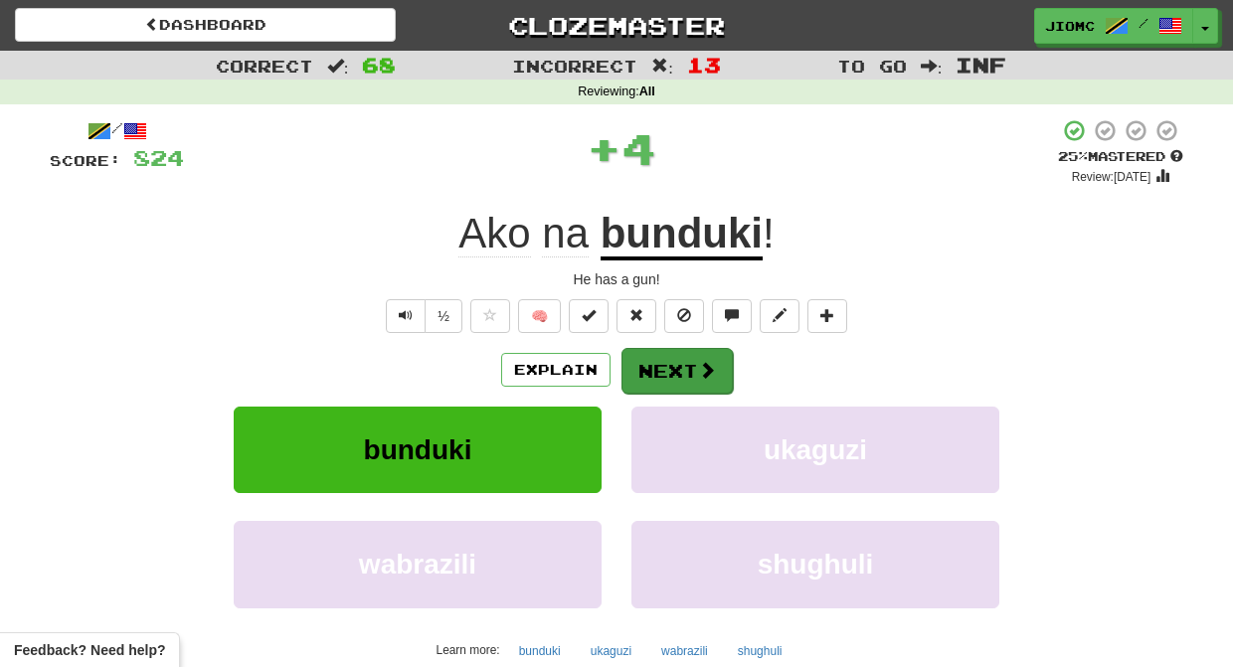
click at [654, 370] on button "Next" at bounding box center [676, 371] width 111 height 46
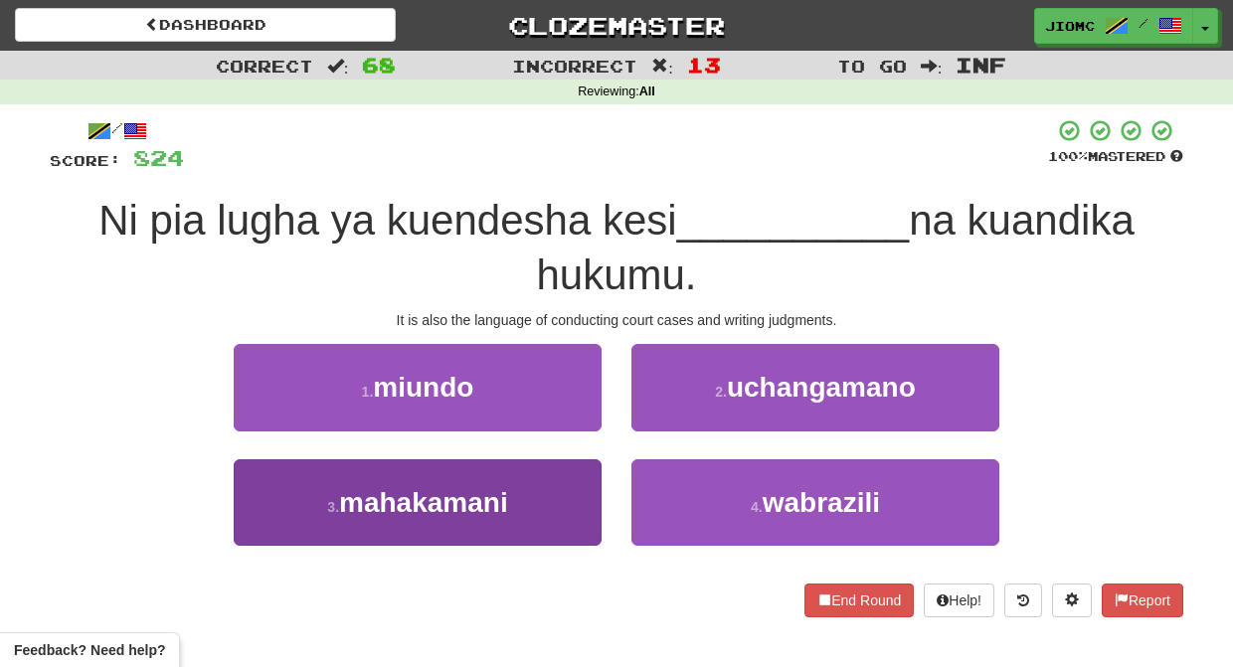
click at [568, 490] on button "3 . mahakamani" at bounding box center [418, 502] width 368 height 86
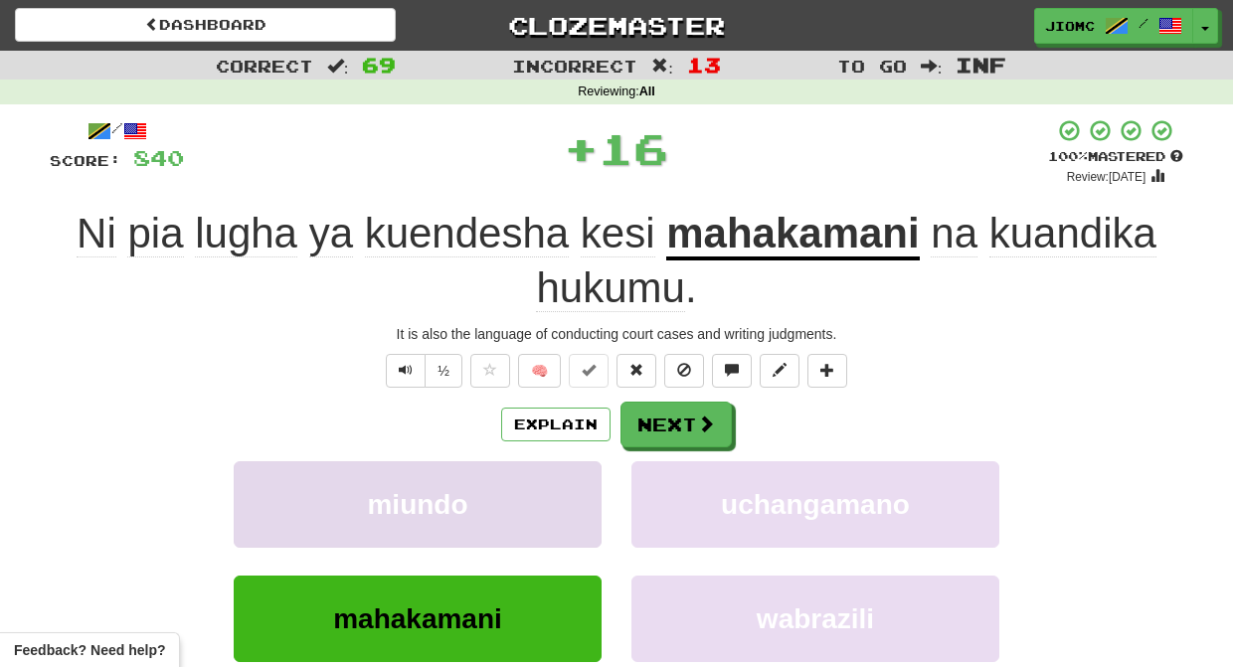
click at [568, 491] on button "miundo" at bounding box center [418, 504] width 368 height 86
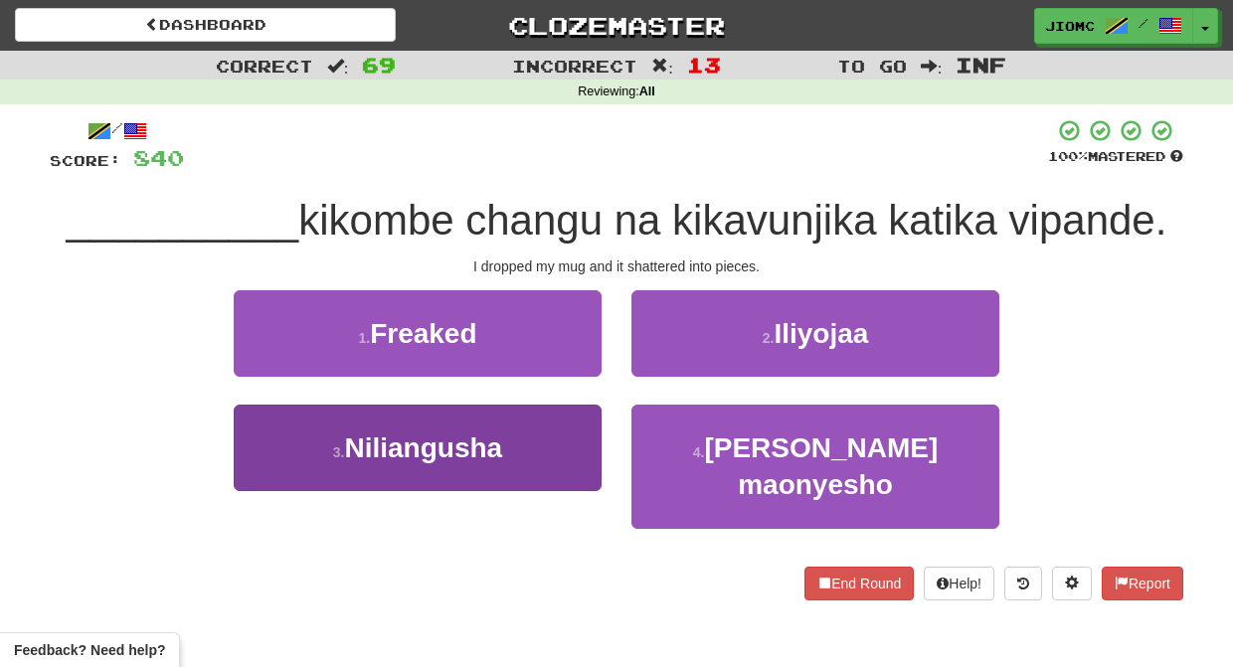
click at [560, 447] on button "3 . Niliangusha" at bounding box center [418, 448] width 368 height 86
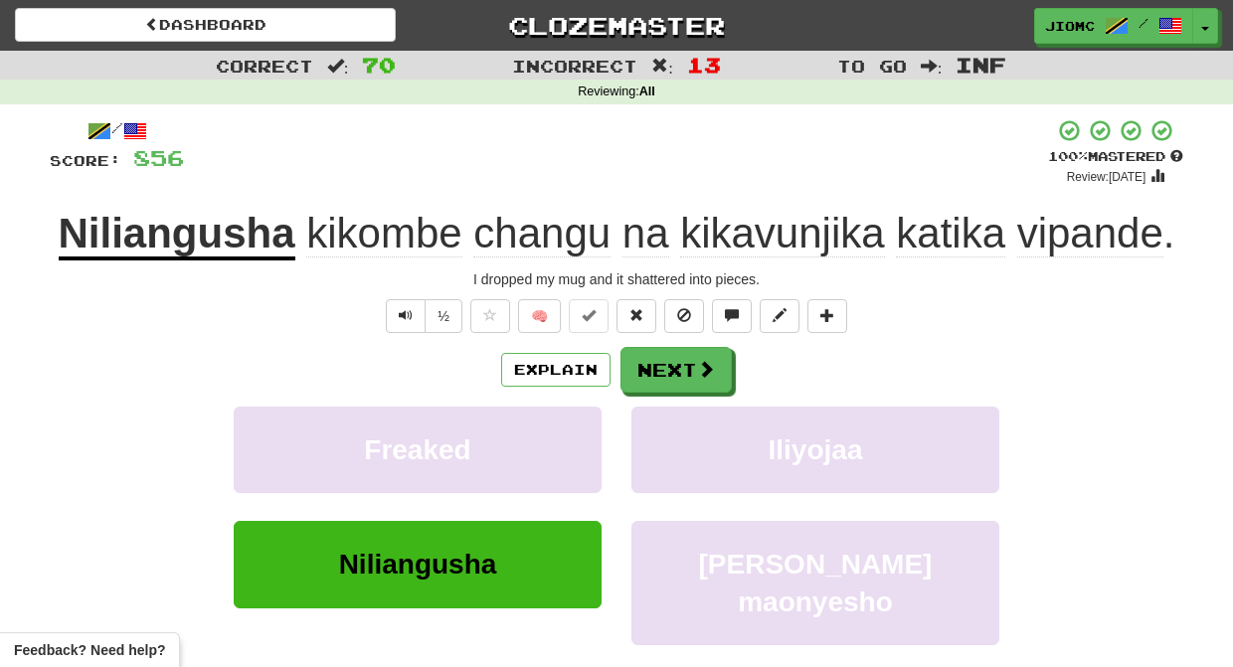
click at [1042, 231] on span "vipande" at bounding box center [1090, 234] width 146 height 48
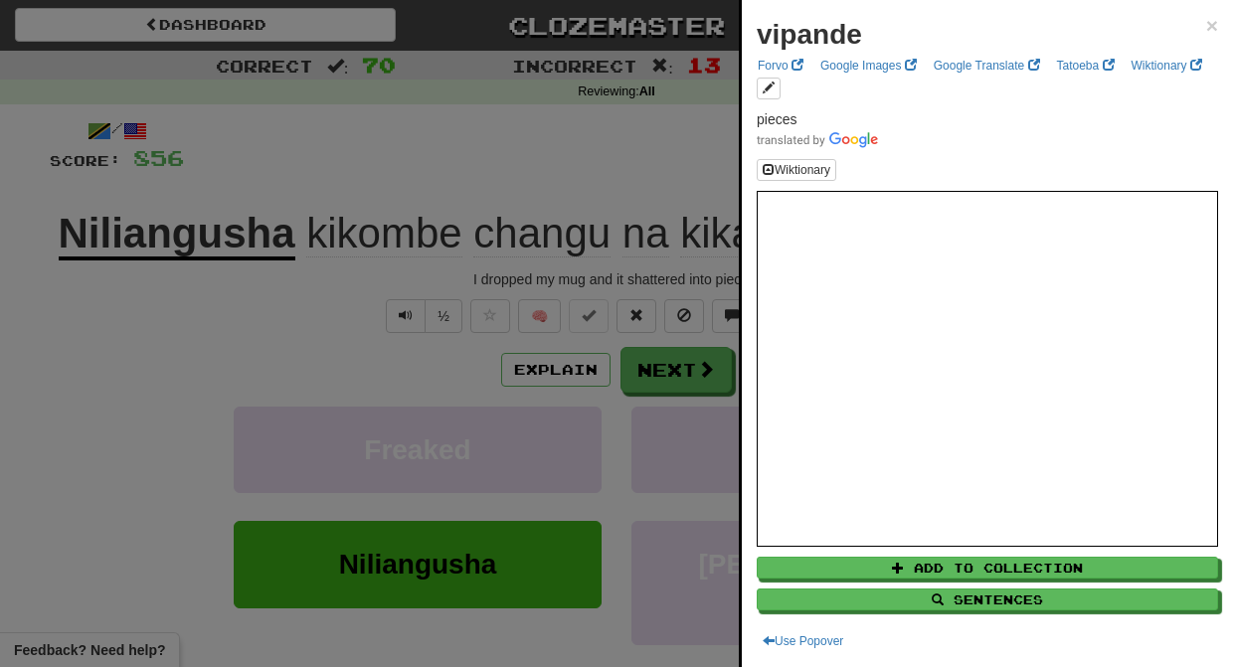
click at [205, 364] on div at bounding box center [616, 333] width 1233 height 667
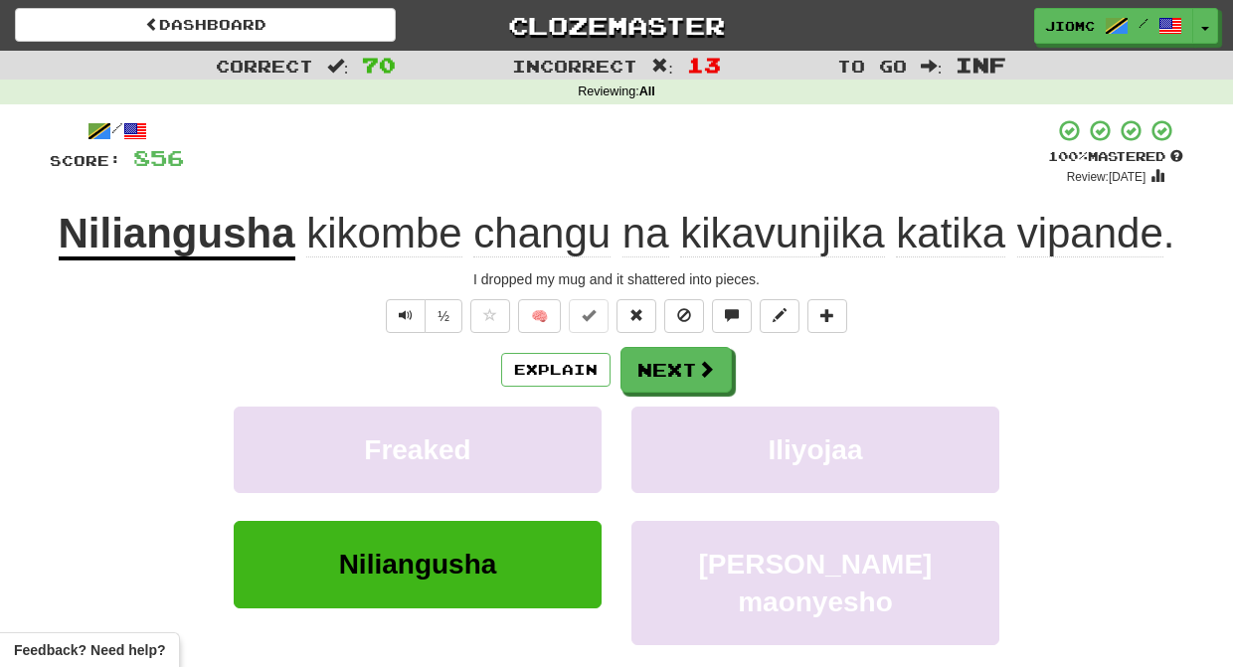
click at [944, 242] on span "katika" at bounding box center [950, 234] width 109 height 48
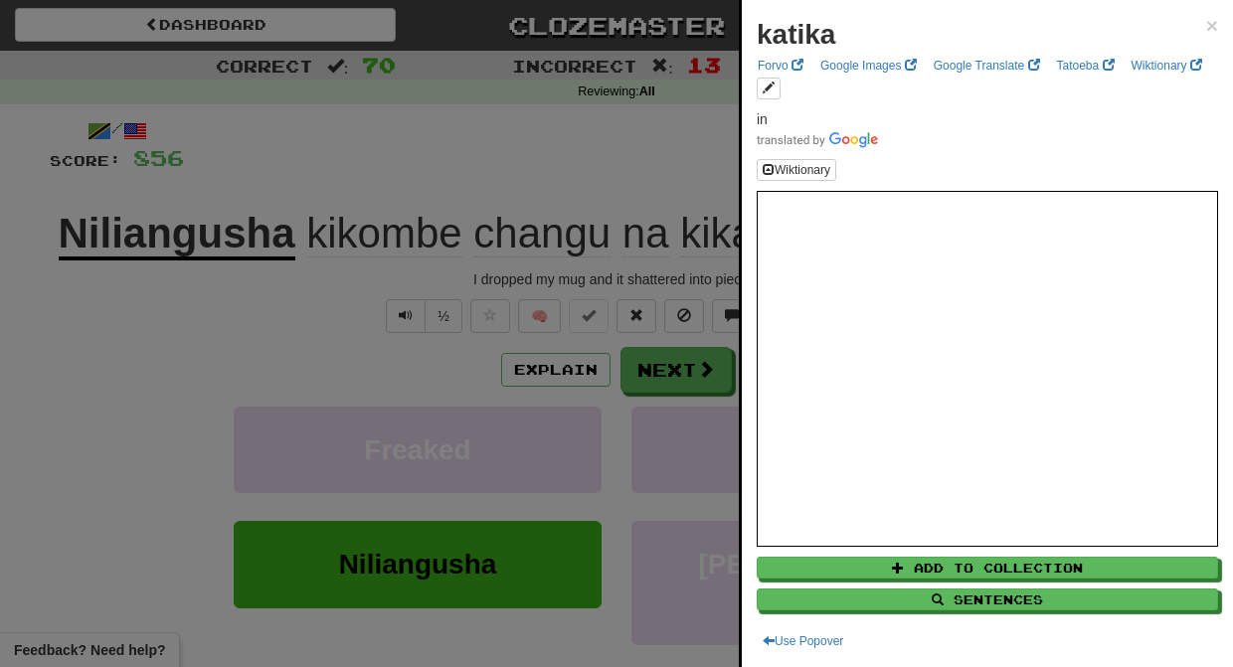
click at [148, 364] on div at bounding box center [616, 333] width 1233 height 667
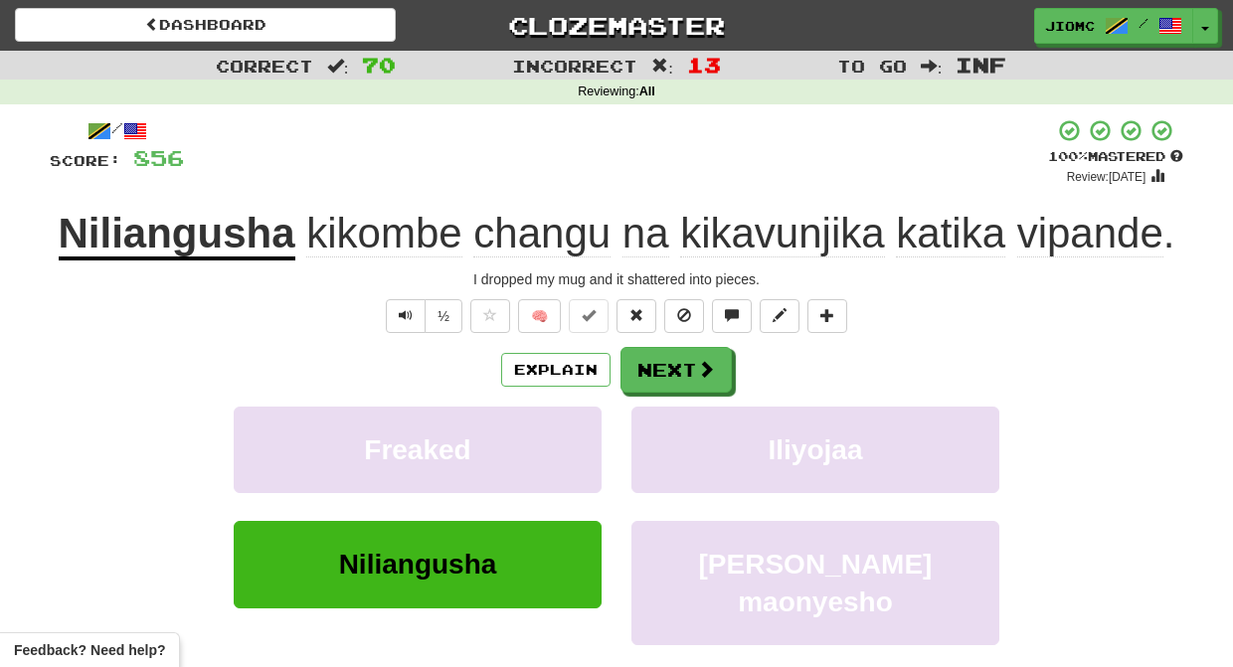
click at [736, 230] on span "kikavunjika" at bounding box center [782, 234] width 204 height 48
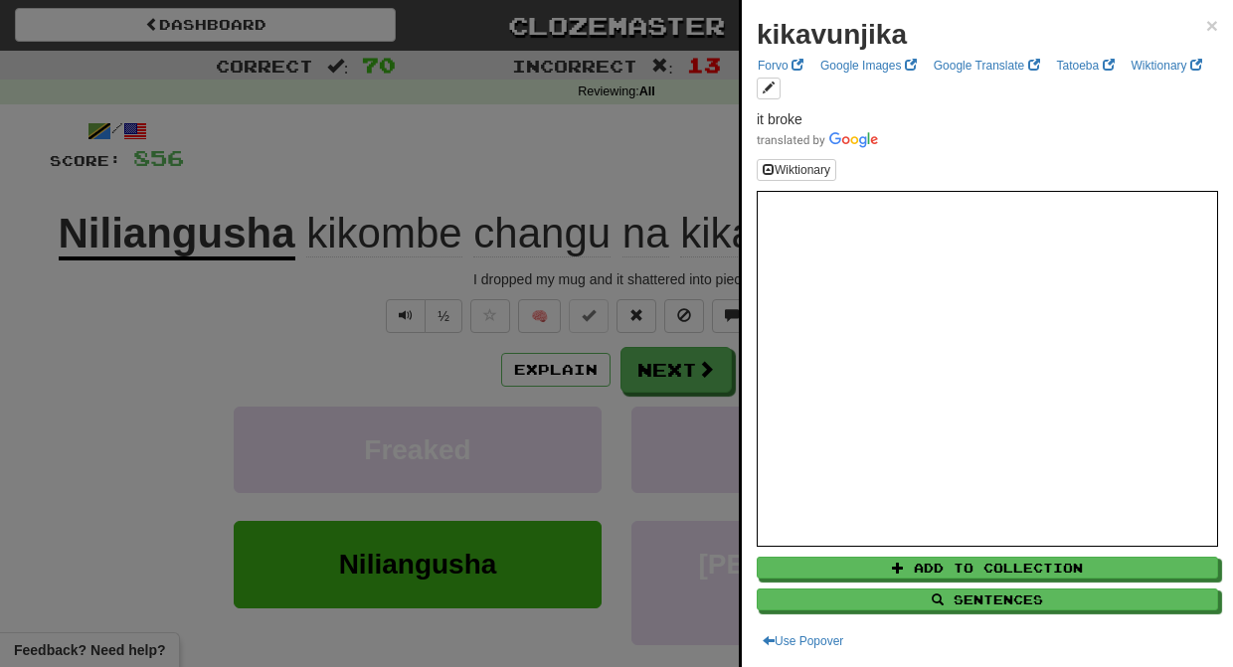
click at [248, 315] on div at bounding box center [616, 333] width 1233 height 667
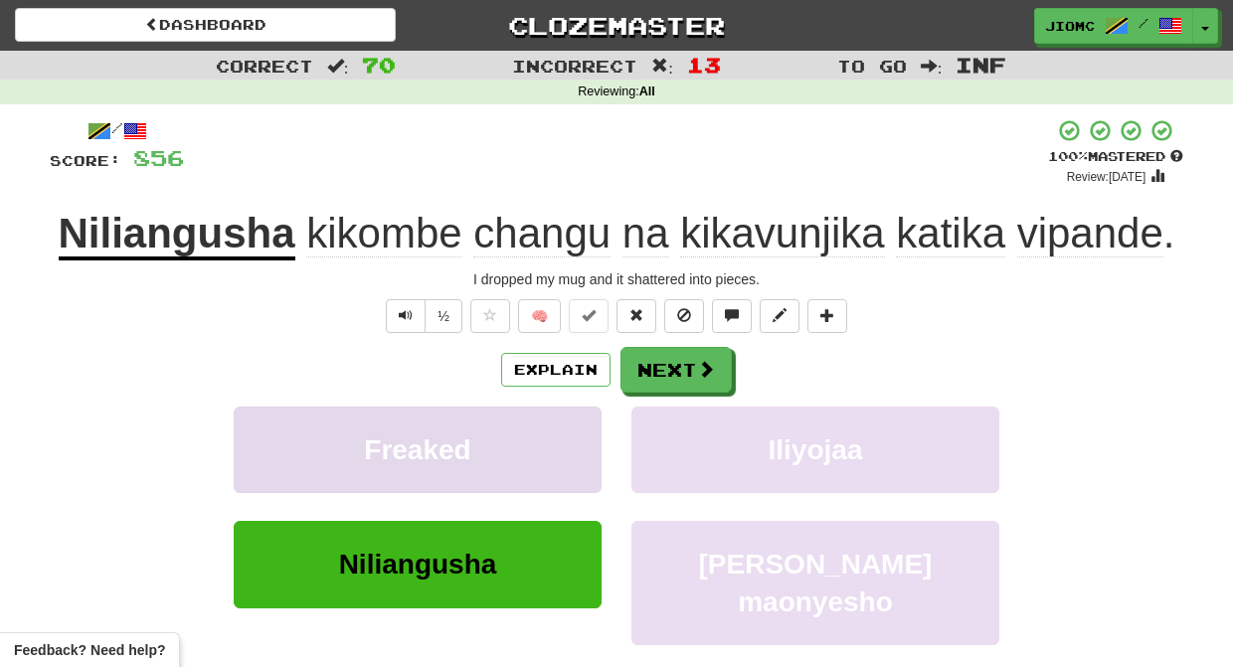
click at [527, 461] on button "Freaked" at bounding box center [418, 450] width 368 height 86
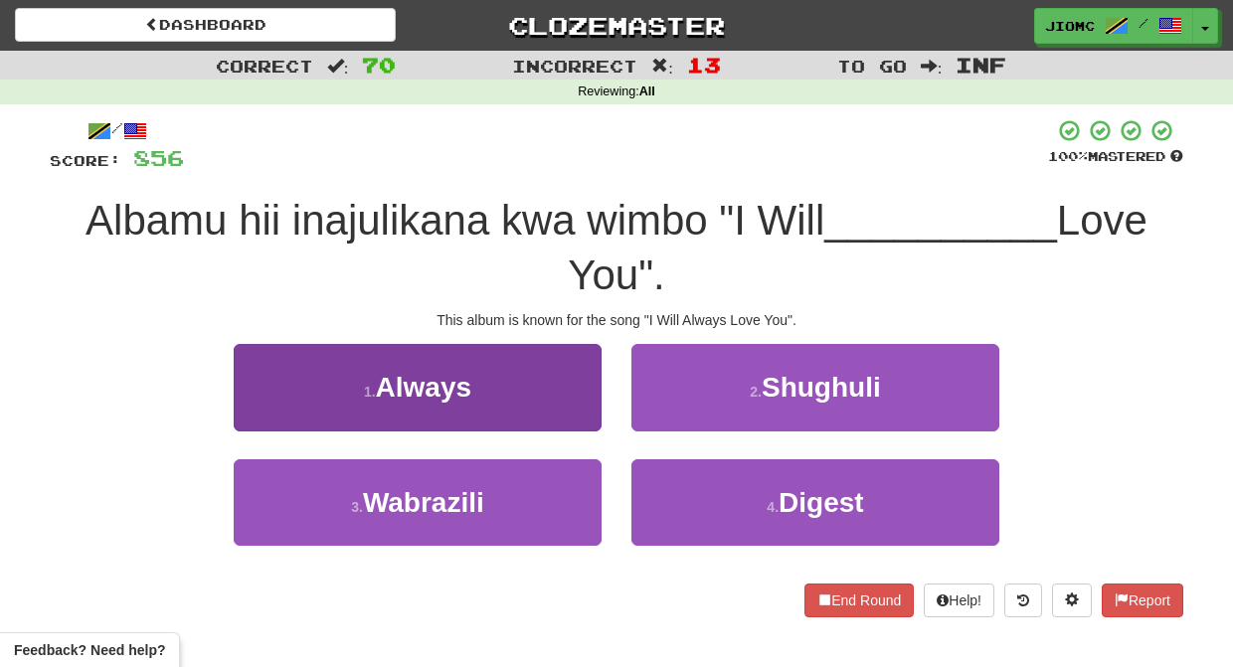
click at [534, 402] on button "1 . Always" at bounding box center [418, 387] width 368 height 86
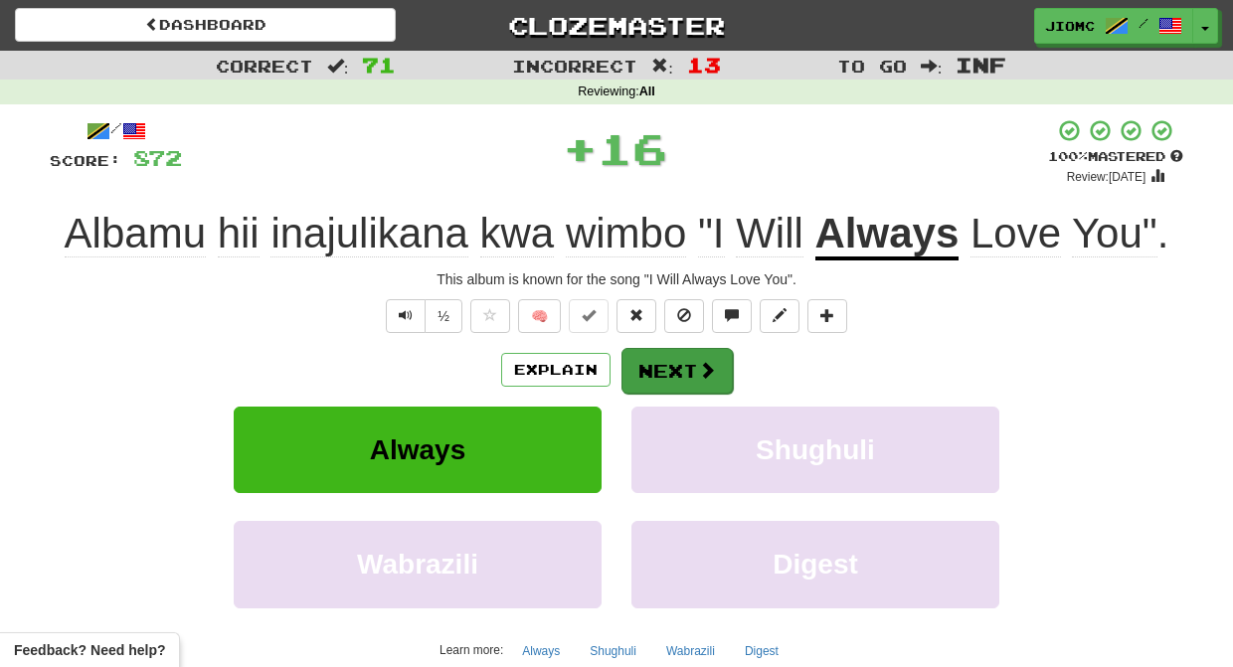
click at [661, 369] on button "Next" at bounding box center [676, 371] width 111 height 46
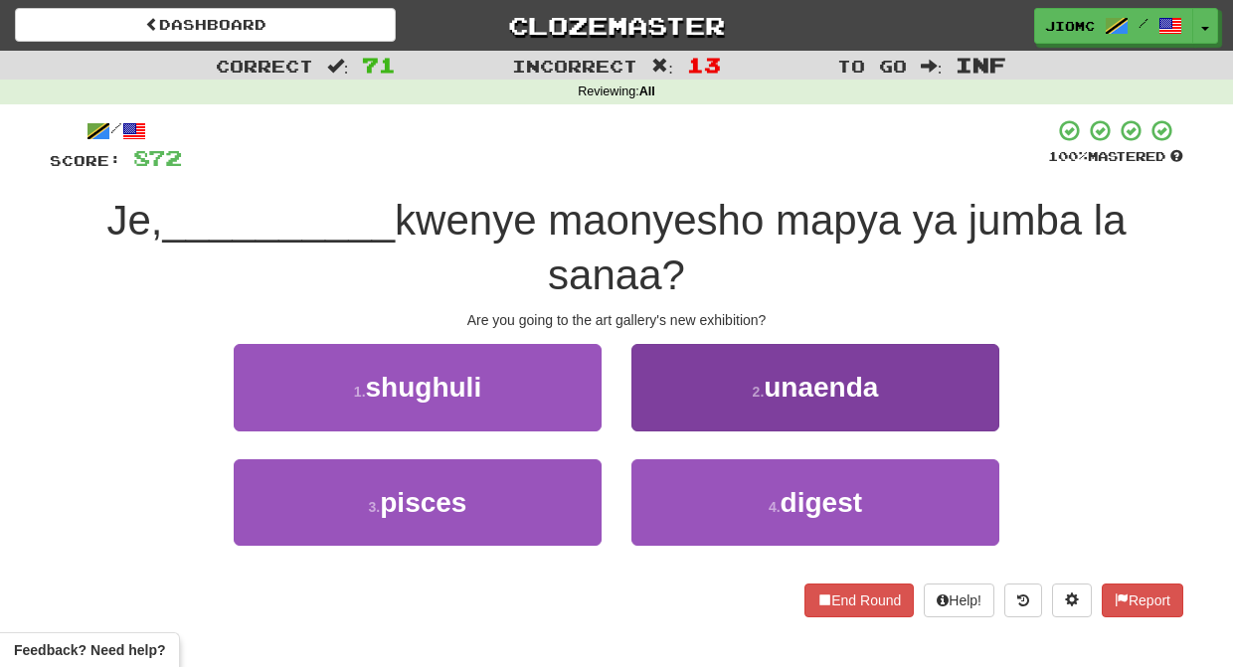
click at [673, 392] on button "2 . unaenda" at bounding box center [815, 387] width 368 height 86
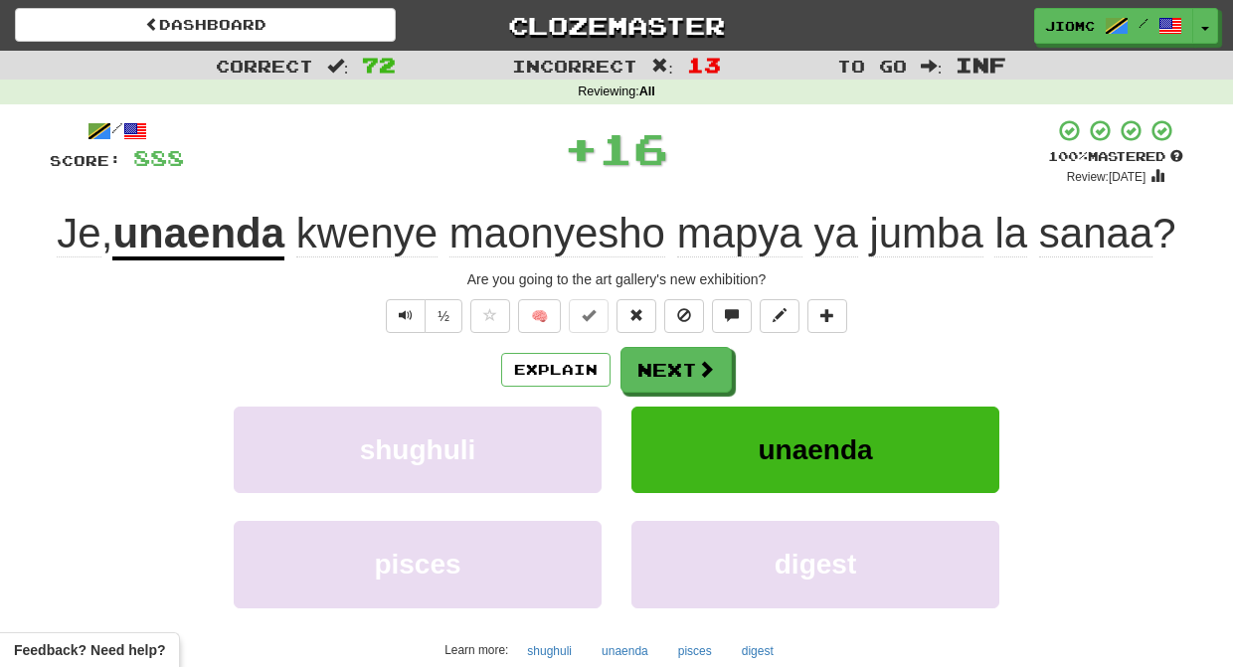
click at [674, 405] on div "Explain Next shughuli unaenda pisces digest Learn more: shughuli unaenda pisces…" at bounding box center [616, 506] width 1133 height 319
click at [674, 386] on button "Next" at bounding box center [676, 371] width 111 height 46
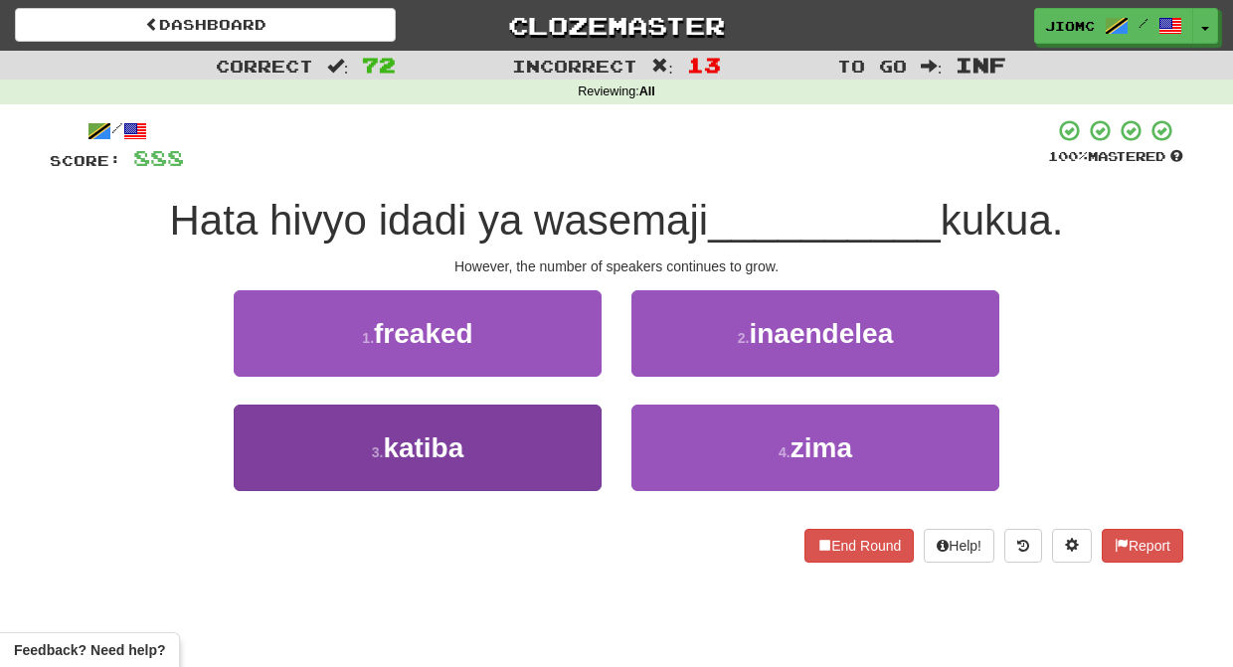
click at [546, 440] on button "3 . katiba" at bounding box center [418, 448] width 368 height 86
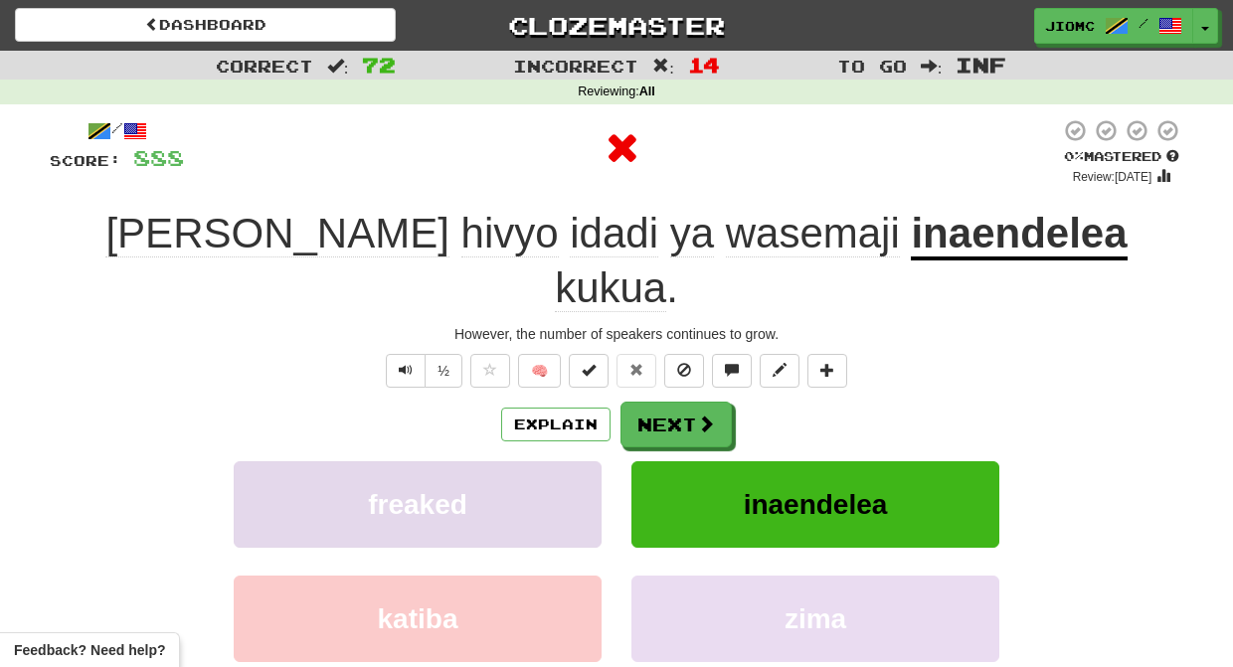
click at [549, 461] on button "freaked" at bounding box center [418, 504] width 368 height 86
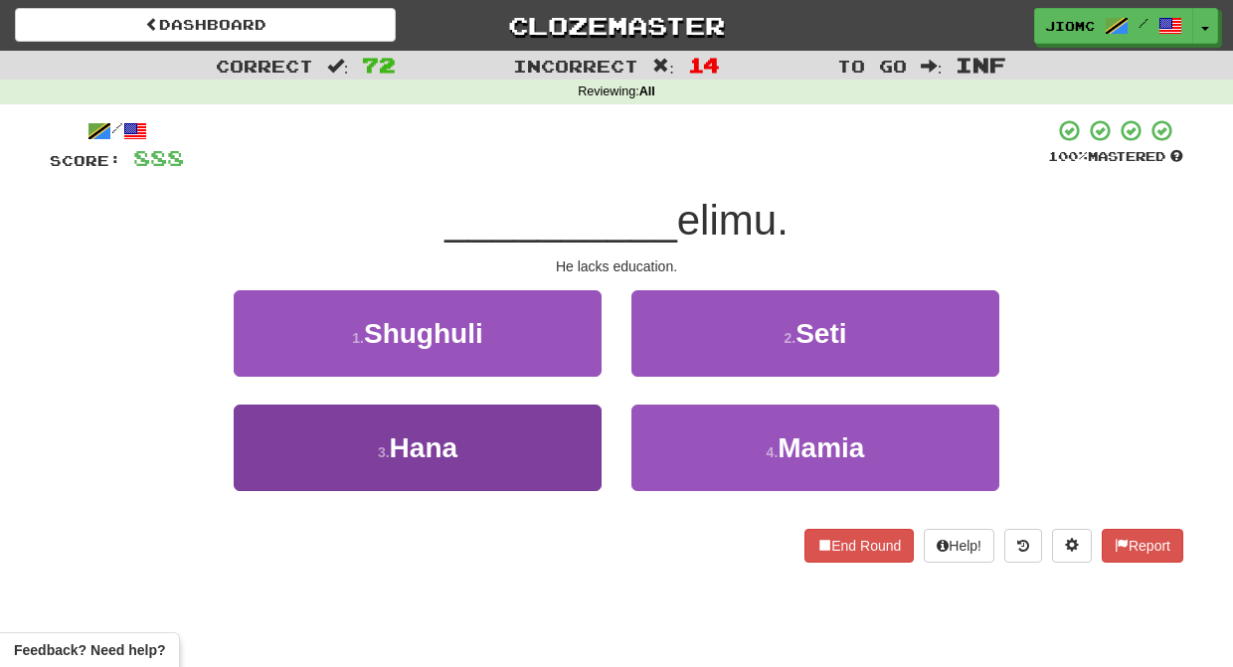
click at [573, 438] on button "3 . Hana" at bounding box center [418, 448] width 368 height 86
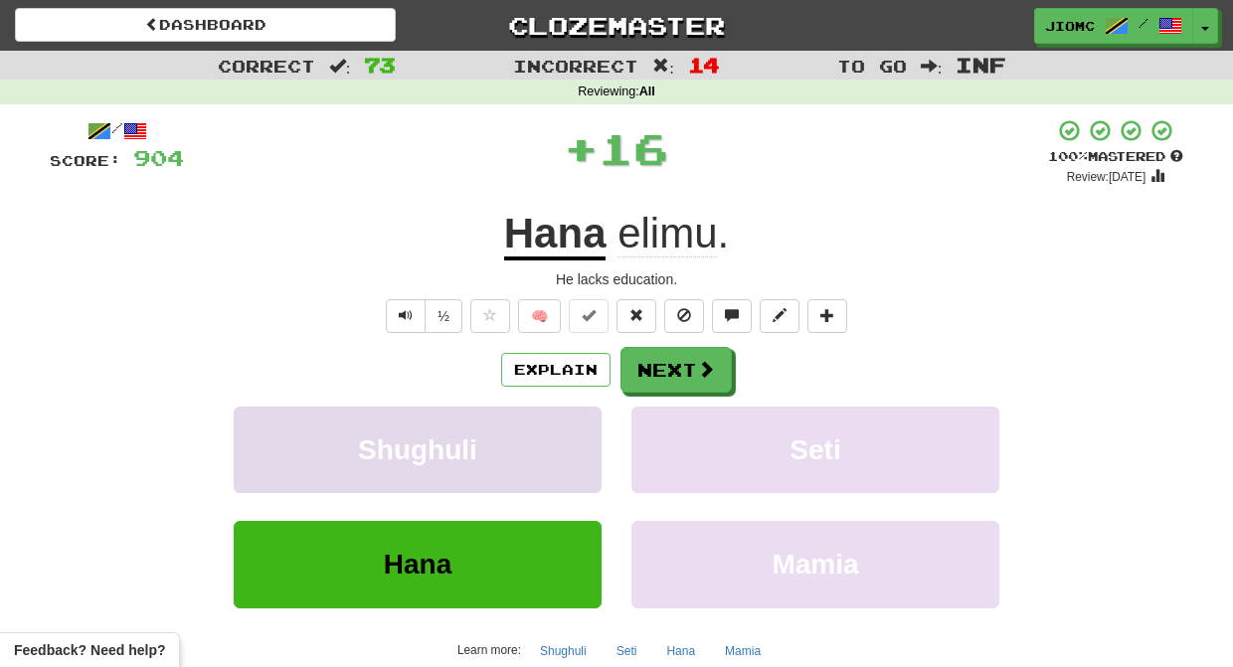
click at [572, 437] on button "Shughuli" at bounding box center [418, 450] width 368 height 86
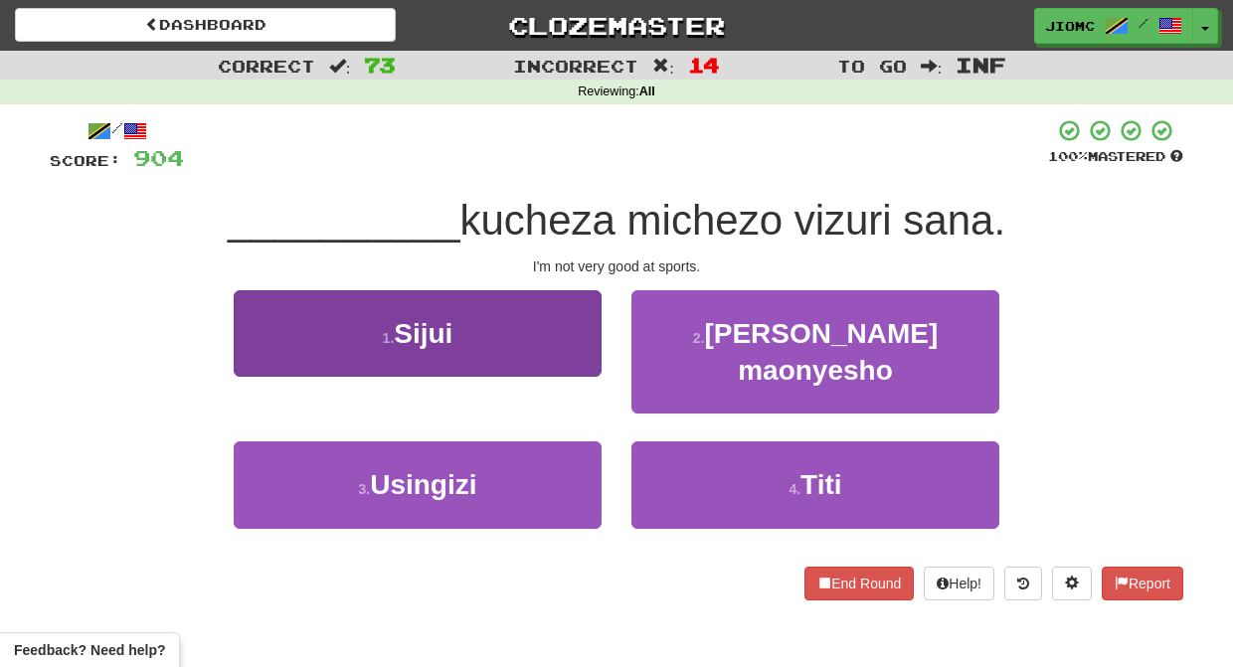
click at [564, 361] on button "1 . Sijui" at bounding box center [418, 333] width 368 height 86
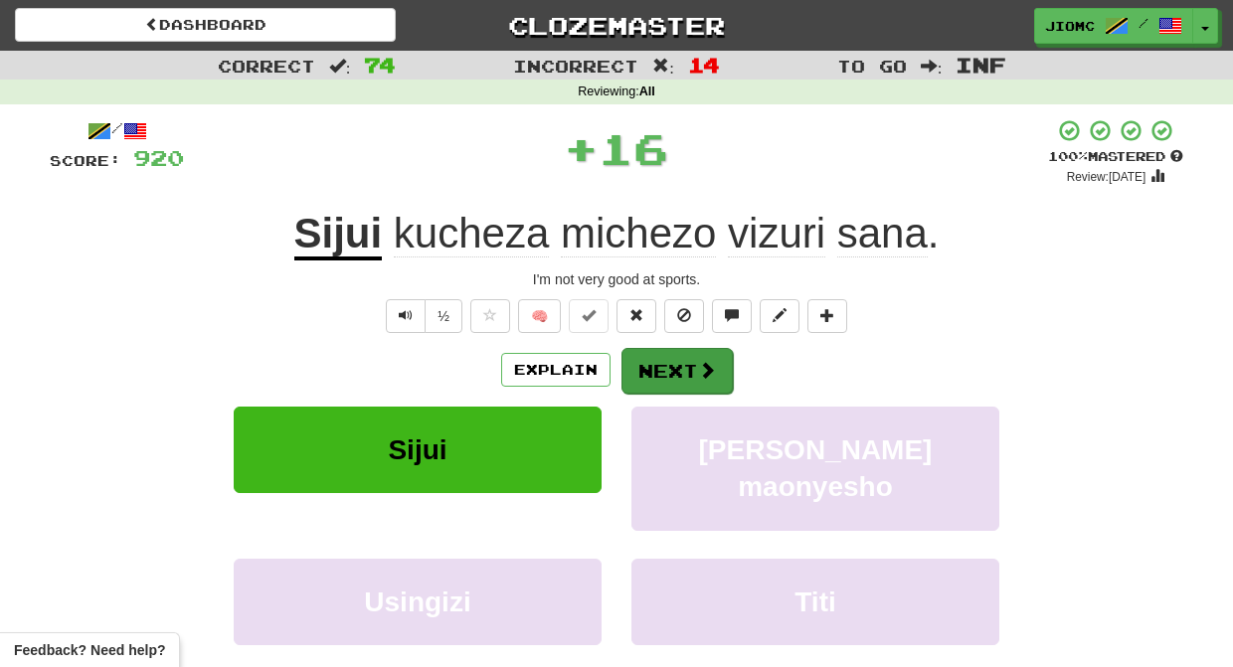
click at [670, 363] on button "Next" at bounding box center [676, 371] width 111 height 46
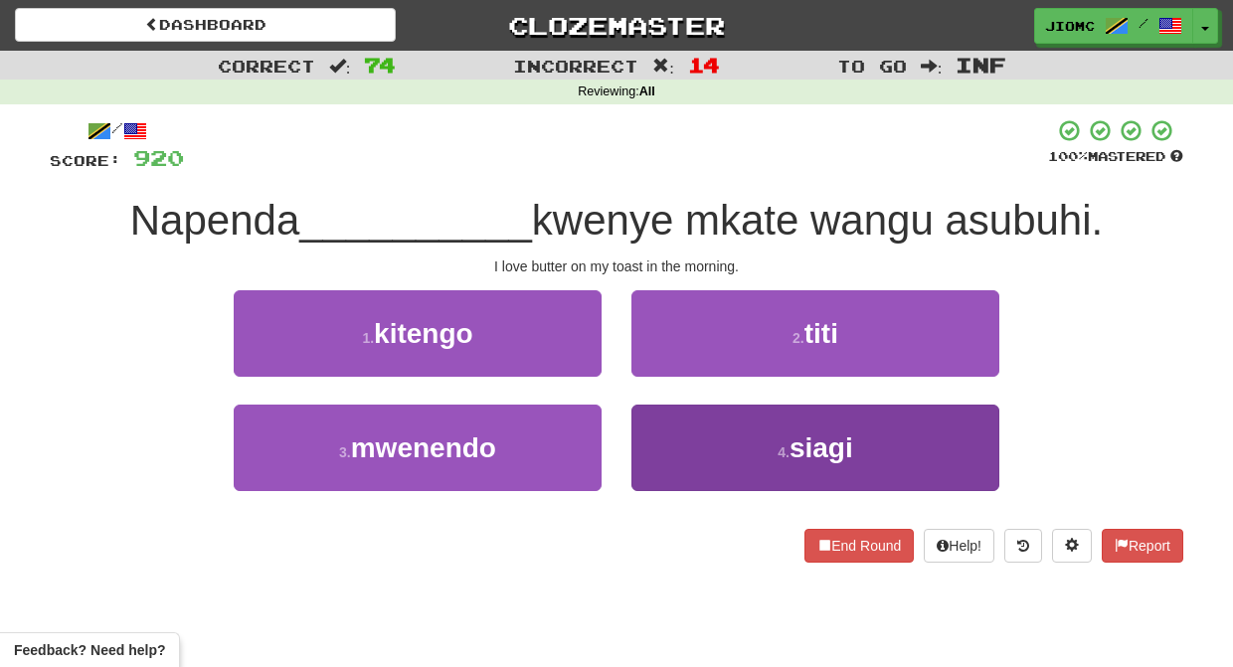
click at [669, 446] on button "4 . siagi" at bounding box center [815, 448] width 368 height 86
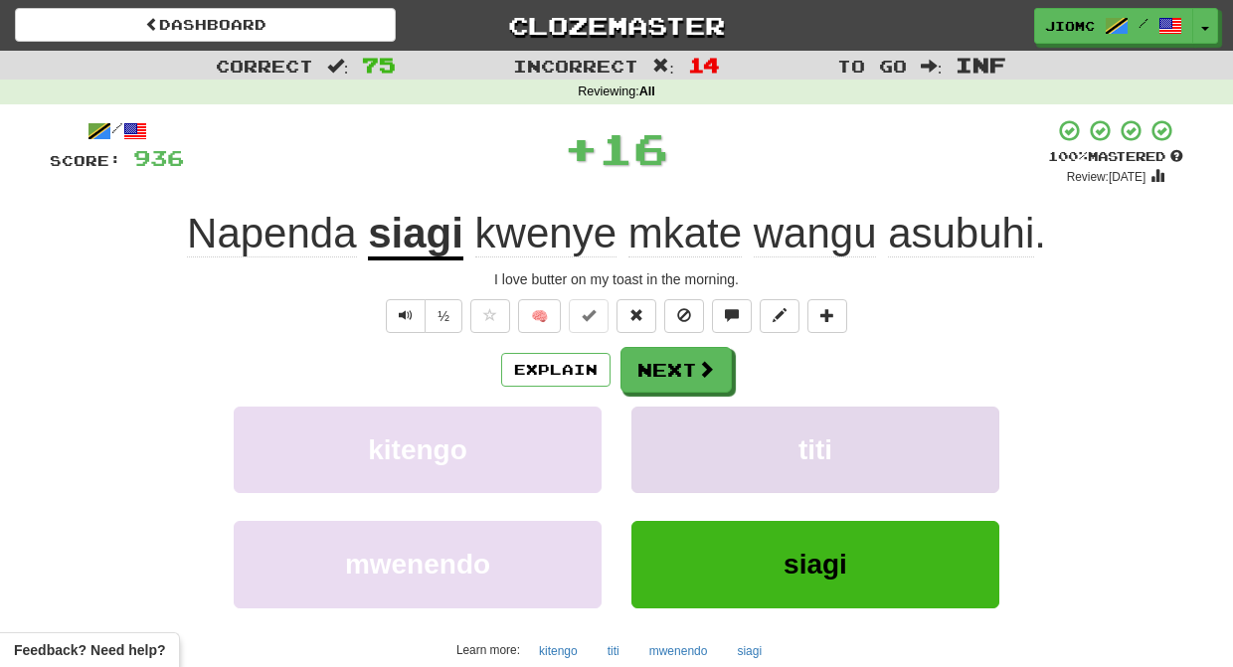
click at [653, 426] on button "titi" at bounding box center [815, 450] width 368 height 86
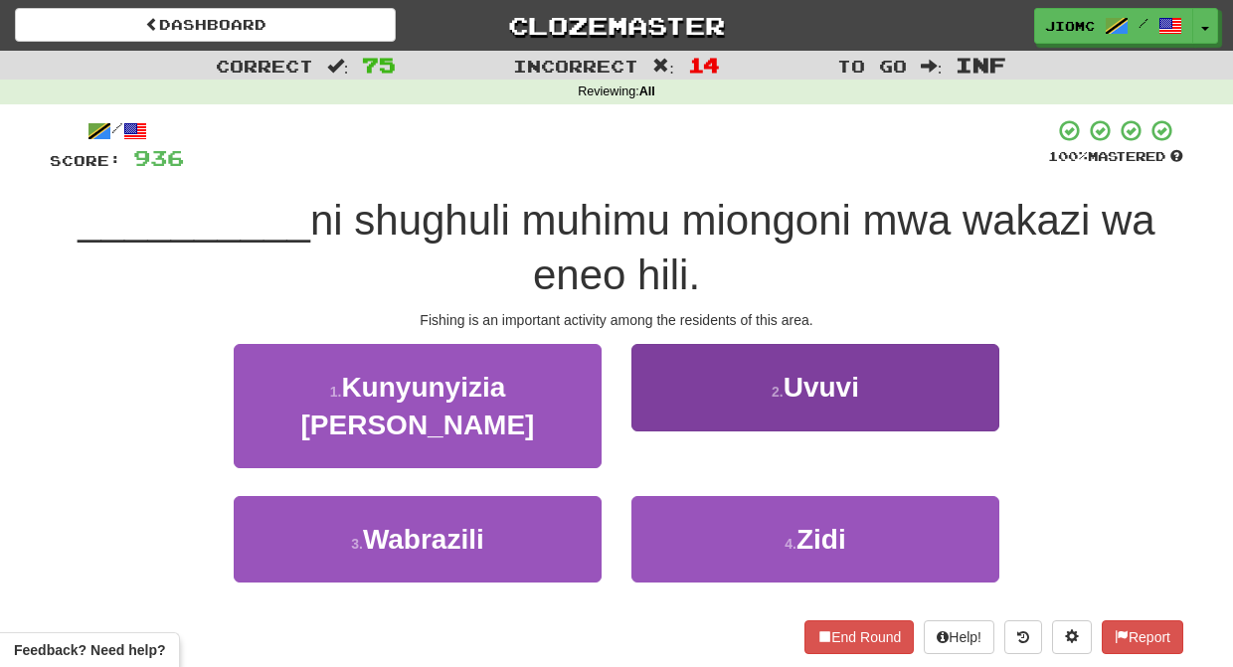
click at [661, 410] on button "2 . Uvuvi" at bounding box center [815, 387] width 368 height 86
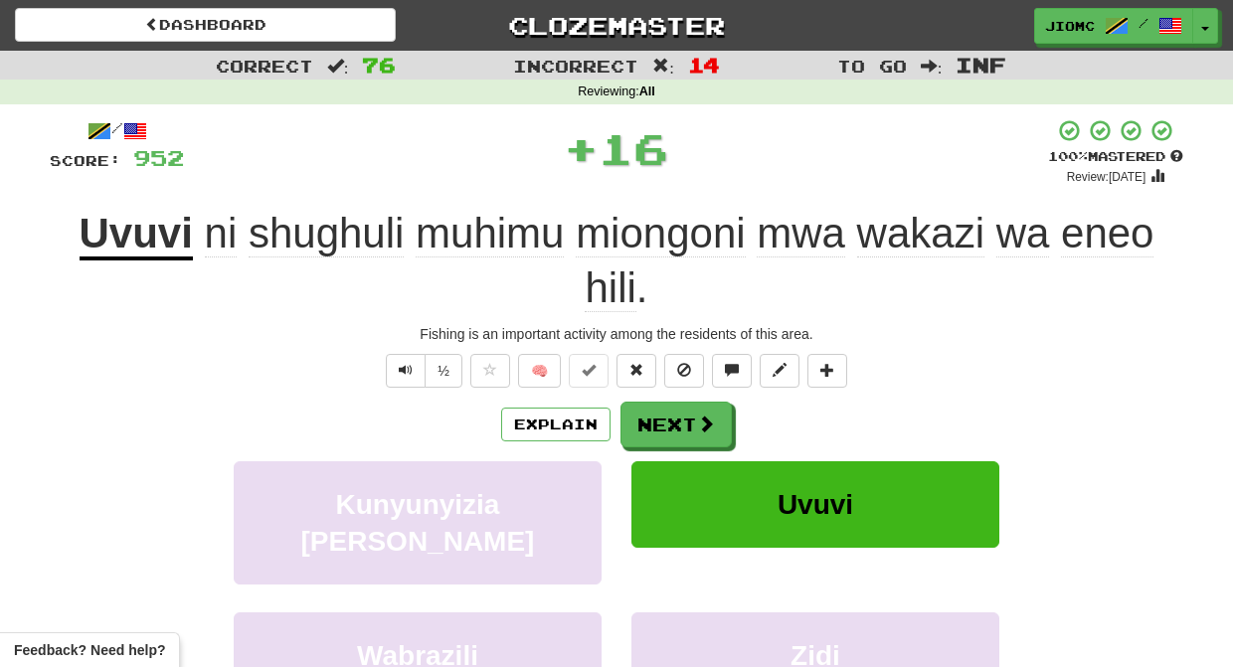
click at [661, 412] on button "Next" at bounding box center [675, 425] width 111 height 46
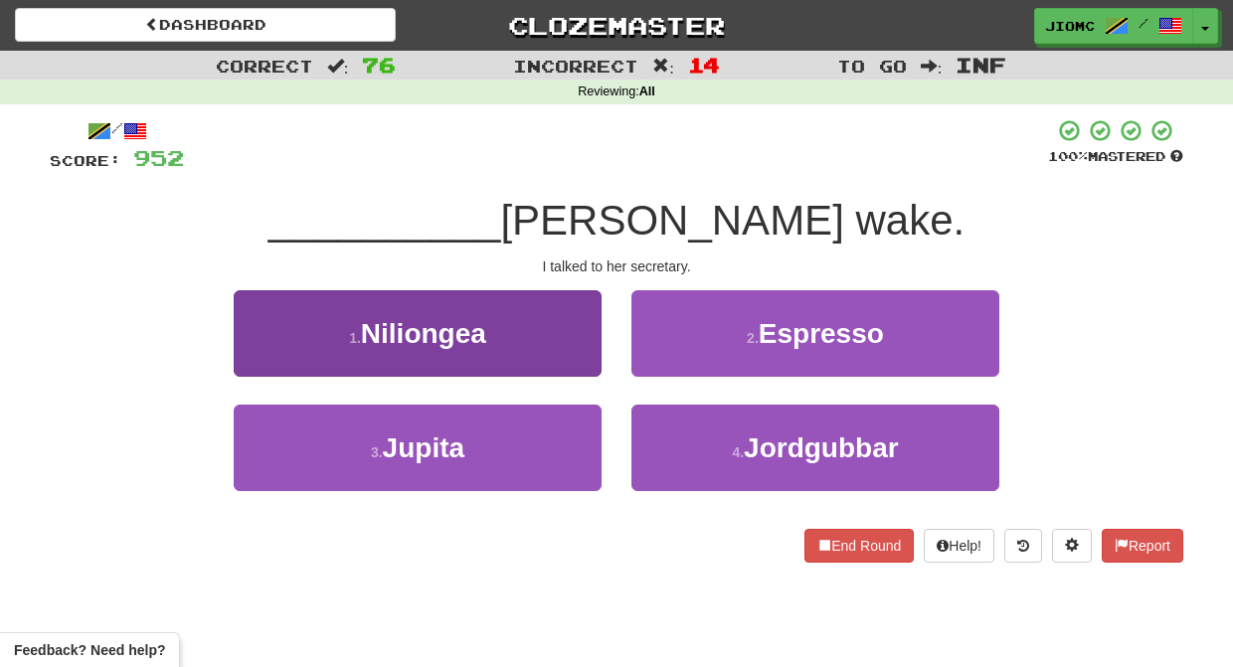
click at [575, 355] on button "1 . Niliongea" at bounding box center [418, 333] width 368 height 86
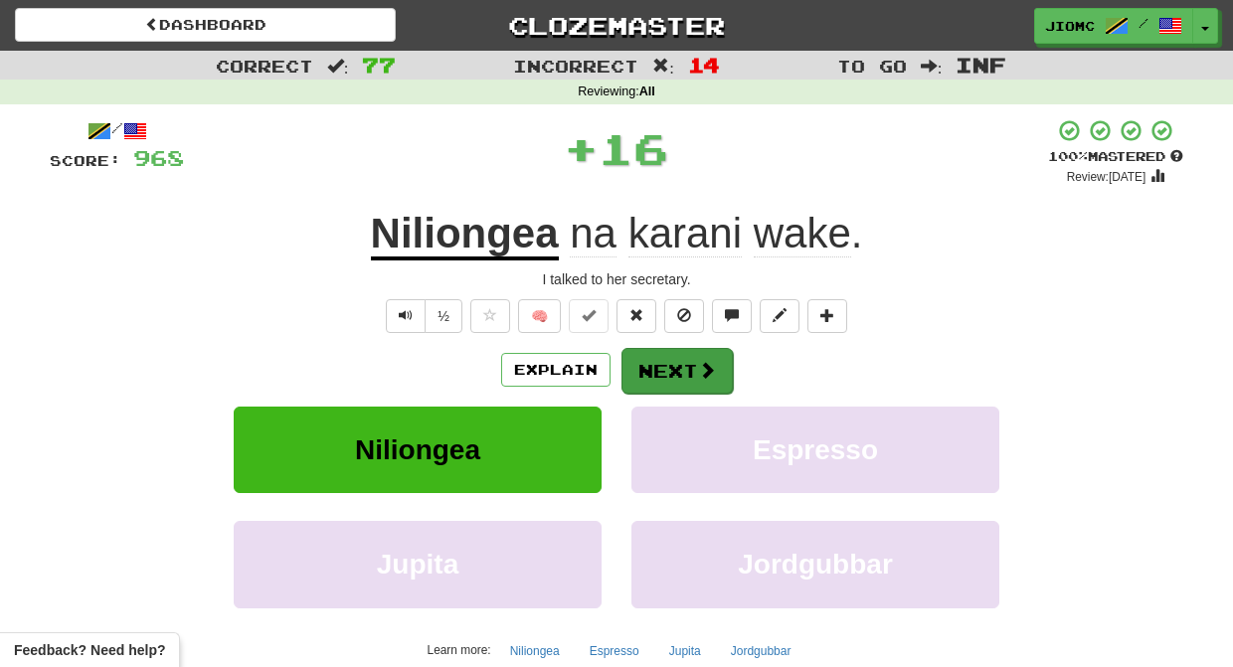
click at [672, 370] on button "Next" at bounding box center [676, 371] width 111 height 46
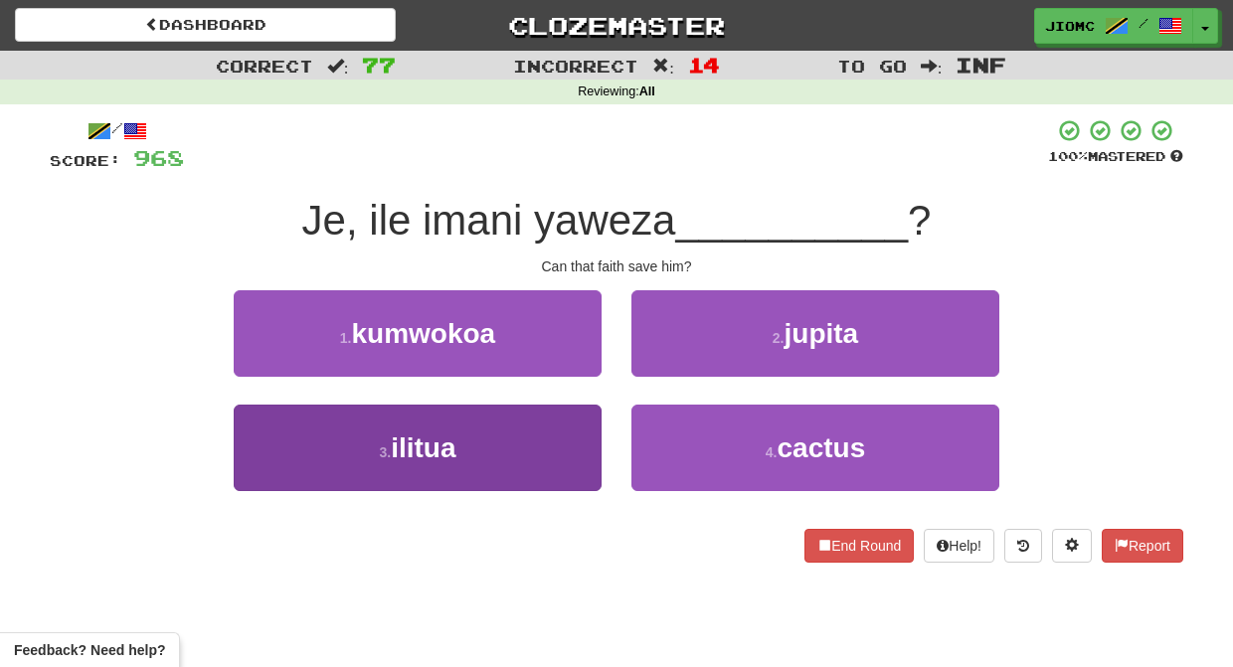
click at [578, 439] on button "3 . ilitua" at bounding box center [418, 448] width 368 height 86
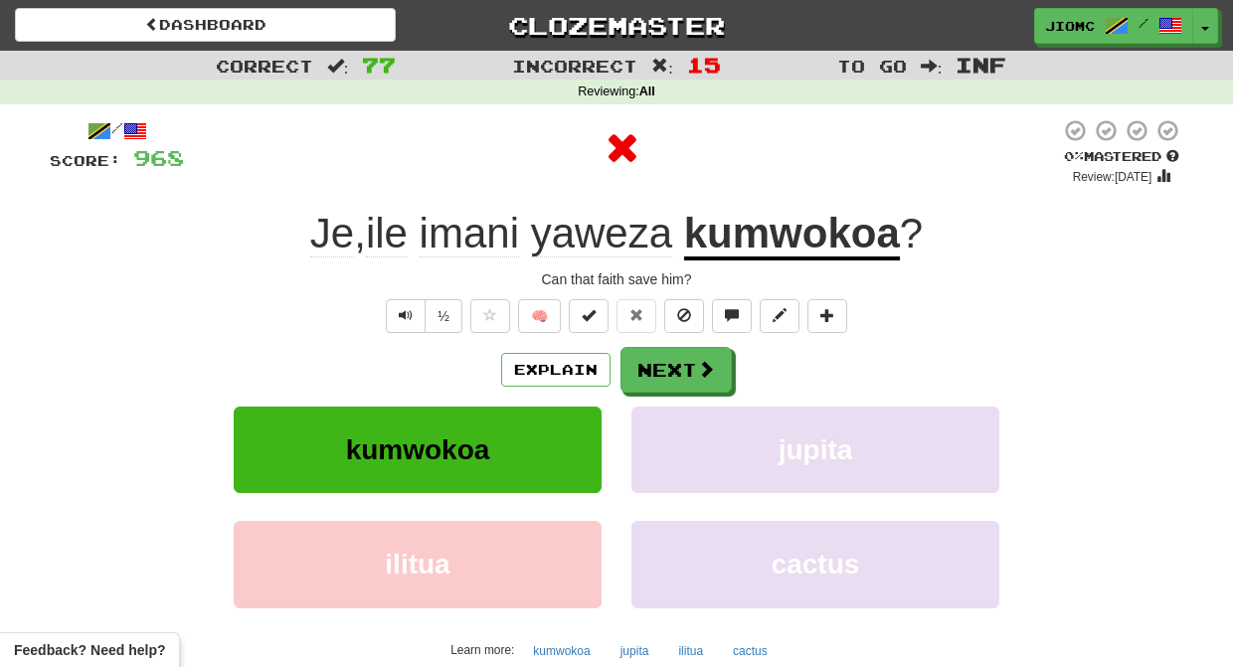
click at [578, 439] on button "kumwokoa" at bounding box center [418, 450] width 368 height 86
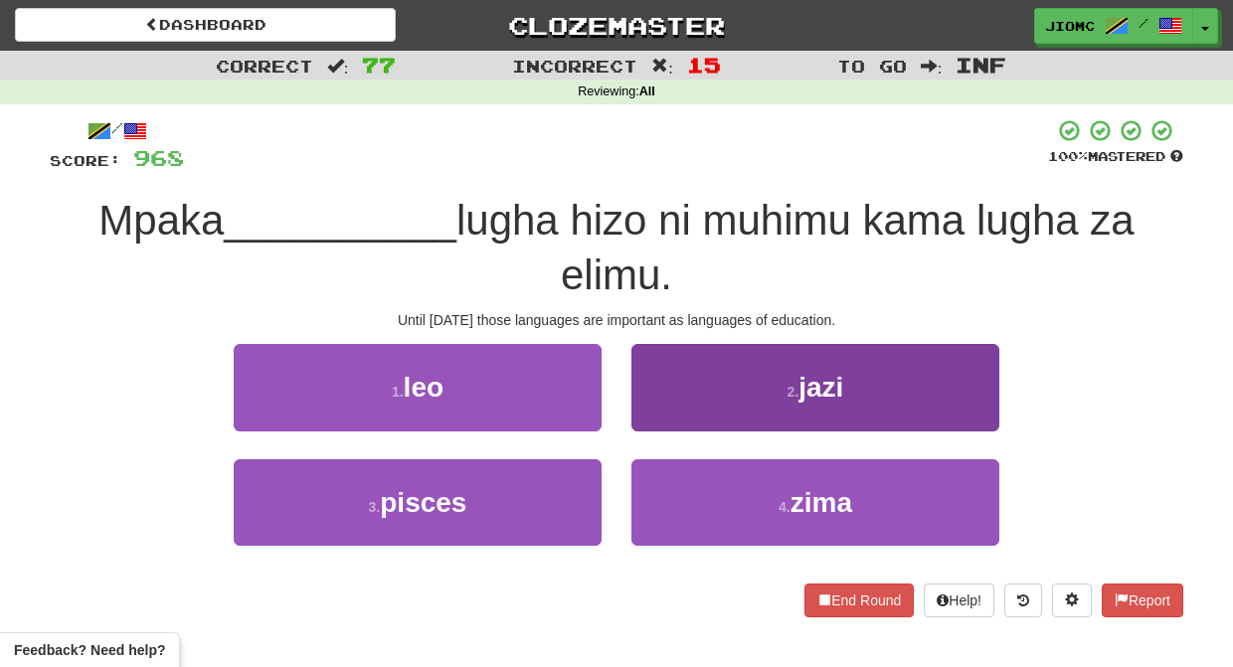
click at [672, 417] on button "2 . jazi" at bounding box center [815, 387] width 368 height 86
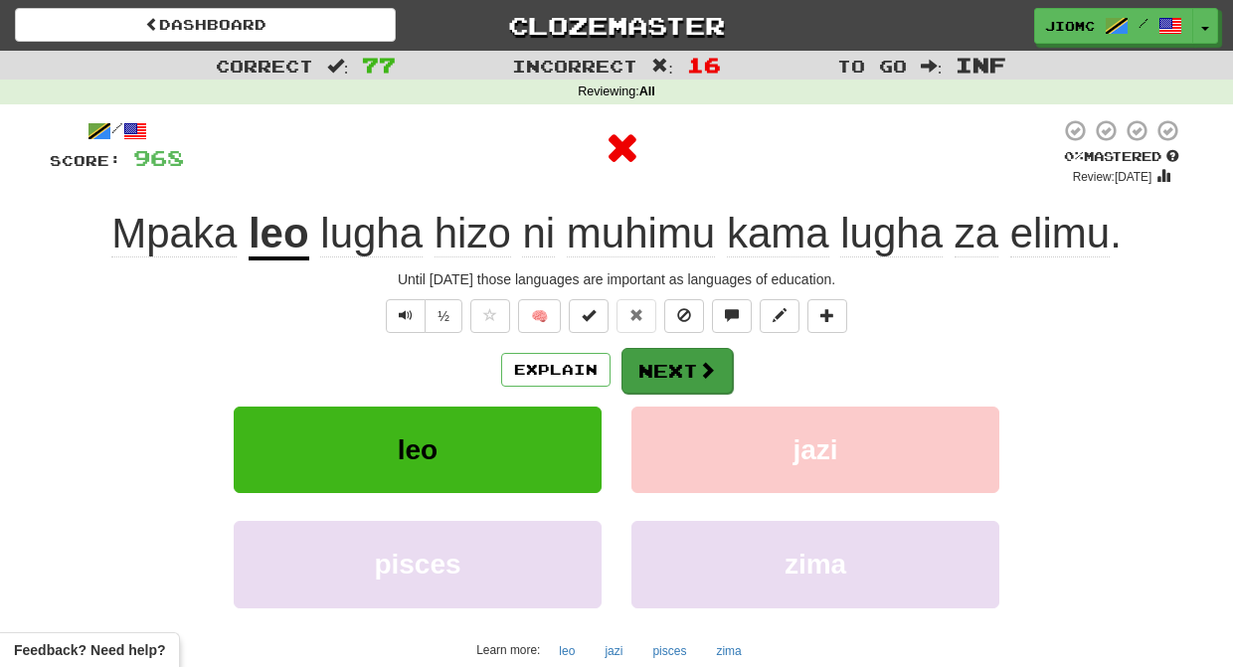
click at [664, 373] on button "Next" at bounding box center [676, 371] width 111 height 46
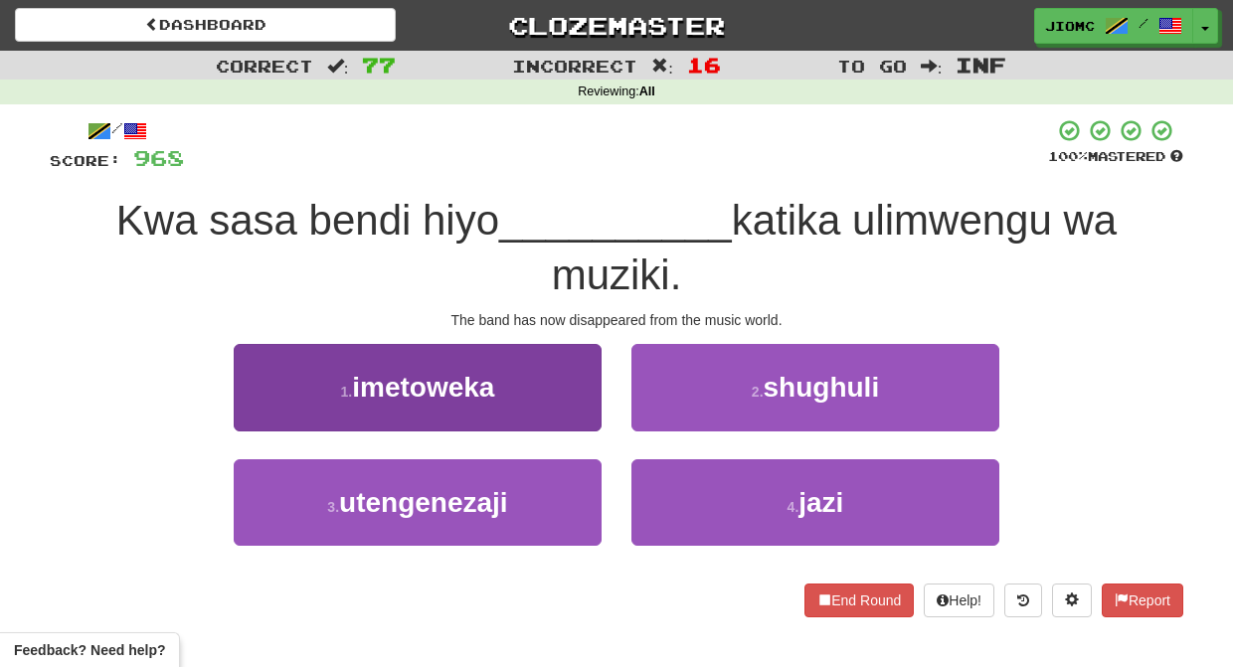
click at [588, 415] on button "1 . imetoweka" at bounding box center [418, 387] width 368 height 86
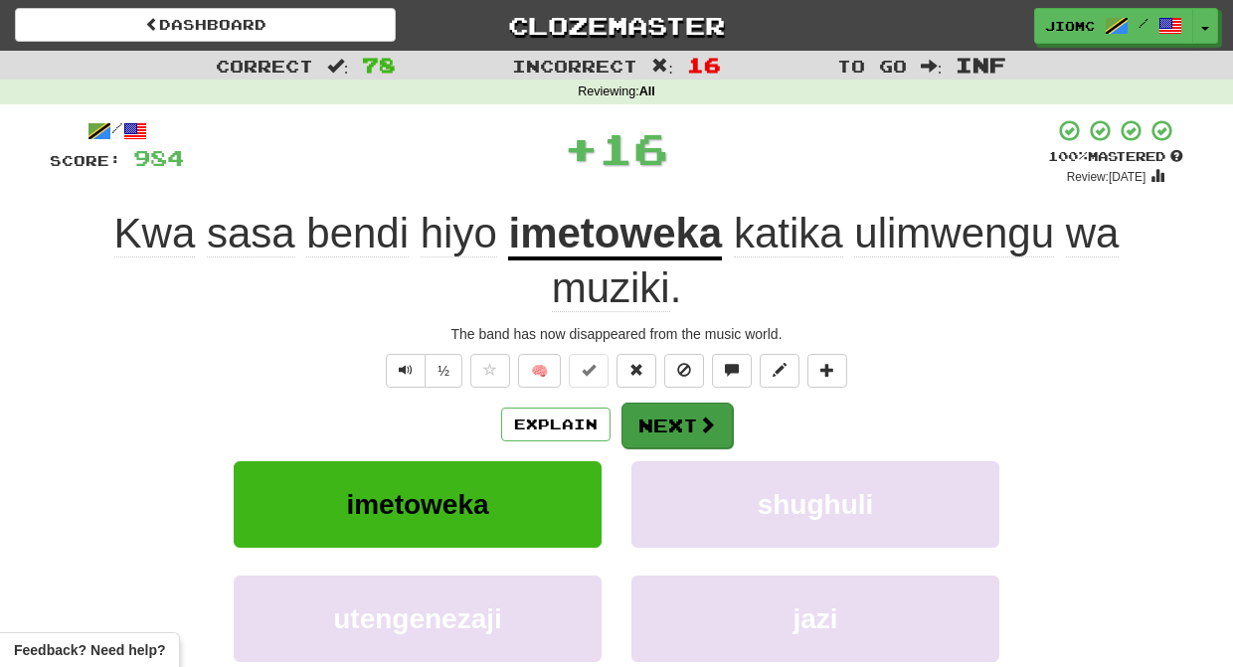
click at [667, 421] on button "Next" at bounding box center [676, 426] width 111 height 46
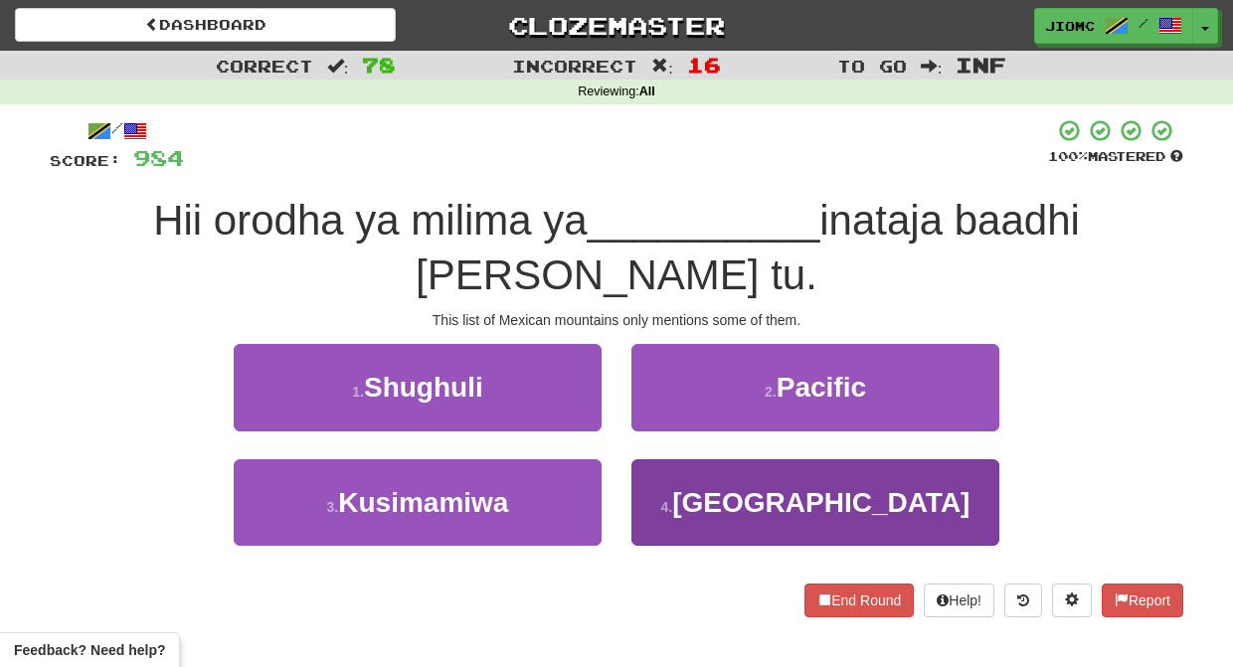
click at [671, 459] on button "4 . Meksiko" at bounding box center [815, 502] width 368 height 86
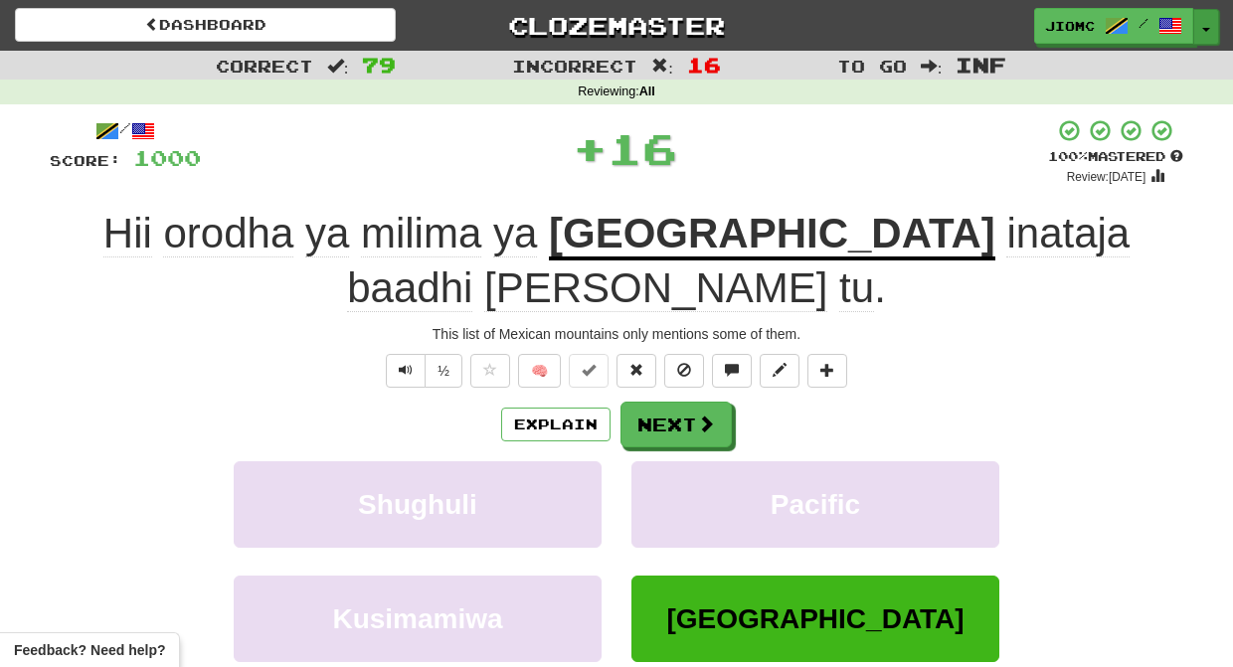
click at [1204, 24] on button "Toggle Dropdown" at bounding box center [1206, 27] width 26 height 36
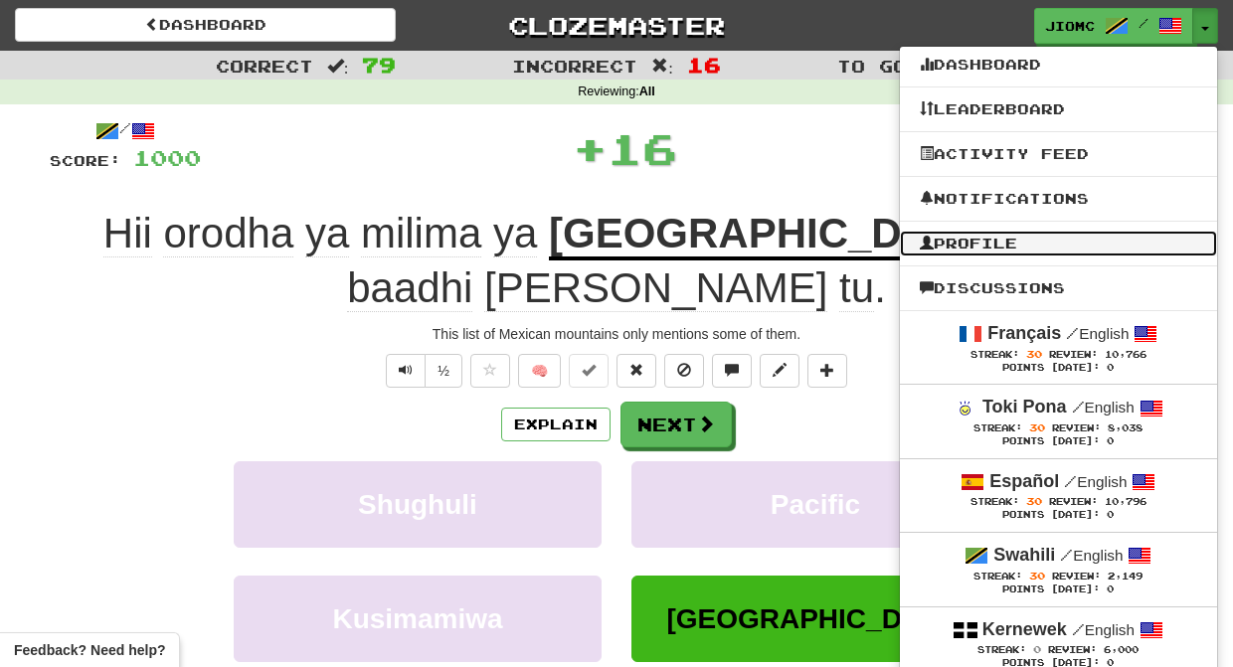
click at [1001, 242] on link "Profile" at bounding box center [1058, 244] width 317 height 26
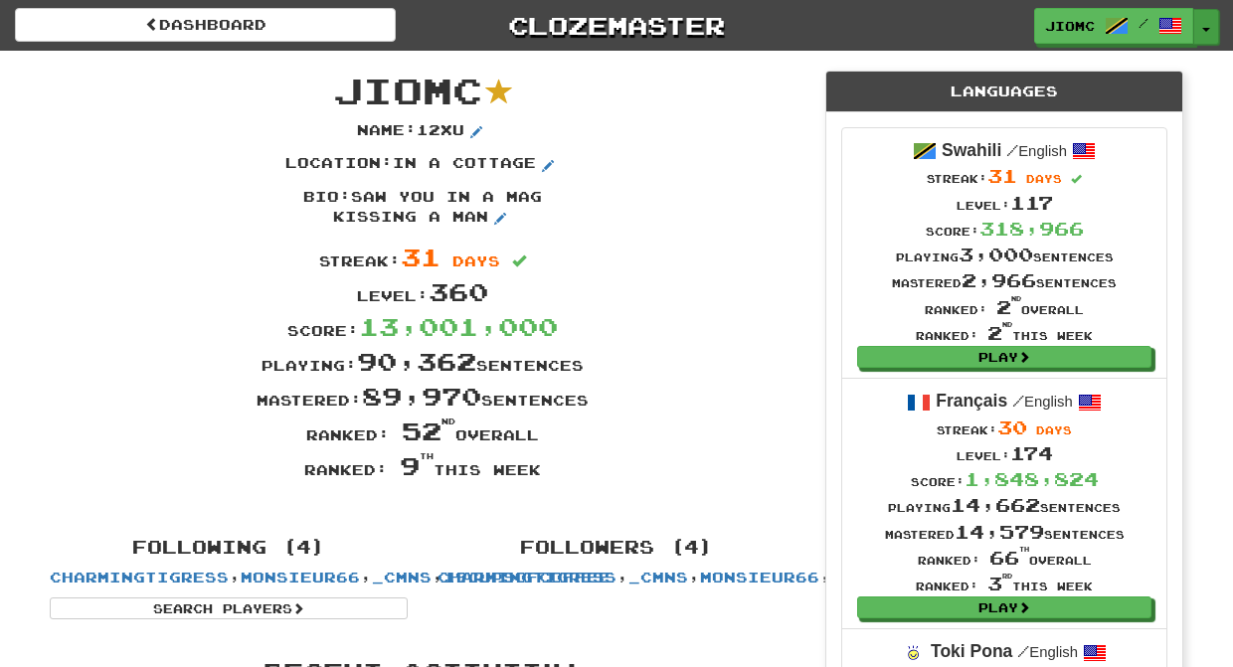
click at [1208, 22] on button "Toggle Dropdown" at bounding box center [1206, 27] width 26 height 36
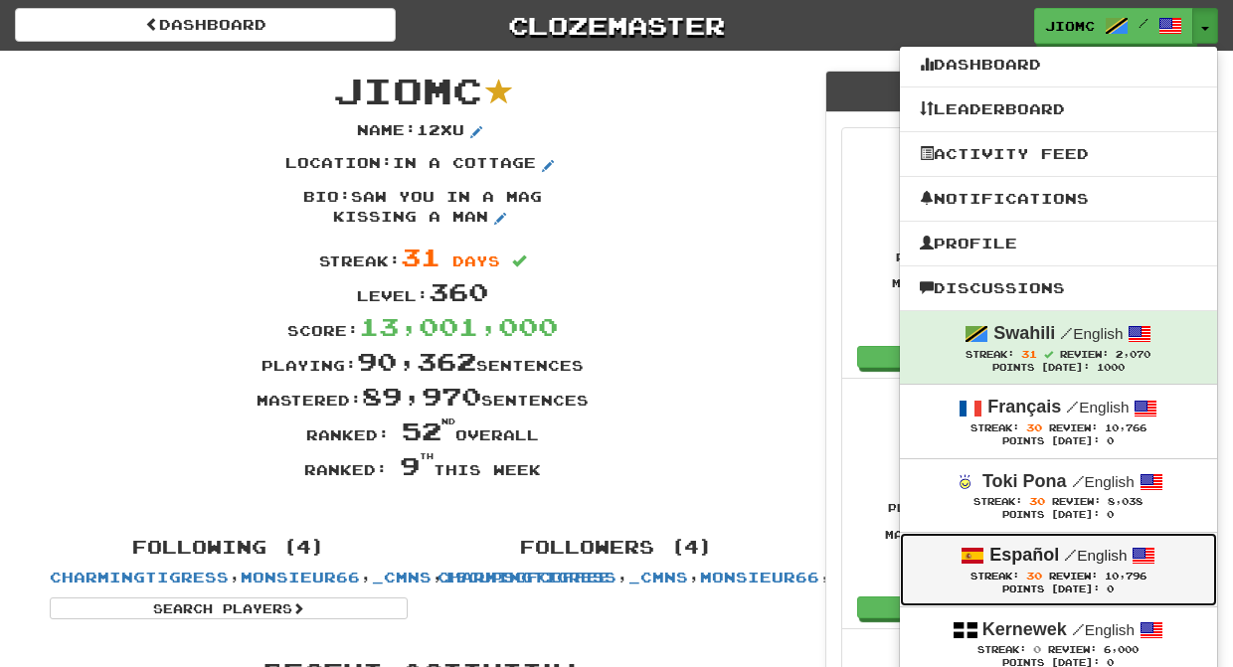
click at [1025, 569] on div "Español / English" at bounding box center [1058, 556] width 277 height 26
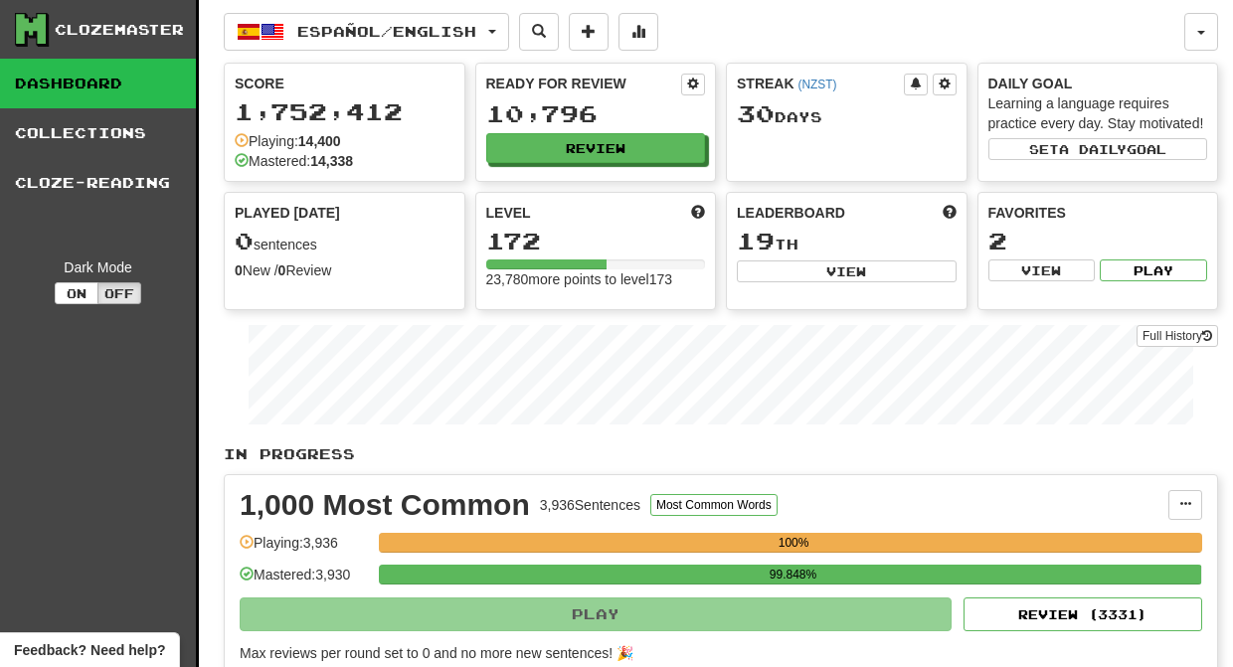
click at [803, 24] on div "Español / English Swahili / English Streak: 31 Review: 2,070 Points [DATE]: 100…" at bounding box center [704, 32] width 960 height 38
